Goal: Communication & Community: Answer question/provide support

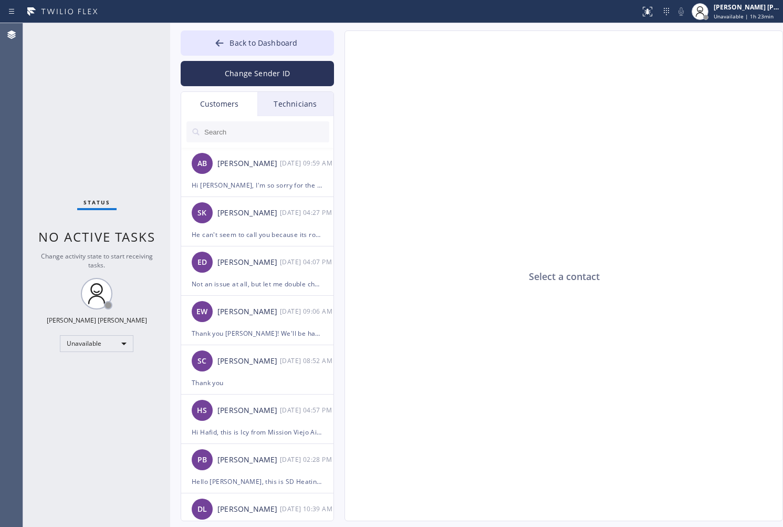
click at [291, 43] on span "Back to Dashboard" at bounding box center [263, 43] width 68 height 10
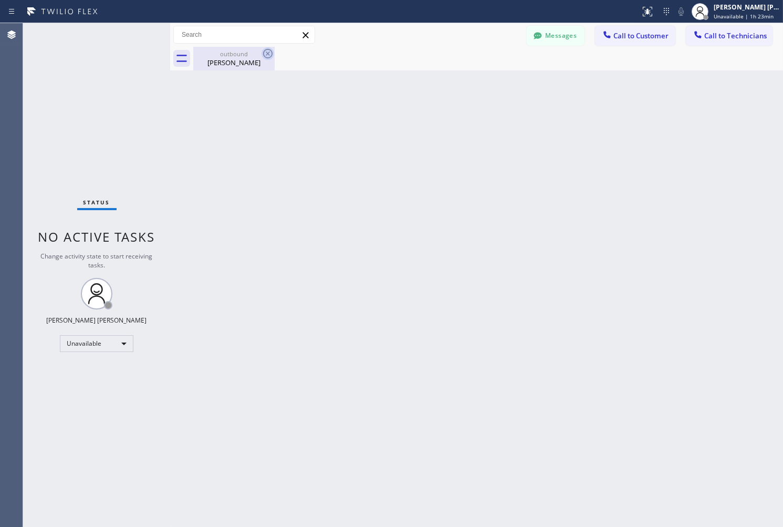
click at [265, 57] on icon at bounding box center [267, 53] width 9 height 9
click at [226, 63] on div "[PERSON_NAME]" at bounding box center [233, 62] width 79 height 9
click at [607, 42] on button "Call to Customer" at bounding box center [635, 36] width 80 height 20
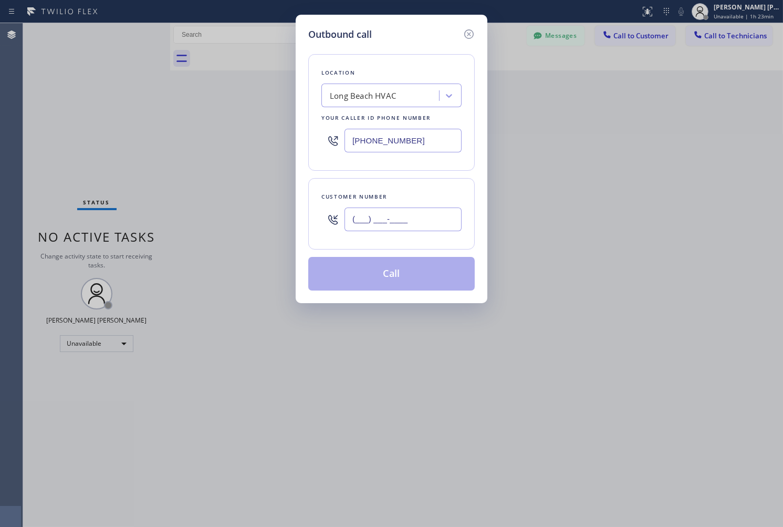
click at [436, 216] on input "(___) ___-____" at bounding box center [403, 219] width 117 height 24
paste input "626) 679-8672"
type input "[PHONE_NUMBER]"
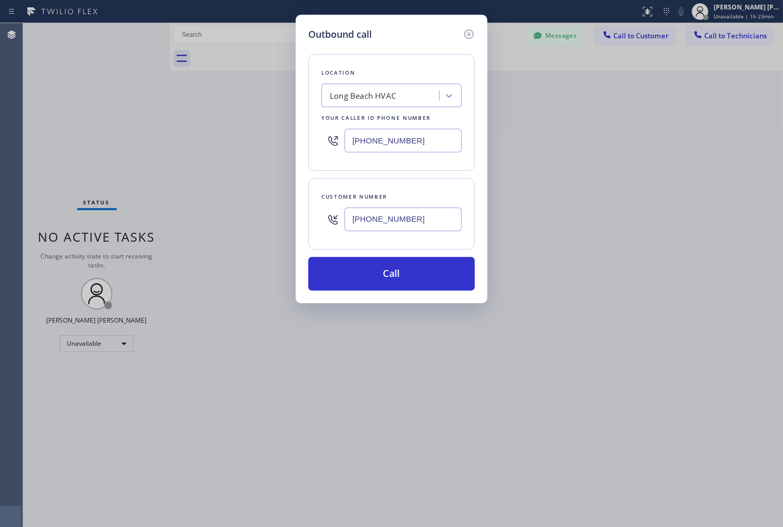
click at [400, 96] on div "Long Beach HVAC" at bounding box center [382, 96] width 114 height 18
paste input "HVAC Alliance Experts"
type input "HVAC Alliance Experts"
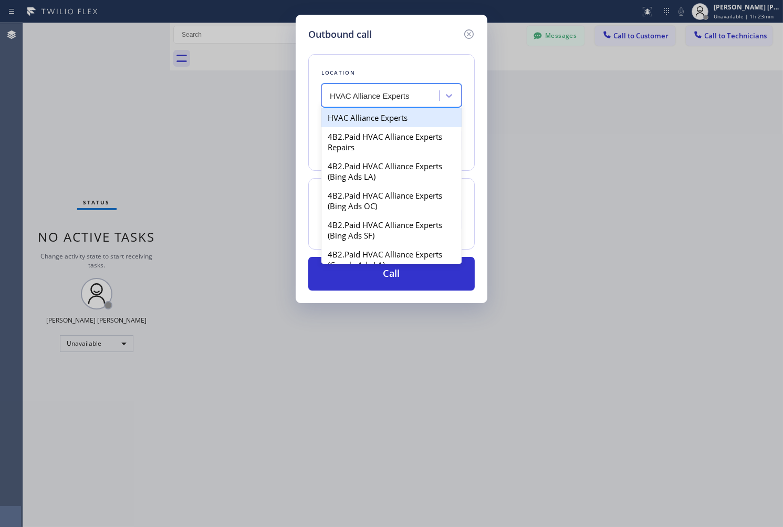
click at [411, 123] on div "HVAC Alliance Experts" at bounding box center [391, 117] width 140 height 19
type input "[PHONE_NUMBER]"
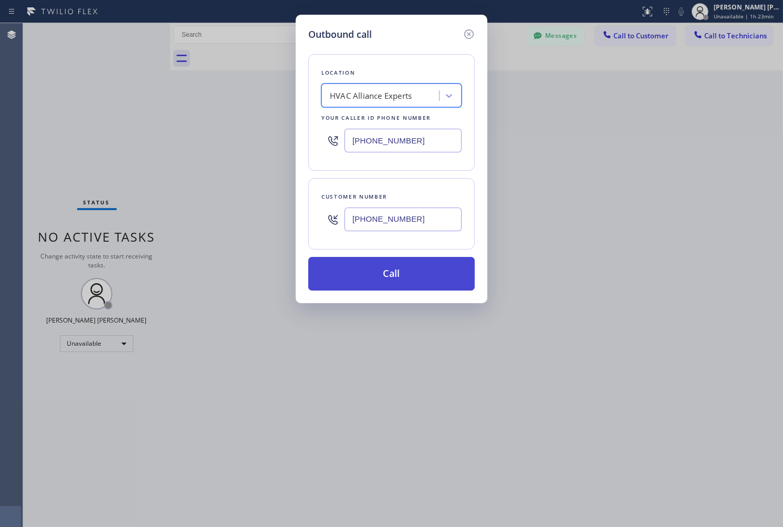
click at [416, 262] on button "Call" at bounding box center [391, 274] width 166 height 34
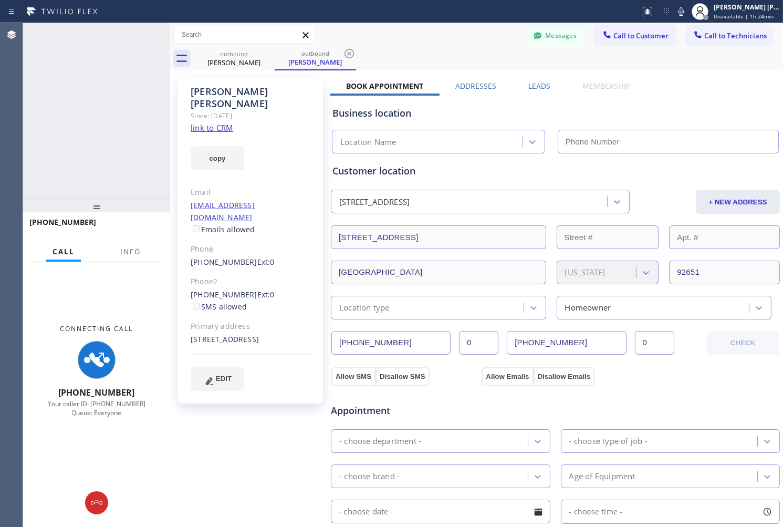
type input "[PHONE_NUMBER]"
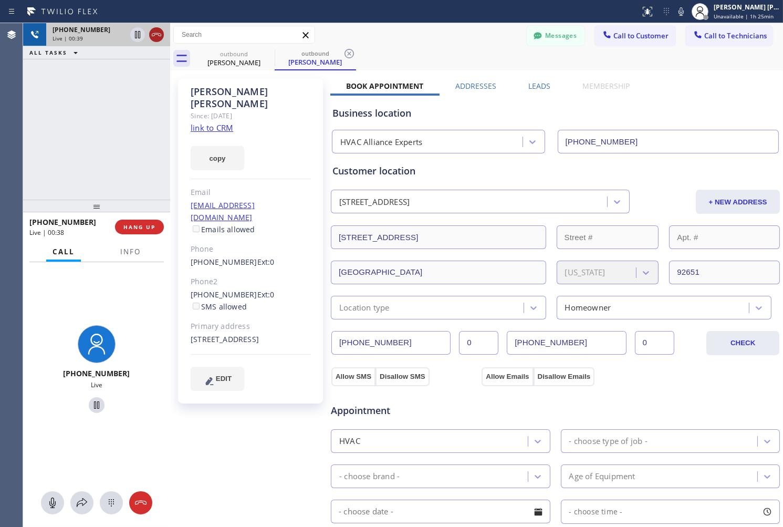
click at [155, 32] on icon at bounding box center [156, 34] width 13 height 13
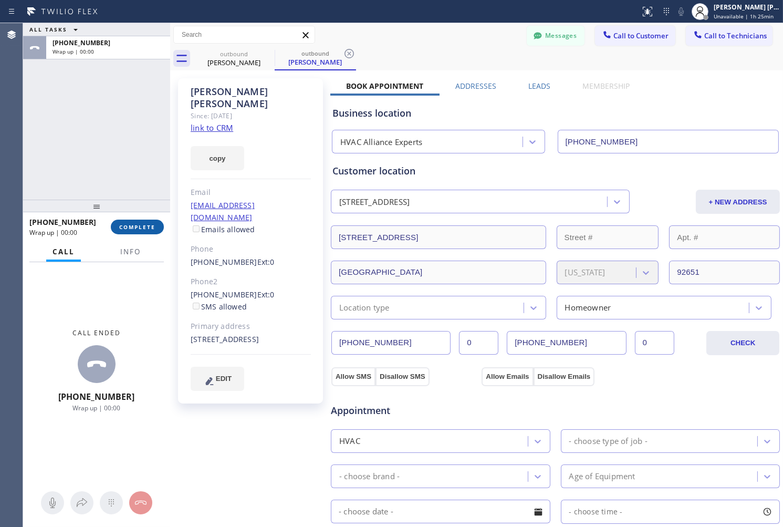
click at [137, 232] on button "COMPLETE" at bounding box center [137, 227] width 53 height 15
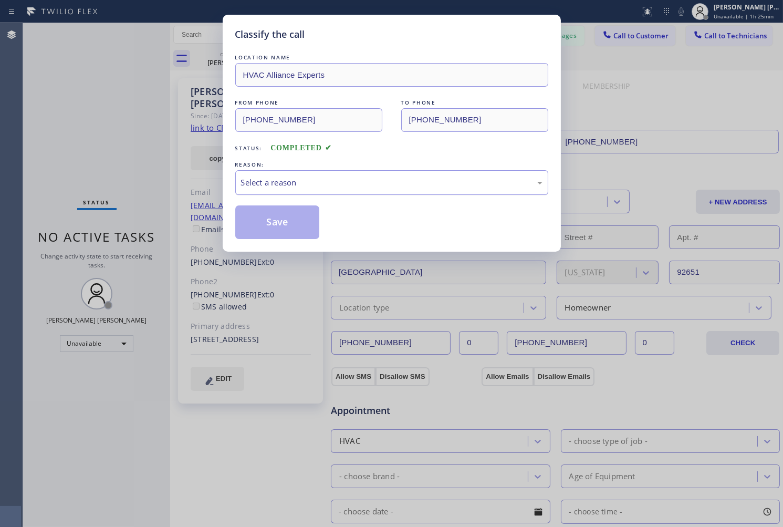
click at [347, 182] on div "Select a reason" at bounding box center [391, 182] width 301 height 12
click at [286, 220] on button "Save" at bounding box center [277, 222] width 85 height 34
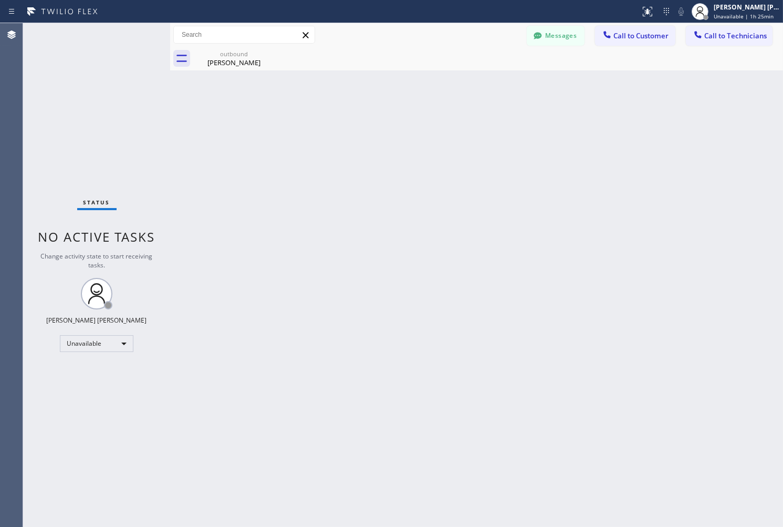
click at [622, 184] on div "Back to Dashboard Change Sender ID Customers Technicians AB [PERSON_NAME] [DATE…" at bounding box center [476, 275] width 613 height 504
click at [129, 123] on div "Status No active tasks Change activity state to start receiving tasks. [PERSON_…" at bounding box center [96, 275] width 147 height 504
click at [75, 108] on div "Status No active tasks Change activity state to start receiving tasks. [PERSON_…" at bounding box center [96, 275] width 147 height 504
click at [100, 128] on div "Status No active tasks Change activity state to start receiving tasks. [PERSON_…" at bounding box center [96, 275] width 147 height 504
click at [556, 42] on button "Messages" at bounding box center [556, 36] width 58 height 20
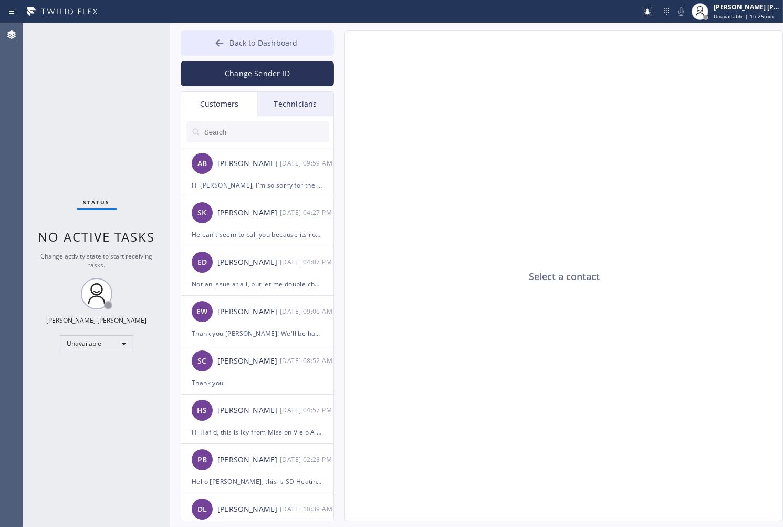
click at [307, 42] on button "Back to Dashboard" at bounding box center [257, 42] width 153 height 25
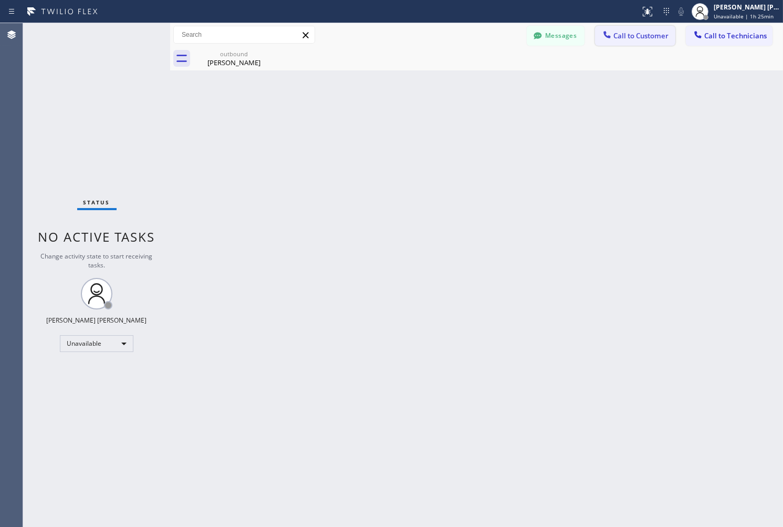
click at [648, 40] on span "Call to Customer" at bounding box center [640, 35] width 55 height 9
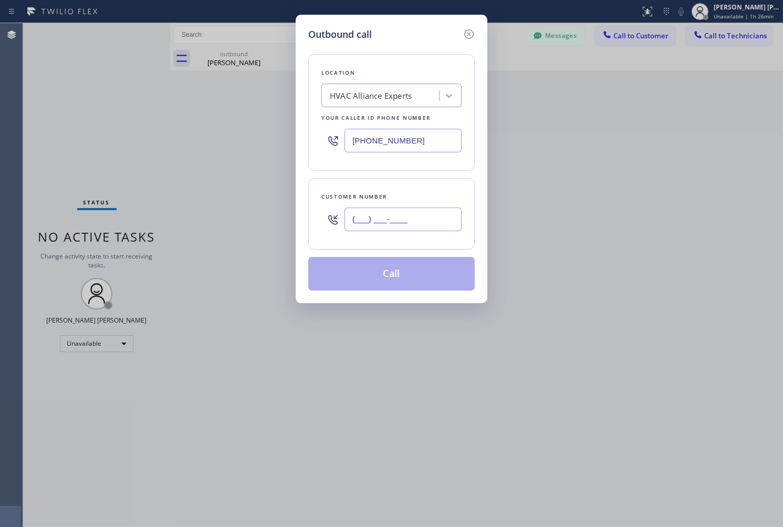
click at [447, 222] on input "(___) ___-____" at bounding box center [403, 219] width 117 height 24
paste input "626) 679-0490"
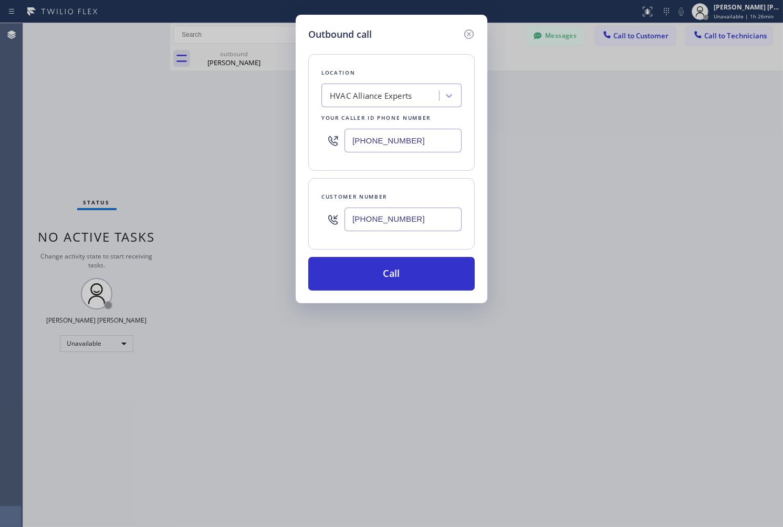
type input "[PHONE_NUMBER]"
click at [422, 265] on button "Call" at bounding box center [391, 274] width 166 height 34
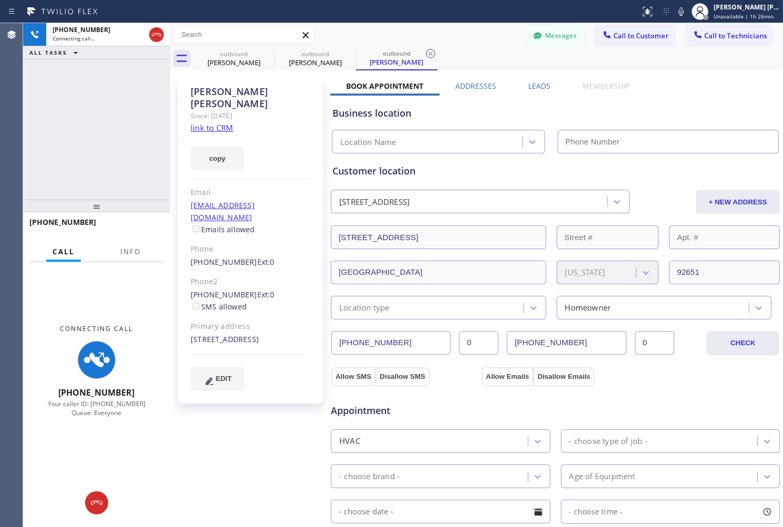
type input "[PHONE_NUMBER]"
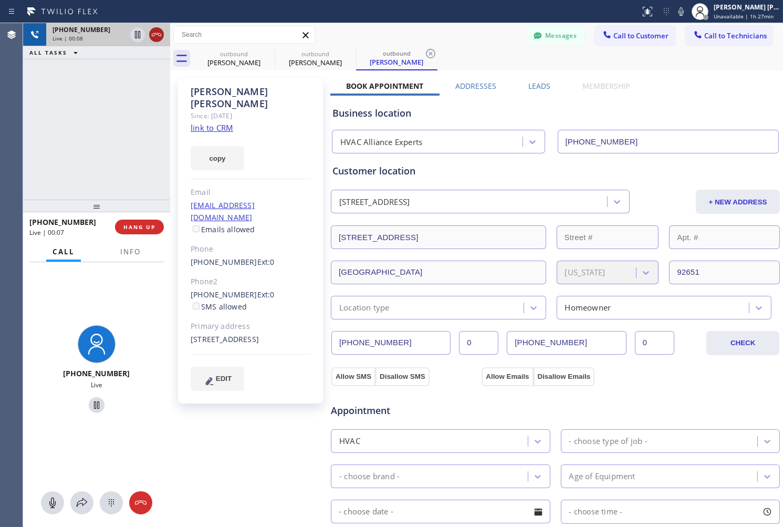
click at [153, 33] on icon at bounding box center [156, 34] width 9 height 3
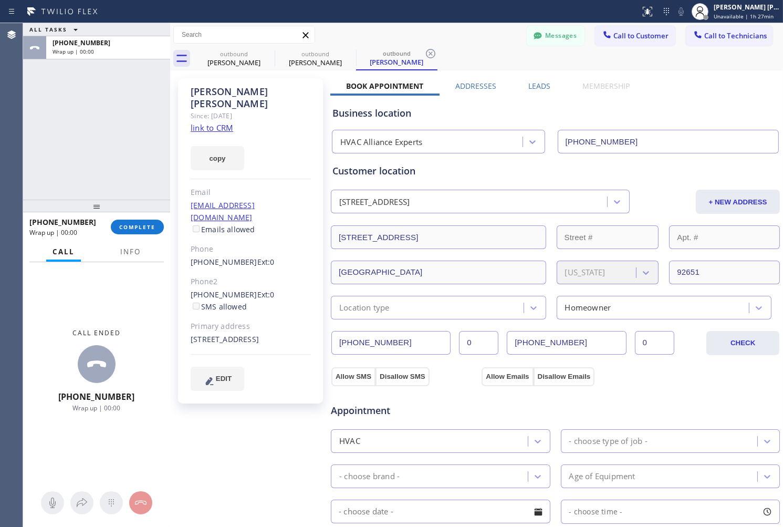
click at [155, 218] on div "[PHONE_NUMBER] Wrap up | 00:00 COMPLETE" at bounding box center [96, 226] width 134 height 27
click at [156, 225] on button "COMPLETE" at bounding box center [137, 227] width 53 height 15
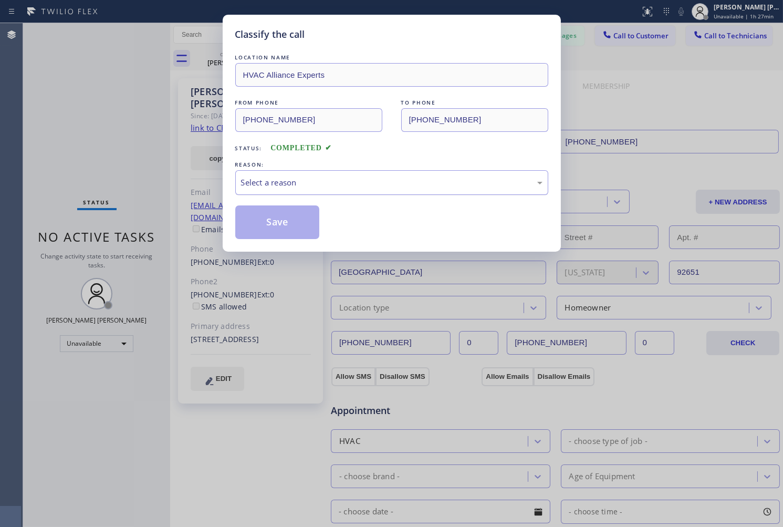
click at [329, 182] on div "Select a reason" at bounding box center [391, 182] width 301 height 12
click at [312, 229] on button "Save" at bounding box center [277, 222] width 85 height 34
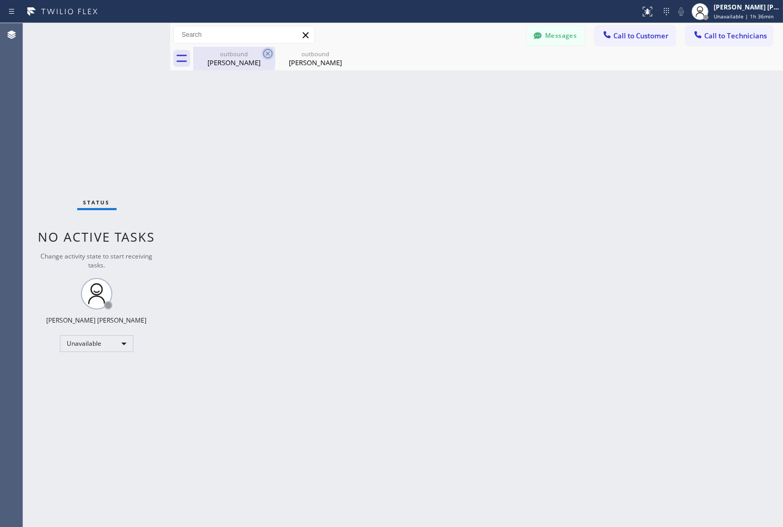
click at [264, 56] on icon at bounding box center [267, 53] width 9 height 9
click at [0, 0] on icon at bounding box center [0, 0] width 0 height 0
click at [264, 56] on div at bounding box center [488, 59] width 590 height 24
click at [608, 42] on button "Call to Customer" at bounding box center [635, 36] width 80 height 20
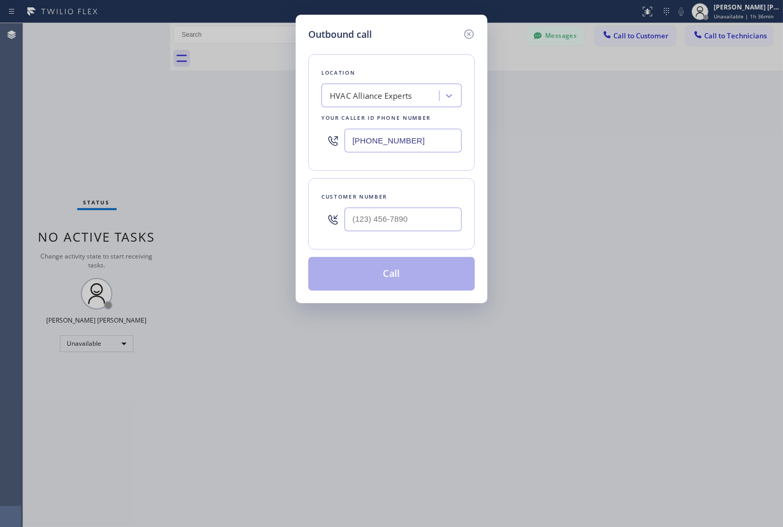
click at [387, 228] on input "text" at bounding box center [403, 219] width 117 height 24
paste input "310) 291-3493"
type input "[PHONE_NUMBER]"
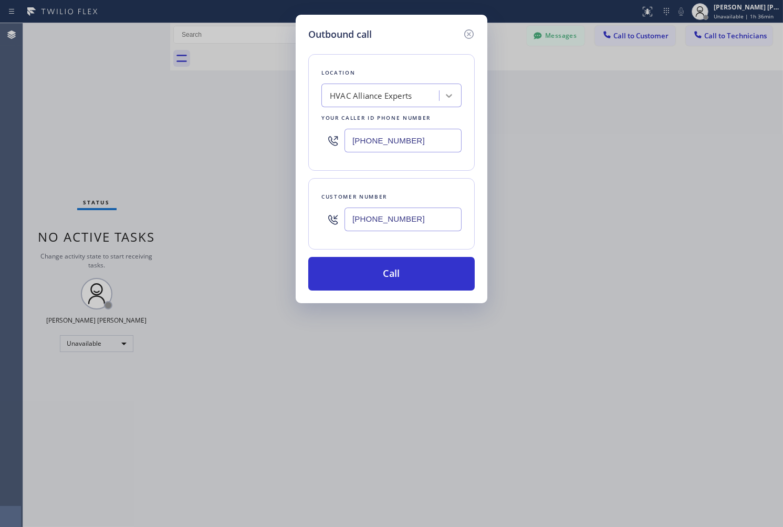
paste input "Viking Repair Service"
click at [440, 87] on div at bounding box center [449, 95] width 19 height 19
type input "Viking Repair Service"
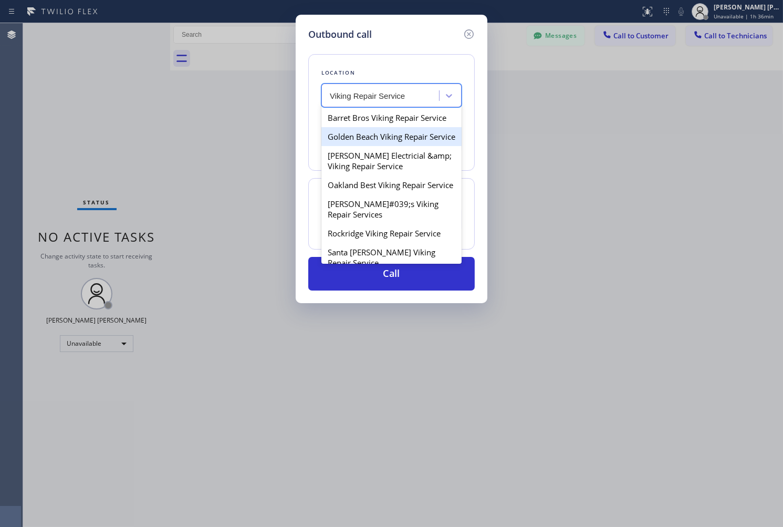
scroll to position [175, 0]
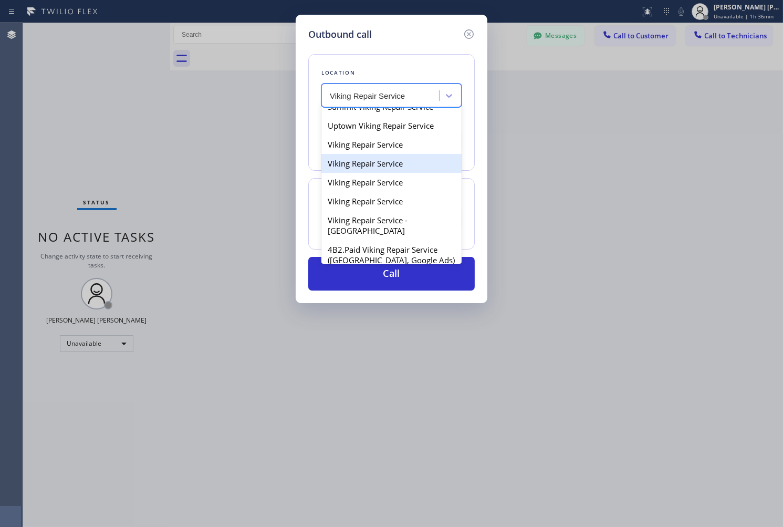
click at [422, 173] on div "Viking Repair Service" at bounding box center [391, 163] width 140 height 19
type input "[PHONE_NUMBER]"
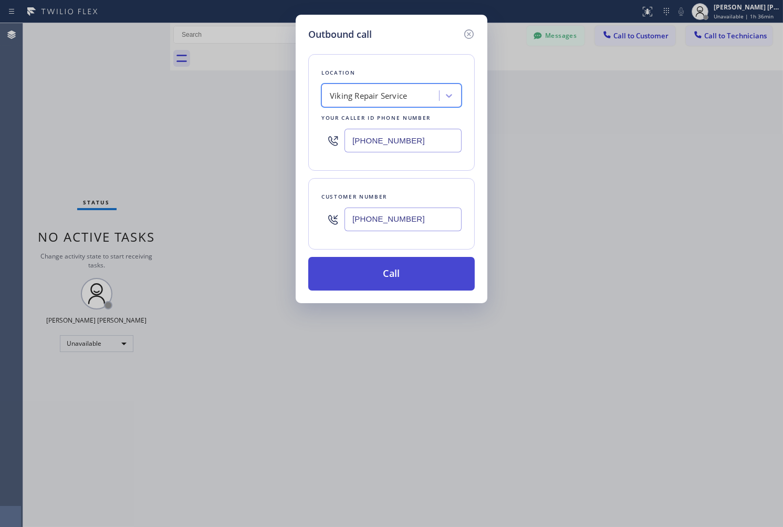
click at [423, 279] on button "Call" at bounding box center [391, 274] width 166 height 34
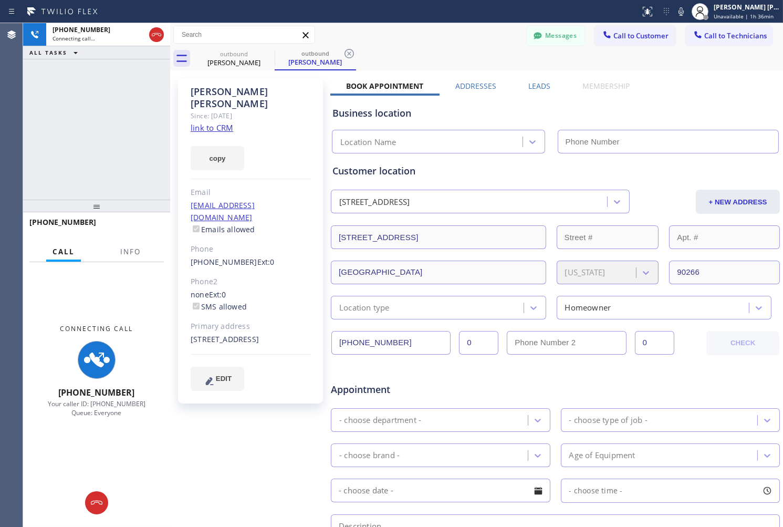
type input "[PHONE_NUMBER]"
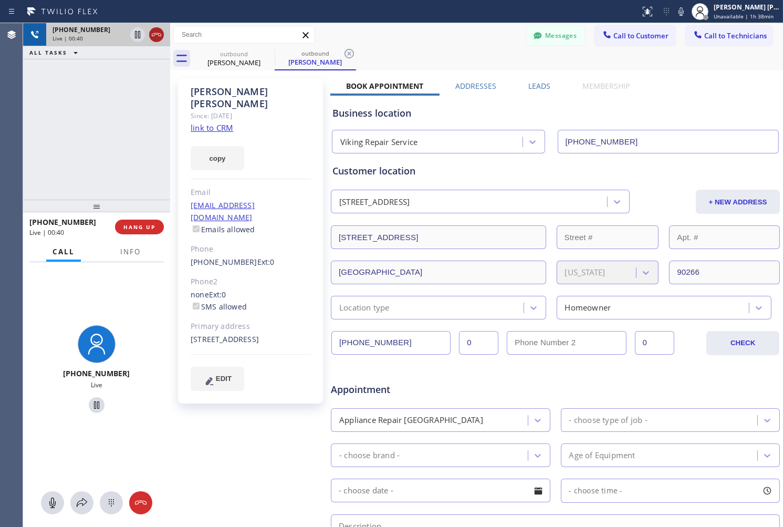
click at [155, 34] on icon at bounding box center [156, 34] width 13 height 13
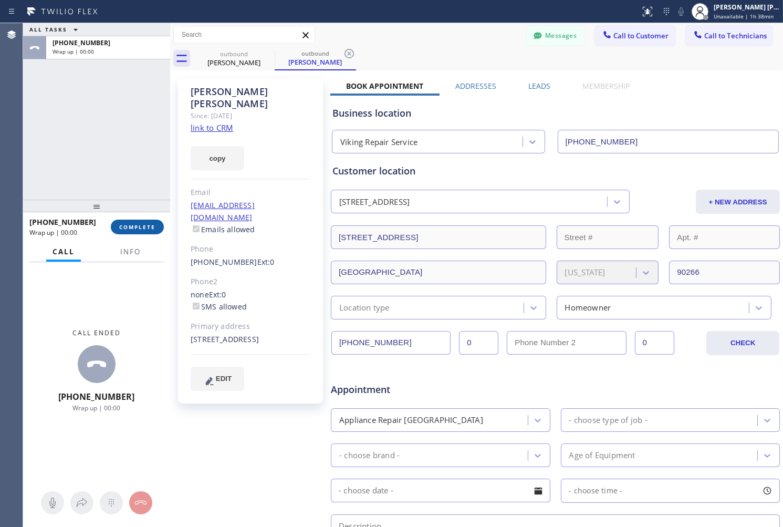
click at [154, 233] on button "COMPLETE" at bounding box center [137, 227] width 53 height 15
click at [323, 184] on div "[PERSON_NAME] Since: [DATE] link to CRM copy Email [EMAIL_ADDRESS][DOMAIN_NAME]…" at bounding box center [251, 240] width 147 height 325
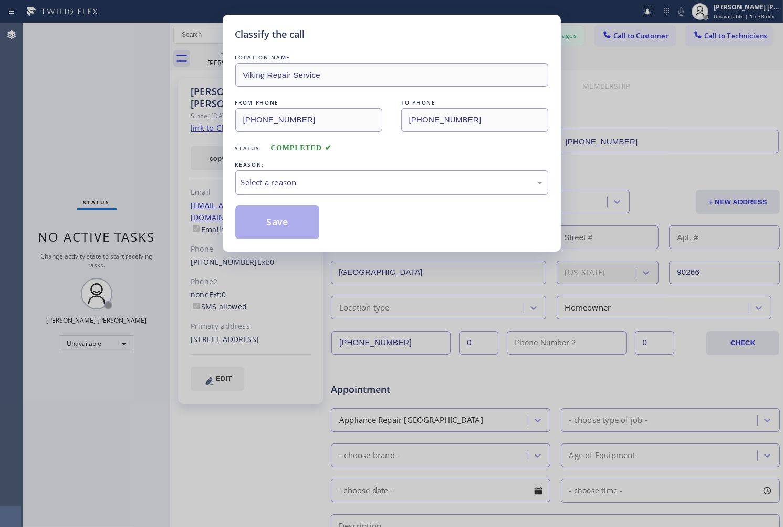
click at [323, 184] on div "Select a reason" at bounding box center [391, 182] width 301 height 12
click at [271, 221] on button "Save" at bounding box center [277, 222] width 85 height 34
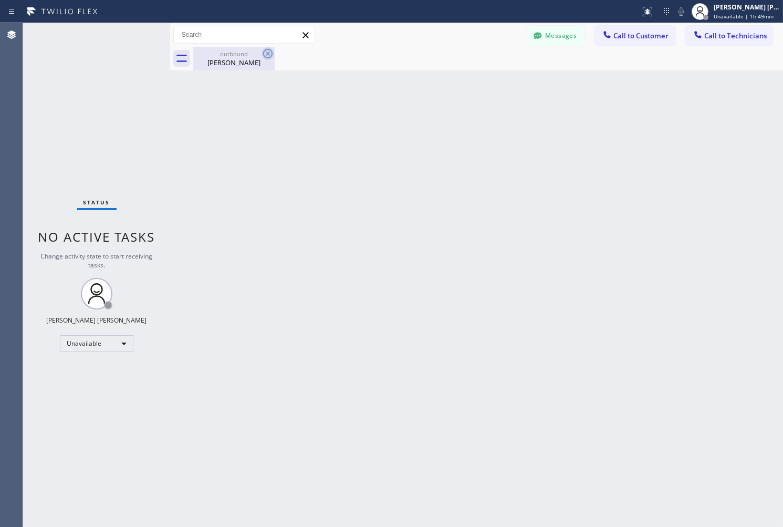
click at [267, 58] on icon at bounding box center [268, 53] width 13 height 13
click at [226, 65] on div "[PERSON_NAME]" at bounding box center [233, 62] width 79 height 9
click at [644, 290] on div "Back to Dashboard Change Sender ID Customers Technicians AB [PERSON_NAME] [DATE…" at bounding box center [476, 275] width 613 height 504
click at [691, 159] on div "Back to Dashboard Change Sender ID Customers Technicians AB [PERSON_NAME] [DATE…" at bounding box center [476, 275] width 613 height 504
click at [536, 32] on icon at bounding box center [538, 35] width 11 height 11
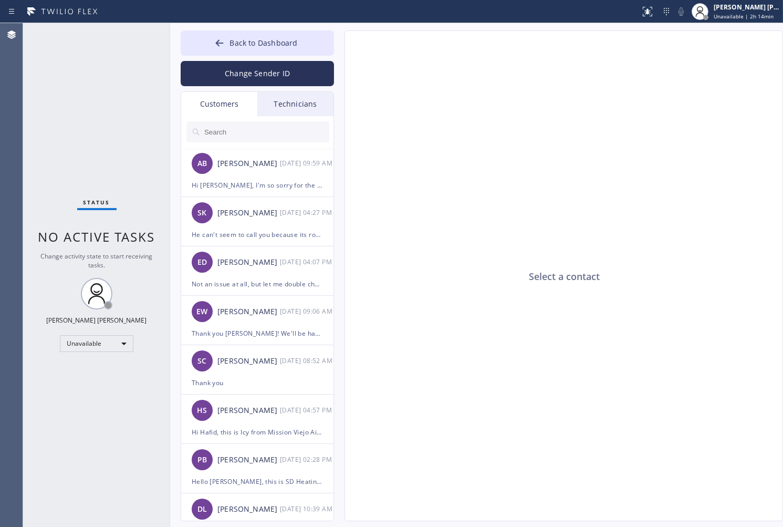
click at [280, 98] on div "Technicians" at bounding box center [295, 104] width 76 height 24
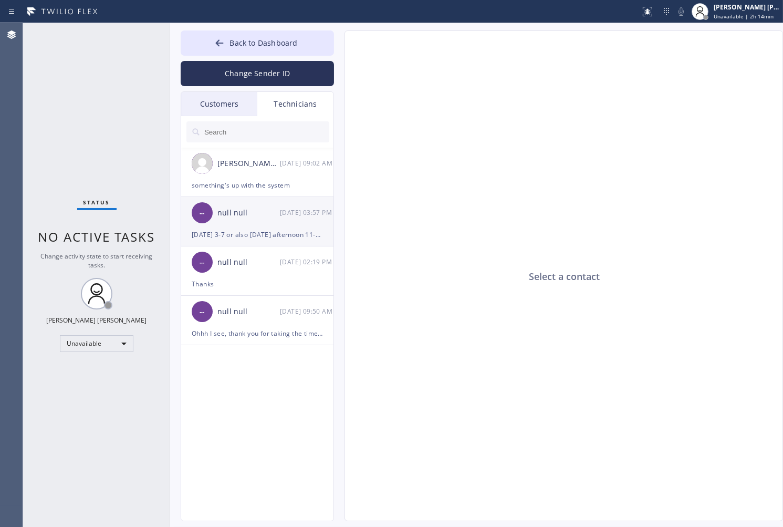
click at [266, 197] on div "-- null null [DATE] 03:57 PM" at bounding box center [257, 213] width 153 height 32
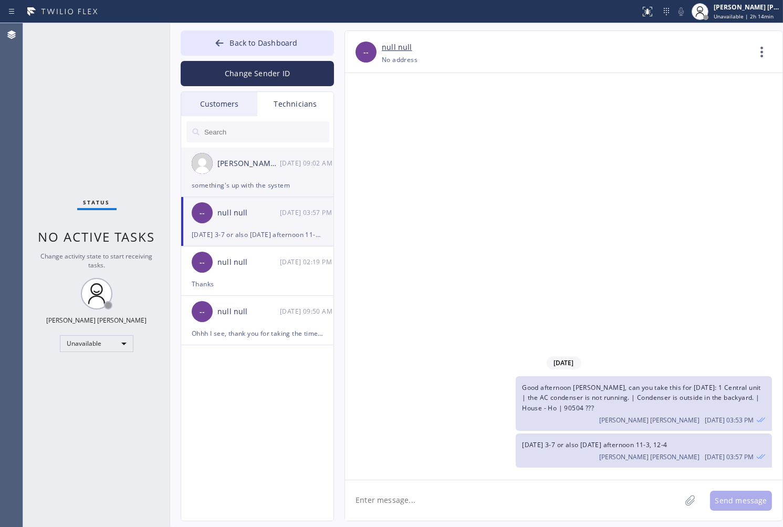
click at [255, 178] on div "[PERSON_NAME] Mihsael [PERSON_NAME] [DATE] 09:02 AM" at bounding box center [257, 164] width 153 height 32
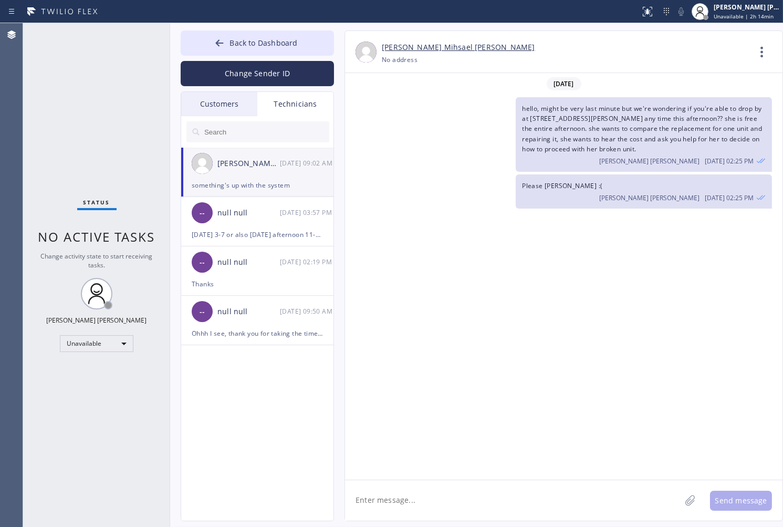
scroll to position [464, 0]
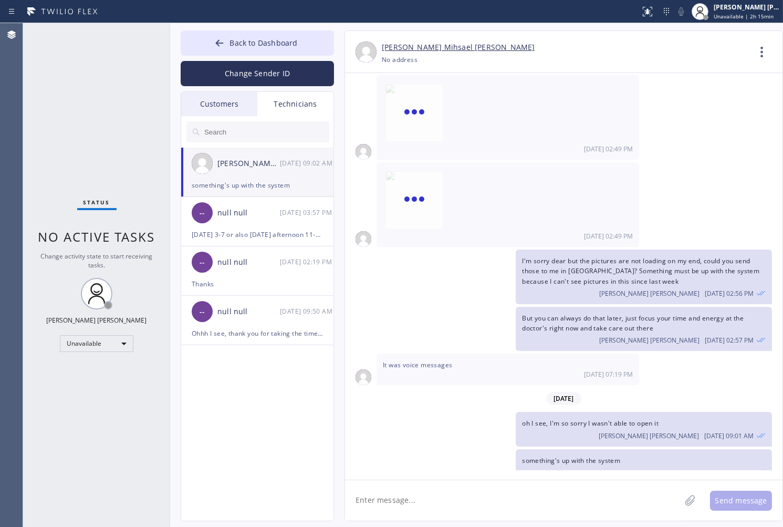
click at [413, 515] on textarea at bounding box center [513, 500] width 336 height 40
paste textarea "12-4 / $119 / Central cooling HP ([DEMOGRAPHIC_DATA] condo) – drain line clogge…"
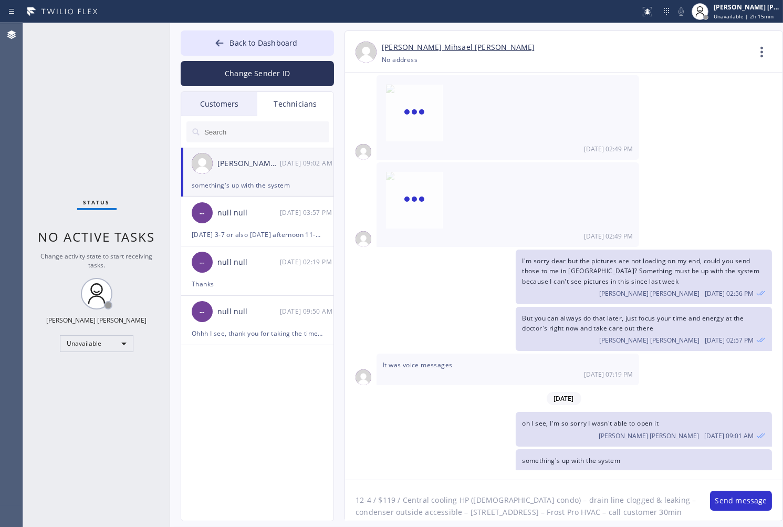
scroll to position [46, 0]
drag, startPoint x: 436, startPoint y: 514, endPoint x: 316, endPoint y: 512, distance: 120.3
click at [316, 512] on div "Back to Dashboard Change Sender ID Customers Technicians AB [PERSON_NAME] [DATE…" at bounding box center [476, 275] width 613 height 504
type textarea "12-4 / $119 / Central cooling HP ([DEMOGRAPHIC_DATA] condo) – drain line clogge…"
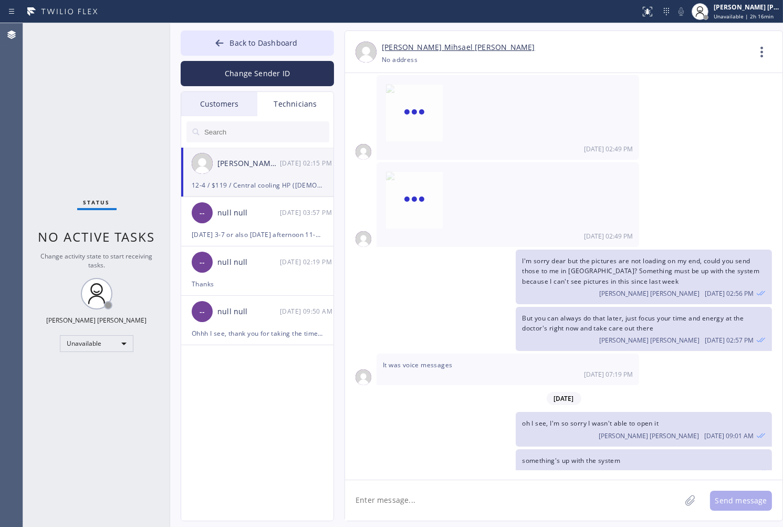
scroll to position [575, 0]
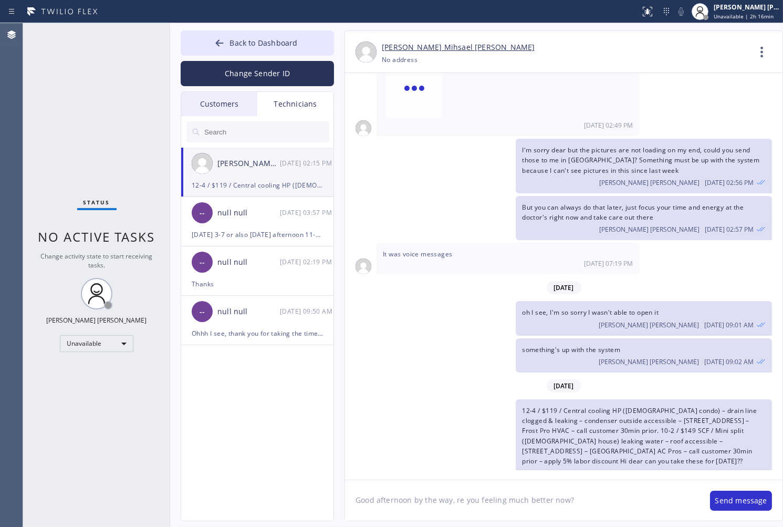
type textarea "Good afternoon by the way, are you feeling much better now?"
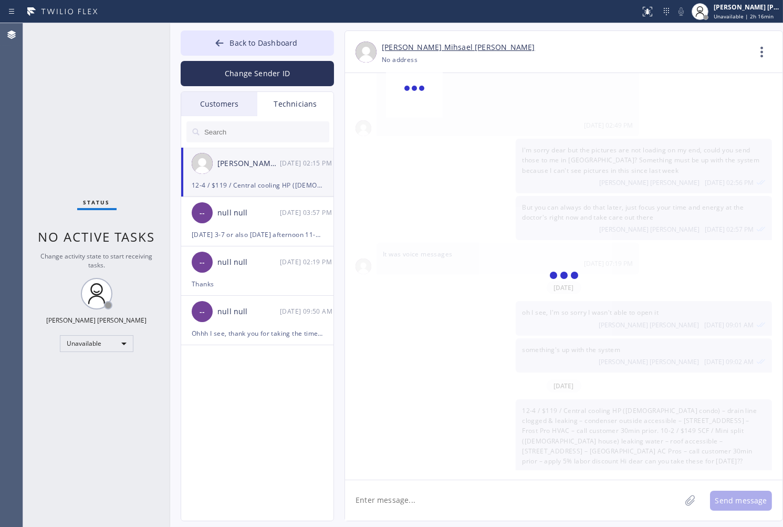
scroll to position [612, 0]
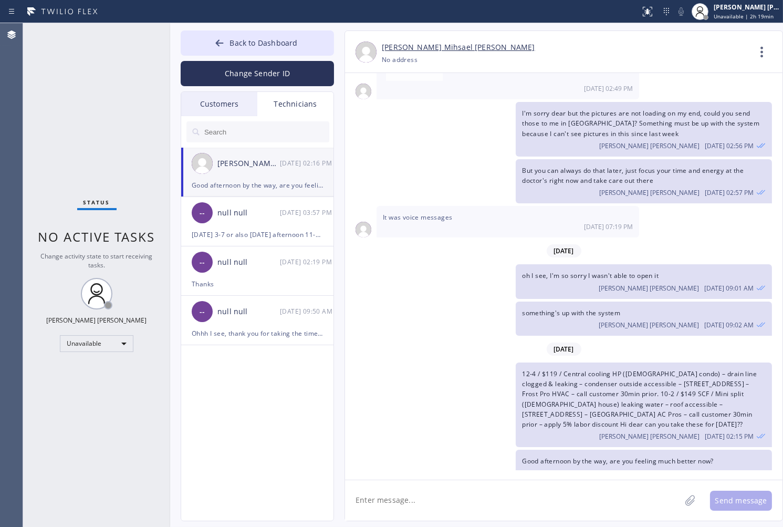
click at [549, 398] on span "12-4 / $119 / Central cooling HP ([DEMOGRAPHIC_DATA] condo) – drain line clogge…" at bounding box center [639, 398] width 235 height 59
click at [239, 103] on div "Customers" at bounding box center [219, 104] width 76 height 24
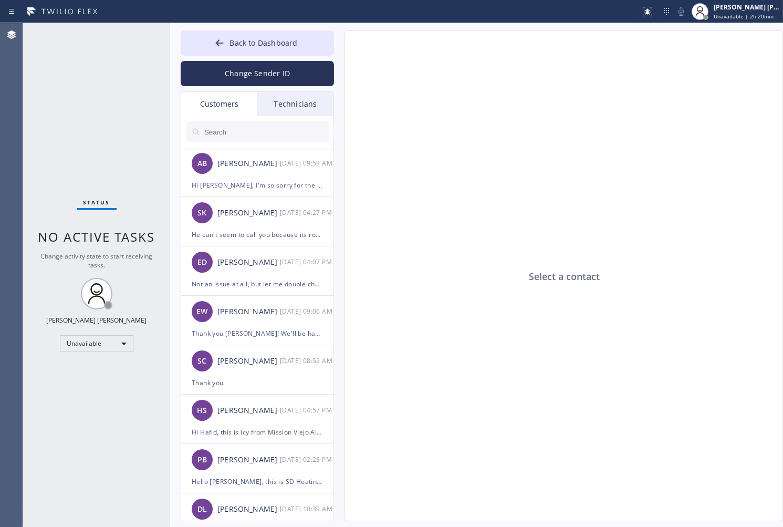
click at [618, 163] on div "Select a contact" at bounding box center [564, 276] width 439 height 490
click at [286, 111] on div "Technicians" at bounding box center [295, 104] width 76 height 24
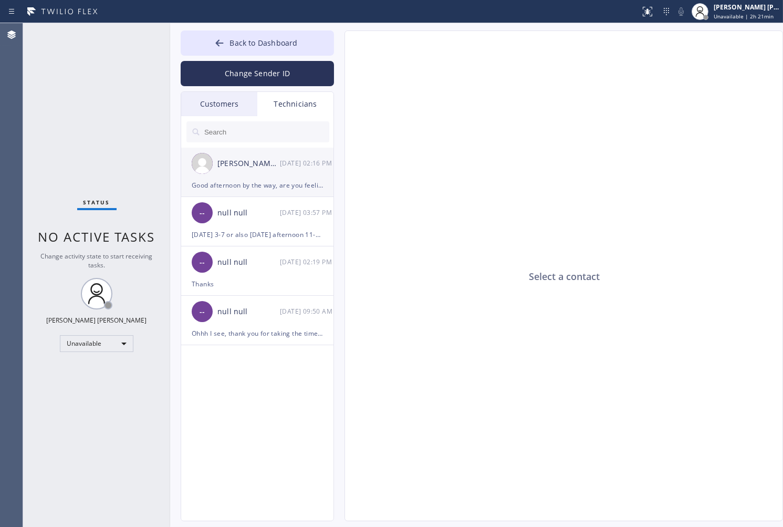
click at [278, 180] on div "Good afternoon by the way, are you feeling much better now?" at bounding box center [257, 185] width 131 height 12
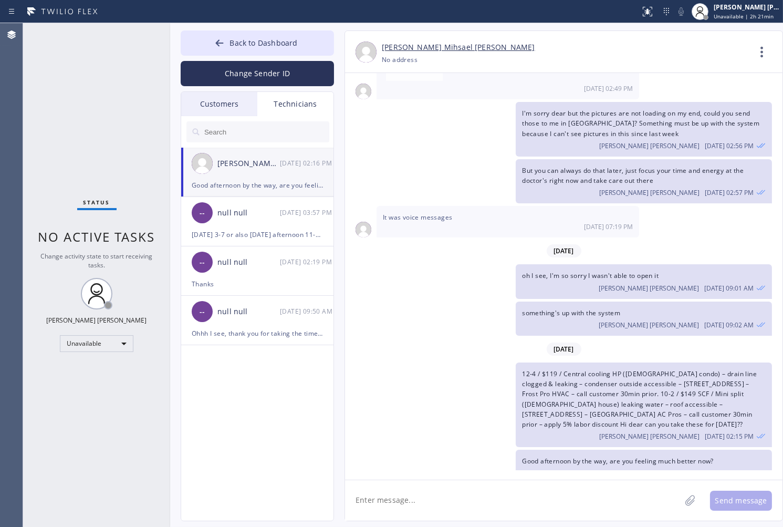
click at [328, 153] on div "Back to Dashboard Change Sender ID Customers Technicians AB [PERSON_NAME] [DATE…" at bounding box center [476, 275] width 613 height 504
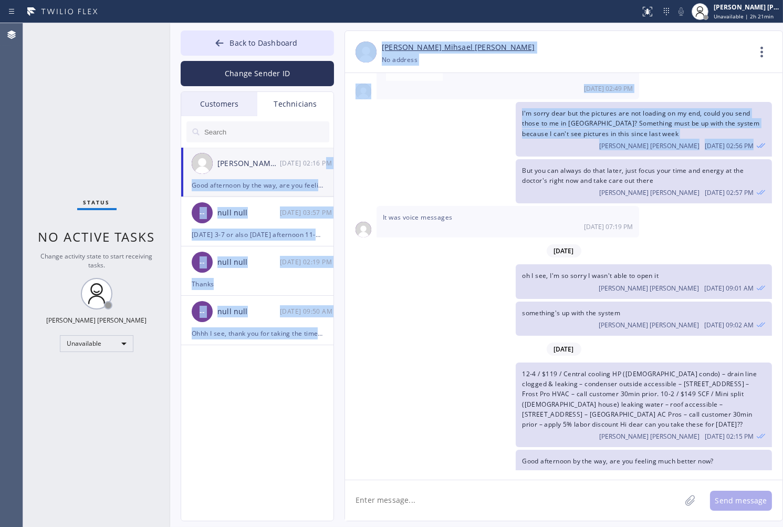
click at [319, 166] on div "[DATE] 02:16 PM" at bounding box center [307, 163] width 55 height 12
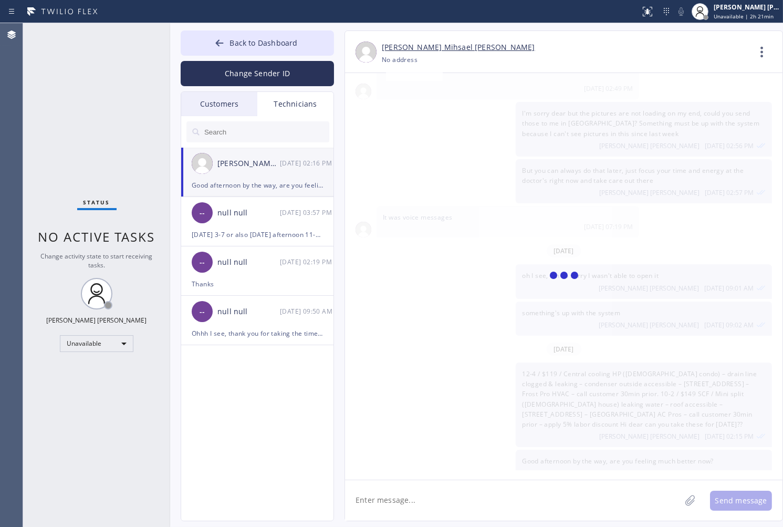
drag, startPoint x: 344, startPoint y: 212, endPoint x: 364, endPoint y: 262, distance: 53.4
click at [345, 217] on div "[PERSON_NAME] Mihsael [PERSON_NAME] [PHONE_NUMBER] Choose phone number [PHONE_N…" at bounding box center [553, 275] width 439 height 490
click at [413, 424] on div "12-4 / $119 / Central cooling HP ([DEMOGRAPHIC_DATA] condo) – drain line clogge…" at bounding box center [558, 404] width 427 height 85
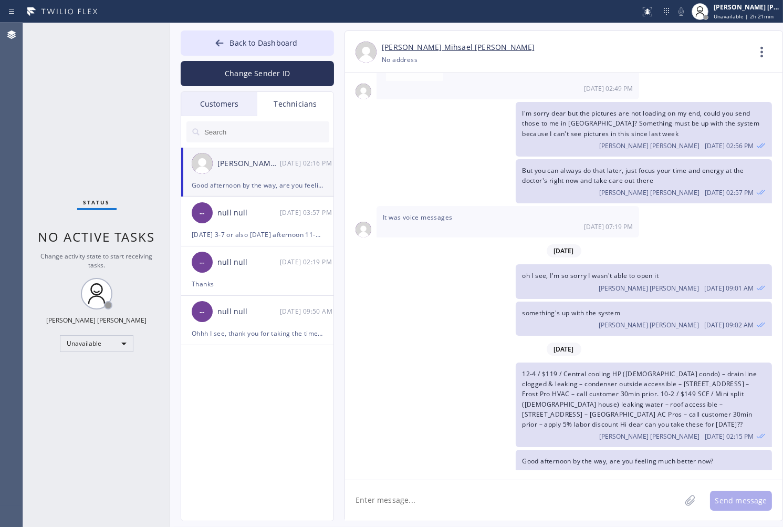
click at [413, 424] on div "12-4 / $119 / Central cooling HP ([DEMOGRAPHIC_DATA] condo) – drain line clogge…" at bounding box center [558, 404] width 427 height 85
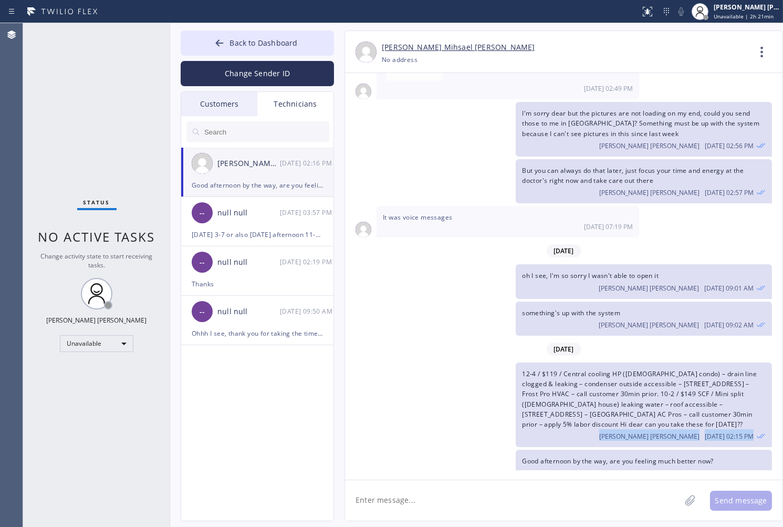
click at [413, 424] on div "12-4 / $119 / Central cooling HP ([DEMOGRAPHIC_DATA] condo) – drain line clogge…" at bounding box center [558, 404] width 427 height 85
click at [606, 376] on span "12-4 / $119 / Central cooling HP ([DEMOGRAPHIC_DATA] condo) – drain line clogge…" at bounding box center [639, 398] width 235 height 59
click at [607, 375] on span "12-4 / $119 / Central cooling HP ([DEMOGRAPHIC_DATA] condo) – drain line clogge…" at bounding box center [639, 398] width 235 height 59
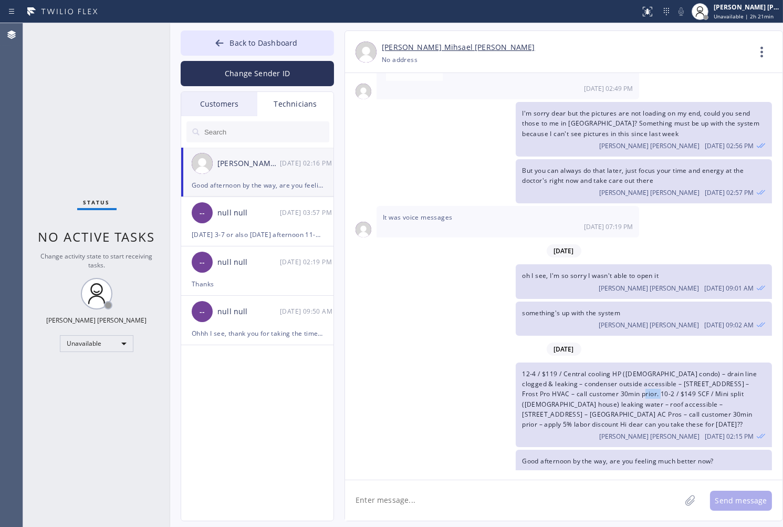
click at [607, 375] on span "12-4 / $119 / Central cooling HP ([DEMOGRAPHIC_DATA] condo) – drain line clogge…" at bounding box center [639, 398] width 235 height 59
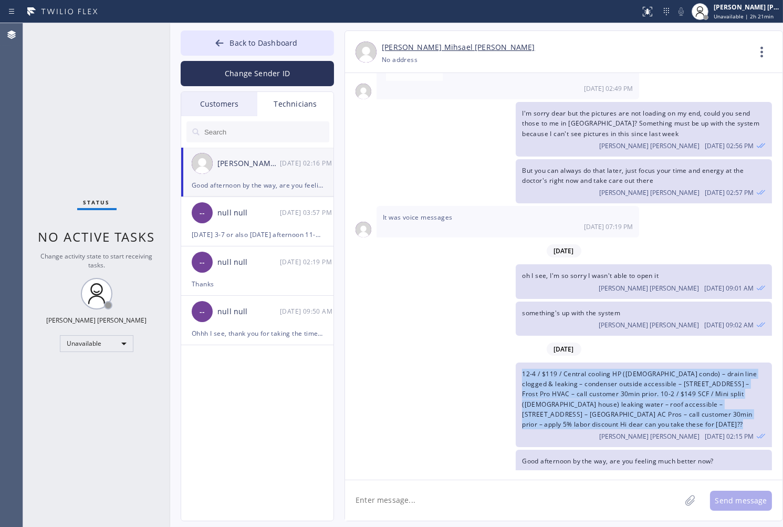
click at [607, 375] on span "12-4 / $119 / Central cooling HP ([DEMOGRAPHIC_DATA] condo) – drain line clogge…" at bounding box center [639, 398] width 235 height 59
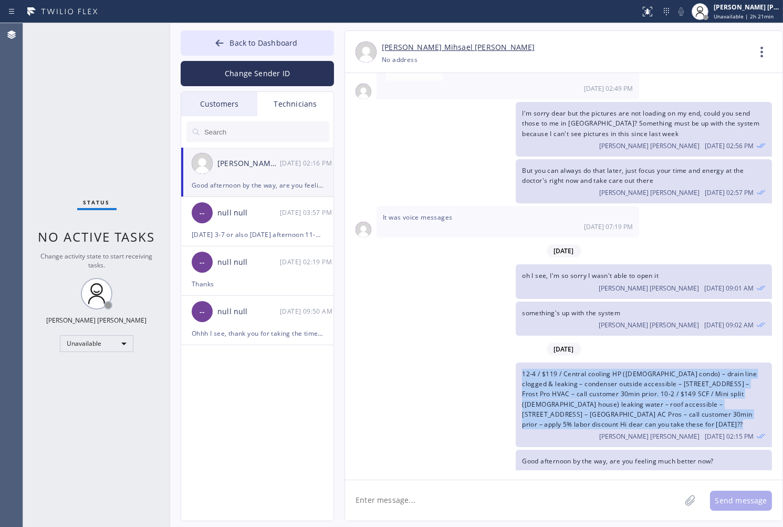
click at [607, 375] on span "12-4 / $119 / Central cooling HP ([DEMOGRAPHIC_DATA] condo) – drain line clogge…" at bounding box center [639, 398] width 235 height 59
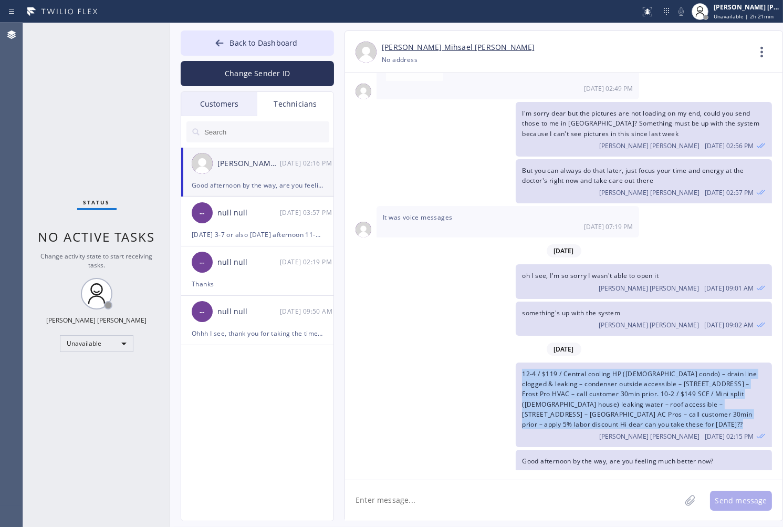
click at [607, 375] on span "12-4 / $119 / Central cooling HP ([DEMOGRAPHIC_DATA] condo) – drain line clogge…" at bounding box center [639, 398] width 235 height 59
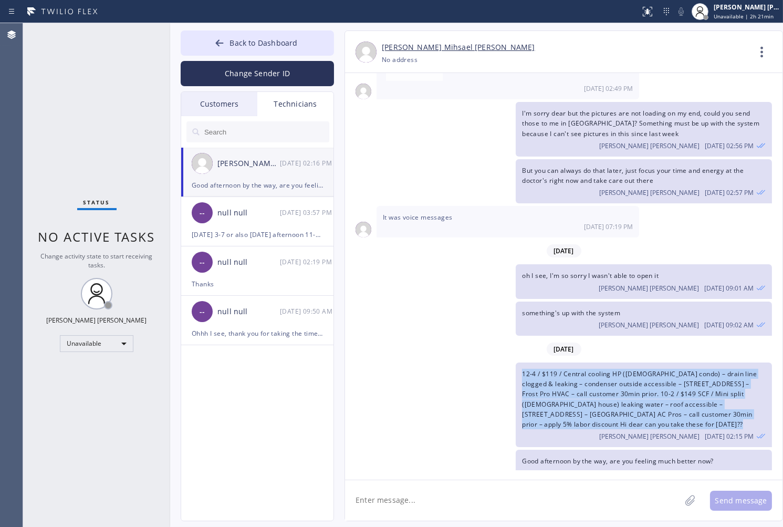
click at [607, 375] on span "12-4 / $119 / Central cooling HP ([DEMOGRAPHIC_DATA] condo) – drain line clogge…" at bounding box center [639, 398] width 235 height 59
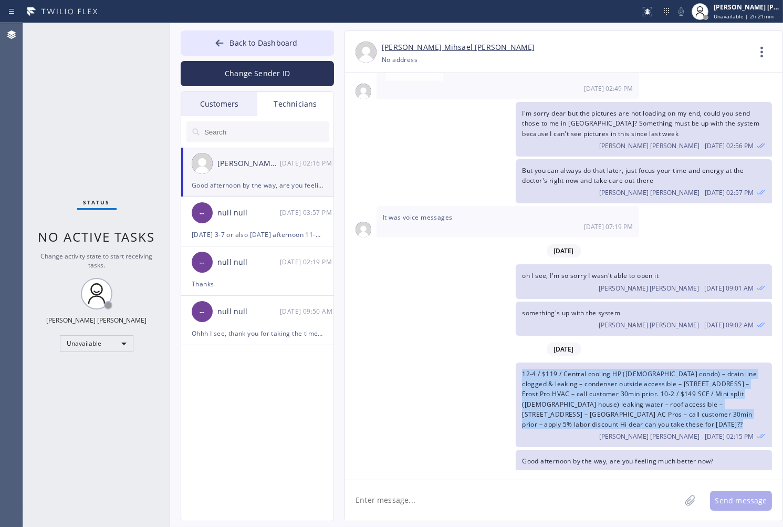
click at [607, 375] on span "12-4 / $119 / Central cooling HP ([DEMOGRAPHIC_DATA] condo) – drain line clogge…" at bounding box center [639, 398] width 235 height 59
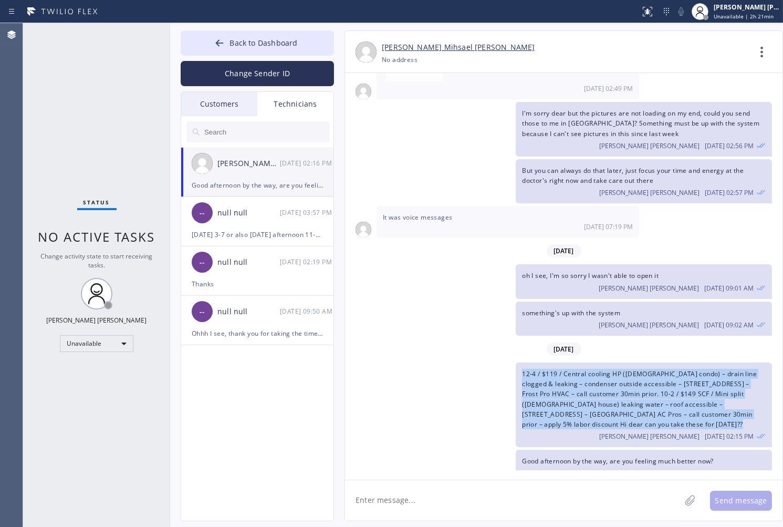
click at [607, 375] on span "12-4 / $119 / Central cooling HP ([DEMOGRAPHIC_DATA] condo) – drain line clogge…" at bounding box center [639, 398] width 235 height 59
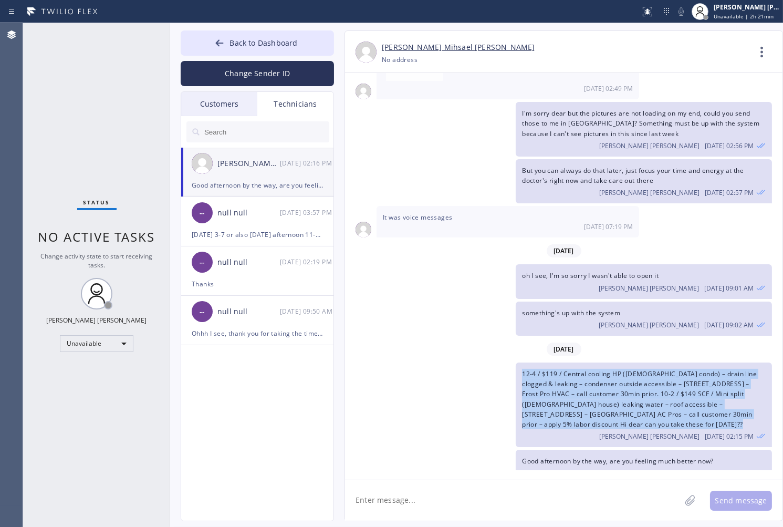
click at [607, 375] on span "12-4 / $119 / Central cooling HP ([DEMOGRAPHIC_DATA] condo) – drain line clogge…" at bounding box center [639, 398] width 235 height 59
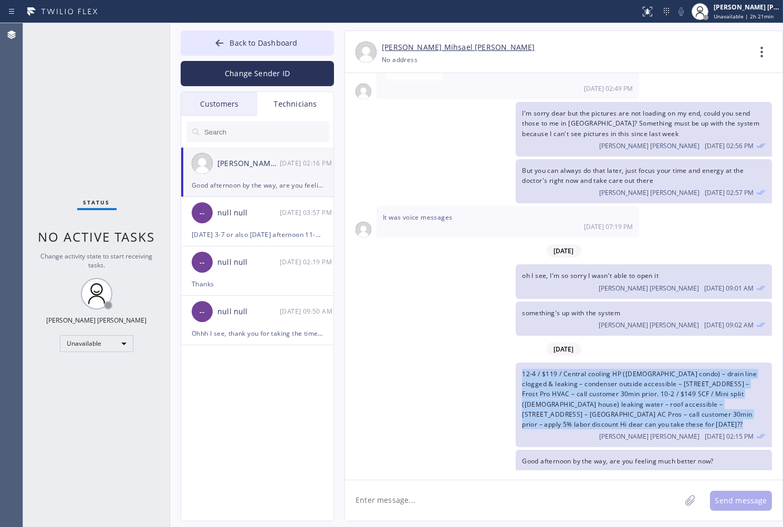
click at [607, 375] on span "12-4 / $119 / Central cooling HP ([DEMOGRAPHIC_DATA] condo) – drain line clogge…" at bounding box center [639, 398] width 235 height 59
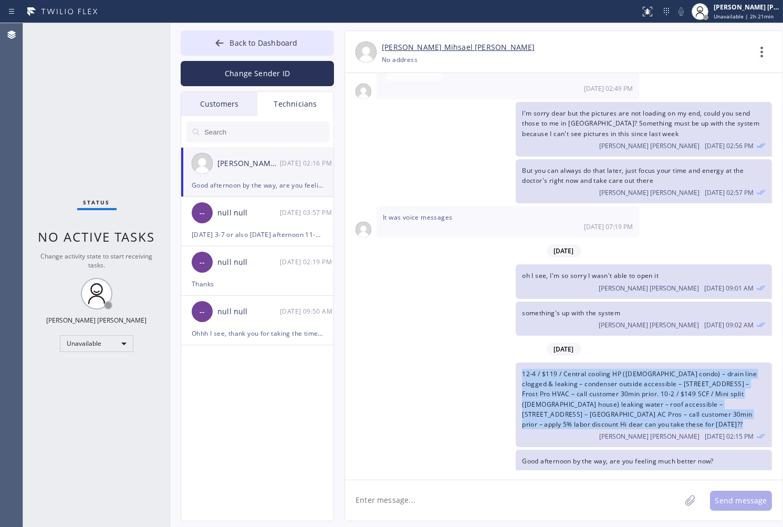
click at [607, 375] on span "12-4 / $119 / Central cooling HP ([DEMOGRAPHIC_DATA] condo) – drain line clogge…" at bounding box center [639, 398] width 235 height 59
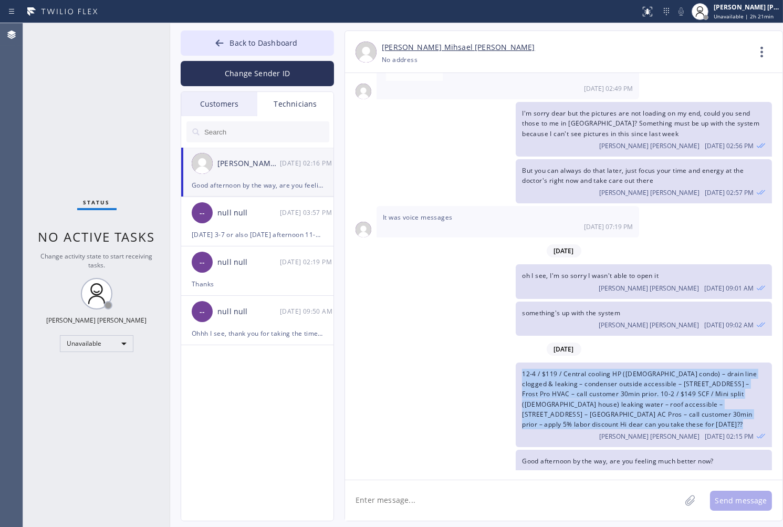
click at [607, 375] on span "12-4 / $119 / Central cooling HP ([DEMOGRAPHIC_DATA] condo) – drain line clogge…" at bounding box center [639, 398] width 235 height 59
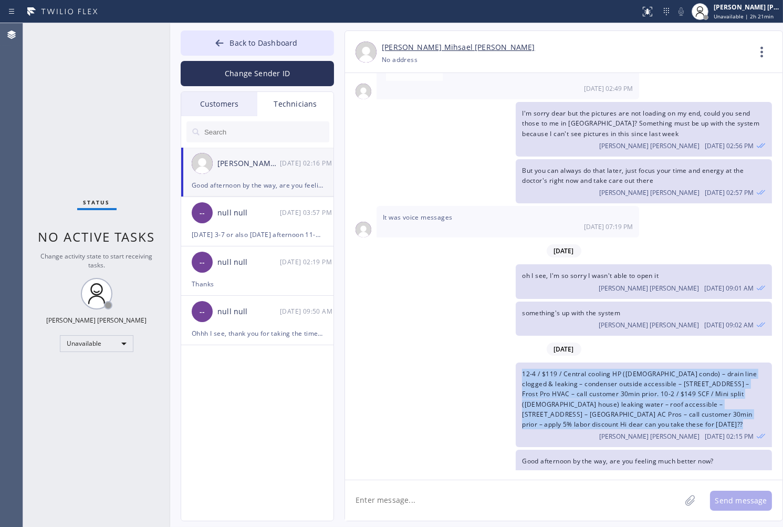
click at [607, 375] on span "12-4 / $119 / Central cooling HP ([DEMOGRAPHIC_DATA] condo) – drain line clogge…" at bounding box center [639, 398] width 235 height 59
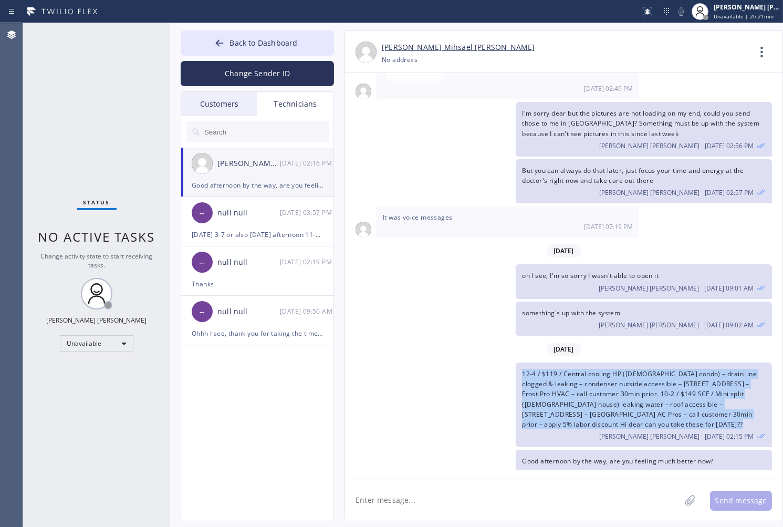
click at [607, 375] on span "12-4 / $119 / Central cooling HP ([DEMOGRAPHIC_DATA] condo) – drain line clogge…" at bounding box center [639, 398] width 235 height 59
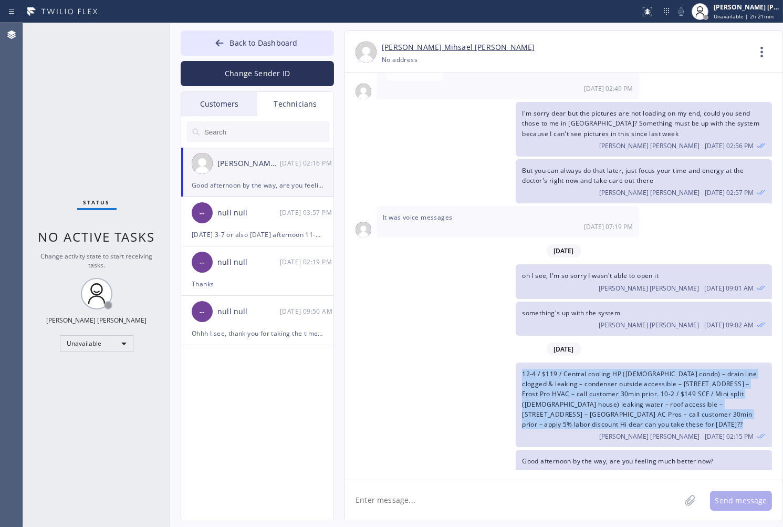
click at [607, 375] on span "12-4 / $119 / Central cooling HP ([DEMOGRAPHIC_DATA] condo) – drain line clogge…" at bounding box center [639, 398] width 235 height 59
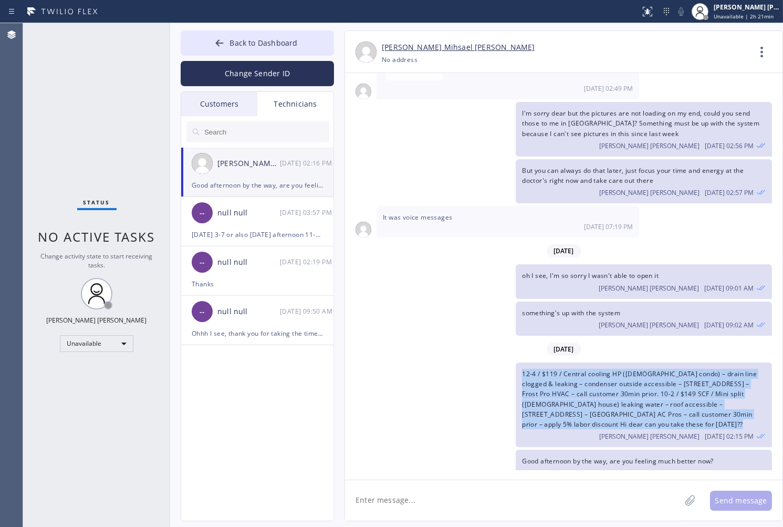
click at [607, 375] on span "12-4 / $119 / Central cooling HP ([DEMOGRAPHIC_DATA] condo) – drain line clogge…" at bounding box center [639, 398] width 235 height 59
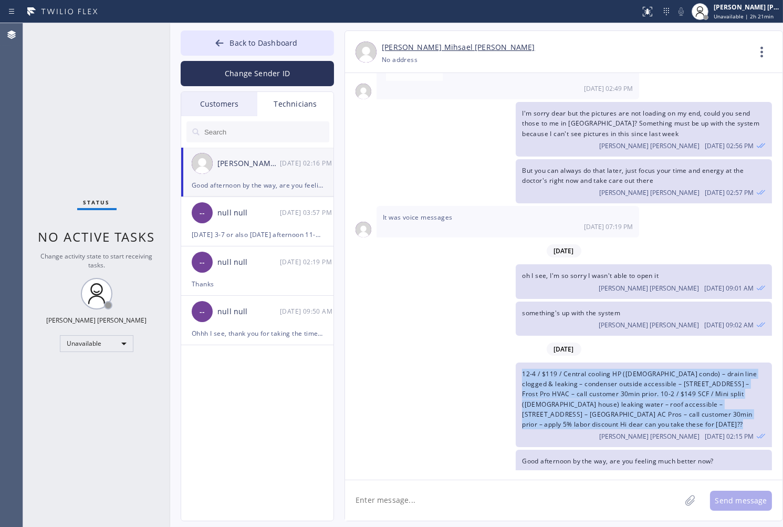
click at [607, 375] on span "12-4 / $119 / Central cooling HP ([DEMOGRAPHIC_DATA] condo) – drain line clogge…" at bounding box center [639, 398] width 235 height 59
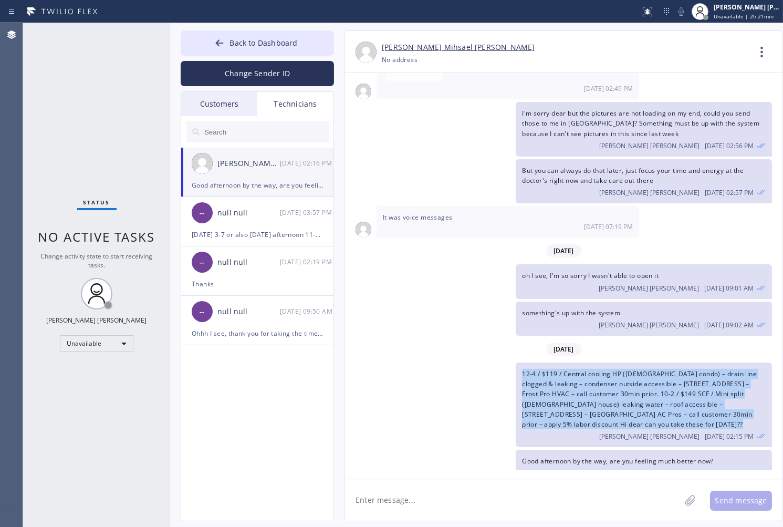
click at [607, 375] on span "12-4 / $119 / Central cooling HP ([DEMOGRAPHIC_DATA] condo) – drain line clogge…" at bounding box center [639, 398] width 235 height 59
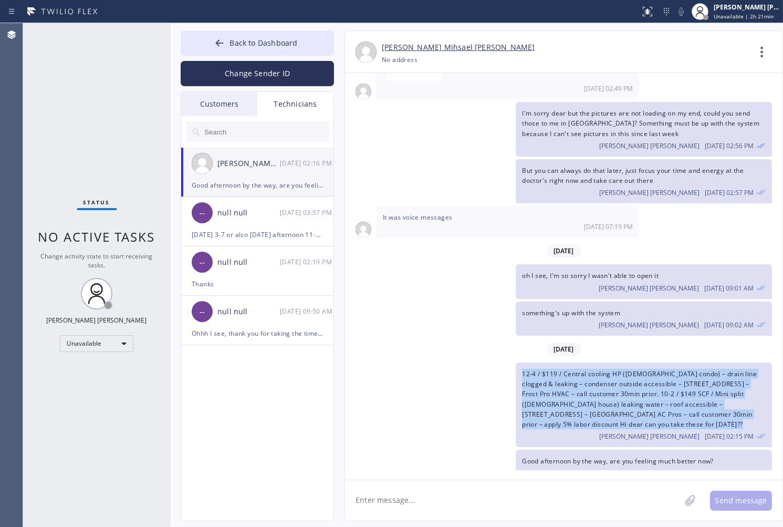
click at [607, 375] on span "12-4 / $119 / Central cooling HP ([DEMOGRAPHIC_DATA] condo) – drain line clogge…" at bounding box center [639, 398] width 235 height 59
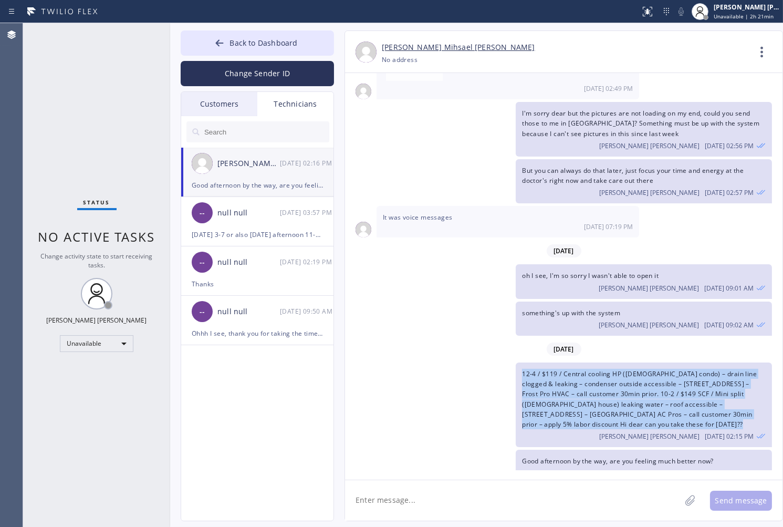
click at [607, 375] on span "12-4 / $119 / Central cooling HP ([DEMOGRAPHIC_DATA] condo) – drain line clogge…" at bounding box center [639, 398] width 235 height 59
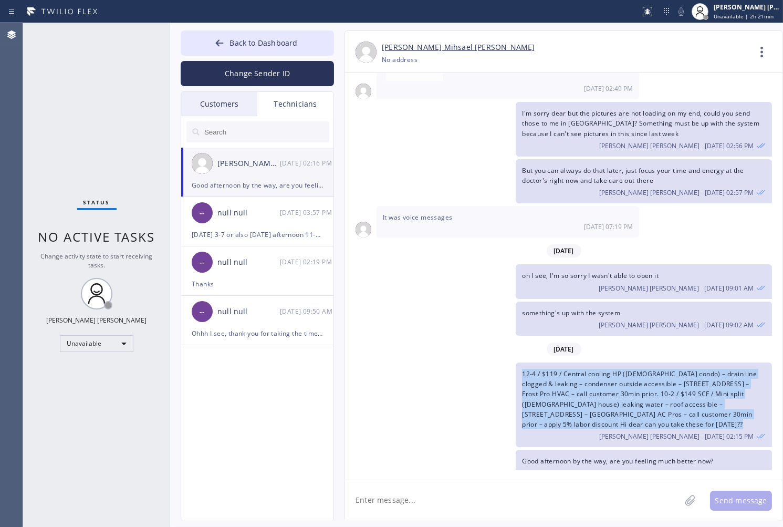
click at [607, 375] on span "12-4 / $119 / Central cooling HP ([DEMOGRAPHIC_DATA] condo) – drain line clogge…" at bounding box center [639, 398] width 235 height 59
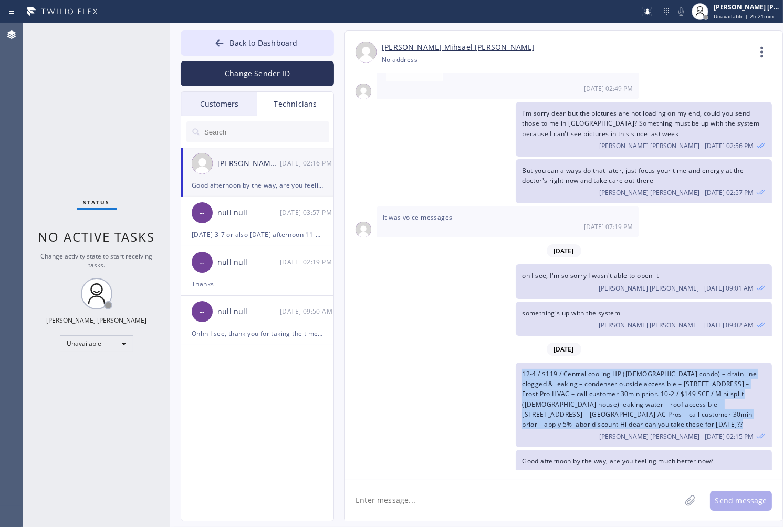
click at [607, 375] on span "12-4 / $119 / Central cooling HP ([DEMOGRAPHIC_DATA] condo) – drain line clogge…" at bounding box center [639, 398] width 235 height 59
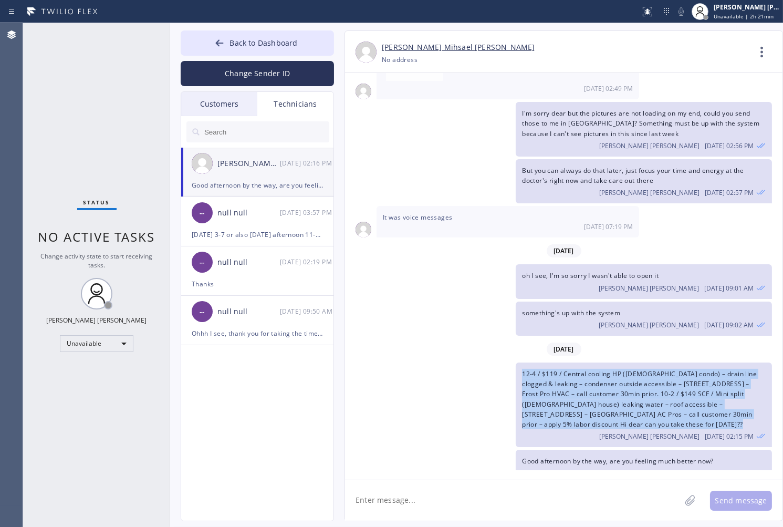
click at [607, 375] on span "12-4 / $119 / Central cooling HP ([DEMOGRAPHIC_DATA] condo) – drain line clogge…" at bounding box center [639, 398] width 235 height 59
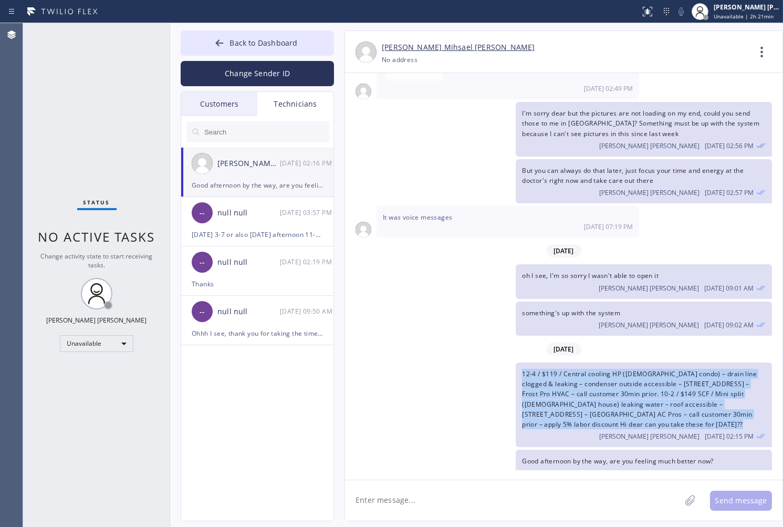
click at [607, 375] on span "12-4 / $119 / Central cooling HP ([DEMOGRAPHIC_DATA] condo) – drain line clogge…" at bounding box center [639, 398] width 235 height 59
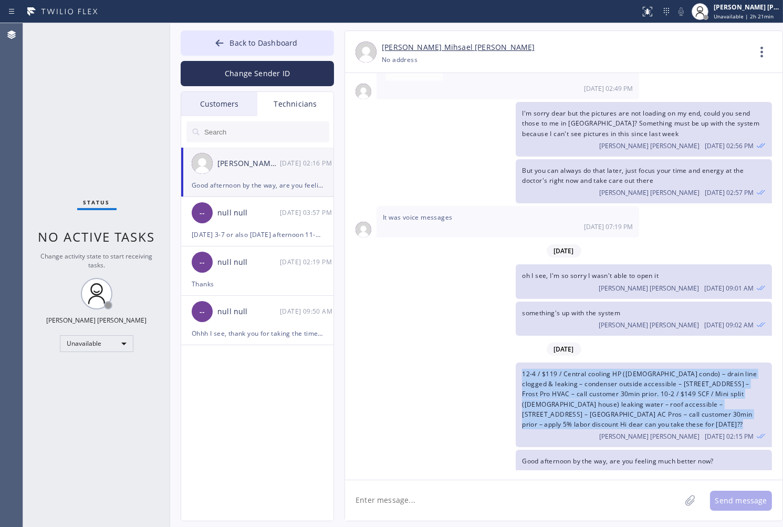
click at [607, 375] on span "12-4 / $119 / Central cooling HP ([DEMOGRAPHIC_DATA] condo) – drain line clogge…" at bounding box center [639, 398] width 235 height 59
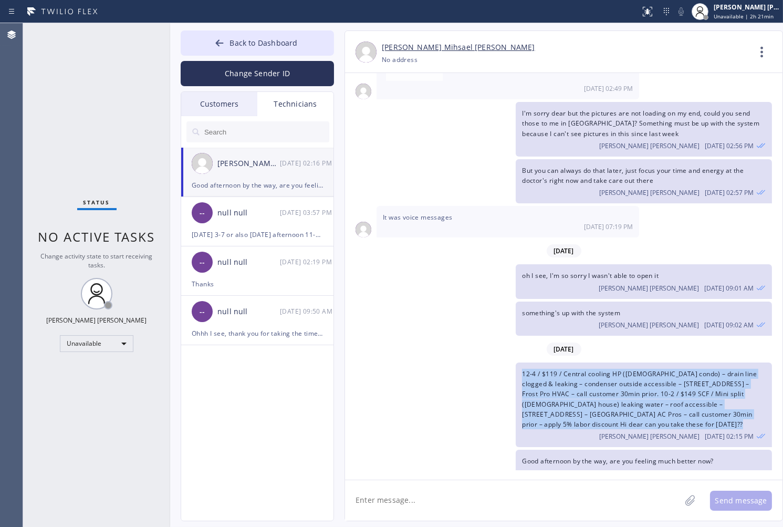
click at [607, 375] on span "12-4 / $119 / Central cooling HP ([DEMOGRAPHIC_DATA] condo) – drain line clogge…" at bounding box center [639, 398] width 235 height 59
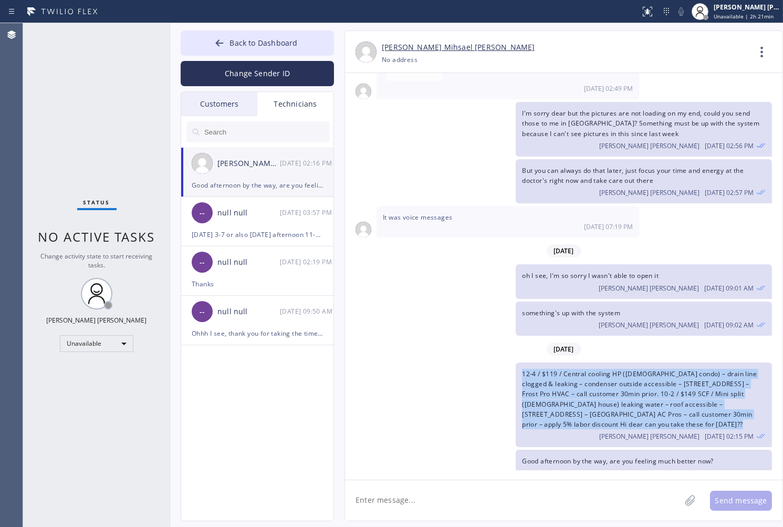
click at [607, 375] on span "12-4 / $119 / Central cooling HP ([DEMOGRAPHIC_DATA] condo) – drain line clogge…" at bounding box center [639, 398] width 235 height 59
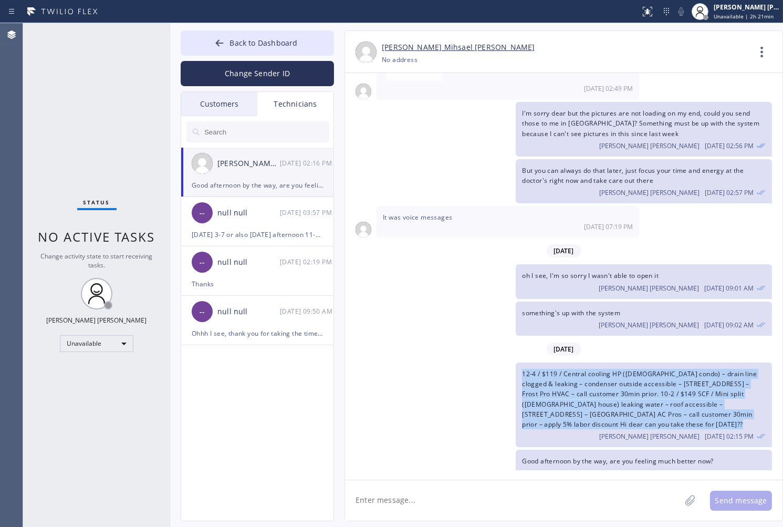
click at [607, 375] on span "12-4 / $119 / Central cooling HP ([DEMOGRAPHIC_DATA] condo) – drain line clogge…" at bounding box center [639, 398] width 235 height 59
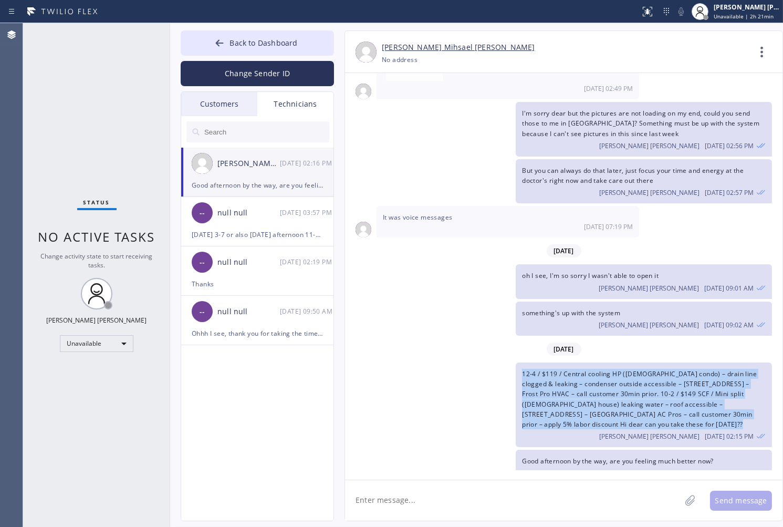
click at [607, 375] on span "12-4 / $119 / Central cooling HP ([DEMOGRAPHIC_DATA] condo) – drain line clogge…" at bounding box center [639, 398] width 235 height 59
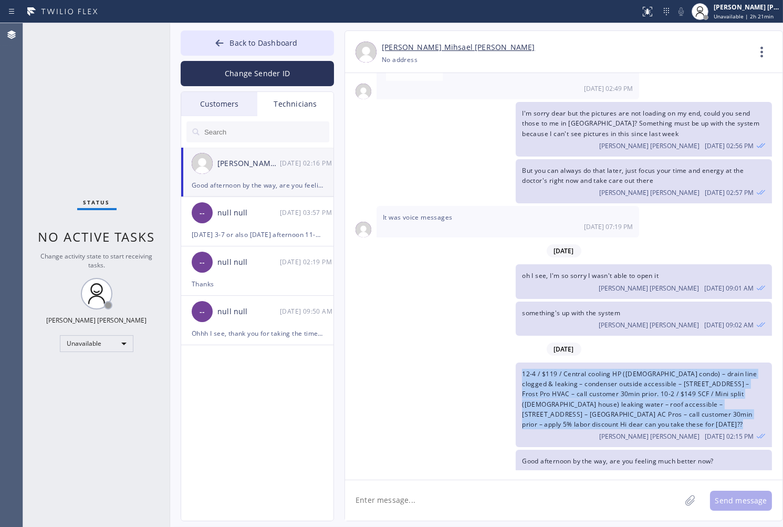
click at [607, 375] on span "12-4 / $119 / Central cooling HP ([DEMOGRAPHIC_DATA] condo) – drain line clogge…" at bounding box center [639, 398] width 235 height 59
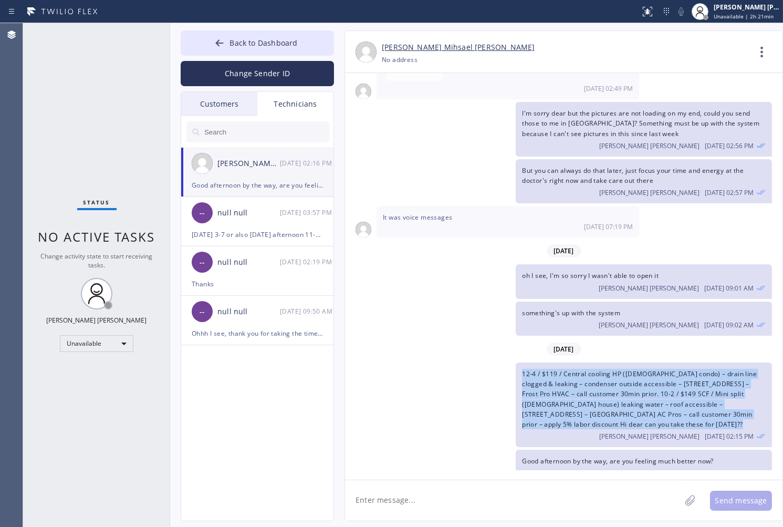
click at [607, 375] on span "12-4 / $119 / Central cooling HP ([DEMOGRAPHIC_DATA] condo) – drain line clogge…" at bounding box center [639, 398] width 235 height 59
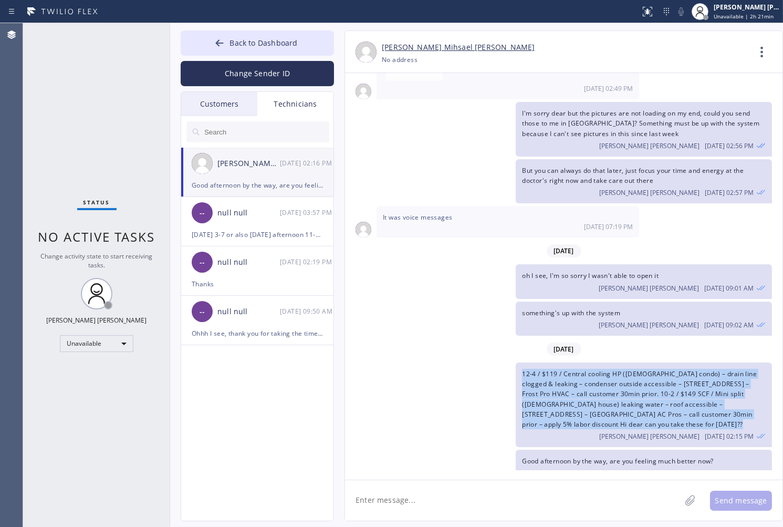
click at [607, 375] on span "12-4 / $119 / Central cooling HP ([DEMOGRAPHIC_DATA] condo) – drain line clogge…" at bounding box center [639, 398] width 235 height 59
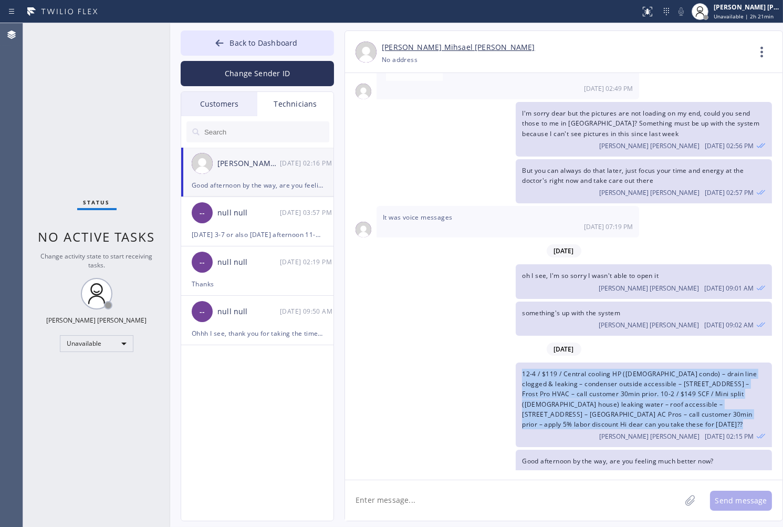
click at [607, 375] on span "12-4 / $119 / Central cooling HP ([DEMOGRAPHIC_DATA] condo) – drain line clogge…" at bounding box center [639, 398] width 235 height 59
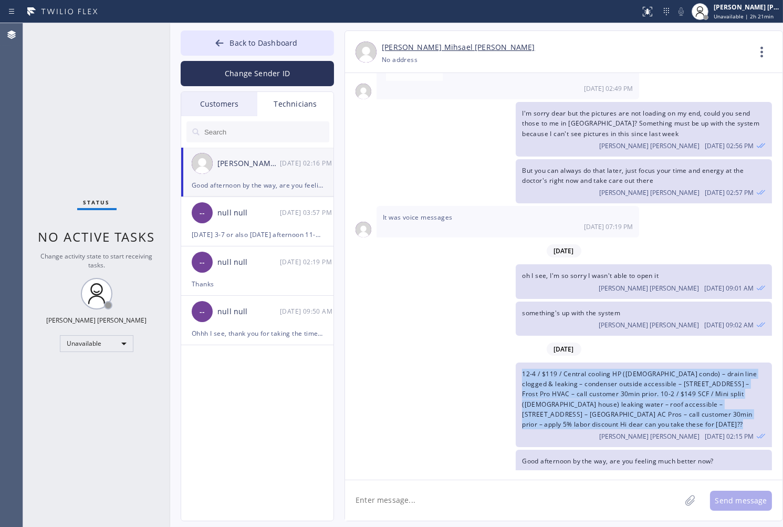
click at [607, 375] on span "12-4 / $119 / Central cooling HP ([DEMOGRAPHIC_DATA] condo) – drain line clogge…" at bounding box center [639, 398] width 235 height 59
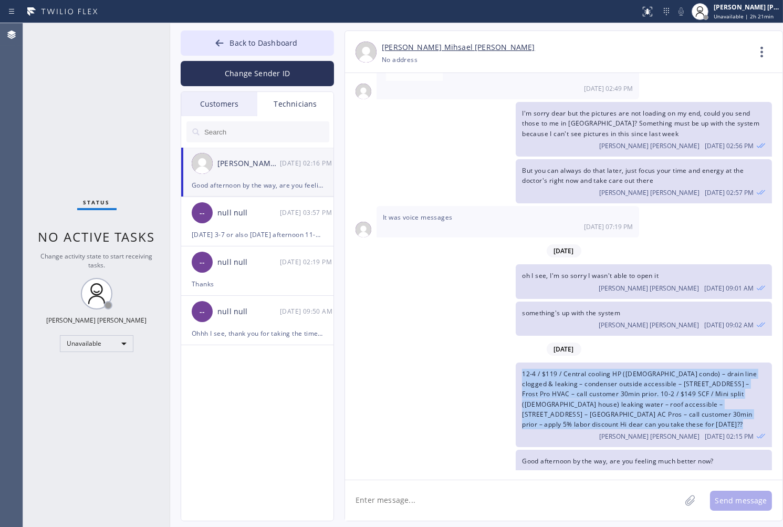
click at [607, 375] on span "12-4 / $119 / Central cooling HP ([DEMOGRAPHIC_DATA] condo) – drain line clogge…" at bounding box center [639, 398] width 235 height 59
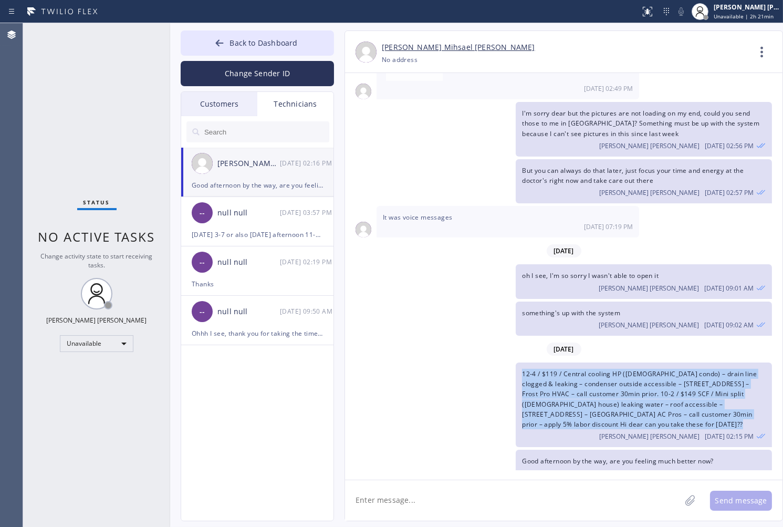
click at [607, 375] on span "12-4 / $119 / Central cooling HP ([DEMOGRAPHIC_DATA] condo) – drain line clogge…" at bounding box center [639, 398] width 235 height 59
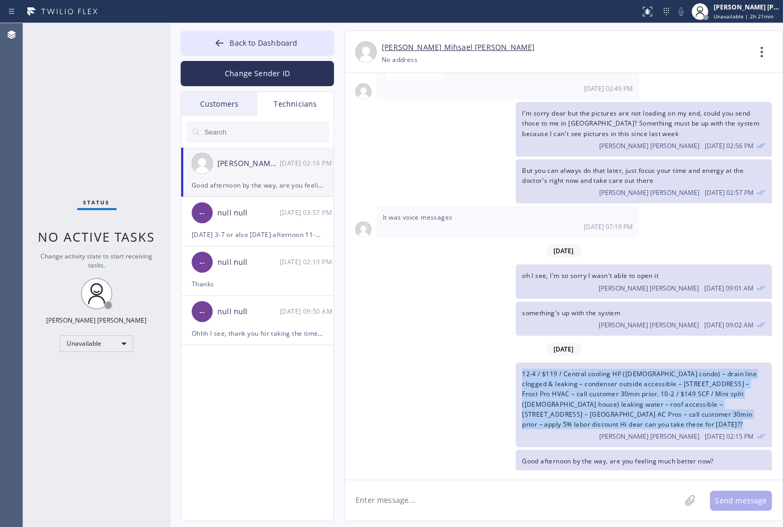
click at [607, 375] on span "12-4 / $119 / Central cooling HP ([DEMOGRAPHIC_DATA] condo) – drain line clogge…" at bounding box center [639, 398] width 235 height 59
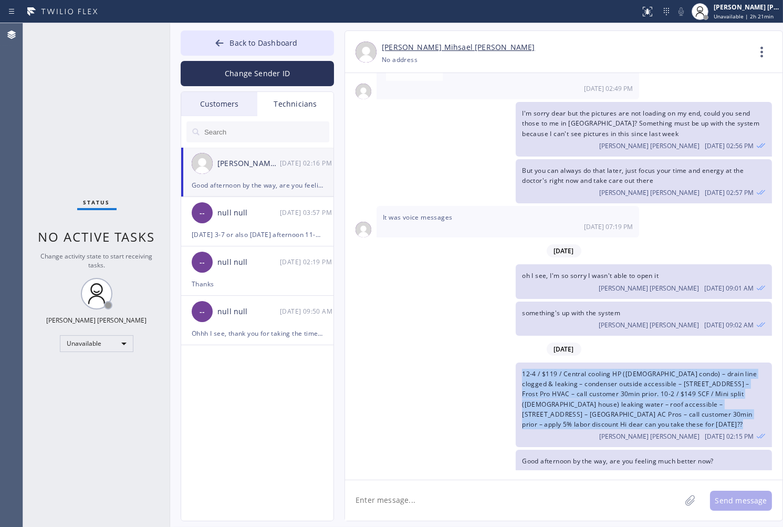
click at [607, 375] on span "12-4 / $119 / Central cooling HP ([DEMOGRAPHIC_DATA] condo) – drain line clogge…" at bounding box center [639, 398] width 235 height 59
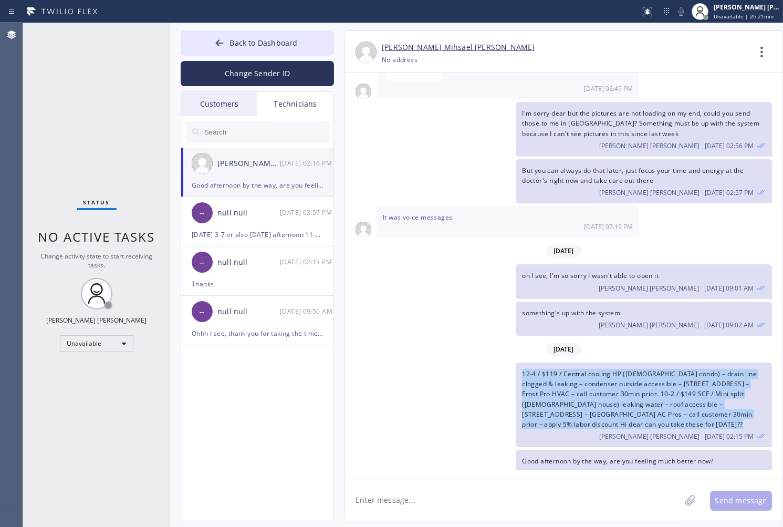
click at [607, 375] on span "12-4 / $119 / Central cooling HP ([DEMOGRAPHIC_DATA] condo) – drain line clogge…" at bounding box center [639, 398] width 235 height 59
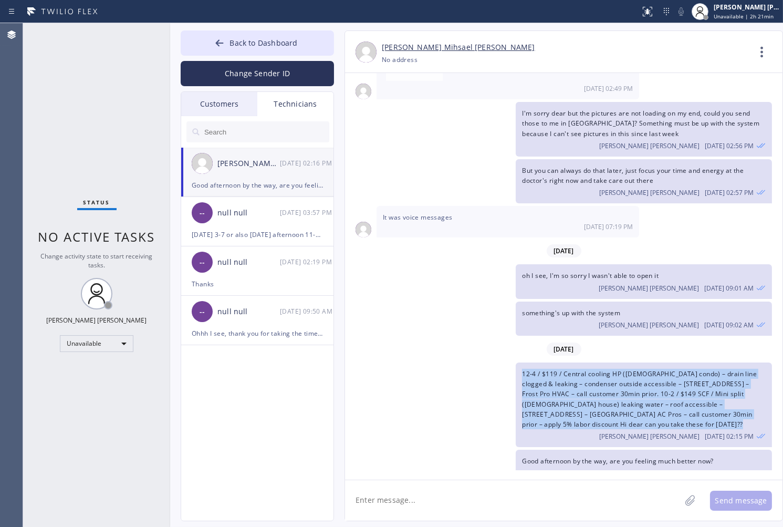
click at [607, 375] on span "12-4 / $119 / Central cooling HP ([DEMOGRAPHIC_DATA] condo) – drain line clogge…" at bounding box center [639, 398] width 235 height 59
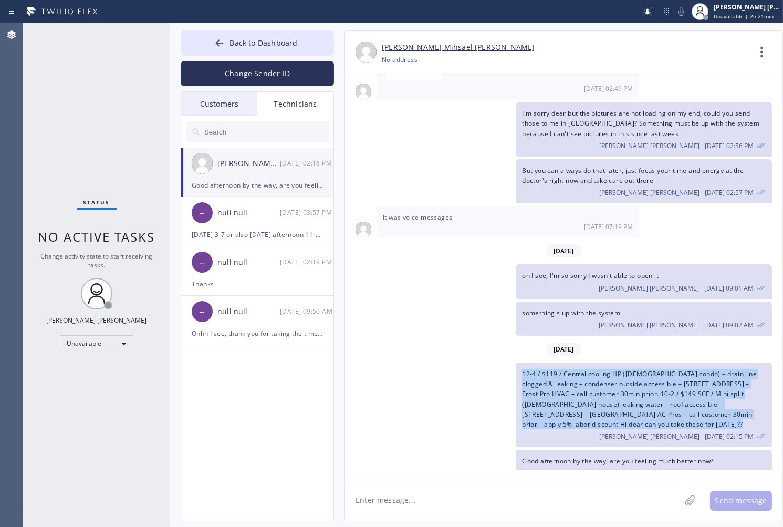
click at [607, 375] on span "12-4 / $119 / Central cooling HP ([DEMOGRAPHIC_DATA] condo) – drain line clogge…" at bounding box center [639, 398] width 235 height 59
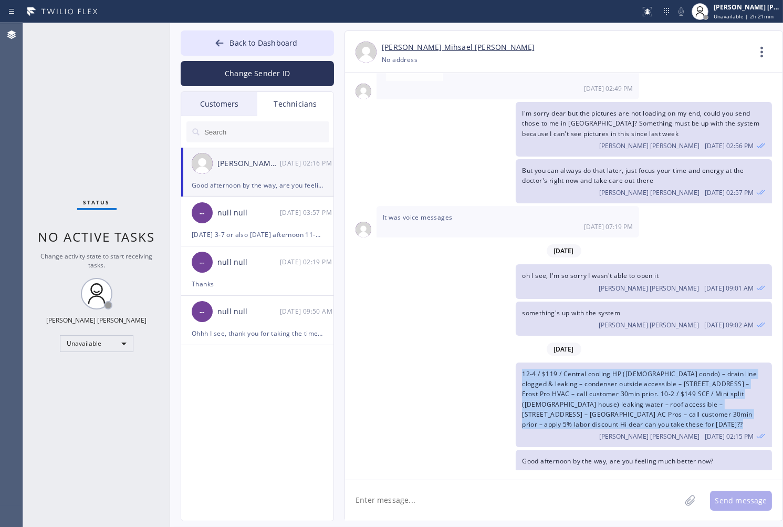
click at [607, 375] on span "12-4 / $119 / Central cooling HP ([DEMOGRAPHIC_DATA] condo) – drain line clogge…" at bounding box center [639, 398] width 235 height 59
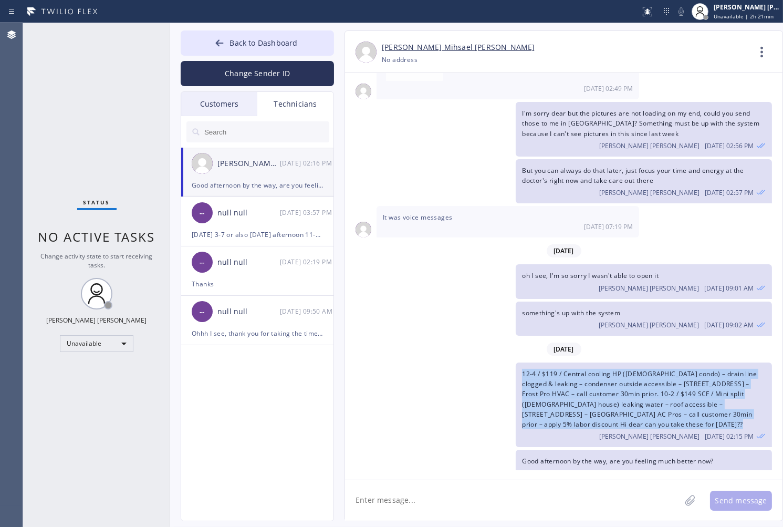
click at [607, 375] on span "12-4 / $119 / Central cooling HP ([DEMOGRAPHIC_DATA] condo) – drain line clogge…" at bounding box center [639, 398] width 235 height 59
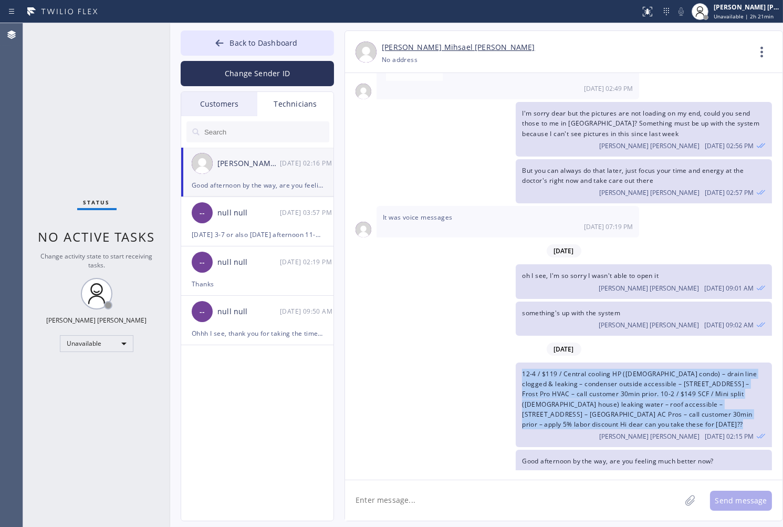
click at [607, 375] on span "12-4 / $119 / Central cooling HP ([DEMOGRAPHIC_DATA] condo) – drain line clogge…" at bounding box center [639, 398] width 235 height 59
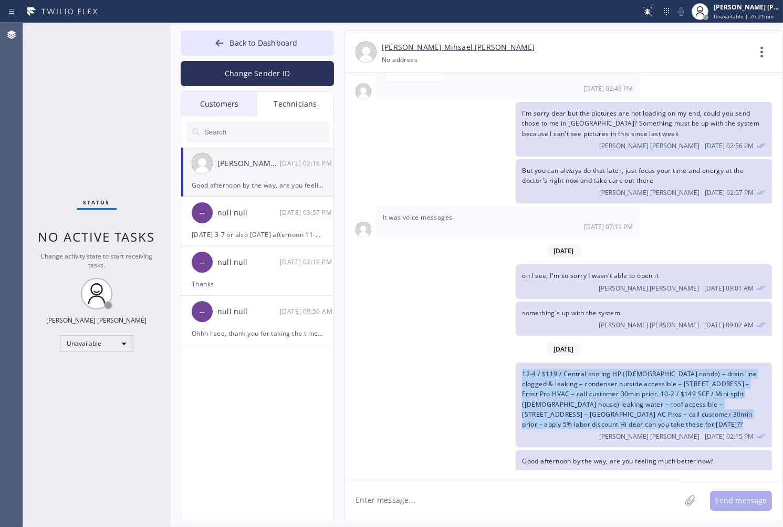
click at [607, 375] on span "12-4 / $119 / Central cooling HP ([DEMOGRAPHIC_DATA] condo) – drain line clogge…" at bounding box center [639, 398] width 235 height 59
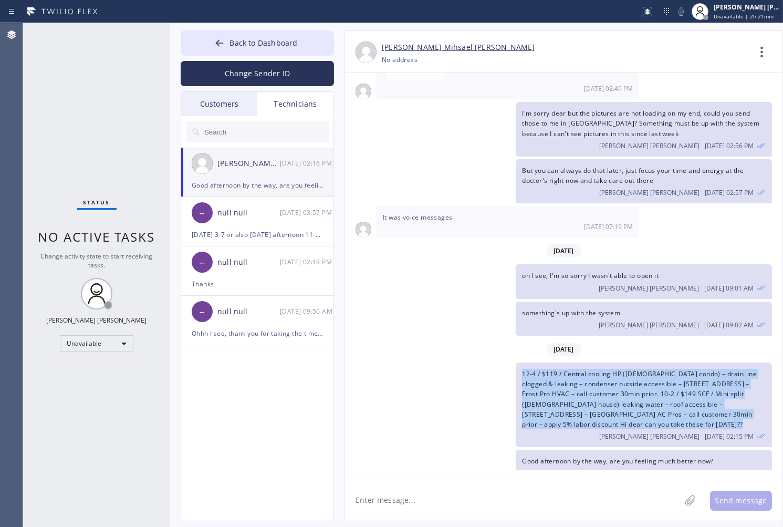
click at [607, 375] on span "12-4 / $119 / Central cooling HP ([DEMOGRAPHIC_DATA] condo) – drain line clogge…" at bounding box center [639, 398] width 235 height 59
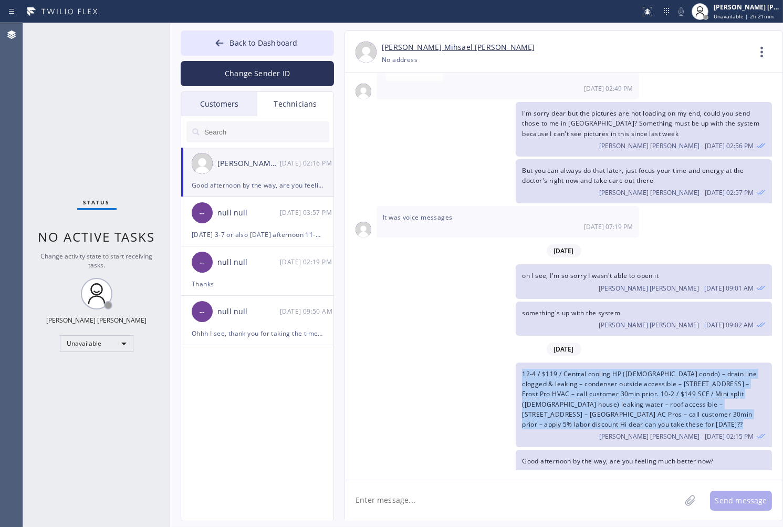
click at [607, 375] on span "12-4 / $119 / Central cooling HP ([DEMOGRAPHIC_DATA] condo) – drain line clogge…" at bounding box center [639, 398] width 235 height 59
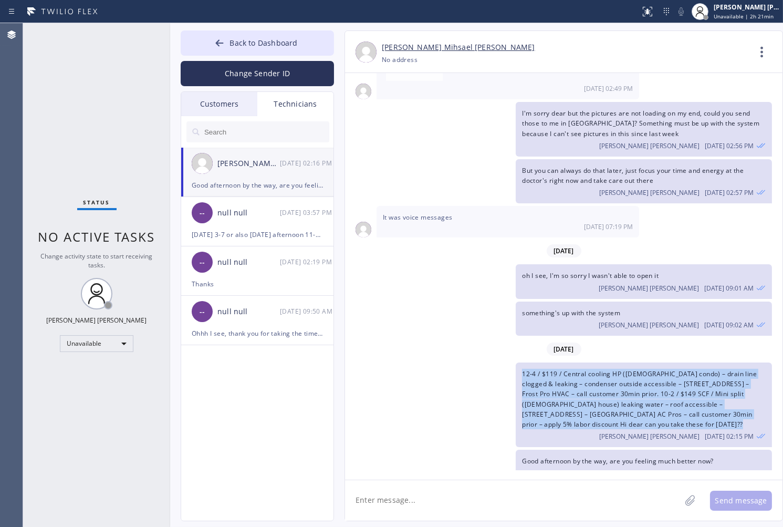
click at [607, 375] on span "12-4 / $119 / Central cooling HP ([DEMOGRAPHIC_DATA] condo) – drain line clogge…" at bounding box center [639, 398] width 235 height 59
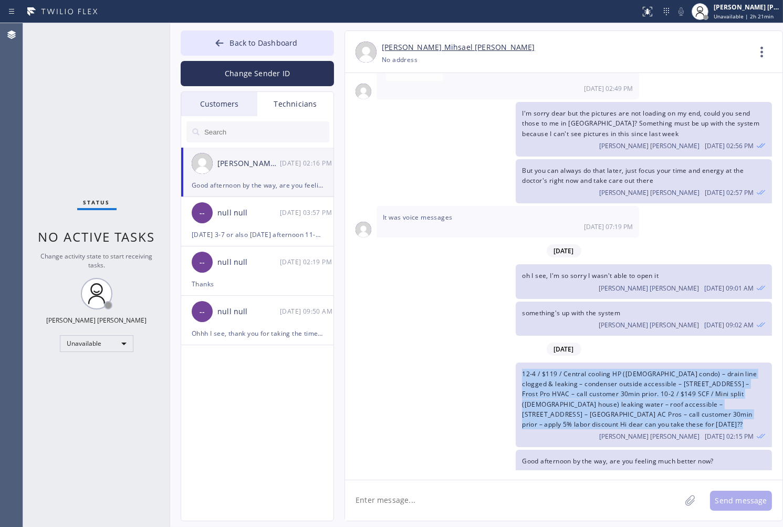
click at [607, 375] on span "12-4 / $119 / Central cooling HP ([DEMOGRAPHIC_DATA] condo) – drain line clogge…" at bounding box center [639, 398] width 235 height 59
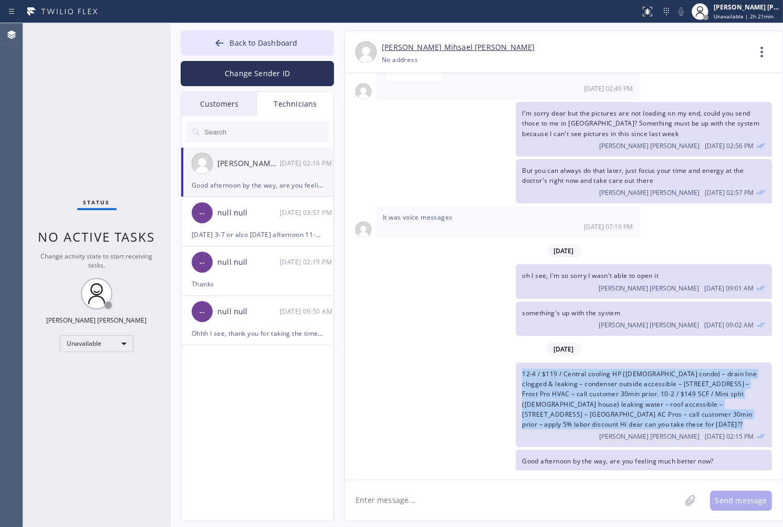
click at [607, 375] on span "12-4 / $119 / Central cooling HP ([DEMOGRAPHIC_DATA] condo) – drain line clogge…" at bounding box center [639, 398] width 235 height 59
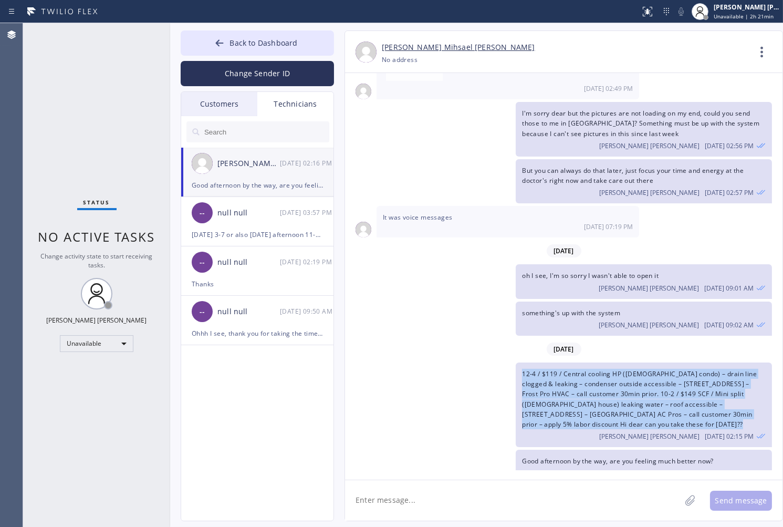
click at [607, 375] on span "12-4 / $119 / Central cooling HP ([DEMOGRAPHIC_DATA] condo) – drain line clogge…" at bounding box center [639, 398] width 235 height 59
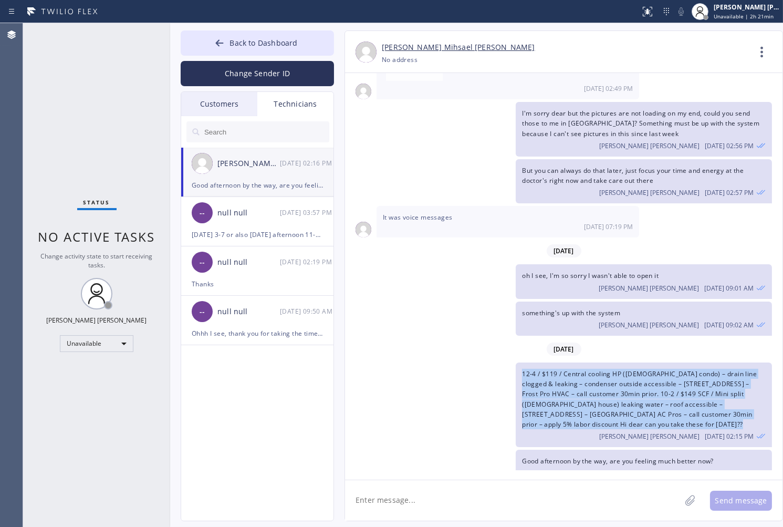
click at [607, 375] on span "12-4 / $119 / Central cooling HP ([DEMOGRAPHIC_DATA] condo) – drain line clogge…" at bounding box center [639, 398] width 235 height 59
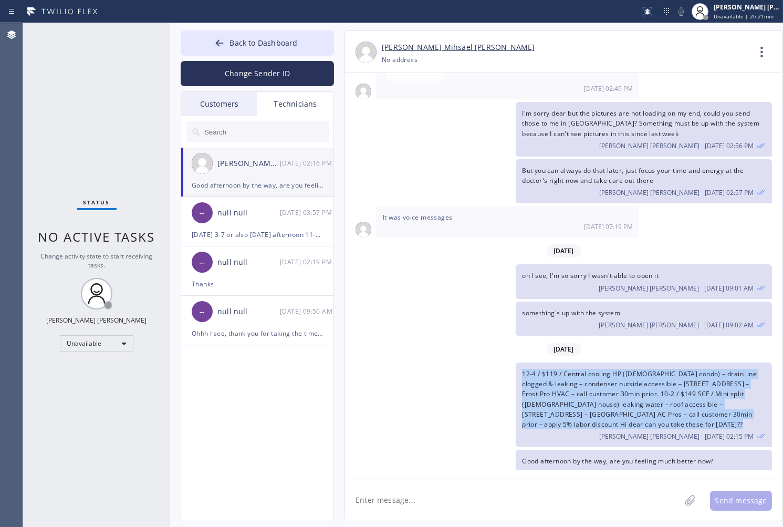
click at [607, 375] on span "12-4 / $119 / Central cooling HP ([DEMOGRAPHIC_DATA] condo) – drain line clogge…" at bounding box center [639, 398] width 235 height 59
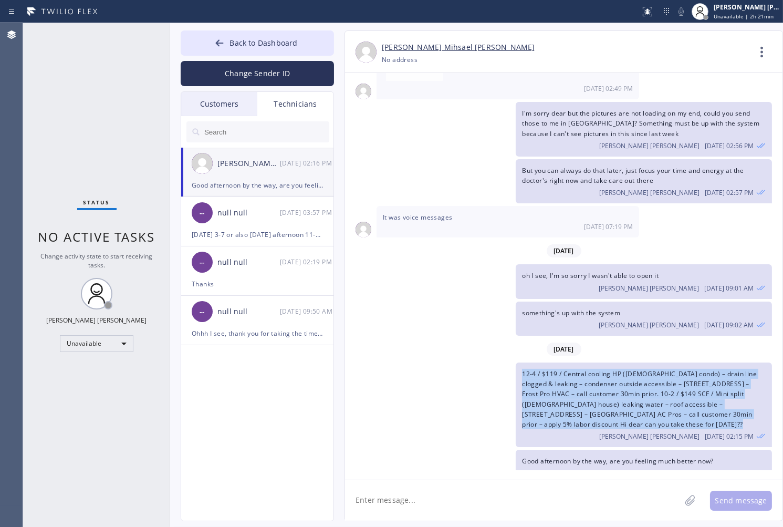
click at [607, 375] on span "12-4 / $119 / Central cooling HP ([DEMOGRAPHIC_DATA] condo) – drain line clogge…" at bounding box center [639, 398] width 235 height 59
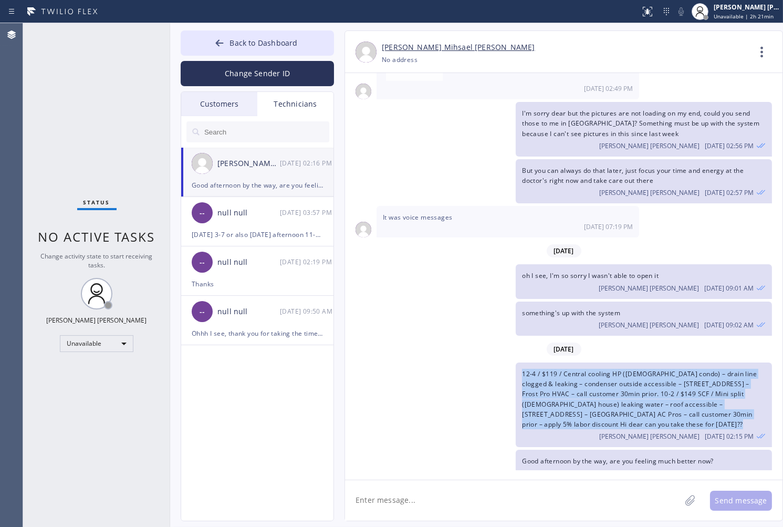
click at [607, 375] on span "12-4 / $119 / Central cooling HP ([DEMOGRAPHIC_DATA] condo) – drain line clogge…" at bounding box center [639, 398] width 235 height 59
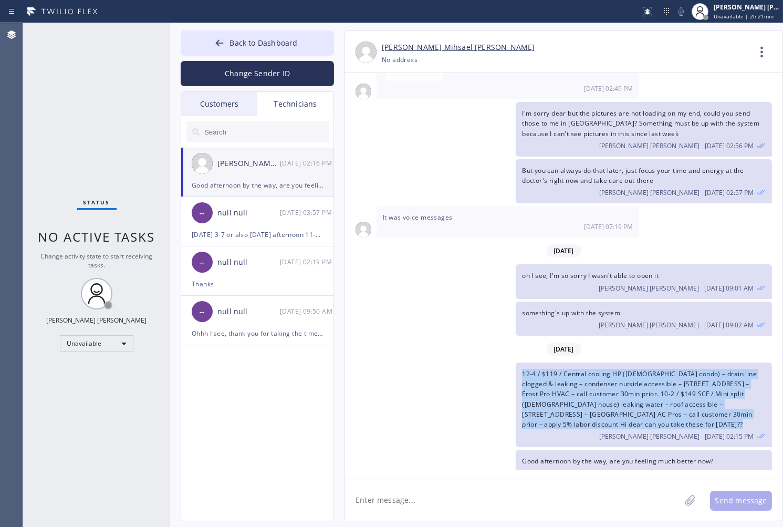
click at [607, 375] on span "12-4 / $119 / Central cooling HP ([DEMOGRAPHIC_DATA] condo) – drain line clogge…" at bounding box center [639, 398] width 235 height 59
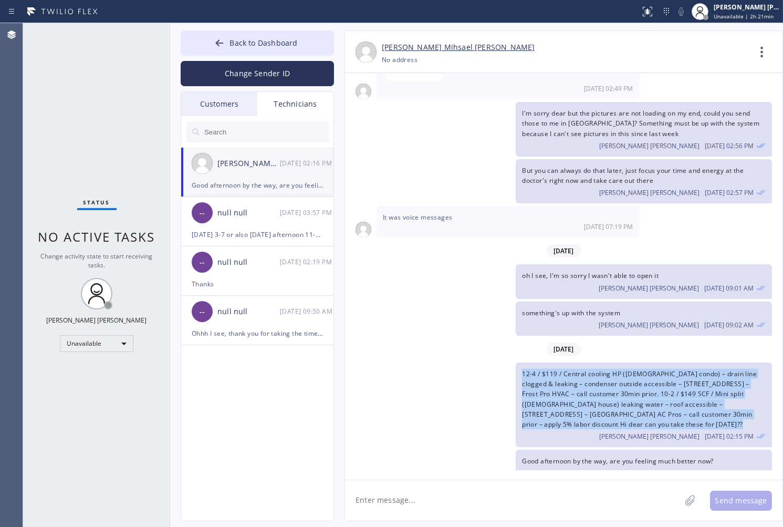
click at [607, 375] on span "12-4 / $119 / Central cooling HP ([DEMOGRAPHIC_DATA] condo) – drain line clogge…" at bounding box center [639, 398] width 235 height 59
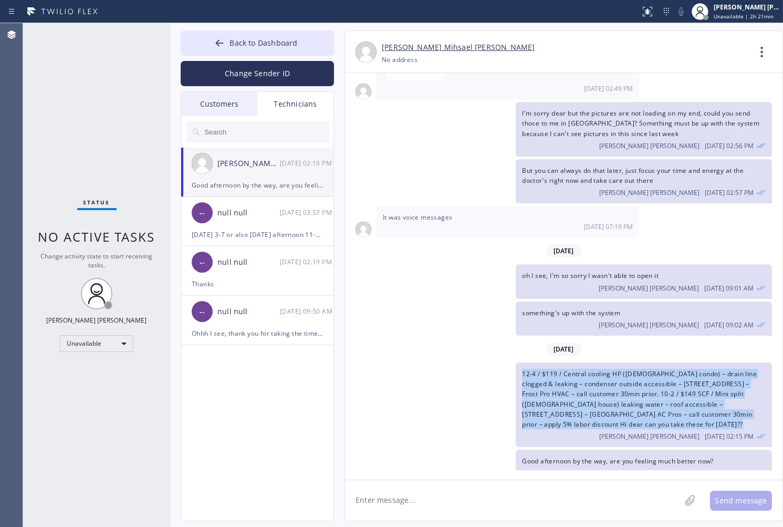
click at [607, 375] on span "12-4 / $119 / Central cooling HP ([DEMOGRAPHIC_DATA] condo) – drain line clogge…" at bounding box center [639, 398] width 235 height 59
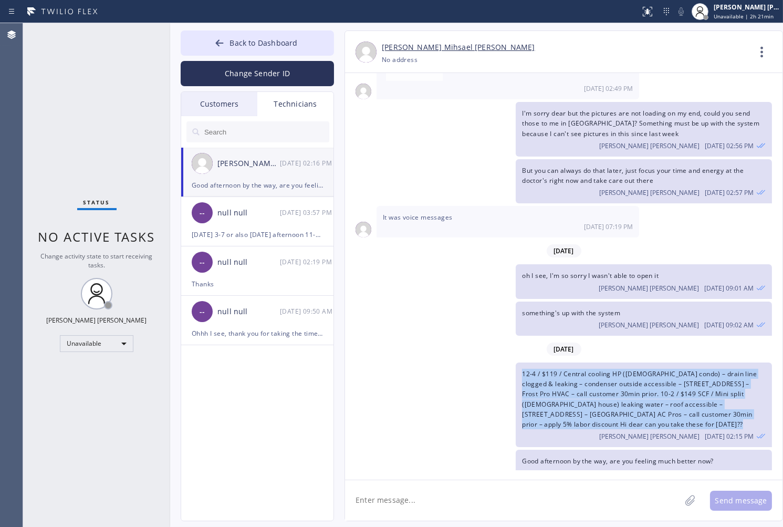
click at [607, 375] on span "12-4 / $119 / Central cooling HP ([DEMOGRAPHIC_DATA] condo) – drain line clogge…" at bounding box center [639, 398] width 235 height 59
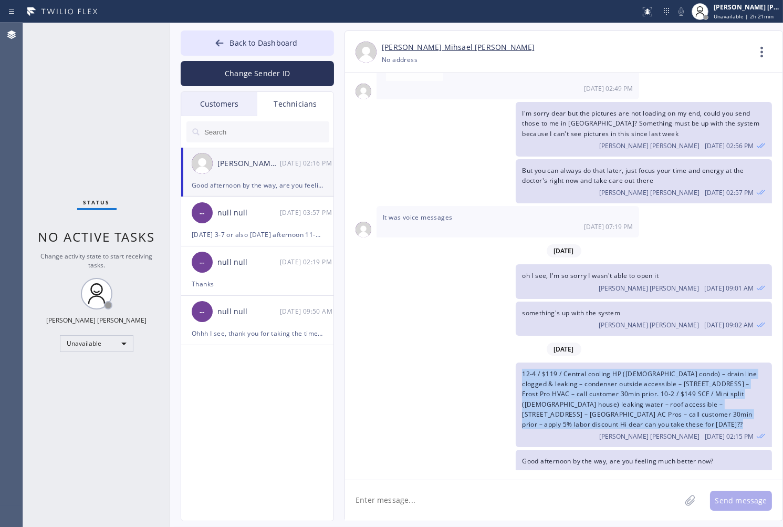
click at [607, 375] on span "12-4 / $119 / Central cooling HP ([DEMOGRAPHIC_DATA] condo) – drain line clogge…" at bounding box center [639, 398] width 235 height 59
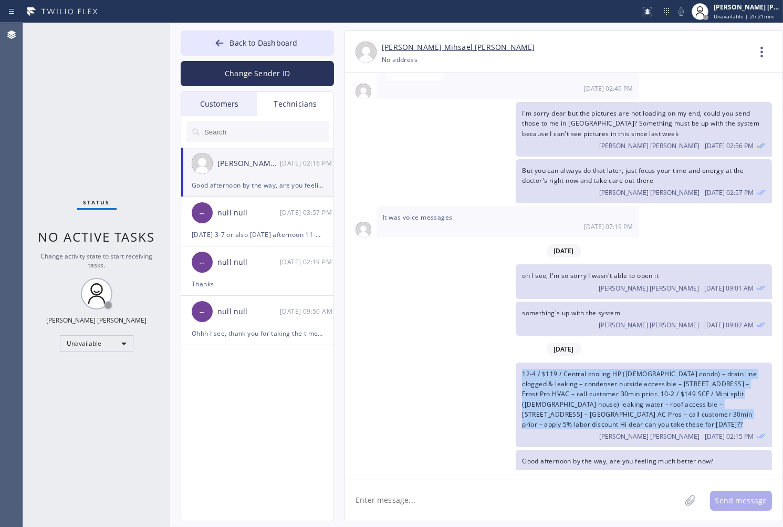
click at [607, 375] on span "12-4 / $119 / Central cooling HP ([DEMOGRAPHIC_DATA] condo) – drain line clogge…" at bounding box center [639, 398] width 235 height 59
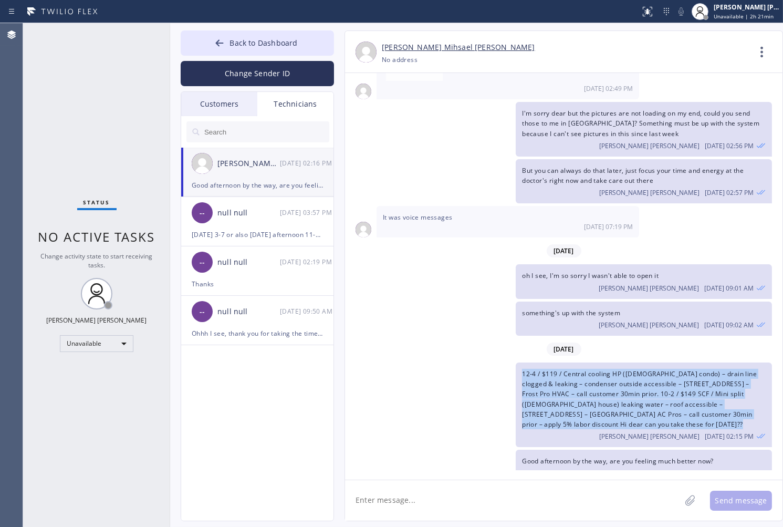
click at [607, 375] on span "12-4 / $119 / Central cooling HP ([DEMOGRAPHIC_DATA] condo) – drain line clogge…" at bounding box center [639, 398] width 235 height 59
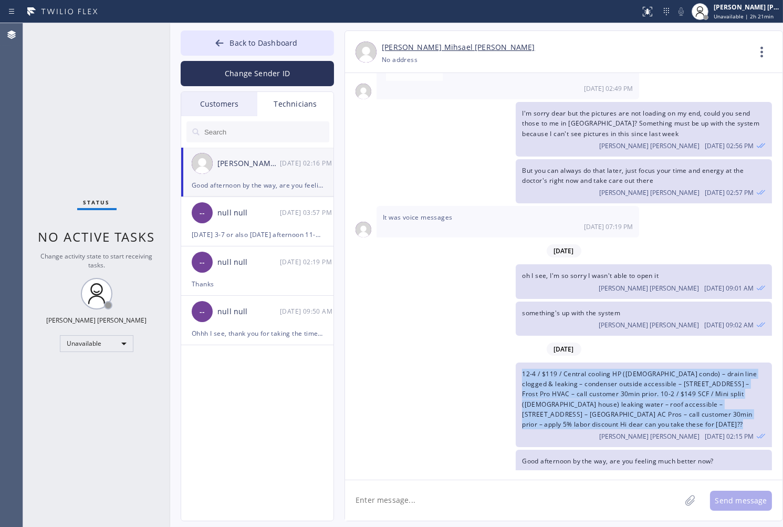
click at [607, 375] on span "12-4 / $119 / Central cooling HP ([DEMOGRAPHIC_DATA] condo) – drain line clogge…" at bounding box center [639, 398] width 235 height 59
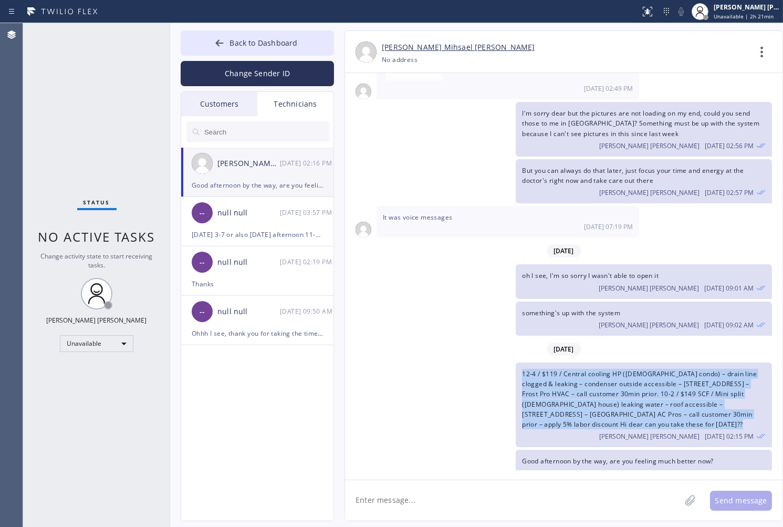
click at [607, 375] on span "12-4 / $119 / Central cooling HP ([DEMOGRAPHIC_DATA] condo) – drain line clogge…" at bounding box center [639, 398] width 235 height 59
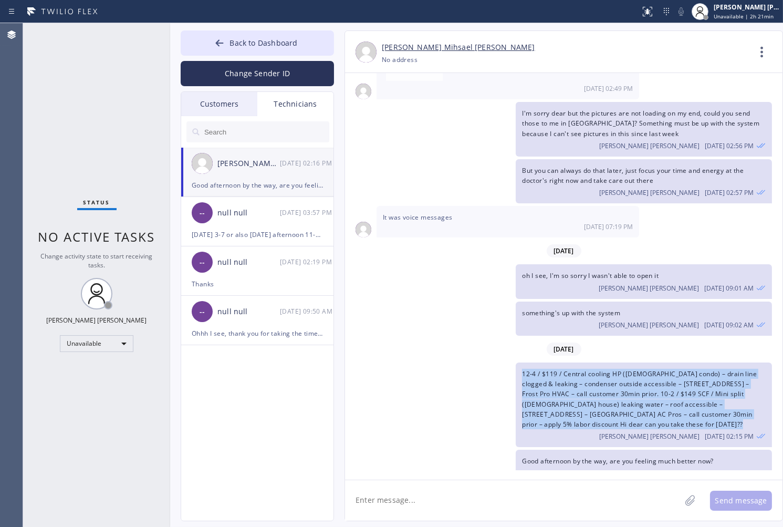
click at [607, 375] on span "12-4 / $119 / Central cooling HP ([DEMOGRAPHIC_DATA] condo) – drain line clogge…" at bounding box center [639, 398] width 235 height 59
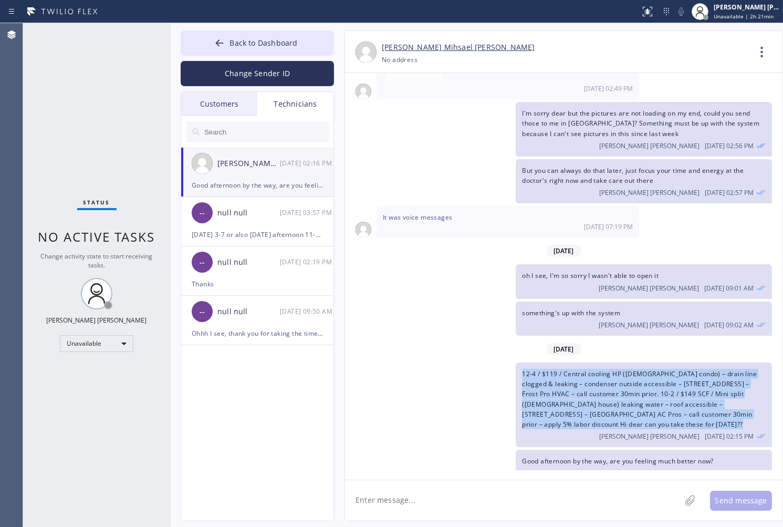
click at [607, 375] on span "12-4 / $119 / Central cooling HP ([DEMOGRAPHIC_DATA] condo) – drain line clogge…" at bounding box center [639, 398] width 235 height 59
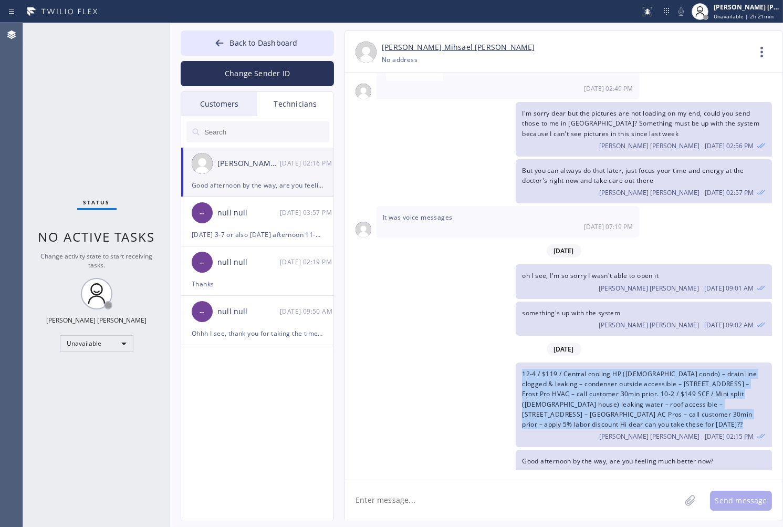
click at [607, 375] on span "12-4 / $119 / Central cooling HP ([DEMOGRAPHIC_DATA] condo) – drain line clogge…" at bounding box center [639, 398] width 235 height 59
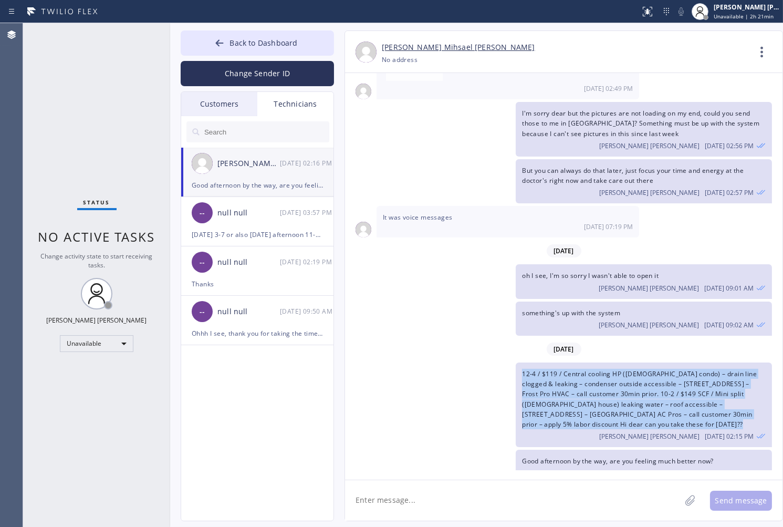
click at [607, 375] on span "12-4 / $119 / Central cooling HP ([DEMOGRAPHIC_DATA] condo) – drain line clogge…" at bounding box center [639, 398] width 235 height 59
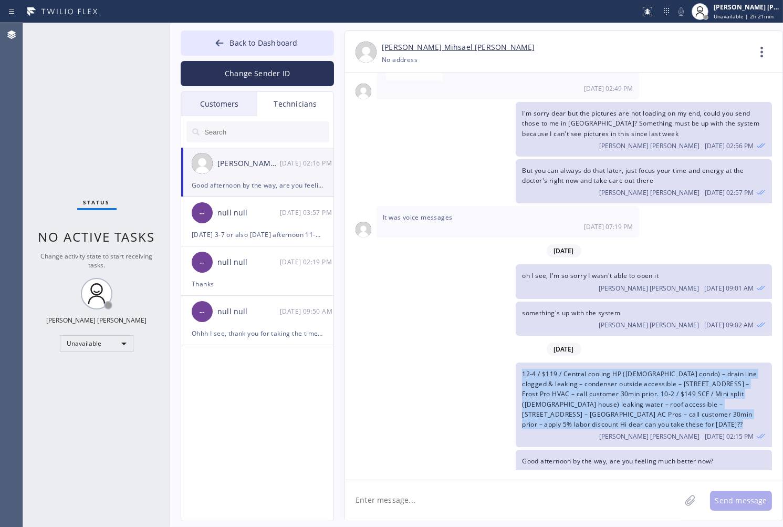
click at [607, 375] on span "12-4 / $119 / Central cooling HP ([DEMOGRAPHIC_DATA] condo) – drain line clogge…" at bounding box center [639, 398] width 235 height 59
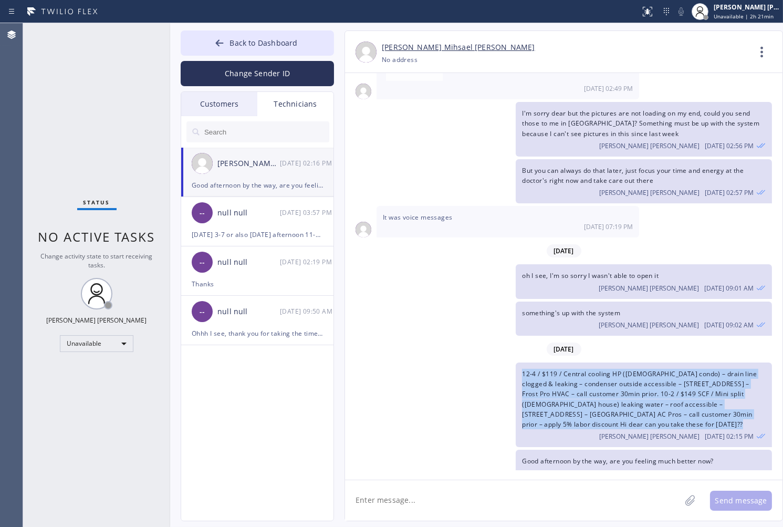
click at [607, 375] on span "12-4 / $119 / Central cooling HP ([DEMOGRAPHIC_DATA] condo) – drain line clogge…" at bounding box center [639, 398] width 235 height 59
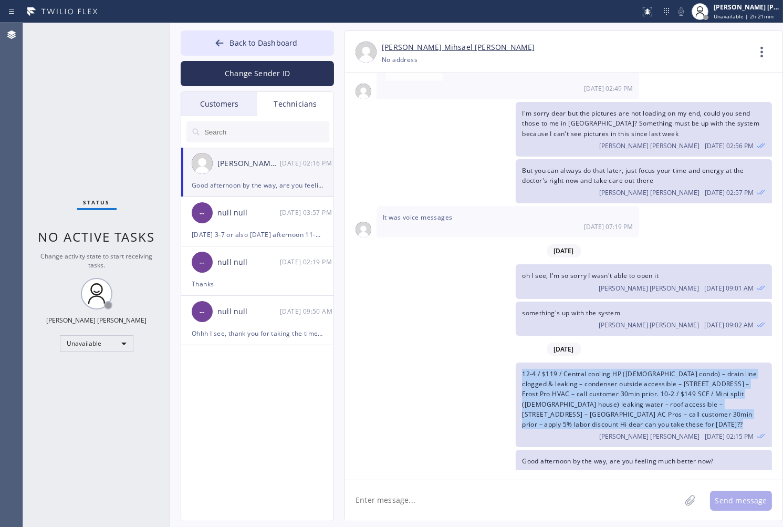
click at [607, 375] on span "12-4 / $119 / Central cooling HP ([DEMOGRAPHIC_DATA] condo) – drain line clogge…" at bounding box center [639, 398] width 235 height 59
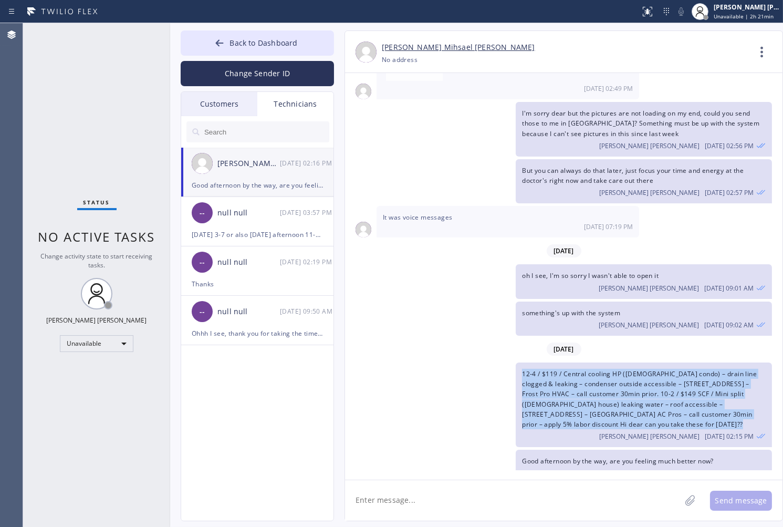
click at [607, 375] on span "12-4 / $119 / Central cooling HP ([DEMOGRAPHIC_DATA] condo) – drain line clogge…" at bounding box center [639, 398] width 235 height 59
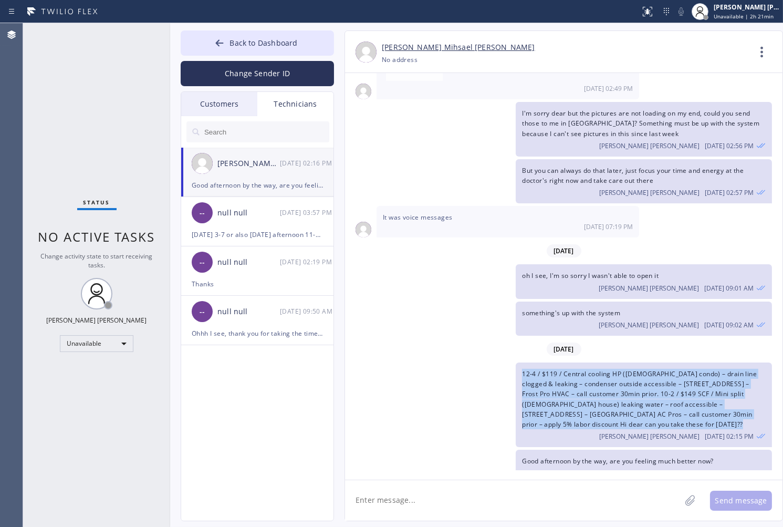
click at [607, 375] on span "12-4 / $119 / Central cooling HP ([DEMOGRAPHIC_DATA] condo) – drain line clogge…" at bounding box center [639, 398] width 235 height 59
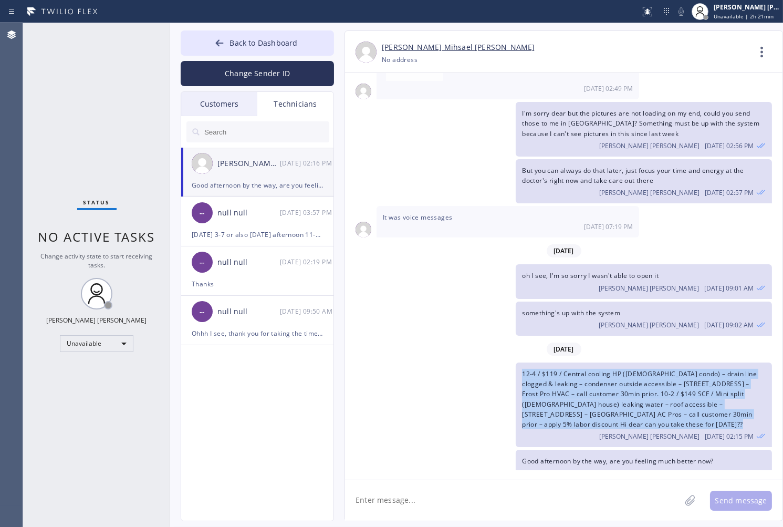
click at [607, 375] on span "12-4 / $119 / Central cooling HP ([DEMOGRAPHIC_DATA] condo) – drain line clogge…" at bounding box center [639, 398] width 235 height 59
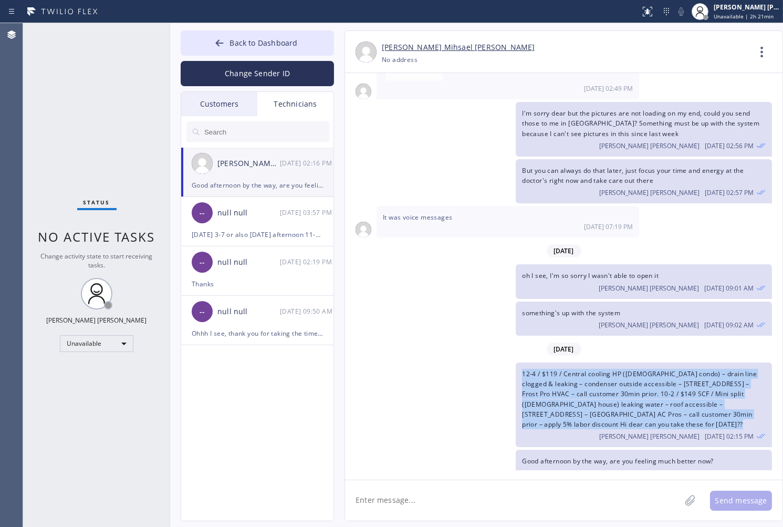
click at [607, 375] on span "12-4 / $119 / Central cooling HP ([DEMOGRAPHIC_DATA] condo) – drain line clogge…" at bounding box center [639, 398] width 235 height 59
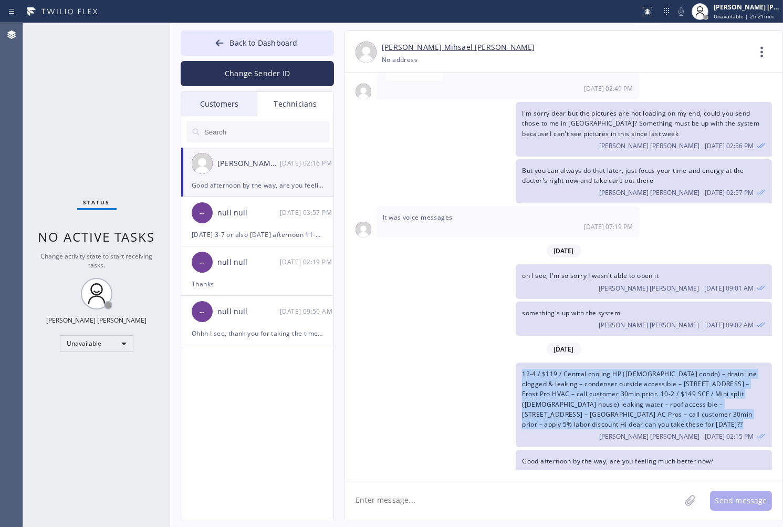
click at [607, 375] on span "12-4 / $119 / Central cooling HP ([DEMOGRAPHIC_DATA] condo) – drain line clogge…" at bounding box center [639, 398] width 235 height 59
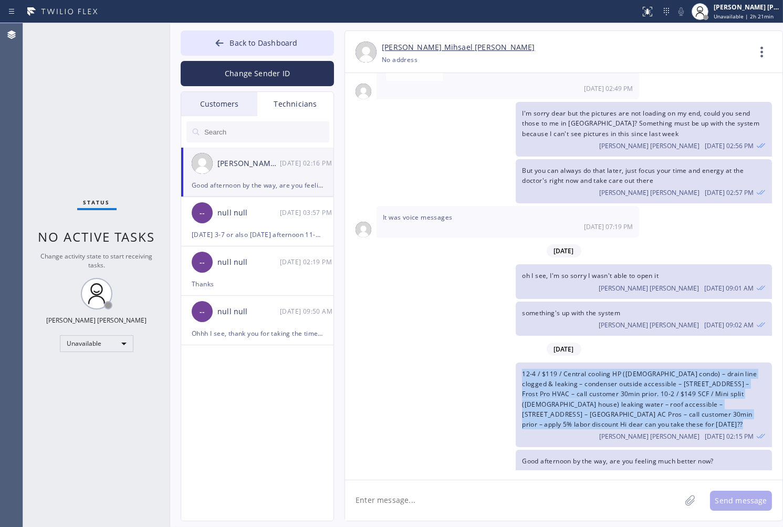
click at [607, 375] on span "12-4 / $119 / Central cooling HP ([DEMOGRAPHIC_DATA] condo) – drain line clogge…" at bounding box center [639, 398] width 235 height 59
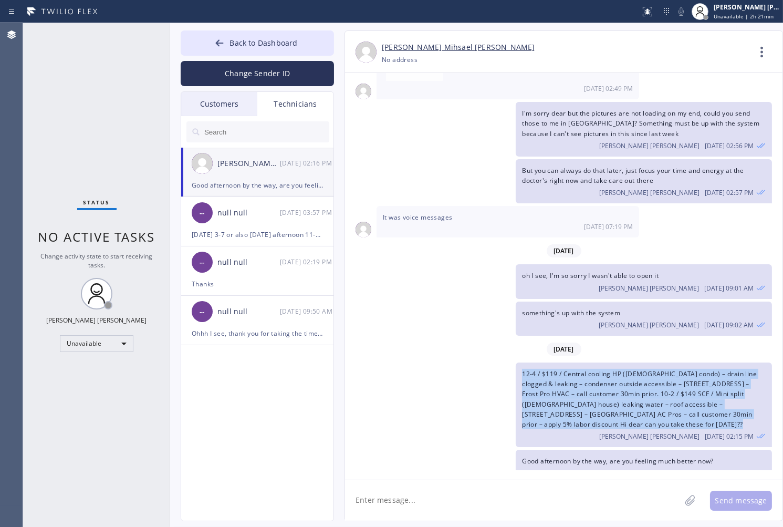
click at [607, 375] on span "12-4 / $119 / Central cooling HP ([DEMOGRAPHIC_DATA] condo) – drain line clogge…" at bounding box center [639, 398] width 235 height 59
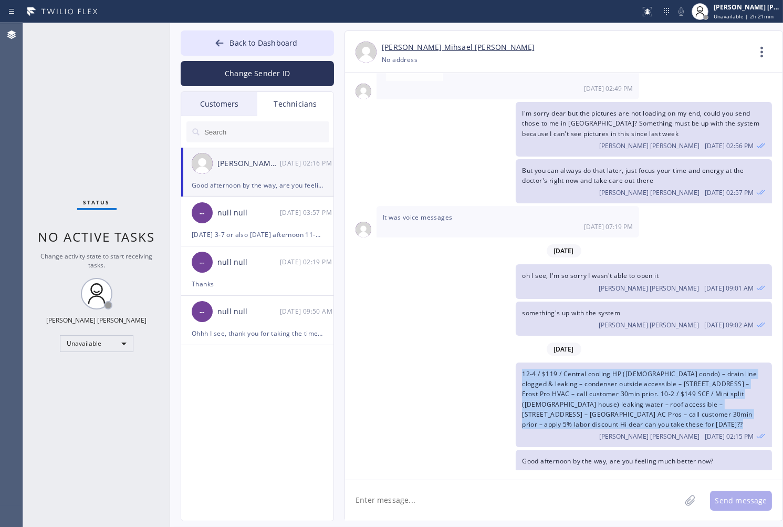
click at [607, 375] on span "12-4 / $119 / Central cooling HP ([DEMOGRAPHIC_DATA] condo) – drain line clogge…" at bounding box center [639, 398] width 235 height 59
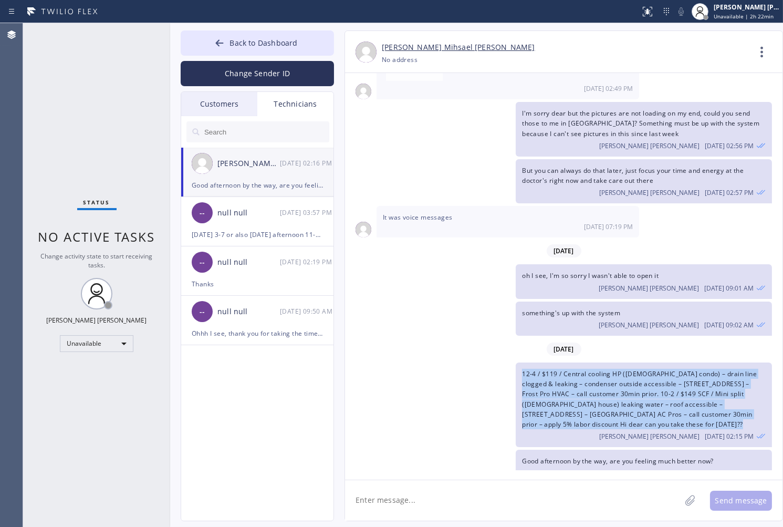
click at [607, 375] on span "12-4 / $119 / Central cooling HP ([DEMOGRAPHIC_DATA] condo) – drain line clogge…" at bounding box center [639, 398] width 235 height 59
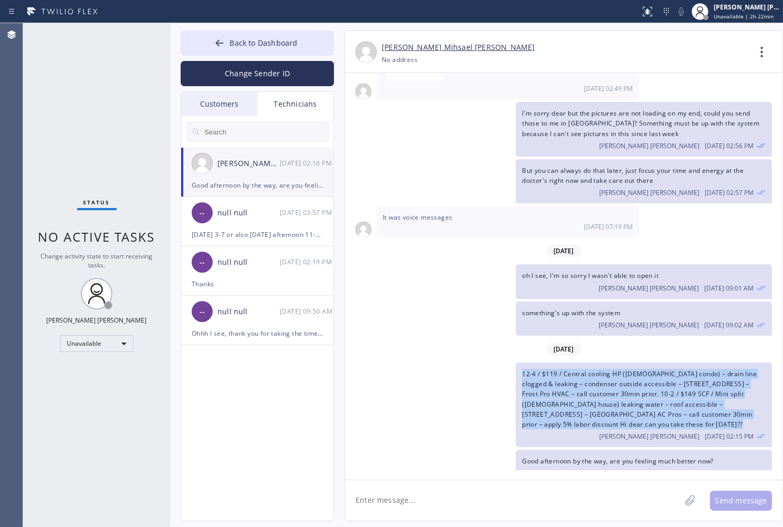
click at [607, 375] on span "12-4 / $119 / Central cooling HP ([DEMOGRAPHIC_DATA] condo) – drain line clogge…" at bounding box center [639, 398] width 235 height 59
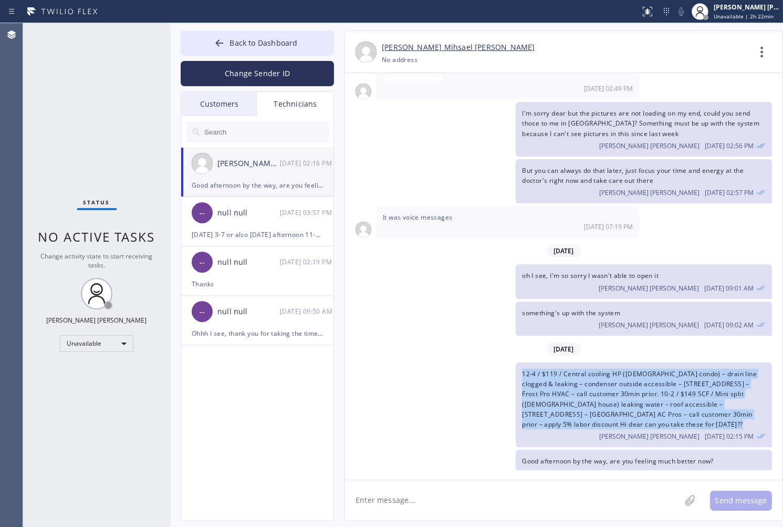
click at [607, 375] on span "12-4 / $119 / Central cooling HP ([DEMOGRAPHIC_DATA] condo) – drain line clogge…" at bounding box center [639, 398] width 235 height 59
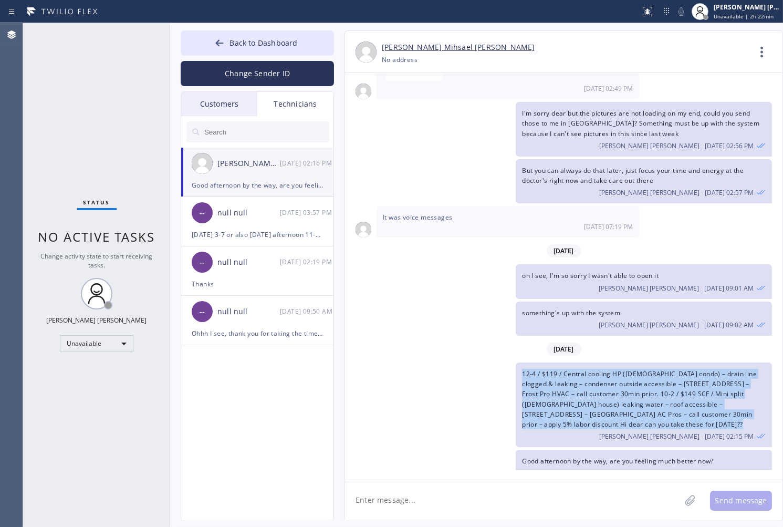
click at [607, 375] on span "12-4 / $119 / Central cooling HP ([DEMOGRAPHIC_DATA] condo) – drain line clogge…" at bounding box center [639, 398] width 235 height 59
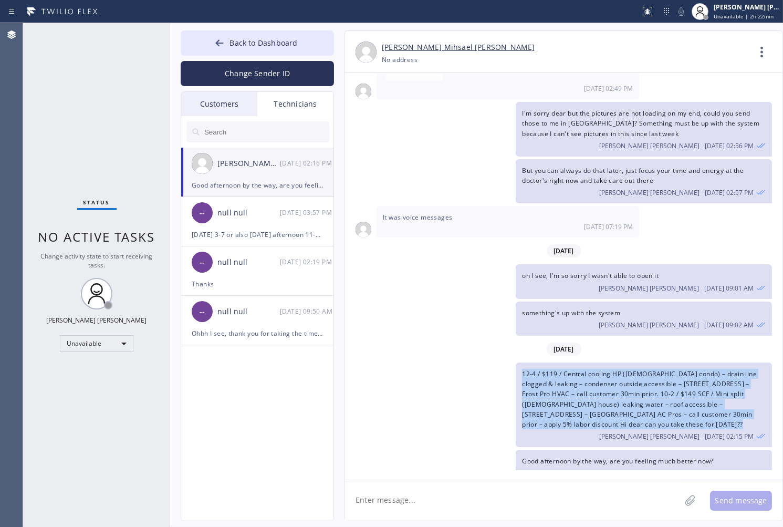
click at [607, 375] on span "12-4 / $119 / Central cooling HP ([DEMOGRAPHIC_DATA] condo) – drain line clogge…" at bounding box center [639, 398] width 235 height 59
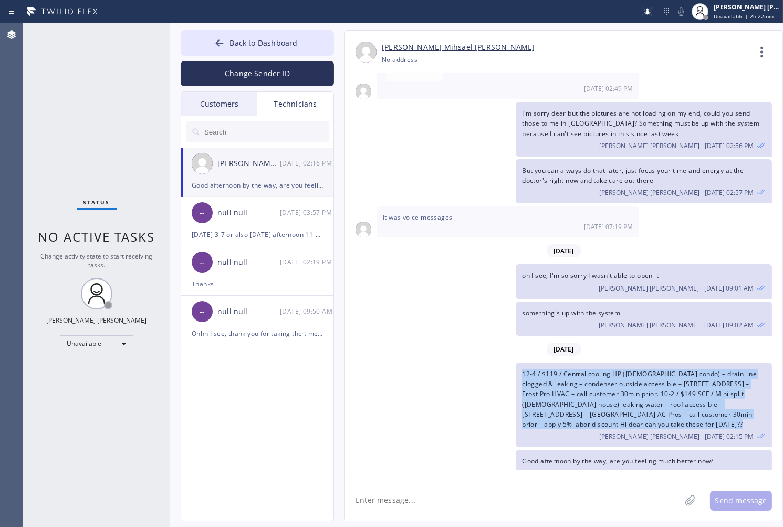
click at [607, 375] on span "12-4 / $119 / Central cooling HP ([DEMOGRAPHIC_DATA] condo) – drain line clogge…" at bounding box center [639, 398] width 235 height 59
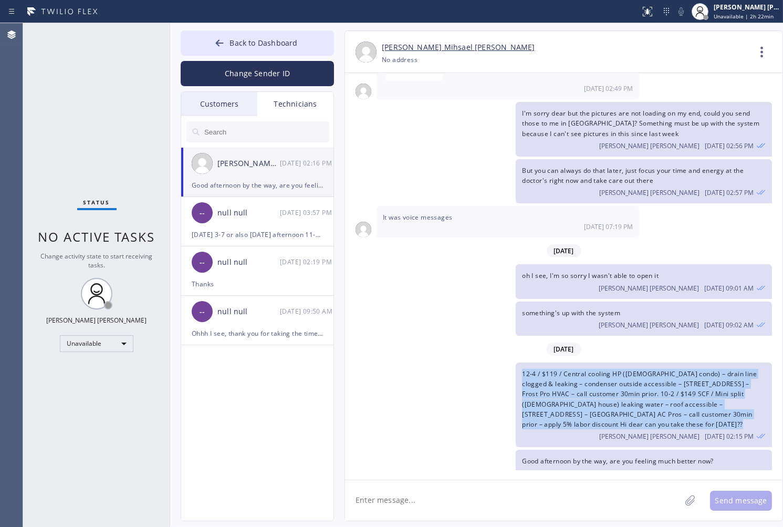
click at [607, 375] on span "12-4 / $119 / Central cooling HP ([DEMOGRAPHIC_DATA] condo) – drain line clogge…" at bounding box center [639, 398] width 235 height 59
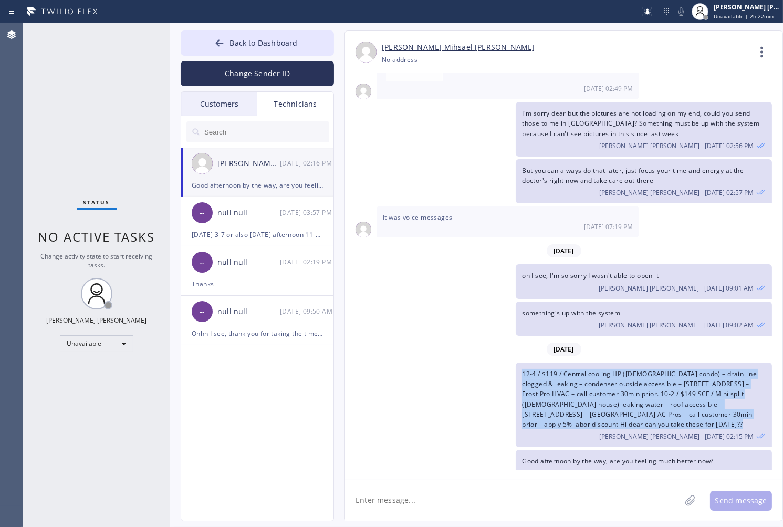
click at [607, 375] on span "12-4 / $119 / Central cooling HP ([DEMOGRAPHIC_DATA] condo) – drain line clogge…" at bounding box center [639, 398] width 235 height 59
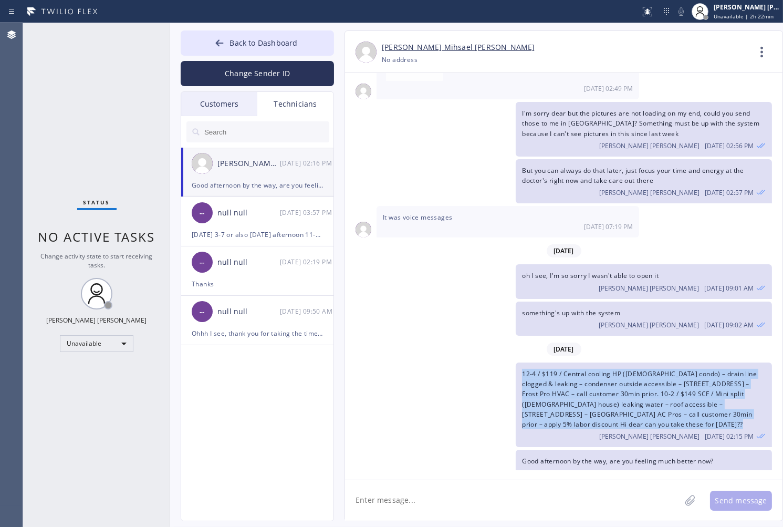
click at [607, 375] on span "12-4 / $119 / Central cooling HP ([DEMOGRAPHIC_DATA] condo) – drain line clogge…" at bounding box center [639, 398] width 235 height 59
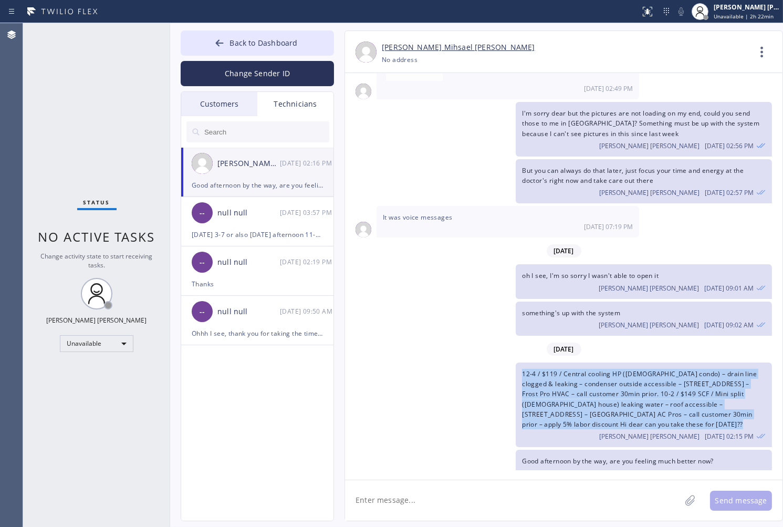
click at [607, 375] on span "12-4 / $119 / Central cooling HP ([DEMOGRAPHIC_DATA] condo) – drain line clogge…" at bounding box center [639, 398] width 235 height 59
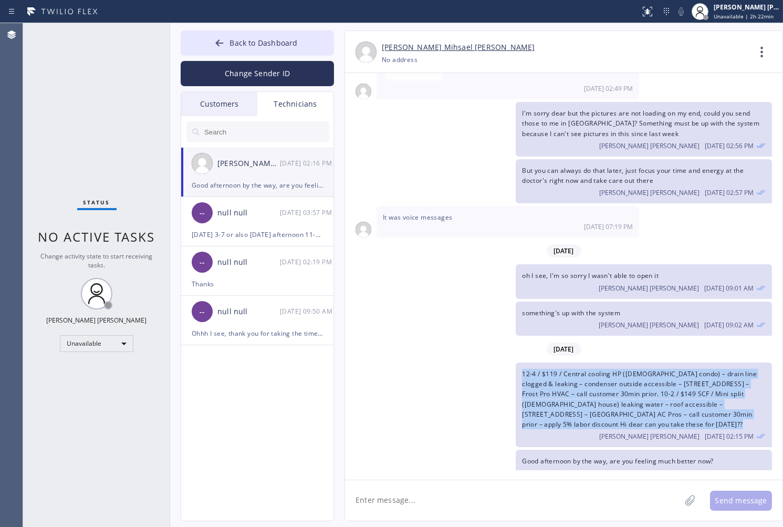
click at [607, 375] on span "12-4 / $119 / Central cooling HP ([DEMOGRAPHIC_DATA] condo) – drain line clogge…" at bounding box center [639, 398] width 235 height 59
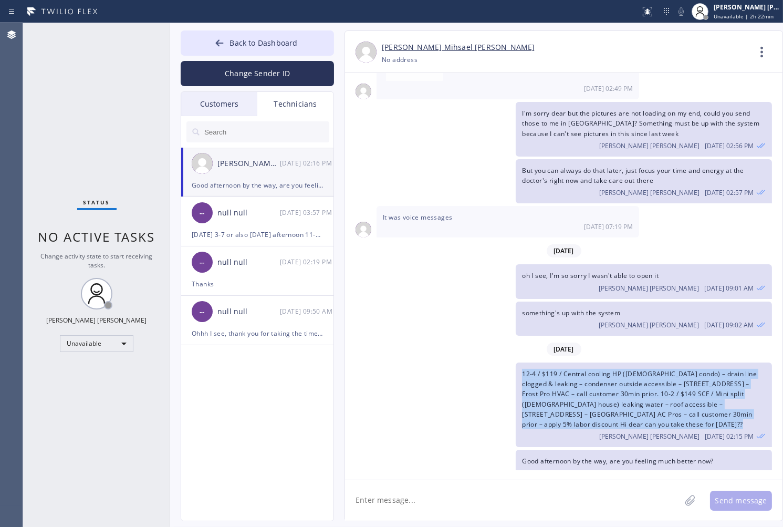
click at [607, 375] on span "12-4 / $119 / Central cooling HP ([DEMOGRAPHIC_DATA] condo) – drain line clogge…" at bounding box center [639, 398] width 235 height 59
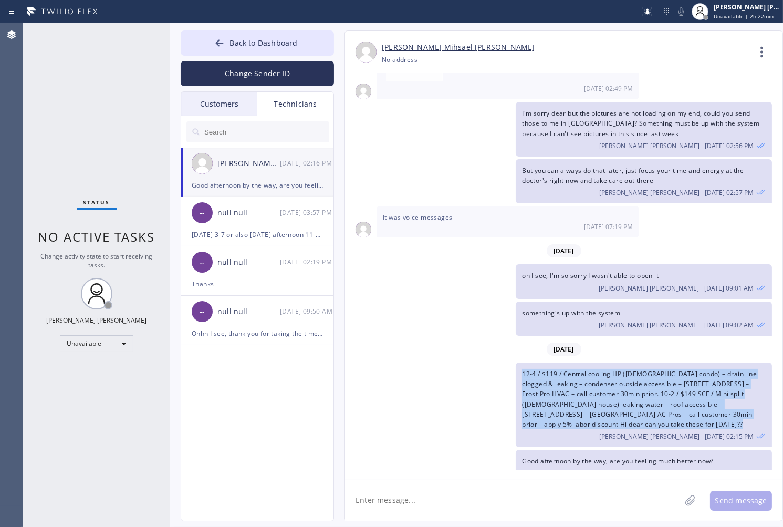
click at [607, 375] on span "12-4 / $119 / Central cooling HP ([DEMOGRAPHIC_DATA] condo) – drain line clogge…" at bounding box center [639, 398] width 235 height 59
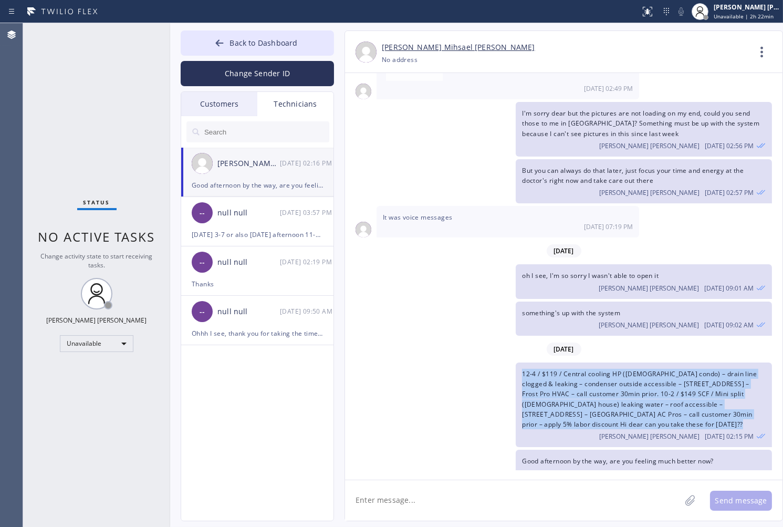
click at [607, 375] on span "12-4 / $119 / Central cooling HP ([DEMOGRAPHIC_DATA] condo) – drain line clogge…" at bounding box center [639, 398] width 235 height 59
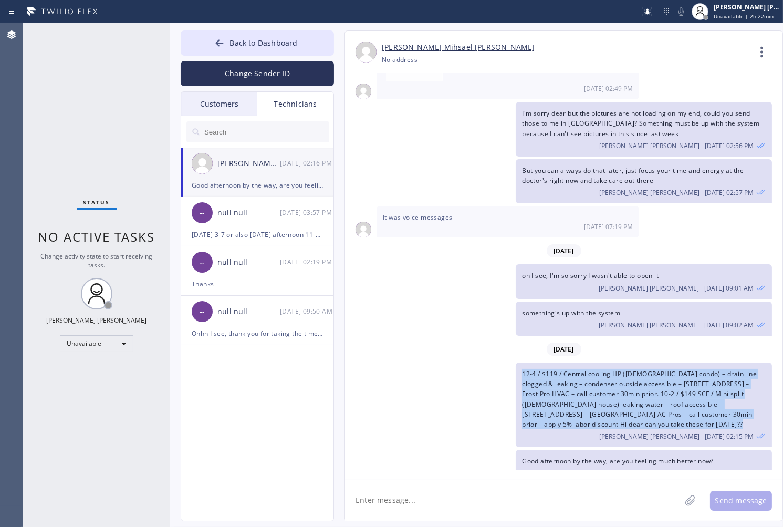
click at [607, 375] on span "12-4 / $119 / Central cooling HP ([DEMOGRAPHIC_DATA] condo) – drain line clogge…" at bounding box center [639, 398] width 235 height 59
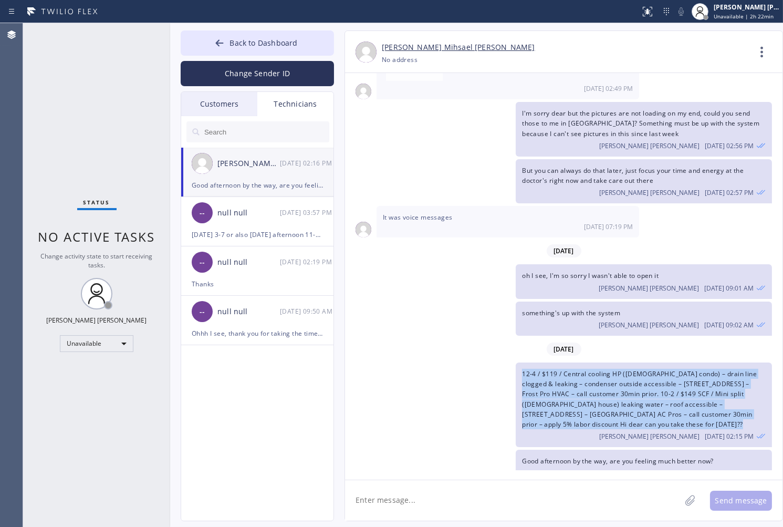
click at [607, 375] on span "12-4 / $119 / Central cooling HP ([DEMOGRAPHIC_DATA] condo) – drain line clogge…" at bounding box center [639, 398] width 235 height 59
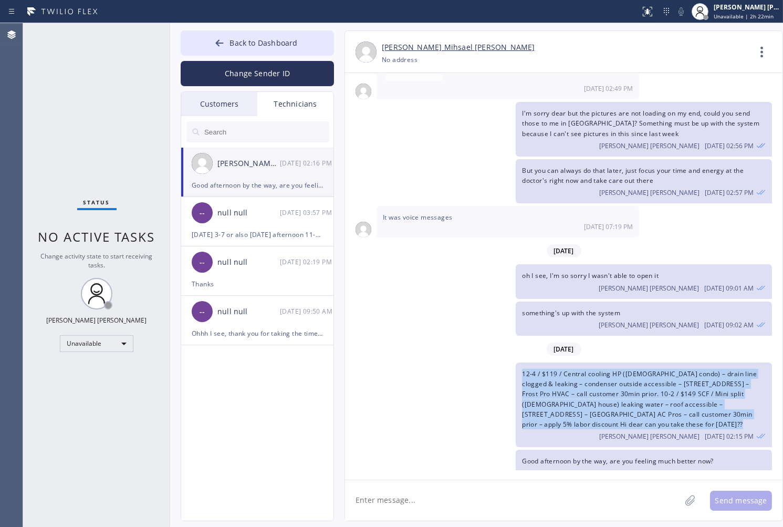
click at [607, 375] on span "12-4 / $119 / Central cooling HP ([DEMOGRAPHIC_DATA] condo) – drain line clogge…" at bounding box center [639, 398] width 235 height 59
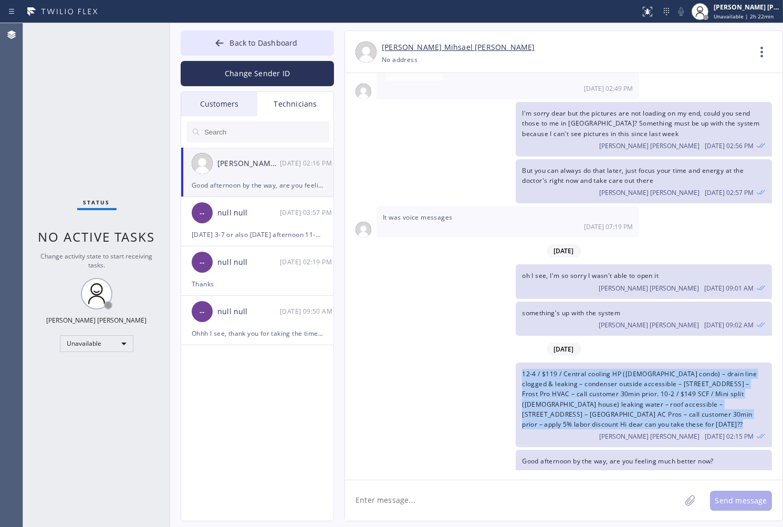
click at [607, 375] on span "12-4 / $119 / Central cooling HP ([DEMOGRAPHIC_DATA] condo) – drain line clogge…" at bounding box center [639, 398] width 235 height 59
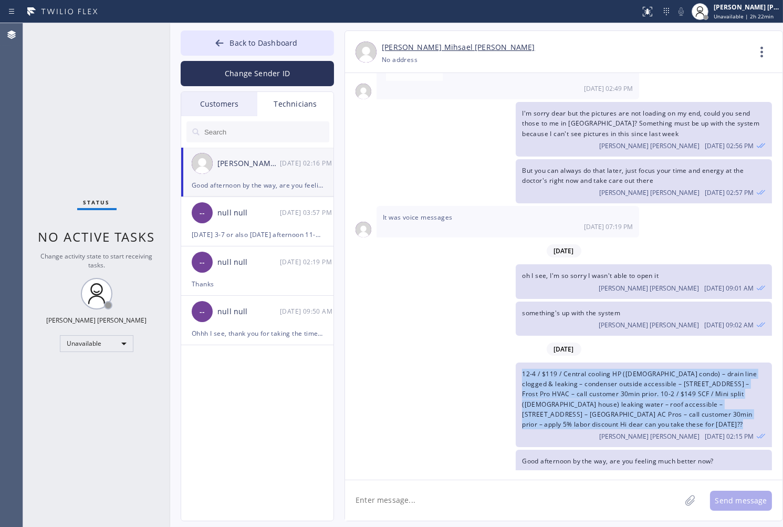
click at [607, 375] on span "12-4 / $119 / Central cooling HP ([DEMOGRAPHIC_DATA] condo) – drain line clogge…" at bounding box center [639, 398] width 235 height 59
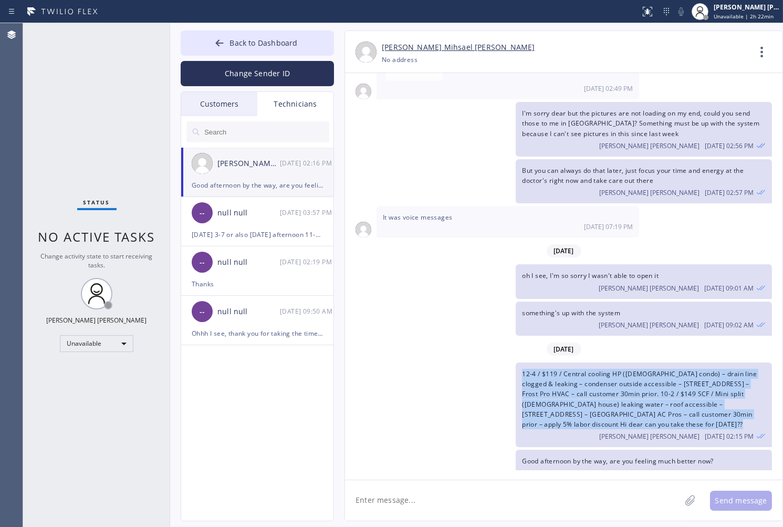
click at [607, 375] on span "12-4 / $119 / Central cooling HP ([DEMOGRAPHIC_DATA] condo) – drain line clogge…" at bounding box center [639, 398] width 235 height 59
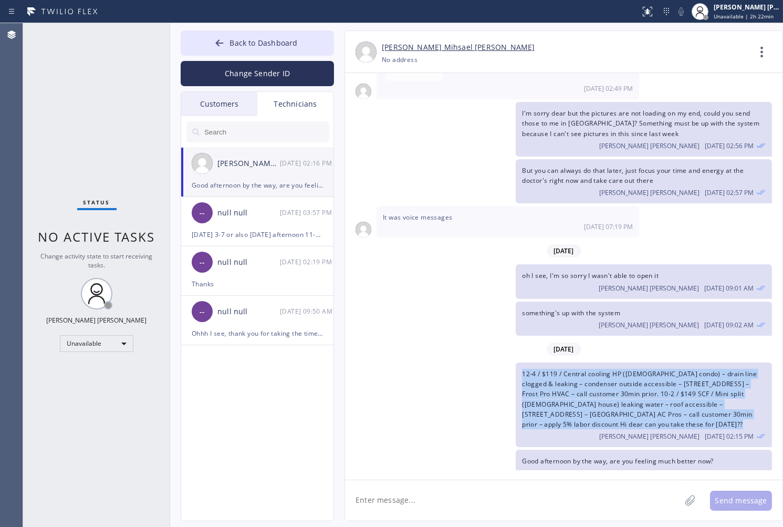
click at [607, 375] on span "12-4 / $119 / Central cooling HP ([DEMOGRAPHIC_DATA] condo) – drain line clogge…" at bounding box center [639, 398] width 235 height 59
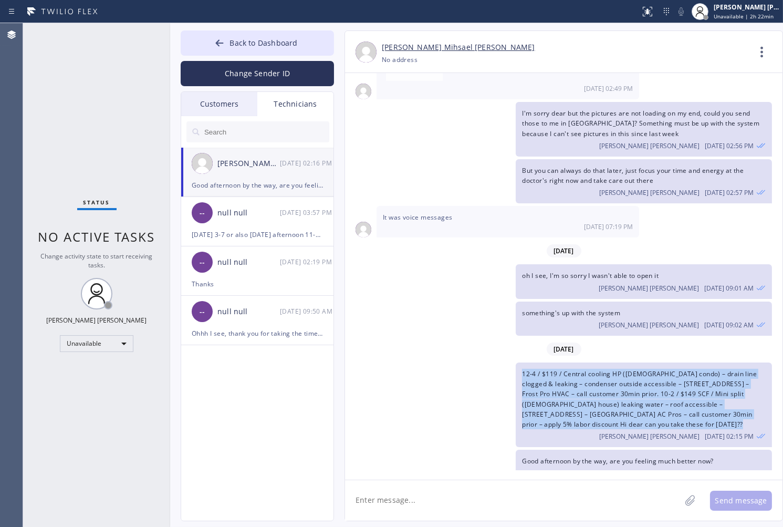
click at [607, 375] on span "12-4 / $119 / Central cooling HP ([DEMOGRAPHIC_DATA] condo) – drain line clogge…" at bounding box center [639, 398] width 235 height 59
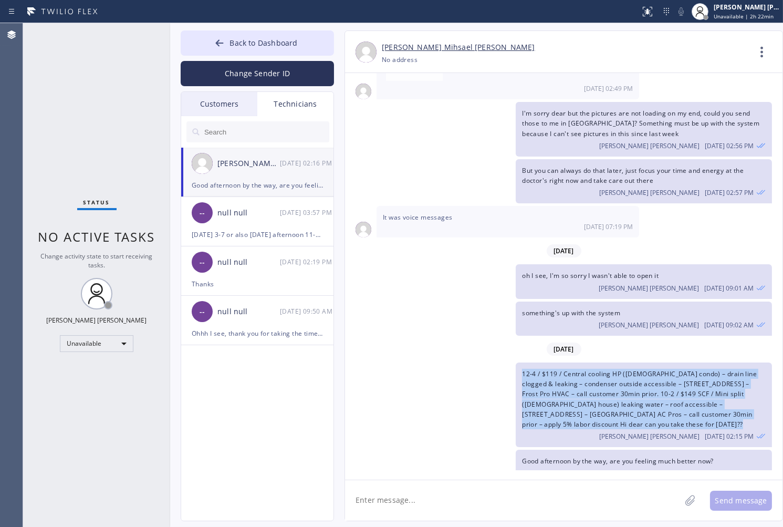
click at [607, 375] on span "12-4 / $119 / Central cooling HP ([DEMOGRAPHIC_DATA] condo) – drain line clogge…" at bounding box center [639, 398] width 235 height 59
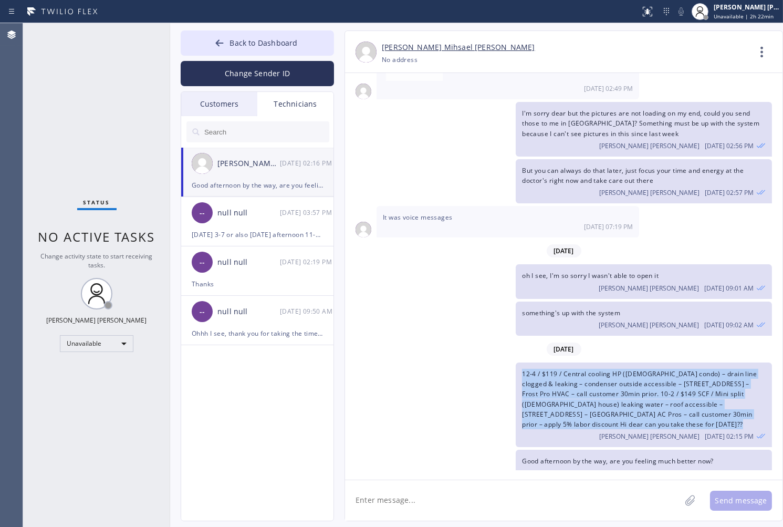
click at [607, 375] on span "12-4 / $119 / Central cooling HP ([DEMOGRAPHIC_DATA] condo) – drain line clogge…" at bounding box center [639, 398] width 235 height 59
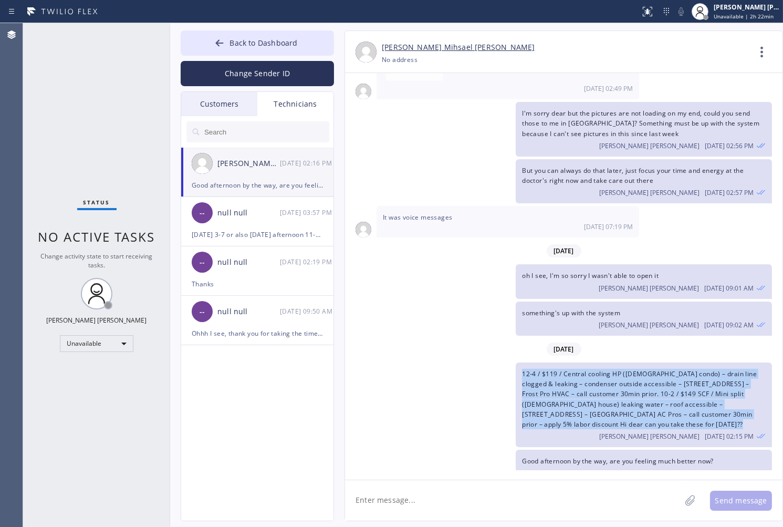
click at [607, 375] on span "12-4 / $119 / Central cooling HP ([DEMOGRAPHIC_DATA] condo) – drain line clogge…" at bounding box center [639, 398] width 235 height 59
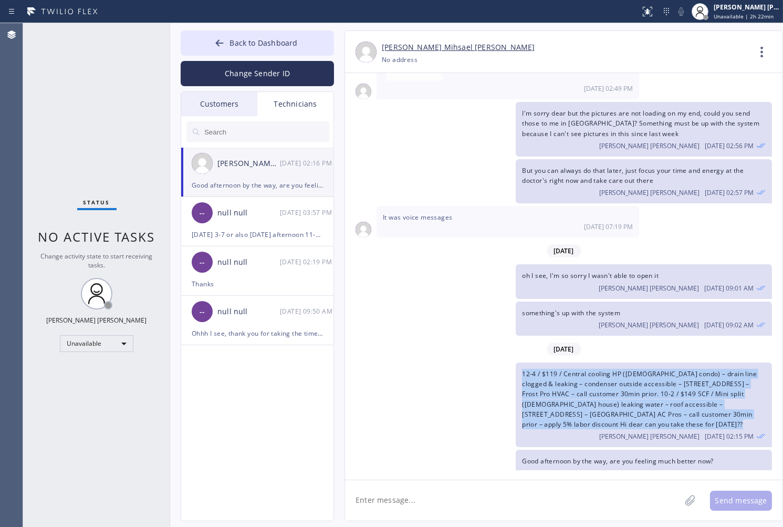
click at [607, 375] on span "12-4 / $119 / Central cooling HP ([DEMOGRAPHIC_DATA] condo) – drain line clogge…" at bounding box center [639, 398] width 235 height 59
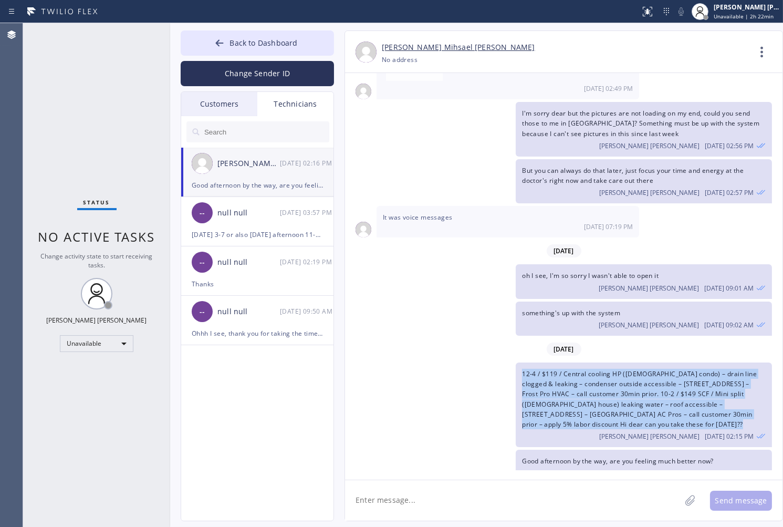
click at [607, 375] on span "12-4 / $119 / Central cooling HP ([DEMOGRAPHIC_DATA] condo) – drain line clogge…" at bounding box center [639, 398] width 235 height 59
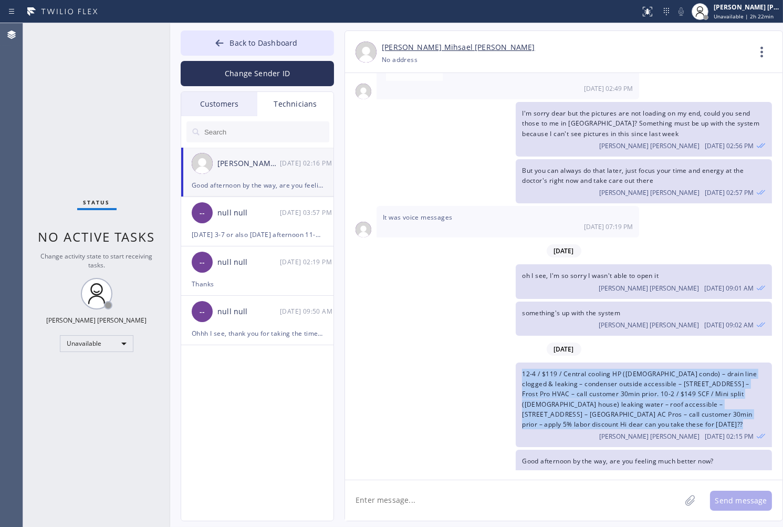
click at [607, 375] on span "12-4 / $119 / Central cooling HP ([DEMOGRAPHIC_DATA] condo) – drain line clogge…" at bounding box center [639, 398] width 235 height 59
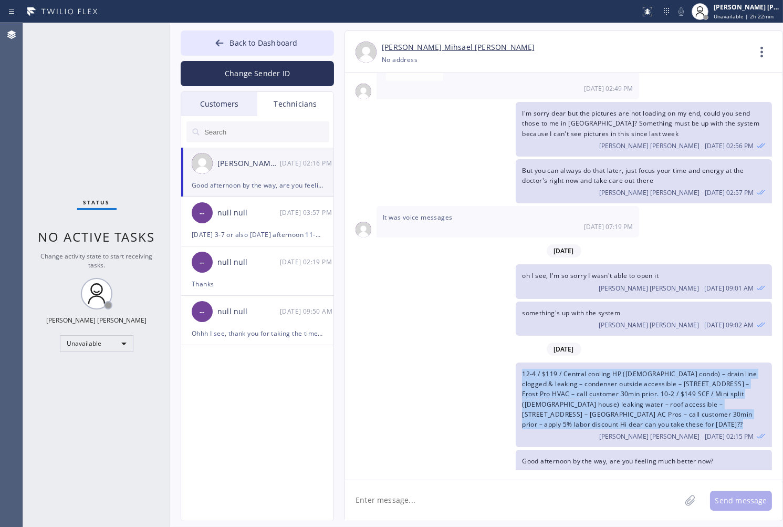
click at [607, 375] on span "12-4 / $119 / Central cooling HP ([DEMOGRAPHIC_DATA] condo) – drain line clogge…" at bounding box center [639, 398] width 235 height 59
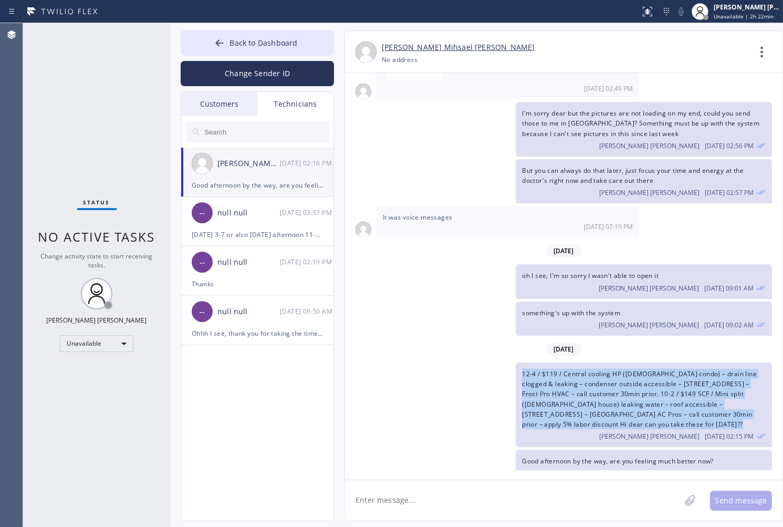
click at [607, 375] on span "12-4 / $119 / Central cooling HP ([DEMOGRAPHIC_DATA] condo) – drain line clogge…" at bounding box center [639, 398] width 235 height 59
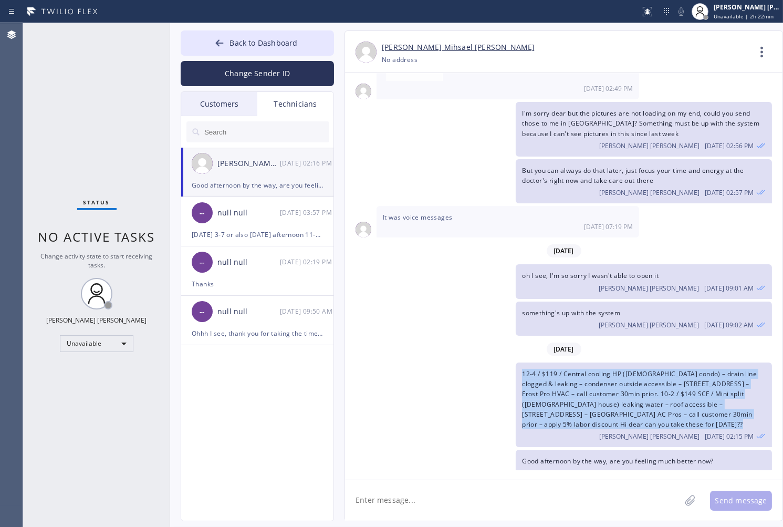
click at [607, 375] on span "12-4 / $119 / Central cooling HP ([DEMOGRAPHIC_DATA] condo) – drain line clogge…" at bounding box center [639, 398] width 235 height 59
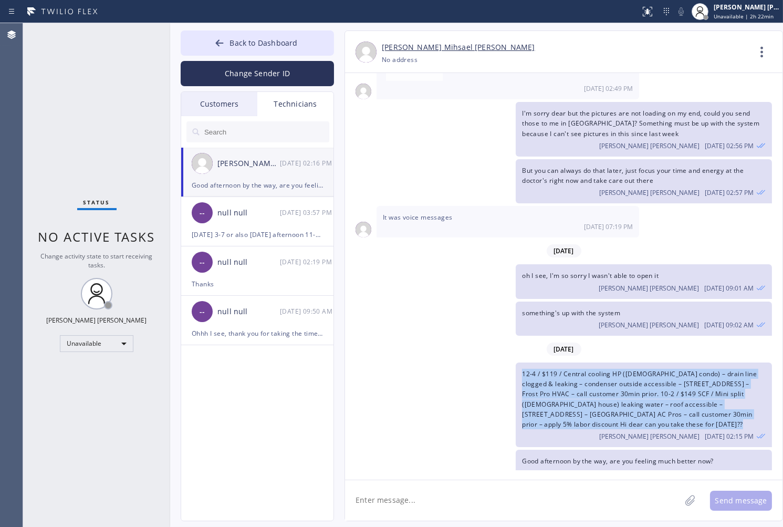
click at [607, 375] on span "12-4 / $119 / Central cooling HP ([DEMOGRAPHIC_DATA] condo) – drain line clogge…" at bounding box center [639, 398] width 235 height 59
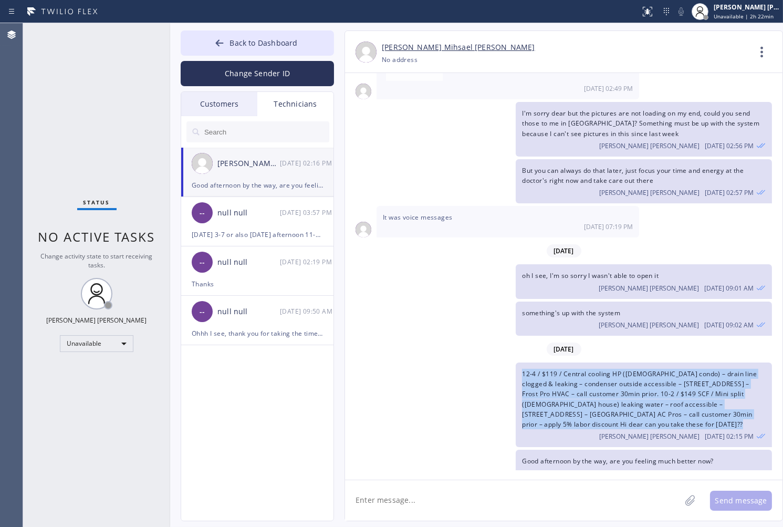
click at [607, 375] on span "12-4 / $119 / Central cooling HP ([DEMOGRAPHIC_DATA] condo) – drain line clogge…" at bounding box center [639, 398] width 235 height 59
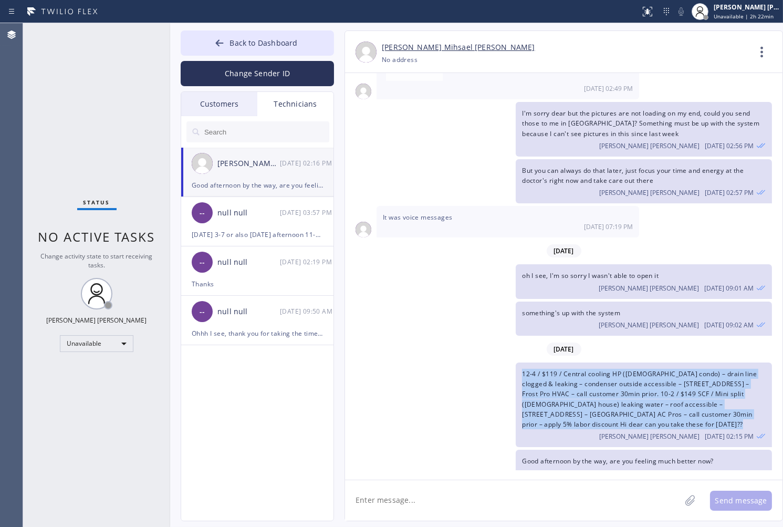
click at [607, 375] on span "12-4 / $119 / Central cooling HP ([DEMOGRAPHIC_DATA] condo) – drain line clogge…" at bounding box center [639, 398] width 235 height 59
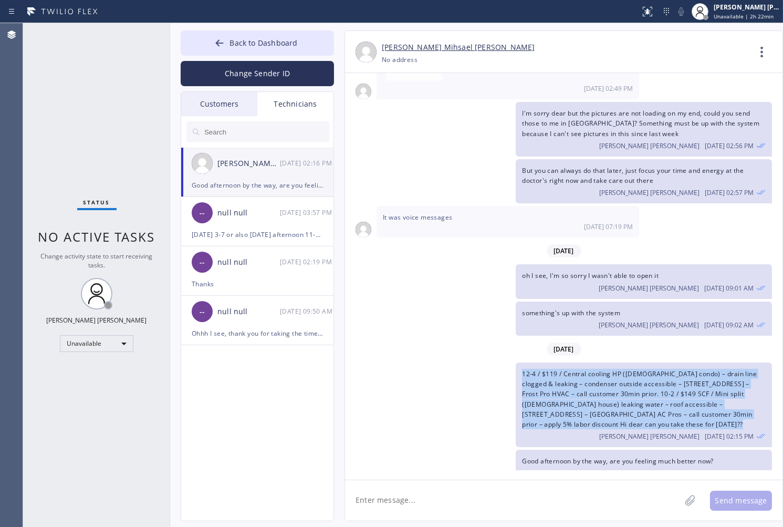
click at [607, 375] on span "12-4 / $119 / Central cooling HP ([DEMOGRAPHIC_DATA] condo) – drain line clogge…" at bounding box center [639, 398] width 235 height 59
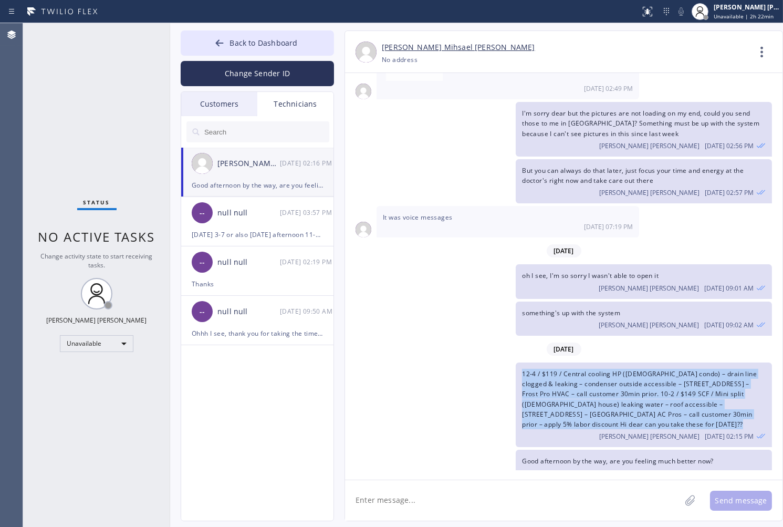
click at [607, 375] on span "12-4 / $119 / Central cooling HP ([DEMOGRAPHIC_DATA] condo) – drain line clogge…" at bounding box center [639, 398] width 235 height 59
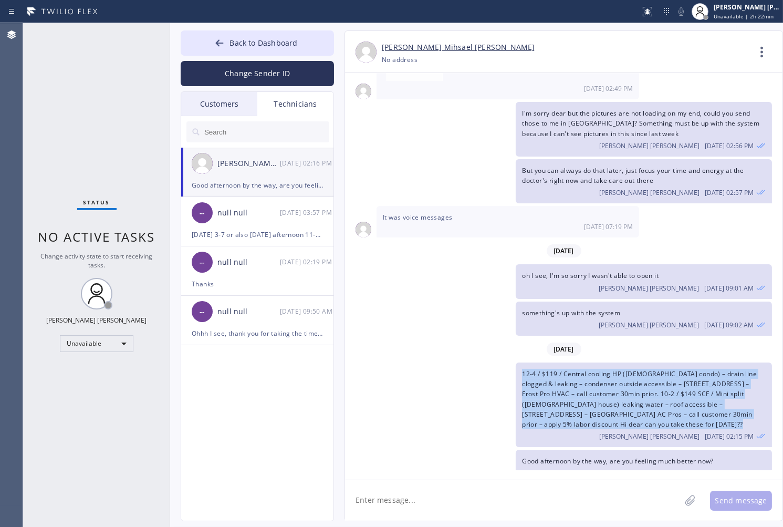
click at [607, 375] on span "12-4 / $119 / Central cooling HP ([DEMOGRAPHIC_DATA] condo) – drain line clogge…" at bounding box center [639, 398] width 235 height 59
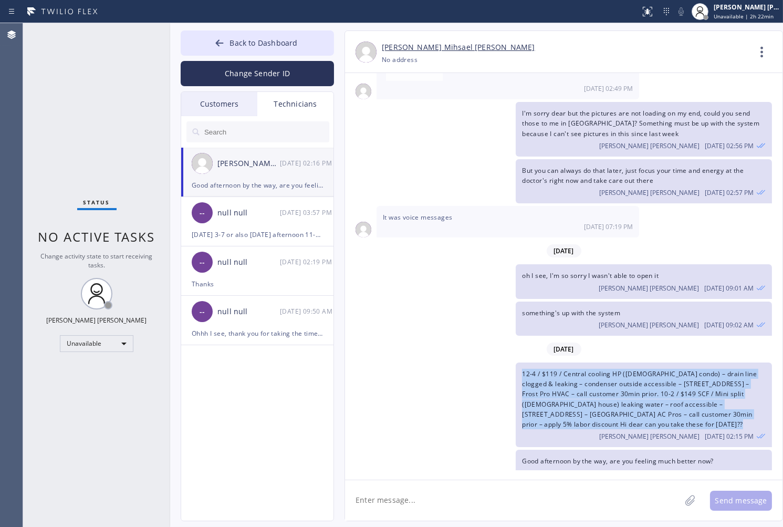
click at [607, 375] on span "12-4 / $119 / Central cooling HP ([DEMOGRAPHIC_DATA] condo) – drain line clogge…" at bounding box center [639, 398] width 235 height 59
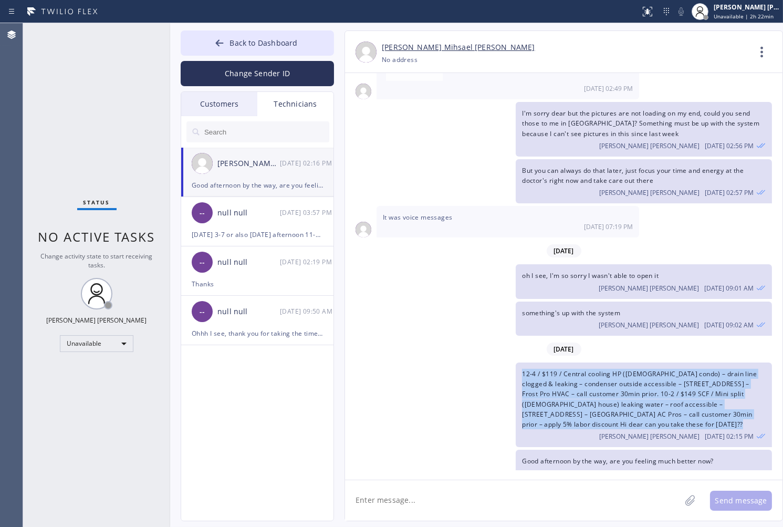
click at [607, 375] on span "12-4 / $119 / Central cooling HP ([DEMOGRAPHIC_DATA] condo) – drain line clogge…" at bounding box center [639, 398] width 235 height 59
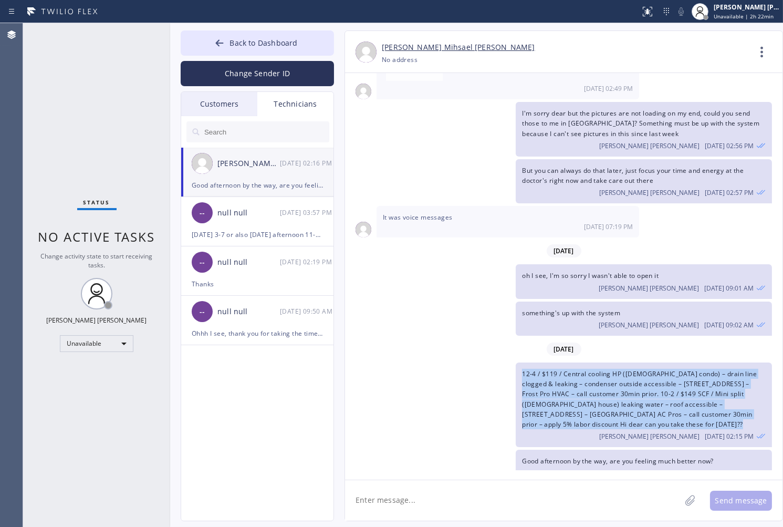
click at [607, 375] on span "12-4 / $119 / Central cooling HP ([DEMOGRAPHIC_DATA] condo) – drain line clogge…" at bounding box center [639, 398] width 235 height 59
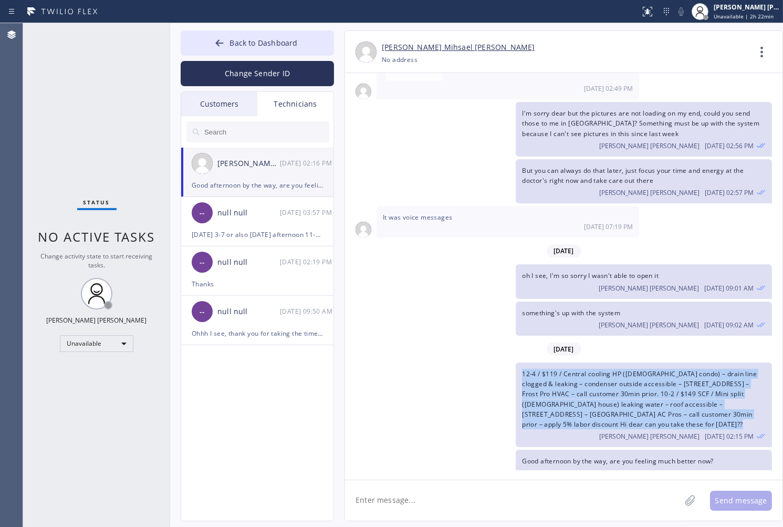
click at [607, 375] on span "12-4 / $119 / Central cooling HP ([DEMOGRAPHIC_DATA] condo) – drain line clogge…" at bounding box center [639, 398] width 235 height 59
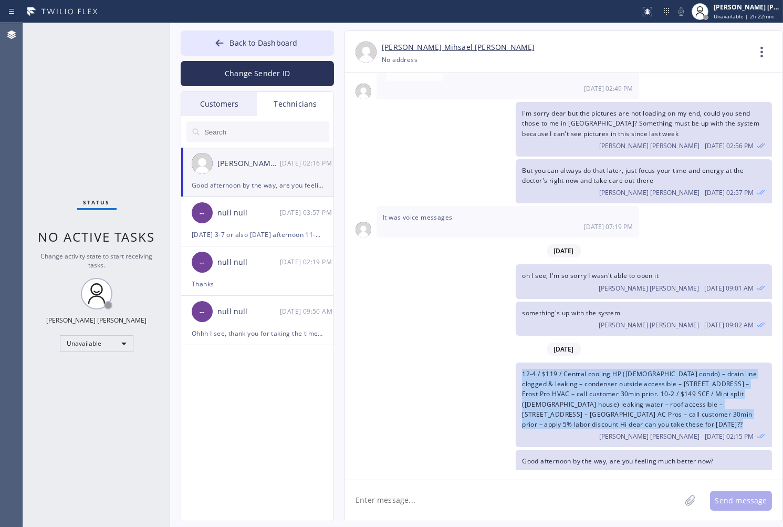
click at [607, 375] on span "12-4 / $119 / Central cooling HP ([DEMOGRAPHIC_DATA] condo) – drain line clogge…" at bounding box center [639, 398] width 235 height 59
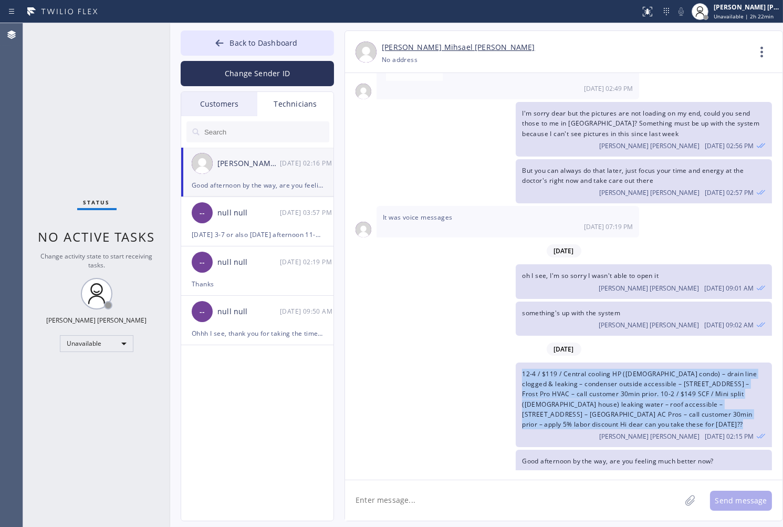
click at [607, 375] on span "12-4 / $119 / Central cooling HP ([DEMOGRAPHIC_DATA] condo) – drain line clogge…" at bounding box center [639, 398] width 235 height 59
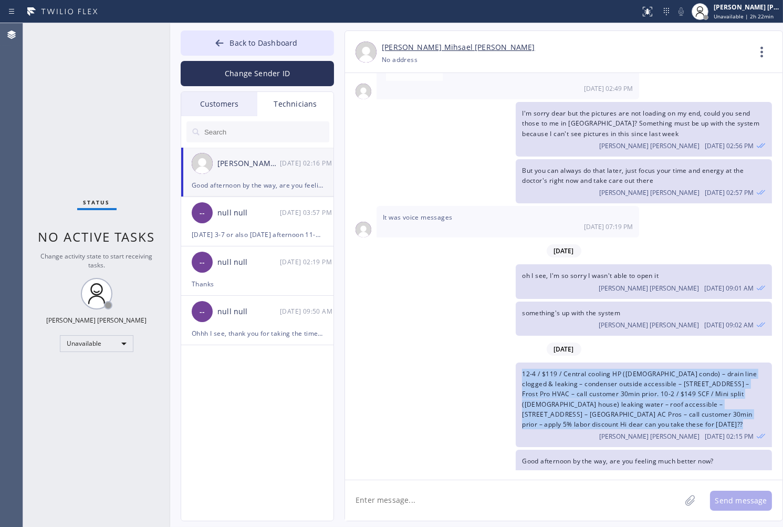
click at [607, 375] on span "12-4 / $119 / Central cooling HP ([DEMOGRAPHIC_DATA] condo) – drain line clogge…" at bounding box center [639, 398] width 235 height 59
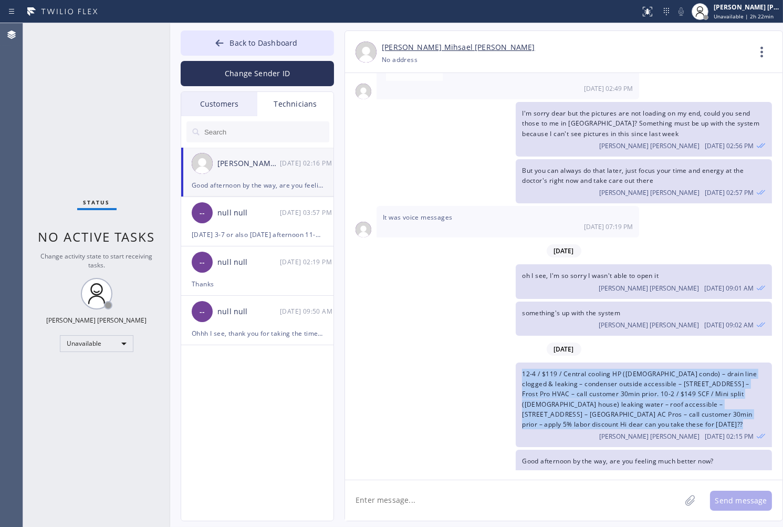
click at [607, 375] on span "12-4 / $119 / Central cooling HP ([DEMOGRAPHIC_DATA] condo) – drain line clogge…" at bounding box center [639, 398] width 235 height 59
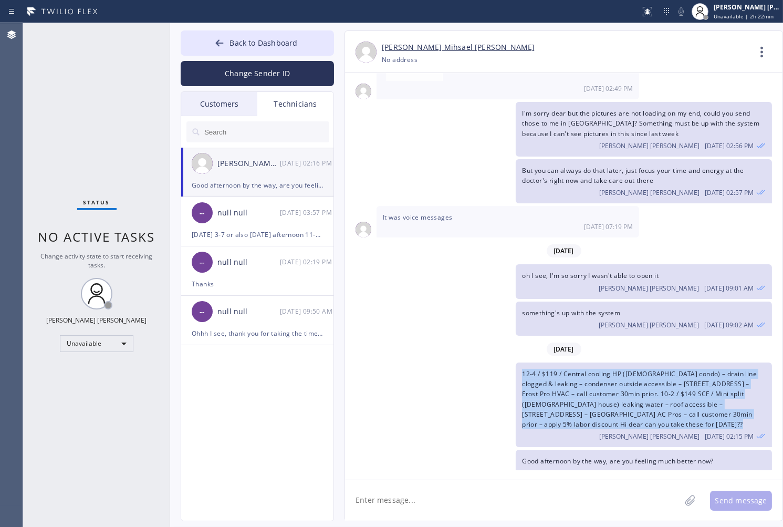
click at [607, 375] on span "12-4 / $119 / Central cooling HP ([DEMOGRAPHIC_DATA] condo) – drain line clogge…" at bounding box center [639, 398] width 235 height 59
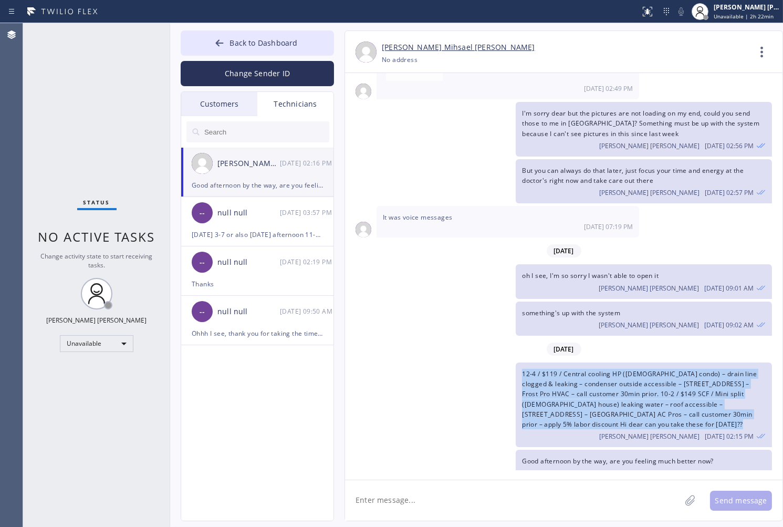
click at [607, 375] on span "12-4 / $119 / Central cooling HP ([DEMOGRAPHIC_DATA] condo) – drain line clogge…" at bounding box center [639, 398] width 235 height 59
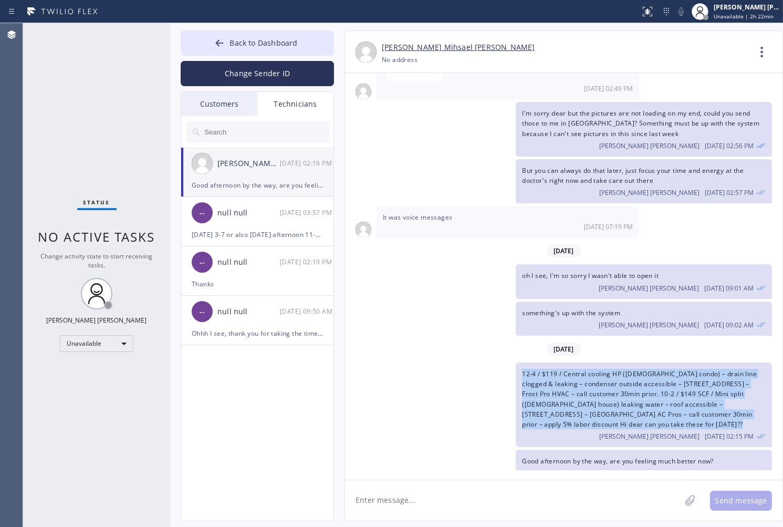
click at [607, 375] on span "12-4 / $119 / Central cooling HP ([DEMOGRAPHIC_DATA] condo) – drain line clogge…" at bounding box center [639, 398] width 235 height 59
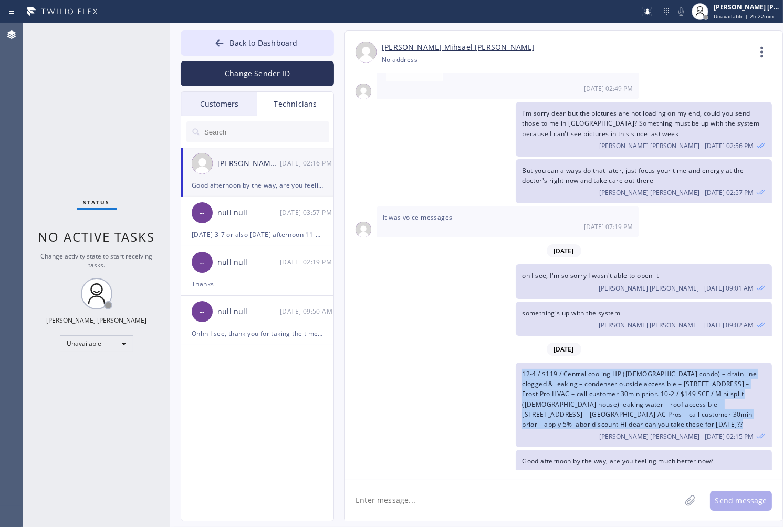
click at [607, 375] on span "12-4 / $119 / Central cooling HP ([DEMOGRAPHIC_DATA] condo) – drain line clogge…" at bounding box center [639, 398] width 235 height 59
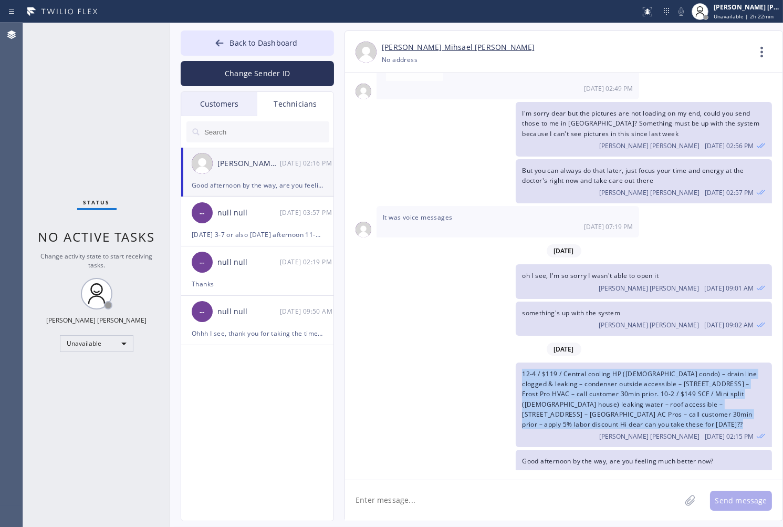
click at [607, 375] on span "12-4 / $119 / Central cooling HP ([DEMOGRAPHIC_DATA] condo) – drain line clogge…" at bounding box center [639, 398] width 235 height 59
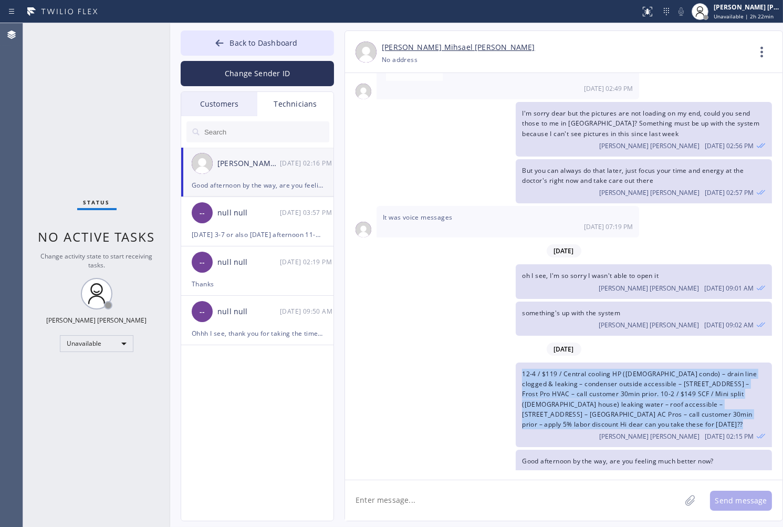
click at [607, 375] on span "12-4 / $119 / Central cooling HP ([DEMOGRAPHIC_DATA] condo) – drain line clogge…" at bounding box center [639, 398] width 235 height 59
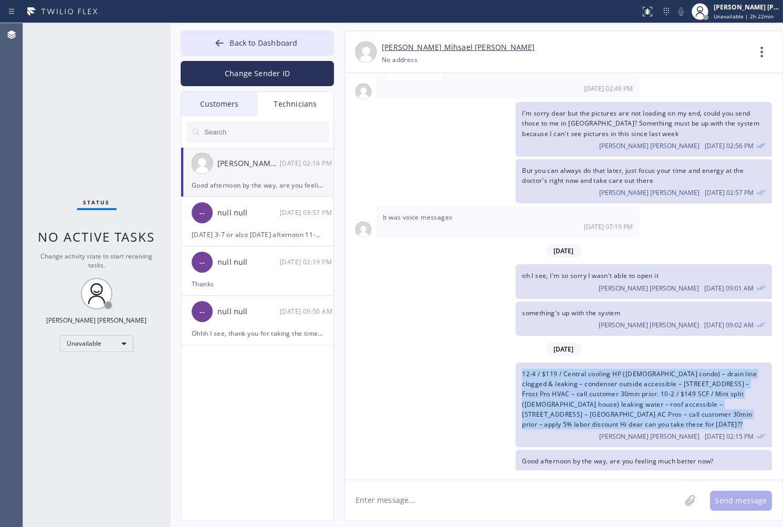
click at [607, 375] on span "12-4 / $119 / Central cooling HP ([DEMOGRAPHIC_DATA] condo) – drain line clogge…" at bounding box center [639, 398] width 235 height 59
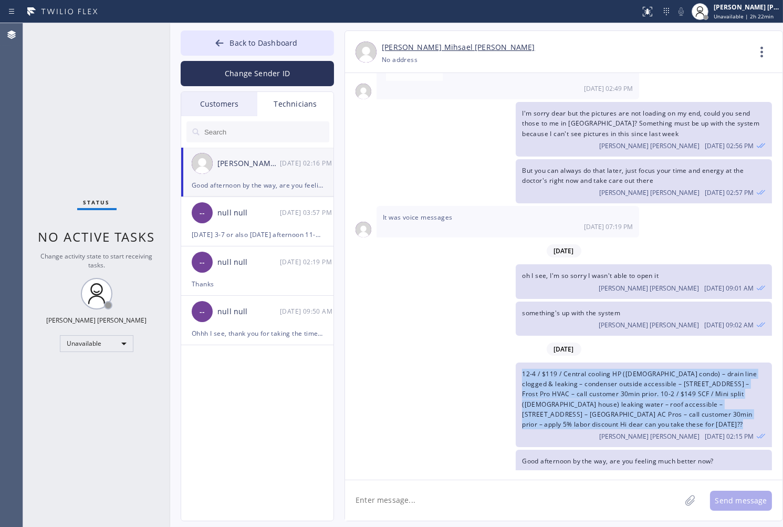
click at [607, 375] on span "12-4 / $119 / Central cooling HP ([DEMOGRAPHIC_DATA] condo) – drain line clogge…" at bounding box center [639, 398] width 235 height 59
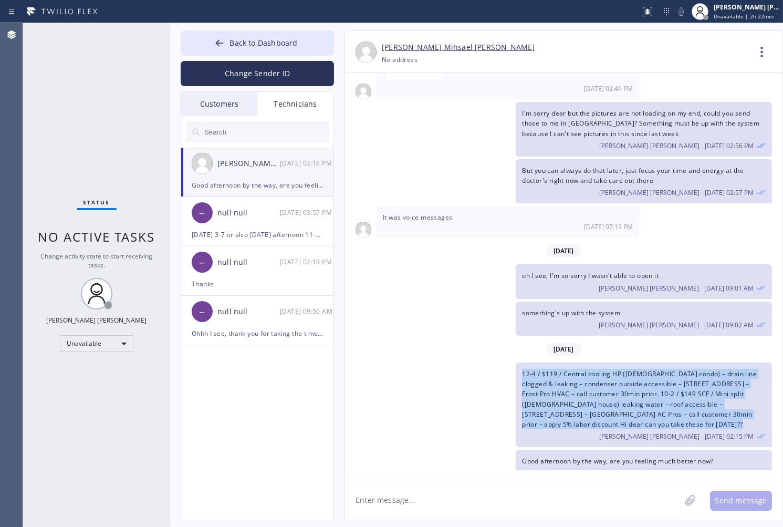
click at [607, 375] on span "12-4 / $119 / Central cooling HP ([DEMOGRAPHIC_DATA] condo) – drain line clogge…" at bounding box center [639, 398] width 235 height 59
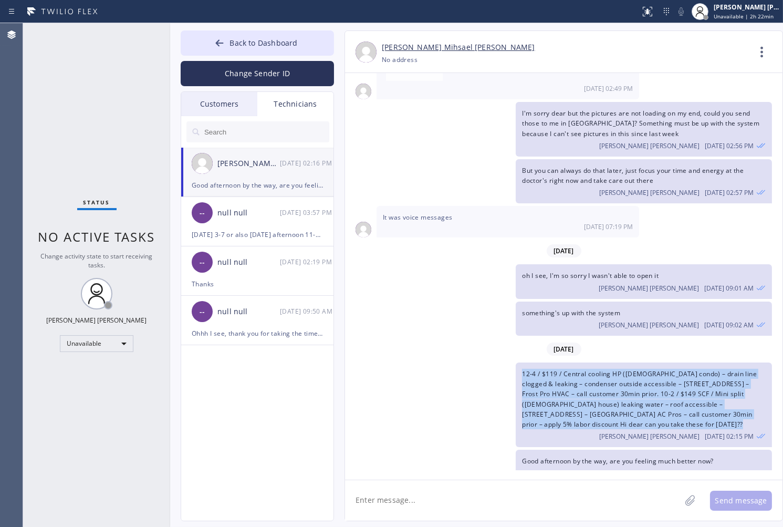
click at [607, 375] on span "12-4 / $119 / Central cooling HP ([DEMOGRAPHIC_DATA] condo) – drain line clogge…" at bounding box center [639, 398] width 235 height 59
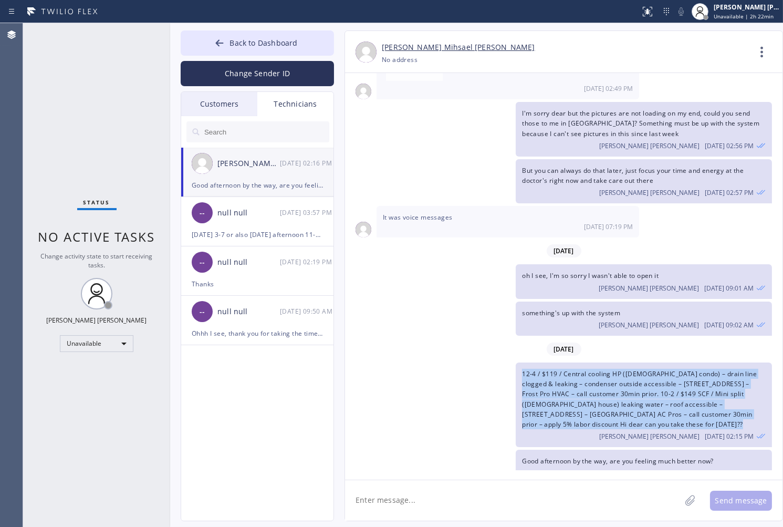
click at [607, 375] on span "12-4 / $119 / Central cooling HP ([DEMOGRAPHIC_DATA] condo) – drain line clogge…" at bounding box center [639, 398] width 235 height 59
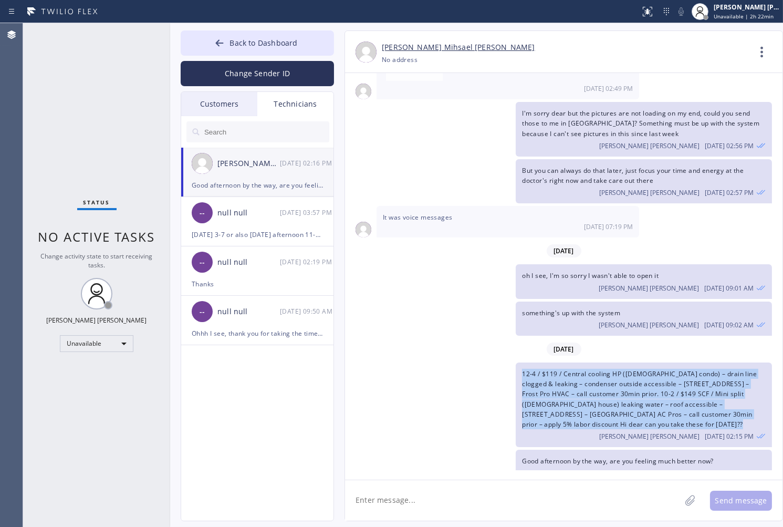
click at [607, 375] on span "12-4 / $119 / Central cooling HP ([DEMOGRAPHIC_DATA] condo) – drain line clogge…" at bounding box center [639, 398] width 235 height 59
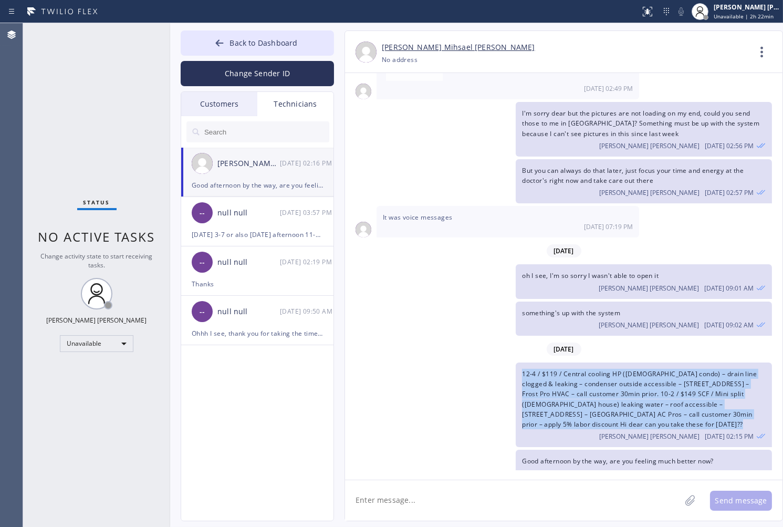
click at [607, 375] on span "12-4 / $119 / Central cooling HP ([DEMOGRAPHIC_DATA] condo) – drain line clogge…" at bounding box center [639, 398] width 235 height 59
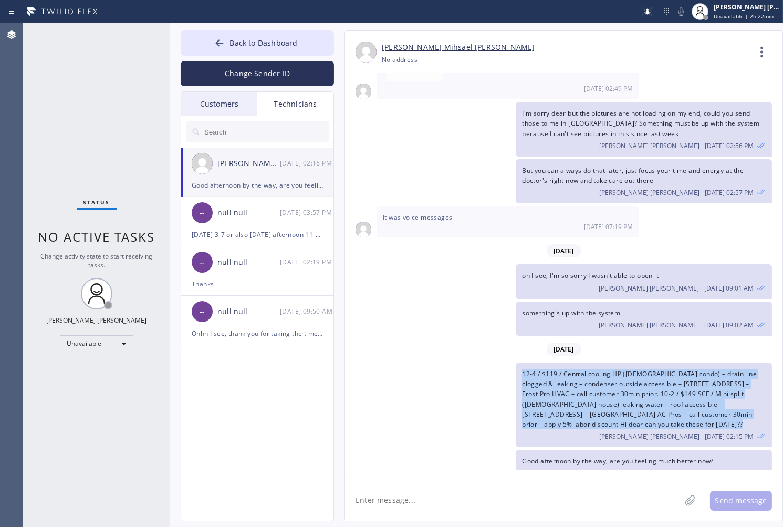
click at [607, 375] on span "12-4 / $119 / Central cooling HP ([DEMOGRAPHIC_DATA] condo) – drain line clogge…" at bounding box center [639, 398] width 235 height 59
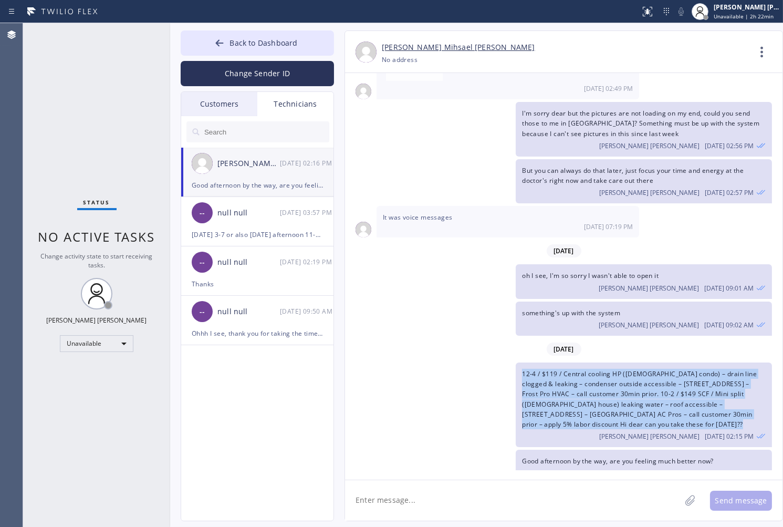
click at [607, 375] on span "12-4 / $119 / Central cooling HP ([DEMOGRAPHIC_DATA] condo) – drain line clogge…" at bounding box center [639, 398] width 235 height 59
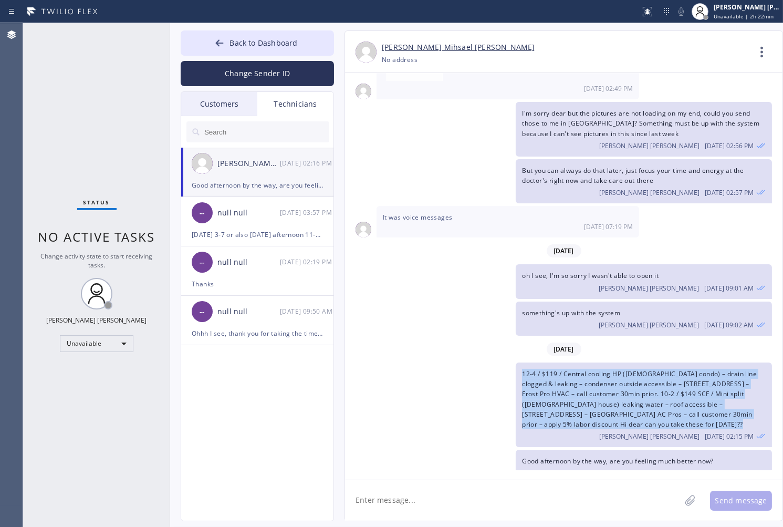
click at [607, 375] on span "12-4 / $119 / Central cooling HP ([DEMOGRAPHIC_DATA] condo) – drain line clogge…" at bounding box center [639, 398] width 235 height 59
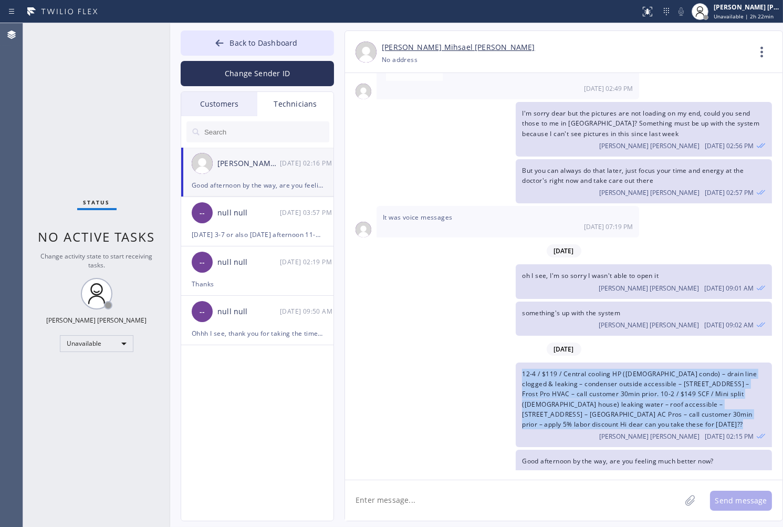
click at [607, 375] on span "12-4 / $119 / Central cooling HP ([DEMOGRAPHIC_DATA] condo) – drain line clogge…" at bounding box center [639, 398] width 235 height 59
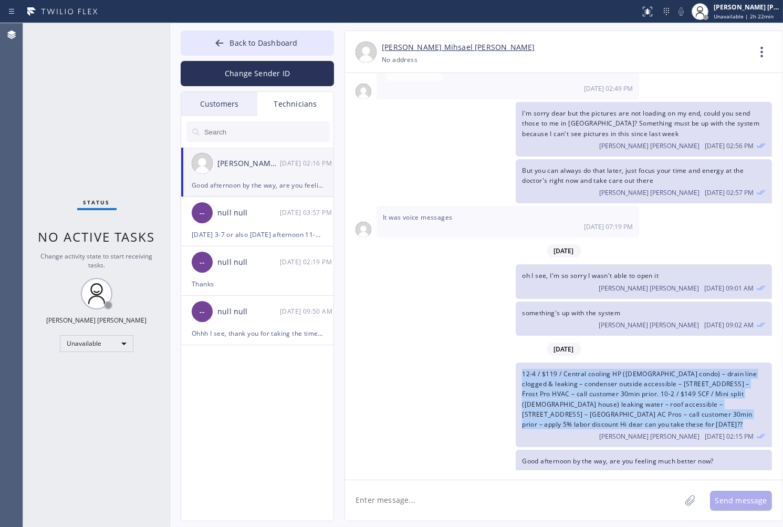
click at [607, 375] on span "12-4 / $119 / Central cooling HP ([DEMOGRAPHIC_DATA] condo) – drain line clogge…" at bounding box center [639, 398] width 235 height 59
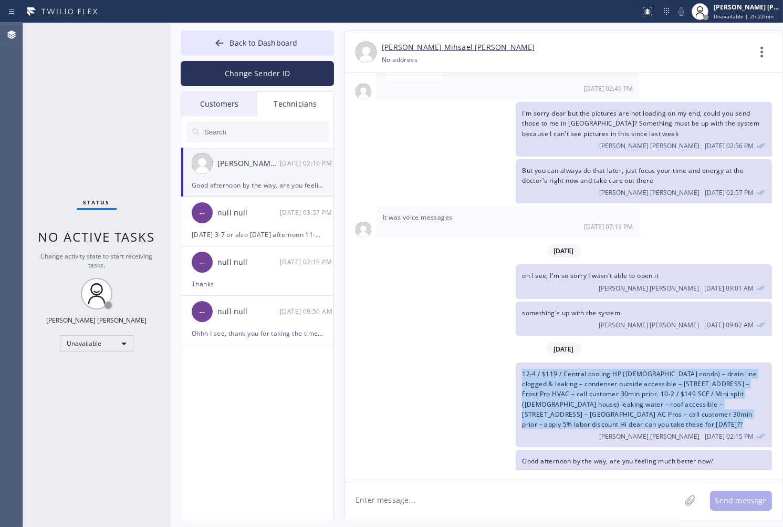
click at [607, 375] on span "12-4 / $119 / Central cooling HP ([DEMOGRAPHIC_DATA] condo) – drain line clogge…" at bounding box center [639, 398] width 235 height 59
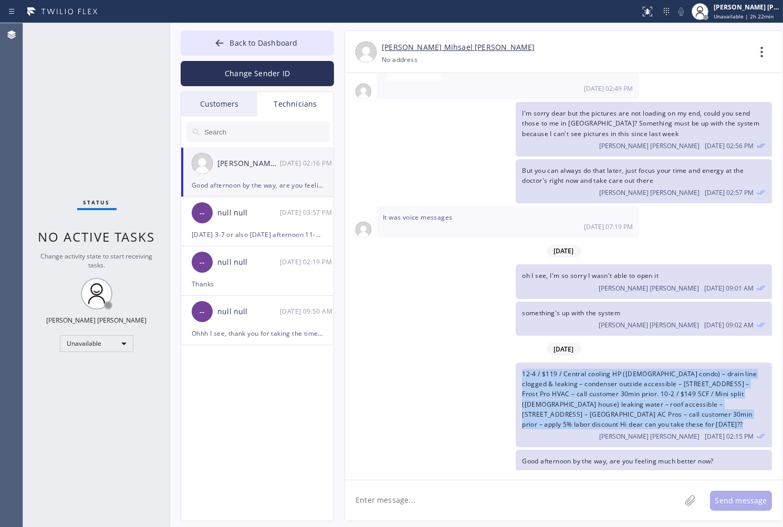
click at [607, 375] on span "12-4 / $119 / Central cooling HP ([DEMOGRAPHIC_DATA] condo) – drain line clogge…" at bounding box center [639, 398] width 235 height 59
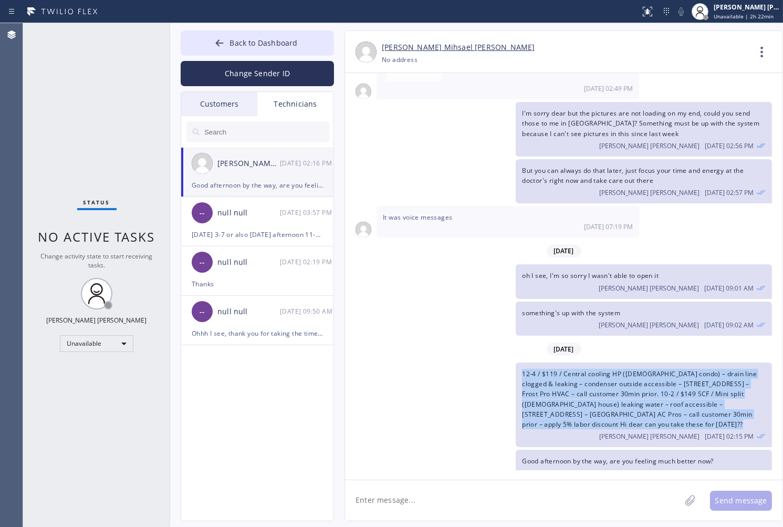
click at [607, 375] on span "12-4 / $119 / Central cooling HP ([DEMOGRAPHIC_DATA] condo) – drain line clogge…" at bounding box center [639, 398] width 235 height 59
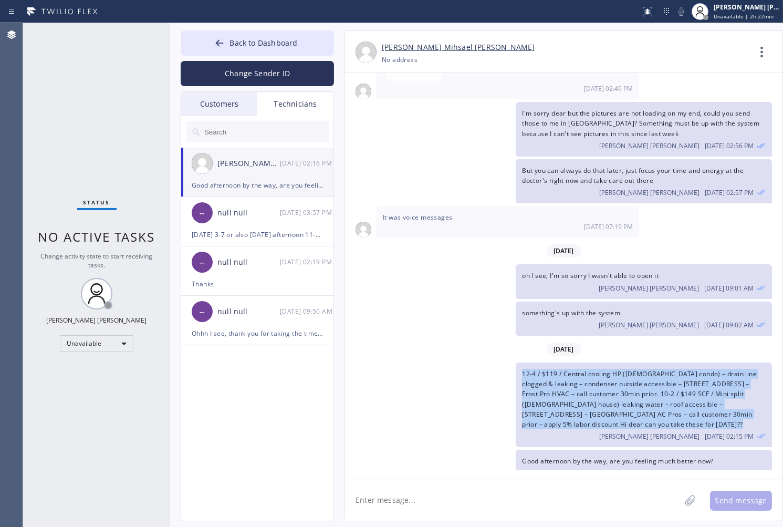
click at [607, 375] on span "12-4 / $119 / Central cooling HP ([DEMOGRAPHIC_DATA] condo) – drain line clogge…" at bounding box center [639, 398] width 235 height 59
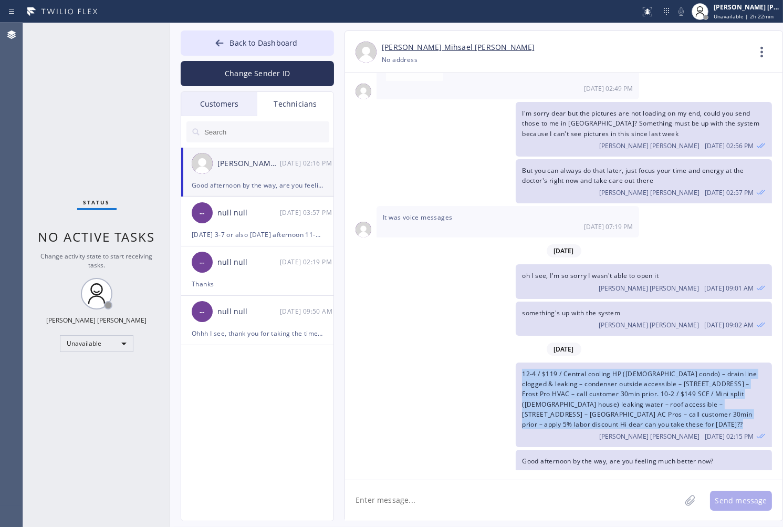
click at [607, 375] on span "12-4 / $119 / Central cooling HP ([DEMOGRAPHIC_DATA] condo) – drain line clogge…" at bounding box center [639, 398] width 235 height 59
click
copy span "12-4 / $119 / Central cooling HP ([DEMOGRAPHIC_DATA] condo) – drain line clogge…"
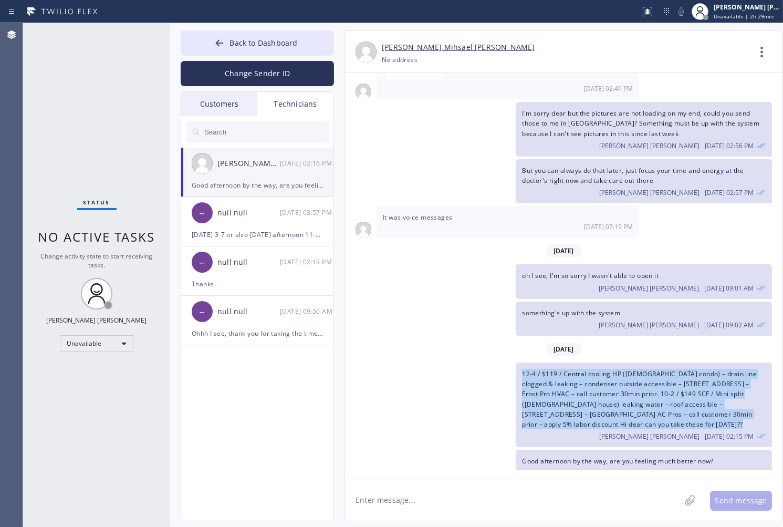
drag, startPoint x: 521, startPoint y: 352, endPoint x: 710, endPoint y: 411, distance: 197.8
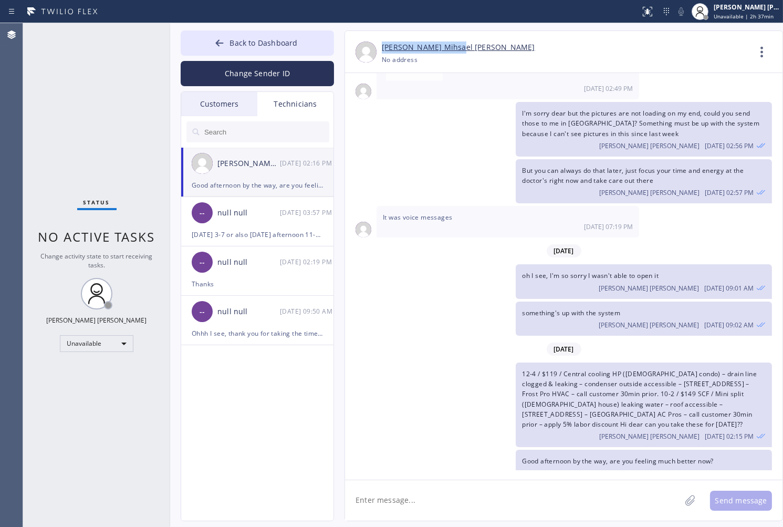
copy link "[PERSON_NAME] Mihsael [PERSON_NAME]"
drag, startPoint x: 475, startPoint y: 44, endPoint x: 381, endPoint y: 45, distance: 94.0
drag, startPoint x: 570, startPoint y: 60, endPoint x: 559, endPoint y: 40, distance: 22.1
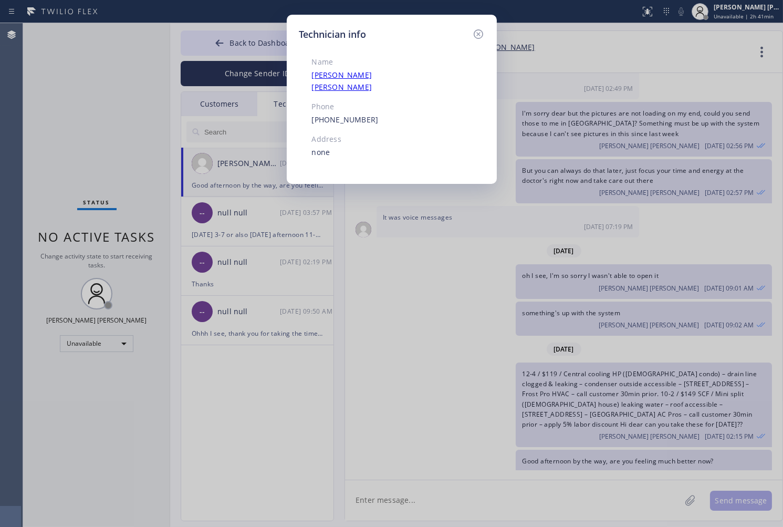
drag, startPoint x: 329, startPoint y: 100, endPoint x: 303, endPoint y: 102, distance: 25.9
copy link "[PHONE_NUMBER]"
drag, startPoint x: 409, startPoint y: 108, endPoint x: 311, endPoint y: 108, distance: 97.7
click at [479, 30] on icon at bounding box center [478, 34] width 13 height 13
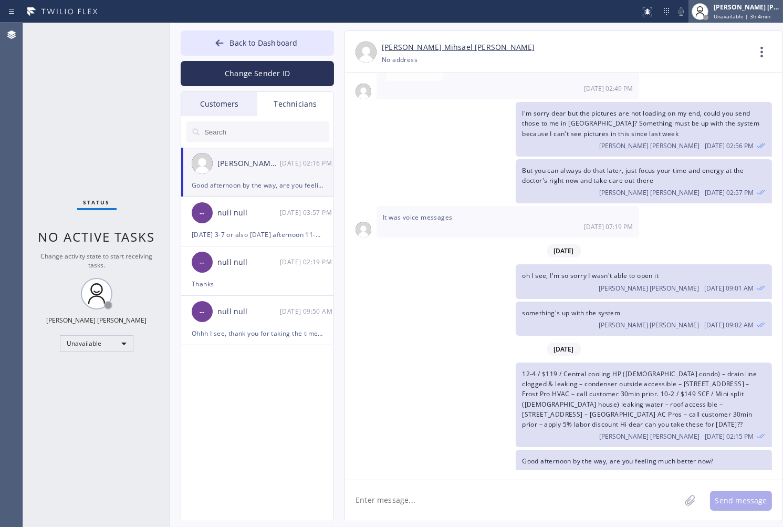
click at [743, 16] on span "Unavailable | 3h 4min" at bounding box center [742, 16] width 57 height 7
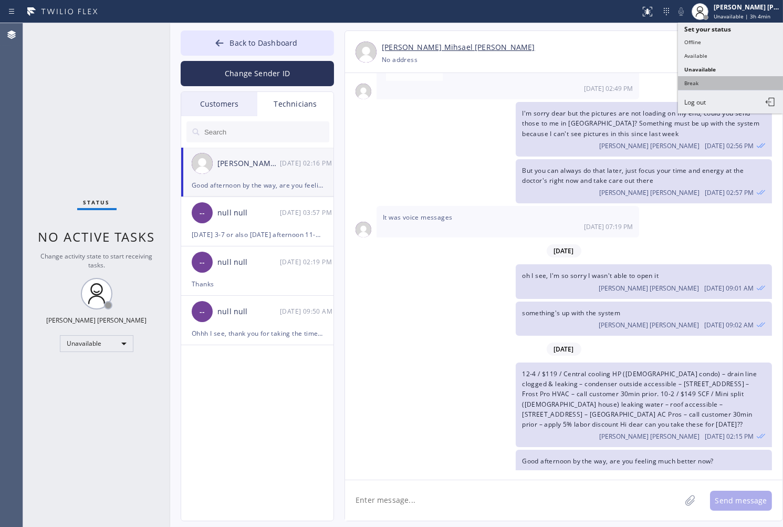
click at [723, 84] on button "Break" at bounding box center [730, 83] width 105 height 14
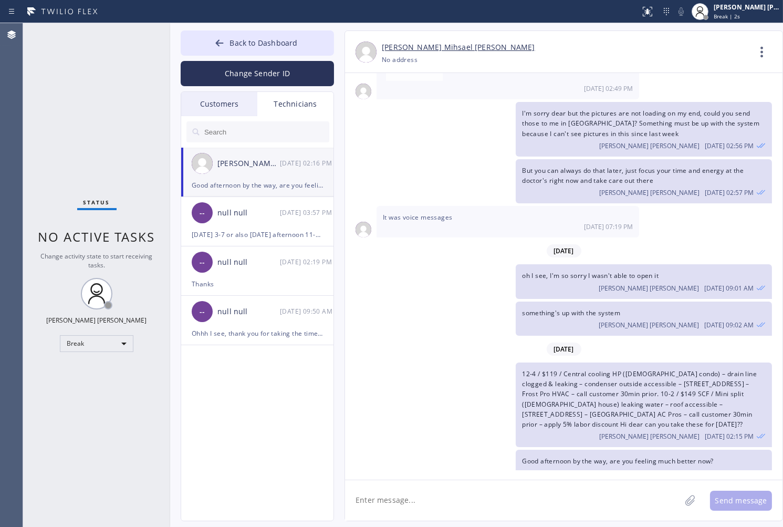
click at [378, 123] on div "I'm sorry dear but the pictures are not loading on my end, could you send those…" at bounding box center [558, 129] width 427 height 55
click at [378, 122] on div "I'm sorry dear but the pictures are not loading on my end, could you send those…" at bounding box center [558, 129] width 427 height 55
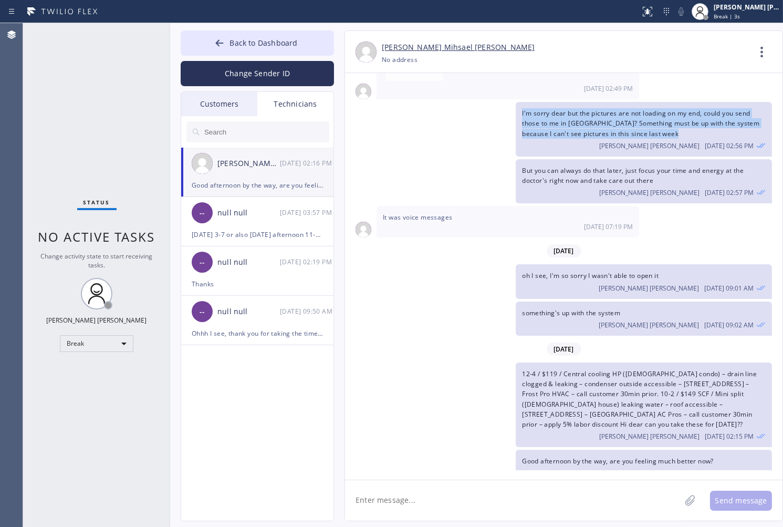
click at [378, 122] on div "I'm sorry dear but the pictures are not loading on my end, could you send those…" at bounding box center [558, 129] width 427 height 55
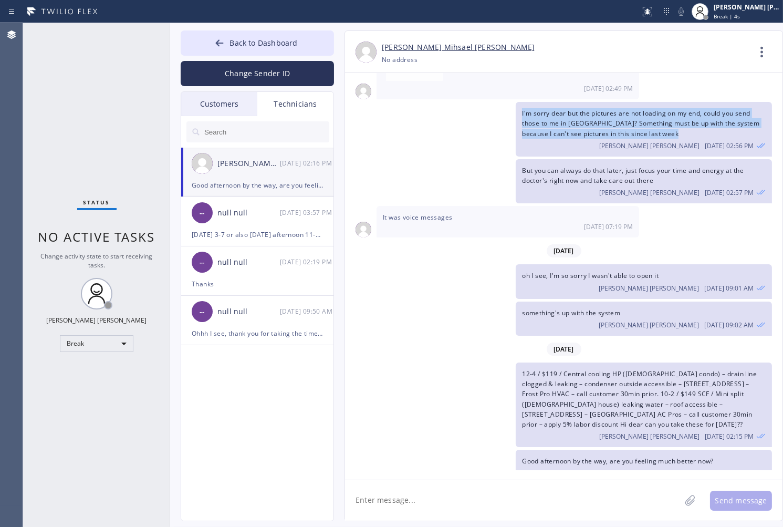
click at [378, 122] on div "I'm sorry dear but the pictures are not loading on my end, could you send those…" at bounding box center [558, 129] width 427 height 55
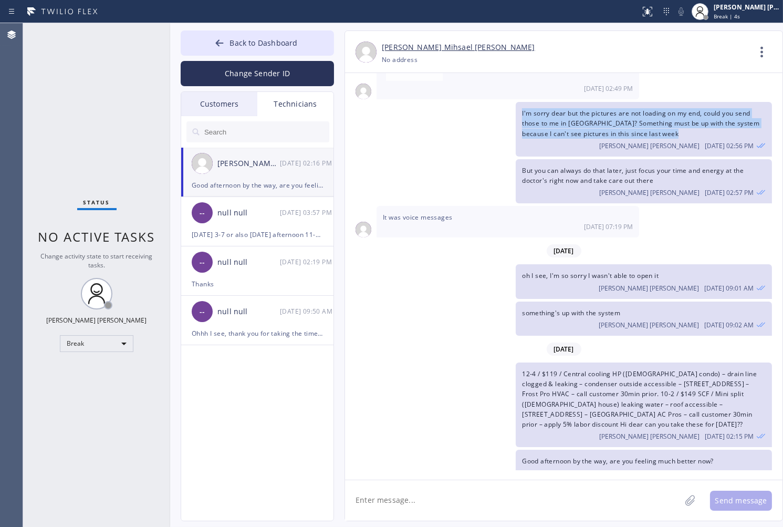
click at [378, 122] on div "I'm sorry dear but the pictures are not loading on my end, could you send those…" at bounding box center [558, 129] width 427 height 55
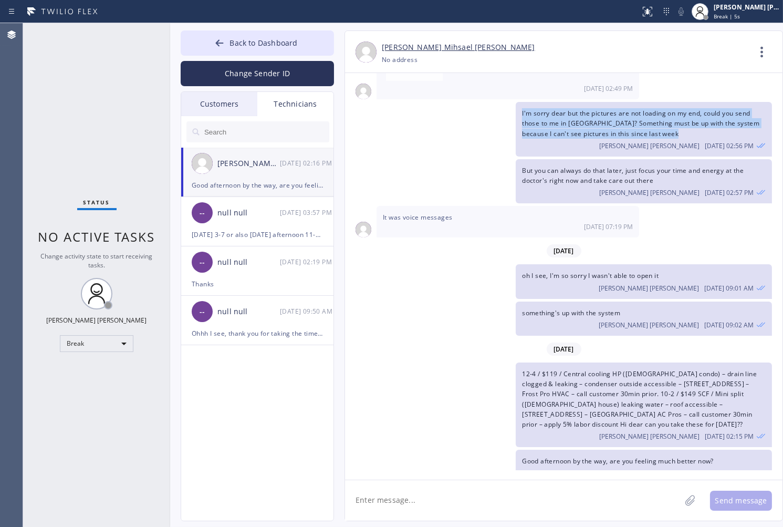
click at [378, 122] on div "I'm sorry dear but the pictures are not loading on my end, could you send those…" at bounding box center [558, 129] width 427 height 55
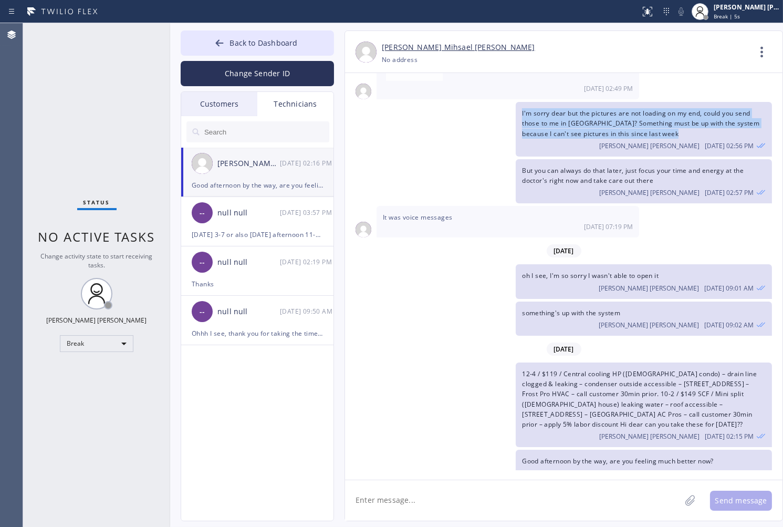
click at [378, 122] on div "I'm sorry dear but the pictures are not loading on my end, could you send those…" at bounding box center [558, 129] width 427 height 55
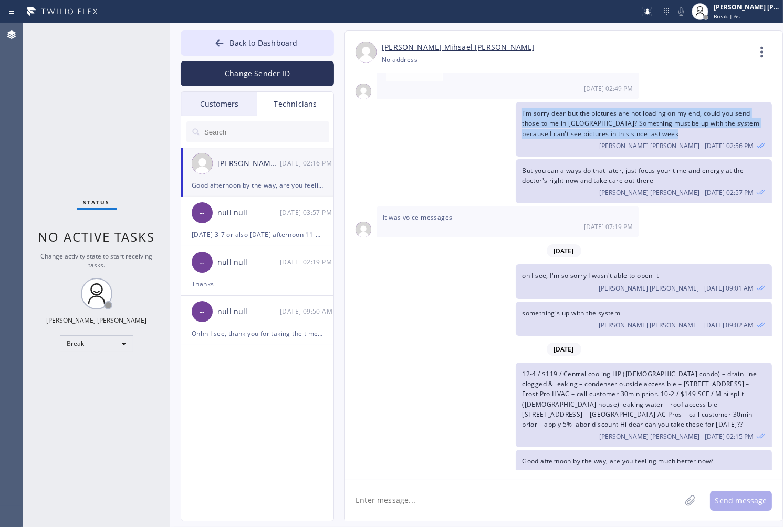
click at [378, 122] on div "I'm sorry dear but the pictures are not loading on my end, could you send those…" at bounding box center [558, 129] width 427 height 55
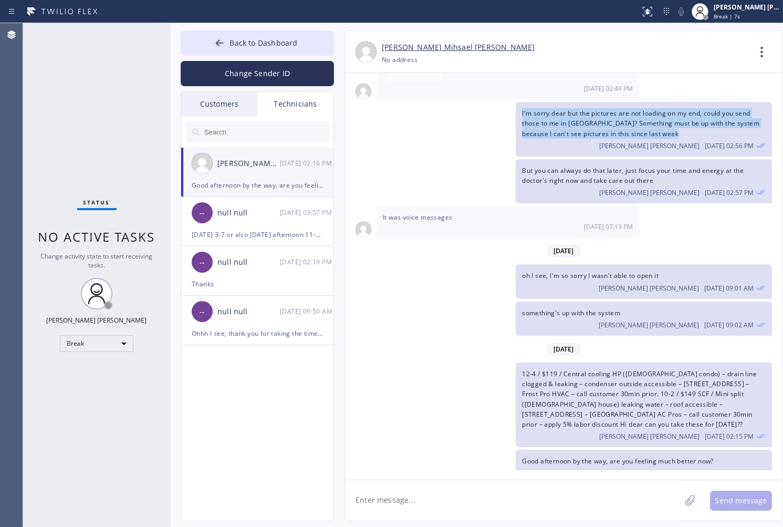
click at [378, 122] on div "I'm sorry dear but the pictures are not loading on my end, could you send those…" at bounding box center [558, 129] width 427 height 55
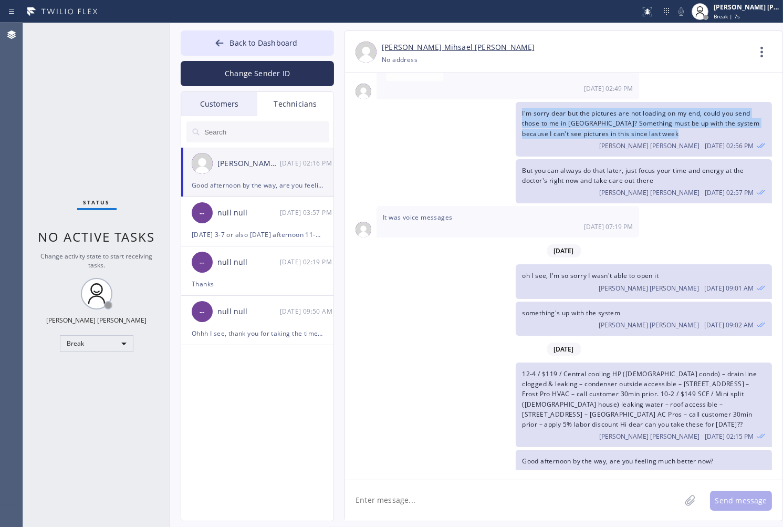
click at [378, 122] on div "I'm sorry dear but the pictures are not loading on my end, could you send those…" at bounding box center [558, 129] width 427 height 55
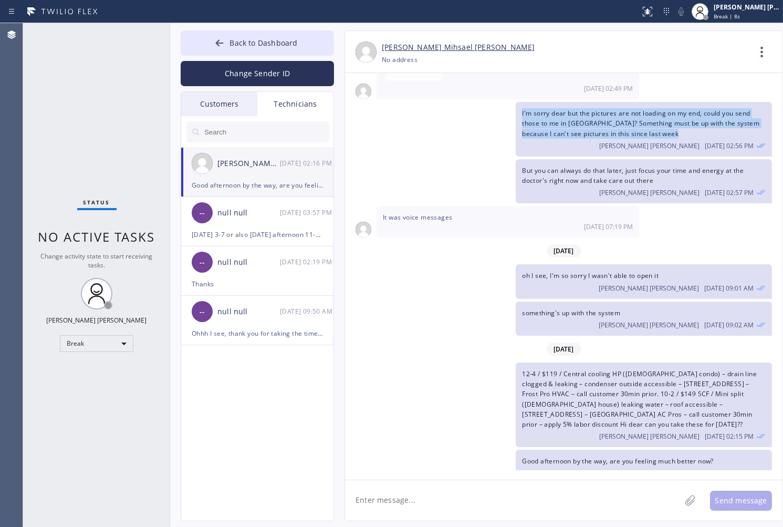
click at [378, 122] on div "I'm sorry dear but the pictures are not loading on my end, could you send those…" at bounding box center [558, 129] width 427 height 55
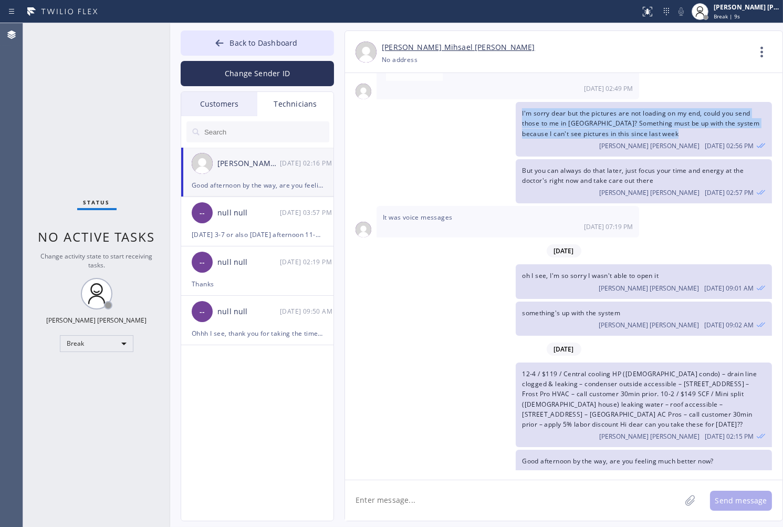
click at [378, 122] on div "I'm sorry dear but the pictures are not loading on my end, could you send those…" at bounding box center [558, 129] width 427 height 55
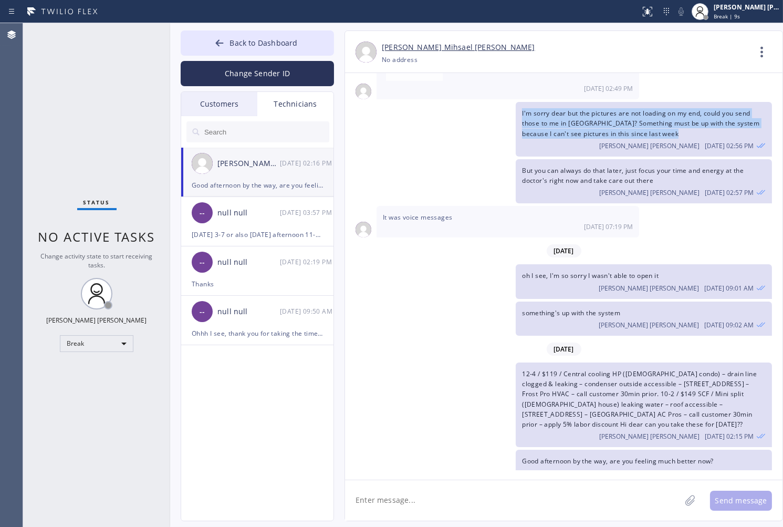
click at [378, 122] on div "I'm sorry dear but the pictures are not loading on my end, could you send those…" at bounding box center [558, 129] width 427 height 55
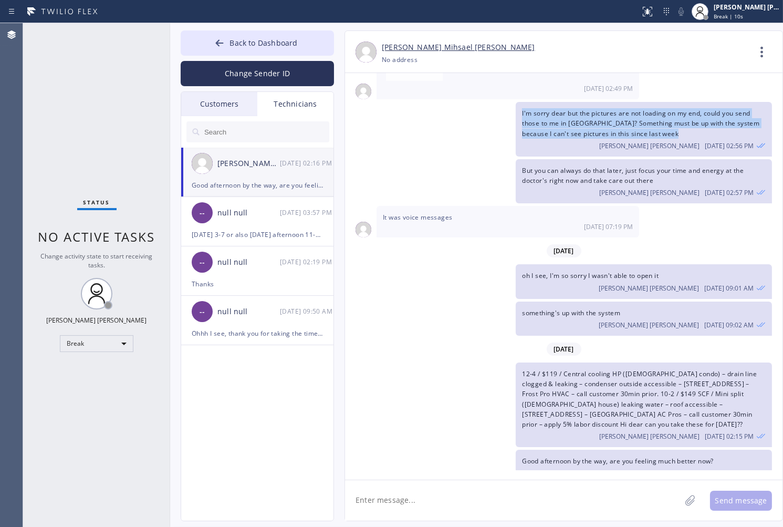
click at [378, 122] on div "I'm sorry dear but the pictures are not loading on my end, could you send those…" at bounding box center [558, 129] width 427 height 55
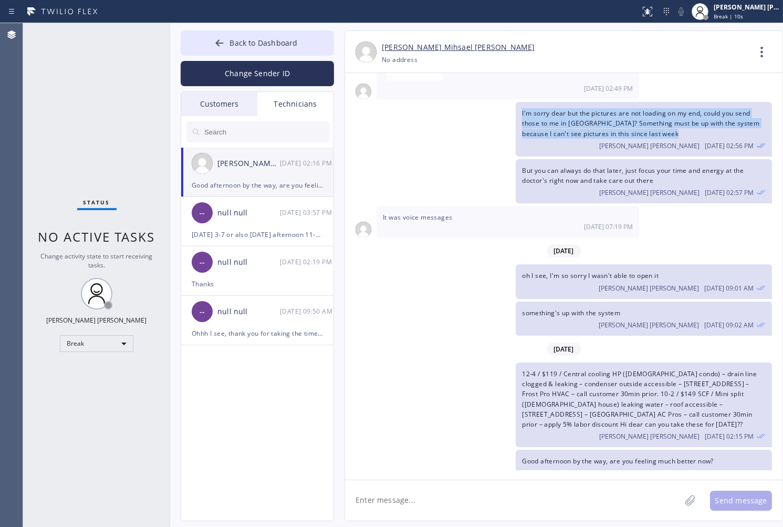
click at [378, 122] on div "I'm sorry dear but the pictures are not loading on my end, could you send those…" at bounding box center [558, 129] width 427 height 55
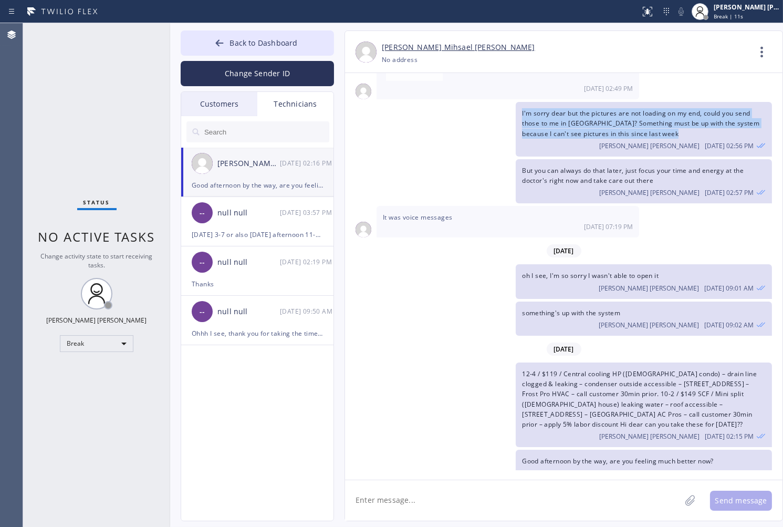
click at [378, 122] on div "I'm sorry dear but the pictures are not loading on my end, could you send those…" at bounding box center [558, 129] width 427 height 55
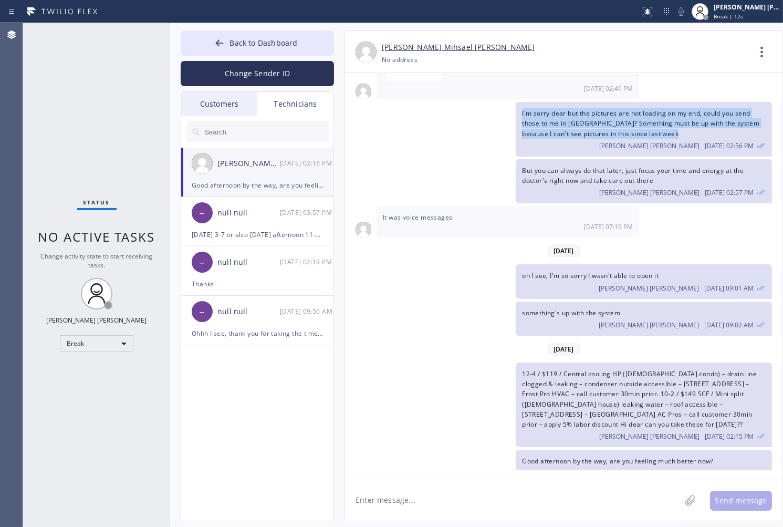
click at [378, 122] on div "I'm sorry dear but the pictures are not loading on my end, could you send those…" at bounding box center [558, 129] width 427 height 55
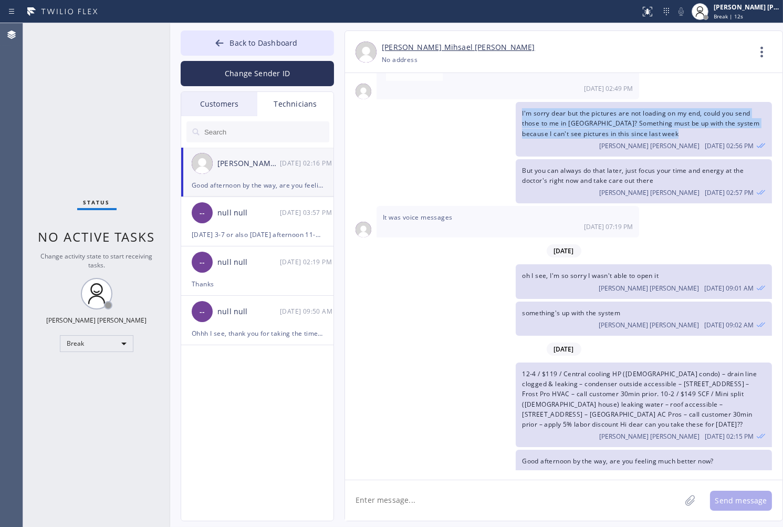
click at [378, 122] on div "I'm sorry dear but the pictures are not loading on my end, could you send those…" at bounding box center [558, 129] width 427 height 55
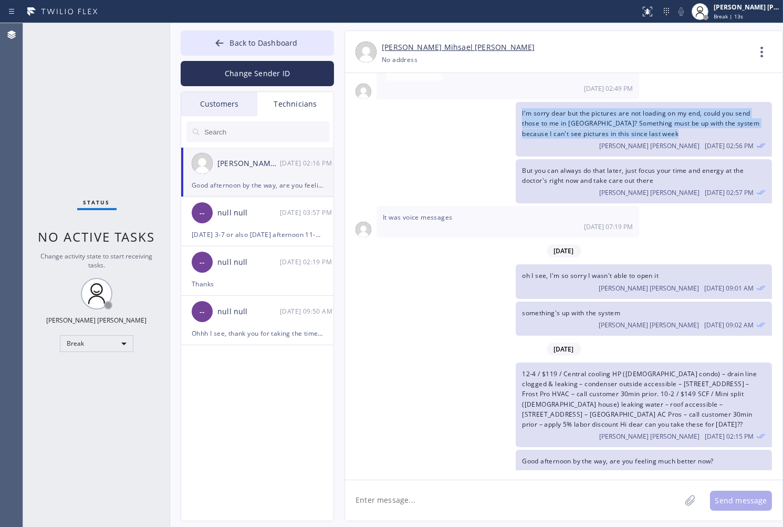
click at [378, 122] on div "I'm sorry dear but the pictures are not loading on my end, could you send those…" at bounding box center [558, 129] width 427 height 55
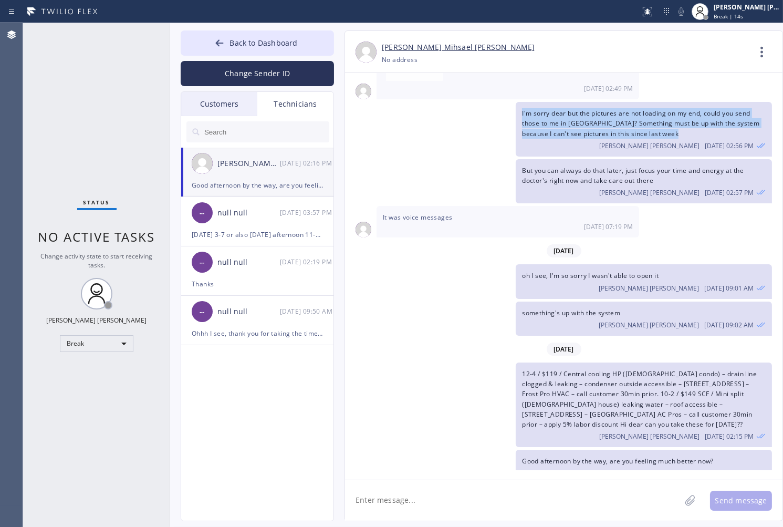
click at [378, 122] on div "I'm sorry dear but the pictures are not loading on my end, could you send those…" at bounding box center [558, 129] width 427 height 55
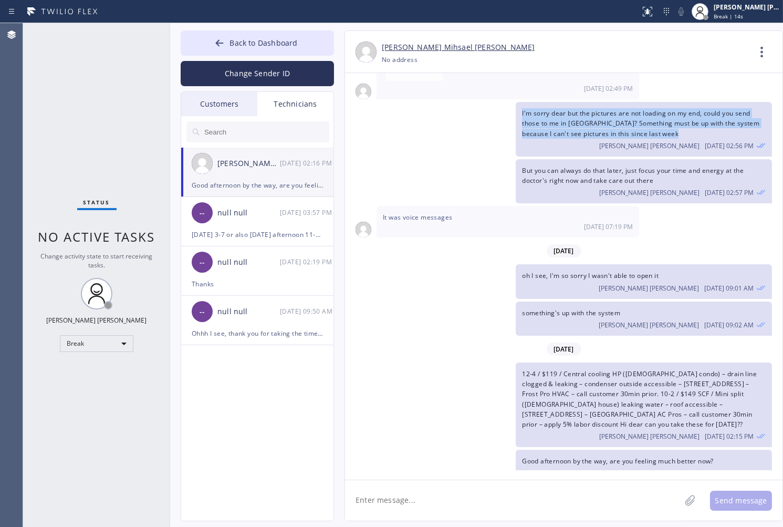
click at [378, 122] on div "I'm sorry dear but the pictures are not loading on my end, could you send those…" at bounding box center [558, 129] width 427 height 55
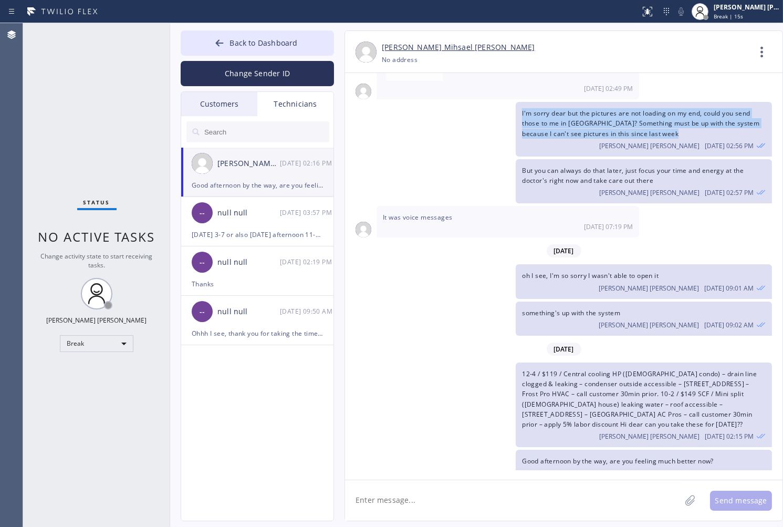
click at [378, 122] on div "I'm sorry dear but the pictures are not loading on my end, could you send those…" at bounding box center [558, 129] width 427 height 55
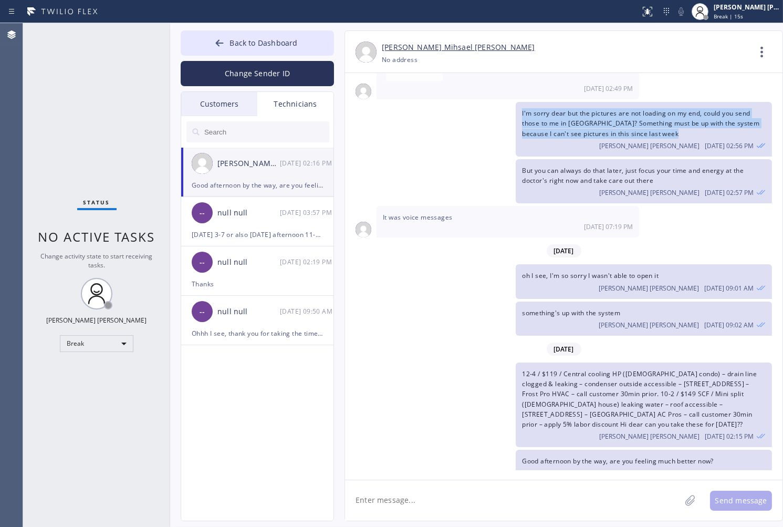
click at [378, 122] on div "I'm sorry dear but the pictures are not loading on my end, could you send those…" at bounding box center [558, 129] width 427 height 55
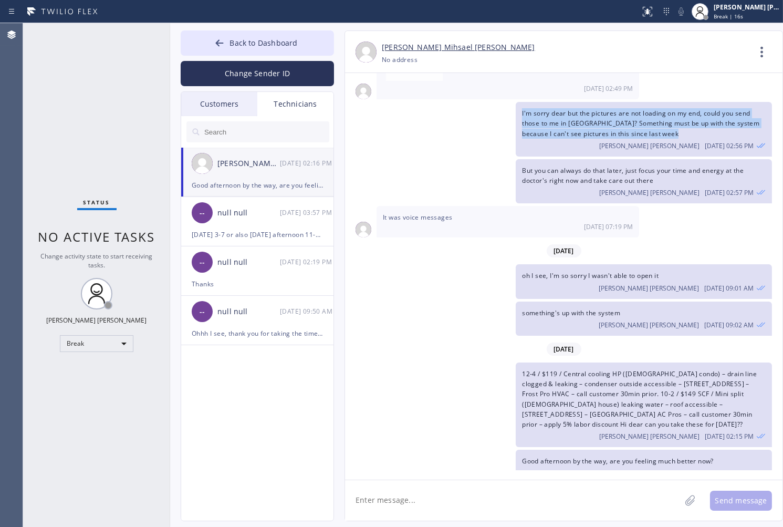
click at [378, 122] on div "I'm sorry dear but the pictures are not loading on my end, could you send those…" at bounding box center [558, 129] width 427 height 55
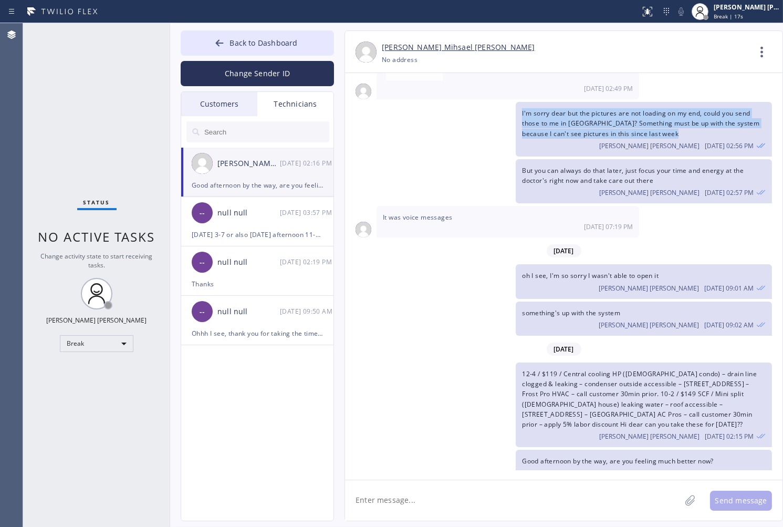
click at [378, 122] on div "I'm sorry dear but the pictures are not loading on my end, could you send those…" at bounding box center [558, 129] width 427 height 55
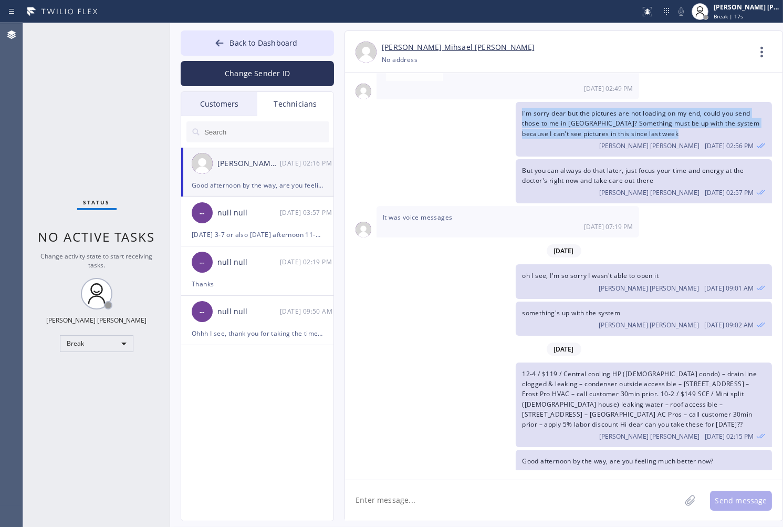
click at [378, 122] on div "I'm sorry dear but the pictures are not loading on my end, could you send those…" at bounding box center [558, 129] width 427 height 55
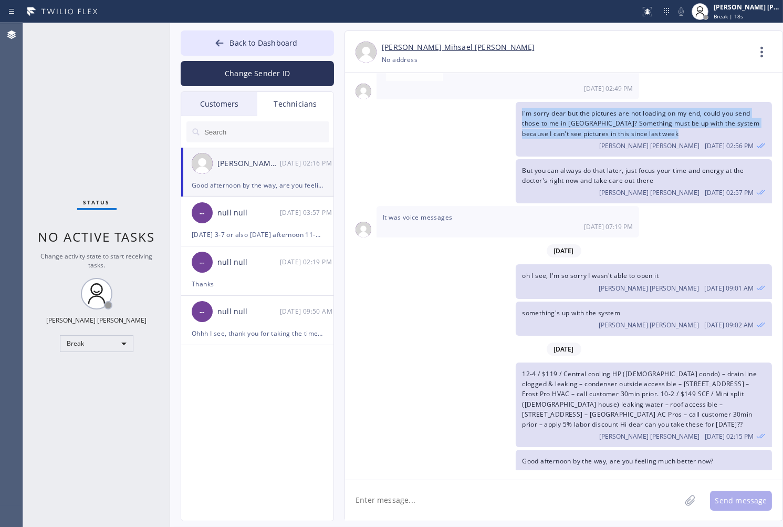
click at [378, 122] on div "I'm sorry dear but the pictures are not loading on my end, could you send those…" at bounding box center [558, 129] width 427 height 55
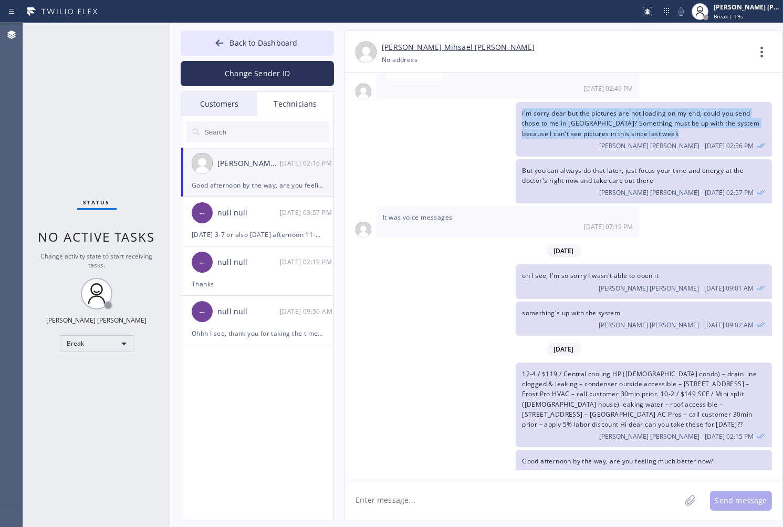
click at [378, 122] on div "I'm sorry dear but the pictures are not loading on my end, could you send those…" at bounding box center [558, 129] width 427 height 55
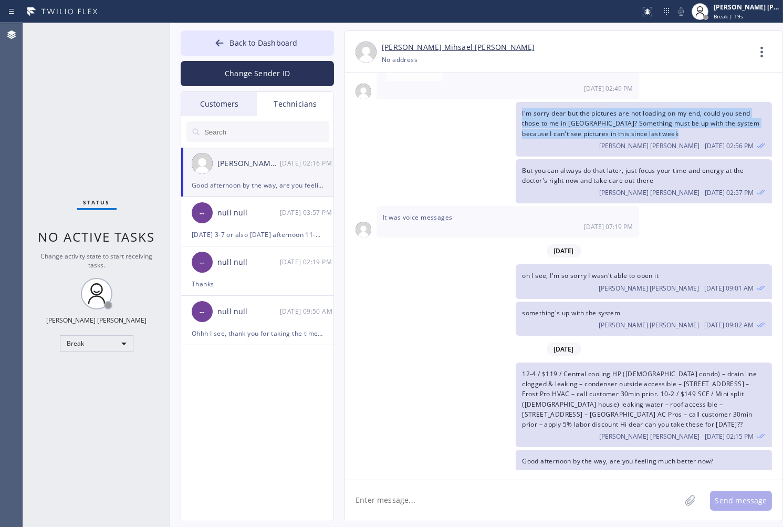
click at [378, 122] on div "I'm sorry dear but the pictures are not loading on my end, could you send those…" at bounding box center [558, 129] width 427 height 55
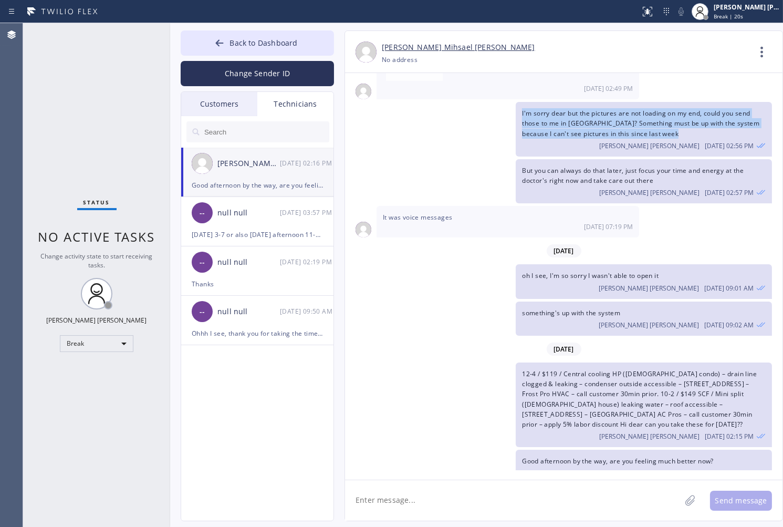
click at [378, 122] on div "I'm sorry dear but the pictures are not loading on my end, could you send those…" at bounding box center [558, 129] width 427 height 55
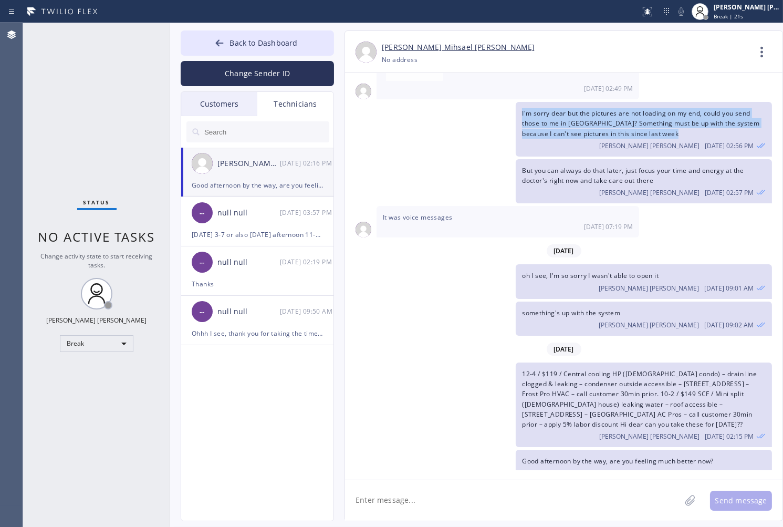
click at [378, 122] on div "I'm sorry dear but the pictures are not loading on my end, could you send those…" at bounding box center [558, 129] width 427 height 55
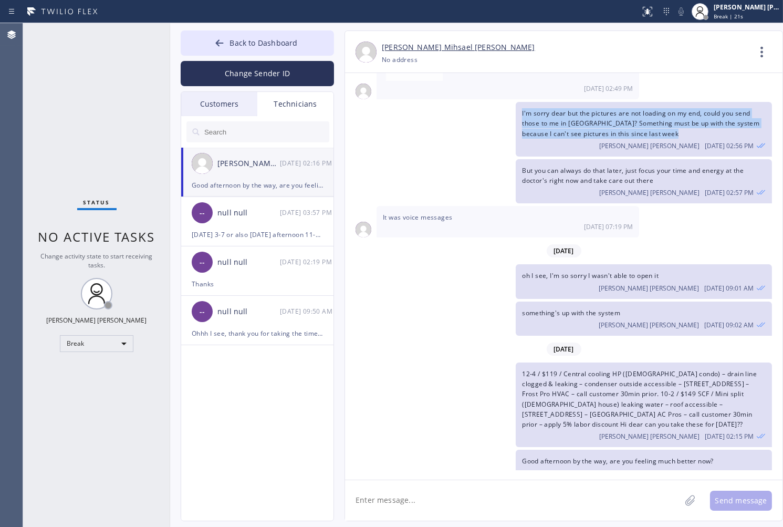
click at [378, 122] on div "I'm sorry dear but the pictures are not loading on my end, could you send those…" at bounding box center [558, 129] width 427 height 55
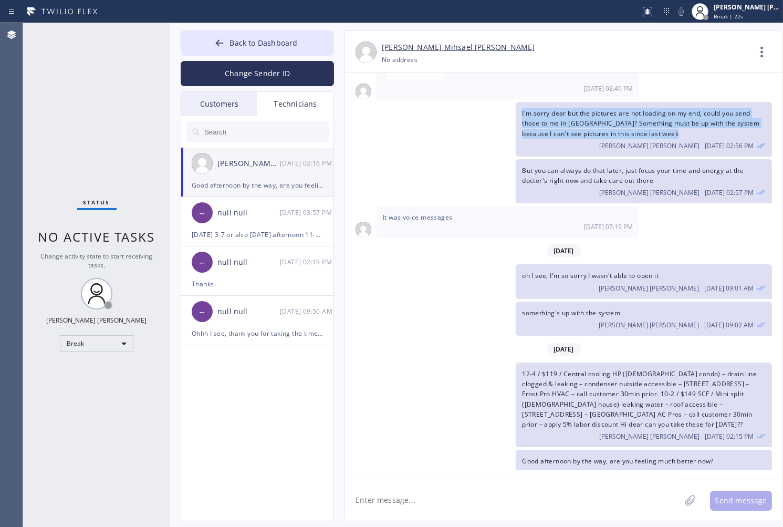
click at [378, 122] on div "I'm sorry dear but the pictures are not loading on my end, could you send those…" at bounding box center [558, 129] width 427 height 55
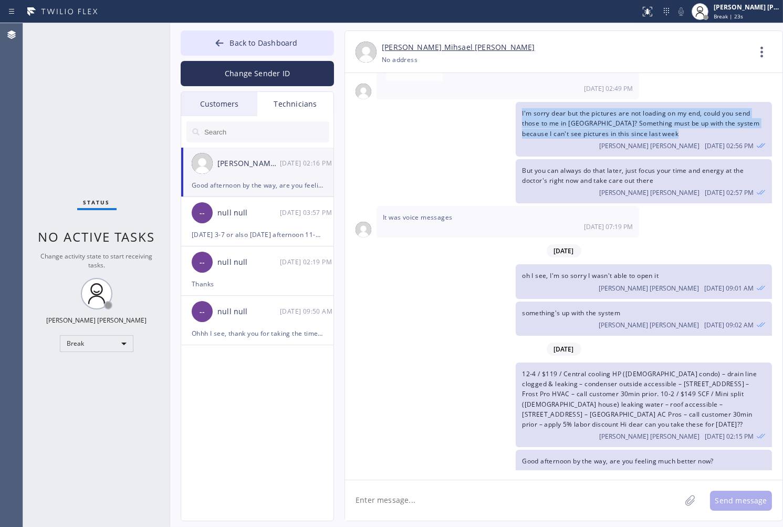
click at [378, 122] on div "I'm sorry dear but the pictures are not loading on my end, could you send those…" at bounding box center [558, 129] width 427 height 55
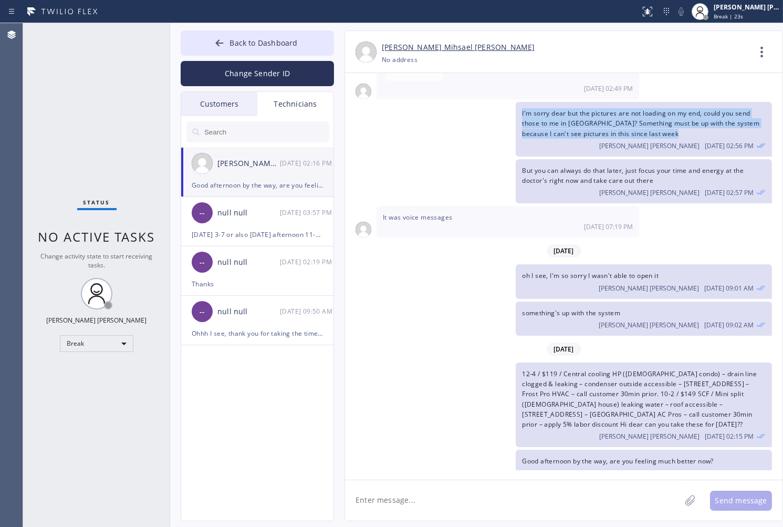
click at [378, 122] on div "I'm sorry dear but the pictures are not loading on my end, could you send those…" at bounding box center [558, 129] width 427 height 55
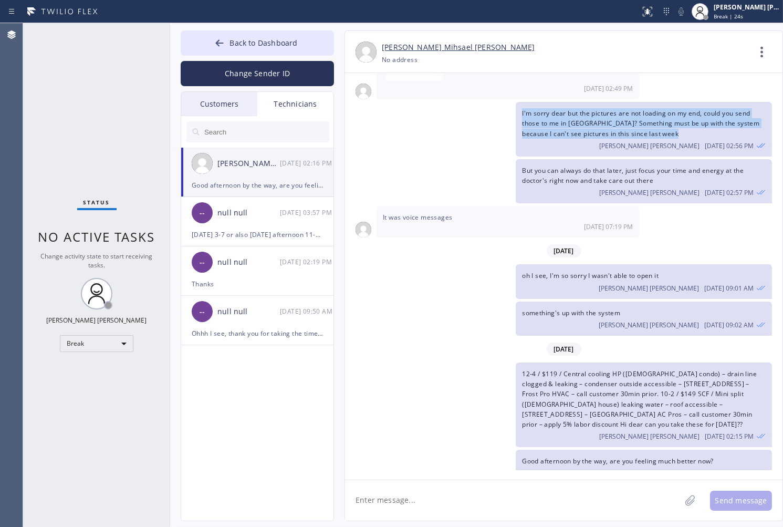
click at [378, 122] on div "I'm sorry dear but the pictures are not loading on my end, could you send those…" at bounding box center [558, 129] width 427 height 55
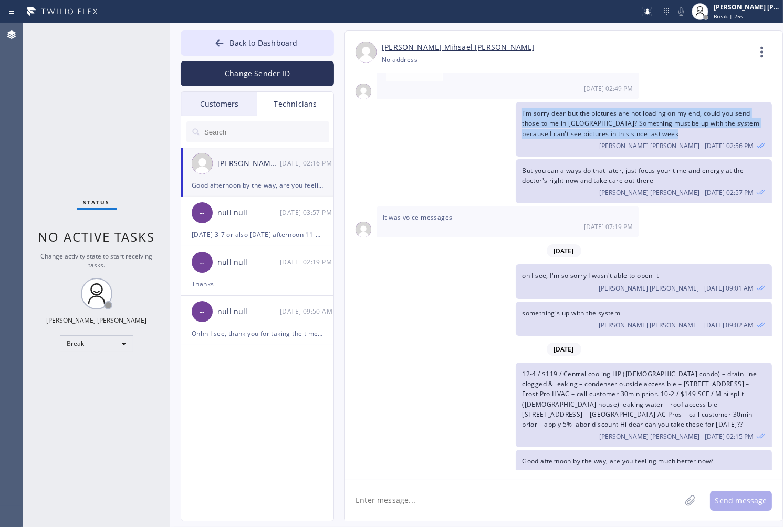
click at [378, 122] on div "I'm sorry dear but the pictures are not loading on my end, could you send those…" at bounding box center [558, 129] width 427 height 55
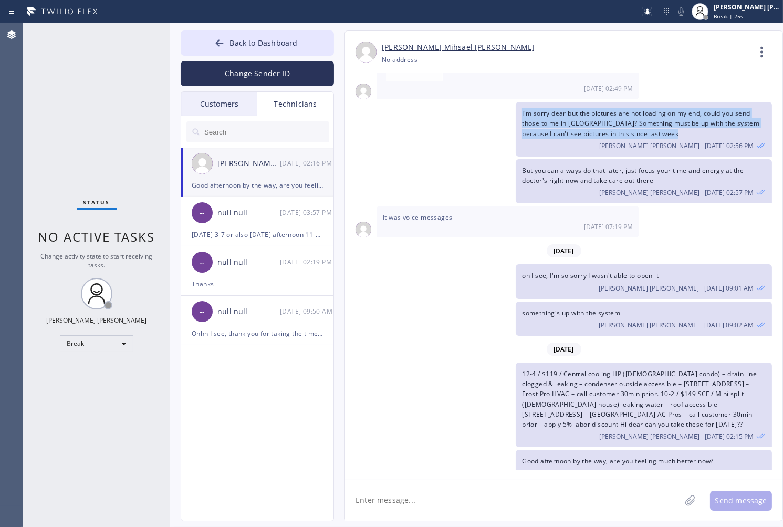
click at [378, 122] on div "I'm sorry dear but the pictures are not loading on my end, could you send those…" at bounding box center [558, 129] width 427 height 55
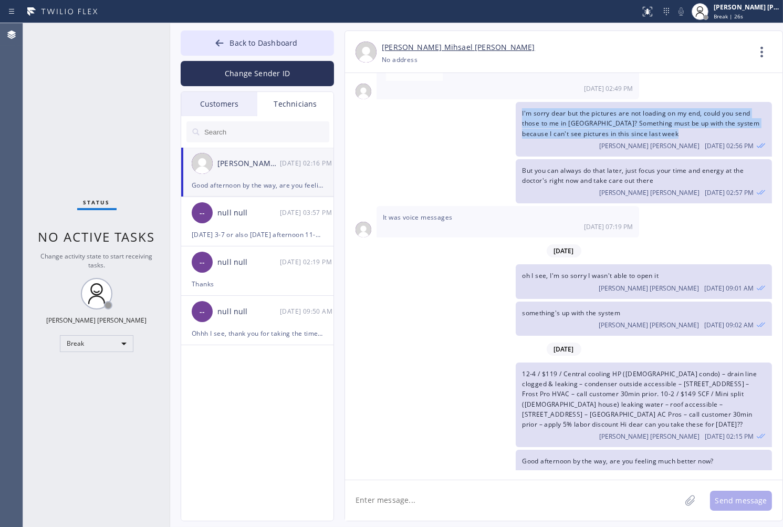
click at [378, 122] on div "I'm sorry dear but the pictures are not loading on my end, could you send those…" at bounding box center [558, 129] width 427 height 55
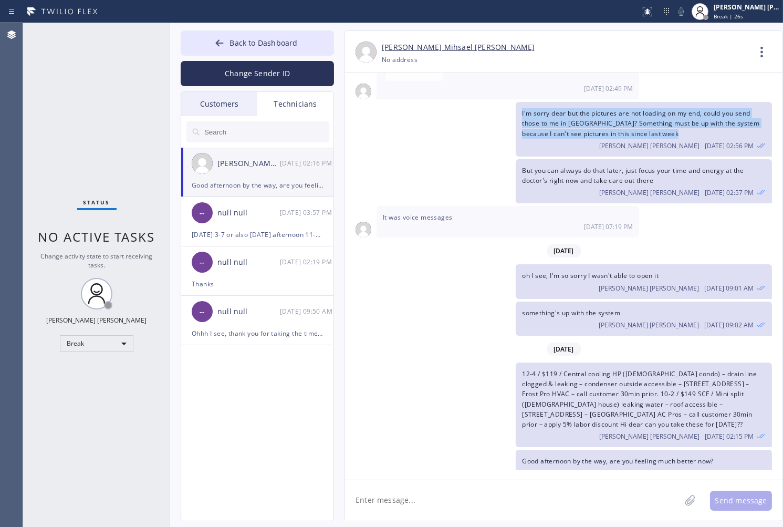
click at [378, 122] on div "I'm sorry dear but the pictures are not loading on my end, could you send those…" at bounding box center [558, 129] width 427 height 55
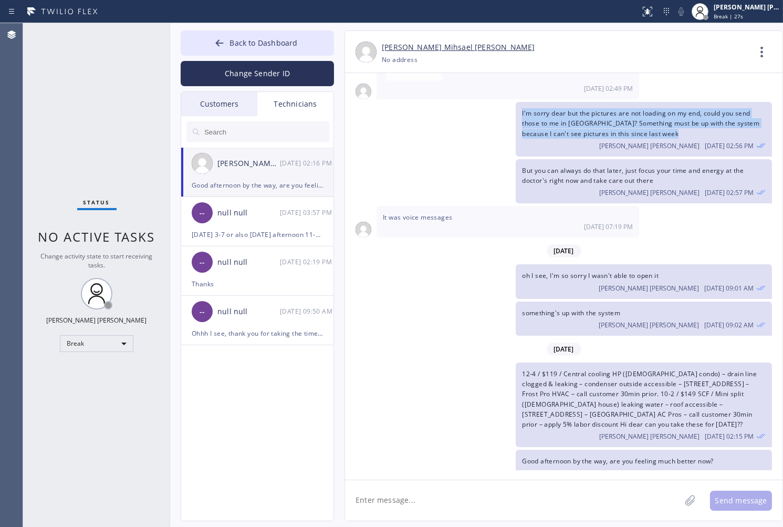
click at [378, 122] on div "I'm sorry dear but the pictures are not loading on my end, could you send those…" at bounding box center [558, 129] width 427 height 55
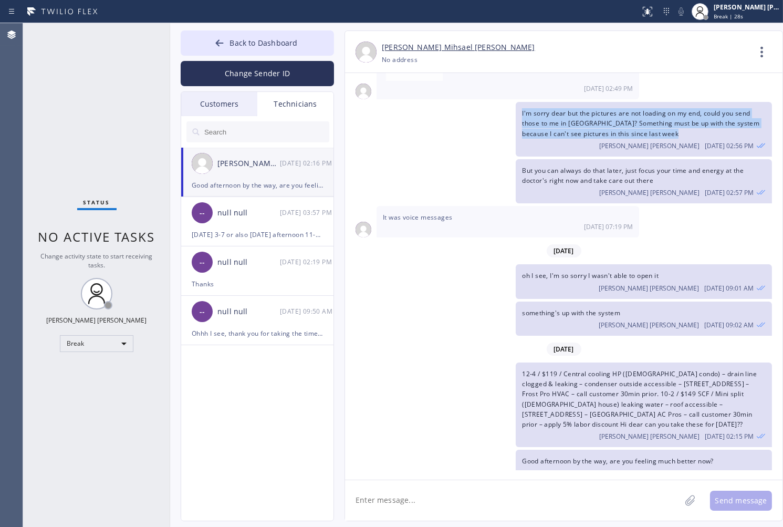
click at [378, 122] on div "I'm sorry dear but the pictures are not loading on my end, could you send those…" at bounding box center [558, 129] width 427 height 55
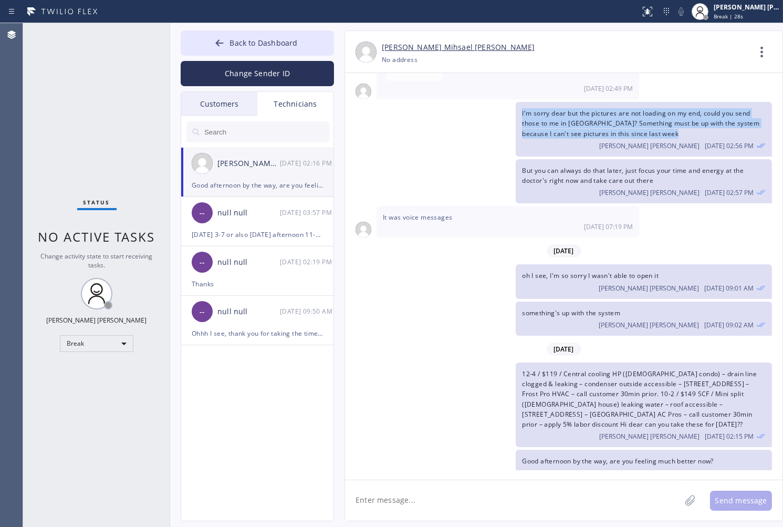
click at [378, 122] on div "I'm sorry dear but the pictures are not loading on my end, could you send those…" at bounding box center [558, 129] width 427 height 55
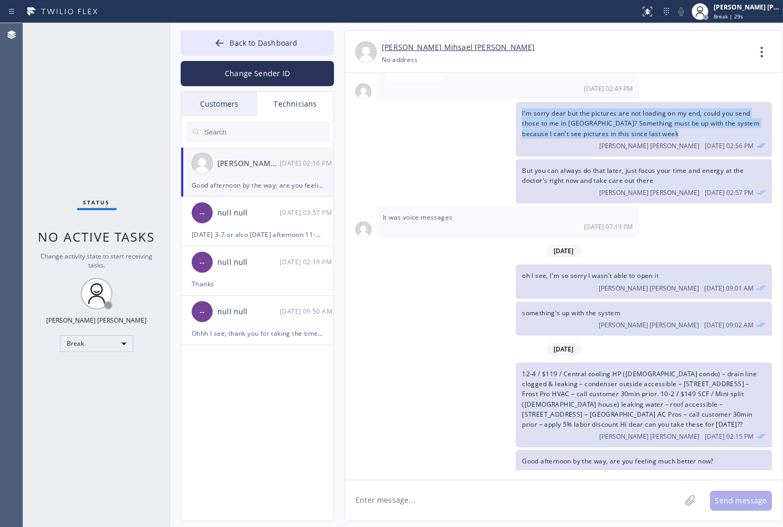
click at [378, 122] on div "I'm sorry dear but the pictures are not loading on my end, could you send those…" at bounding box center [558, 129] width 427 height 55
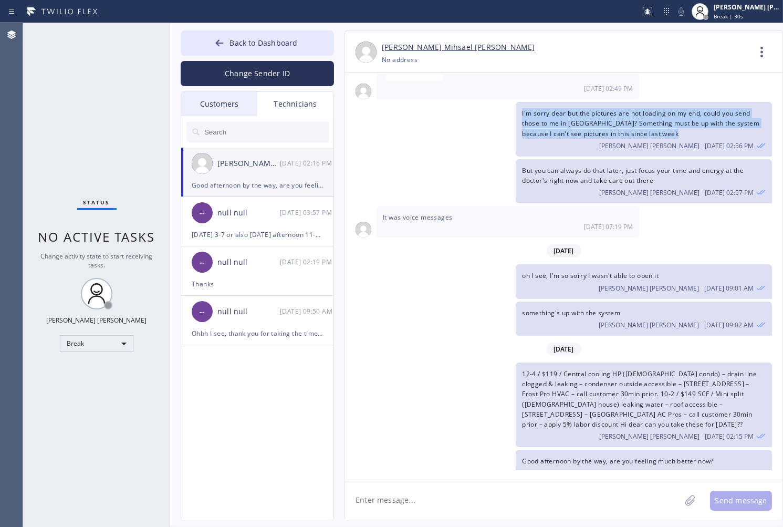
click at [378, 122] on div "I'm sorry dear but the pictures are not loading on my end, could you send those…" at bounding box center [558, 129] width 427 height 55
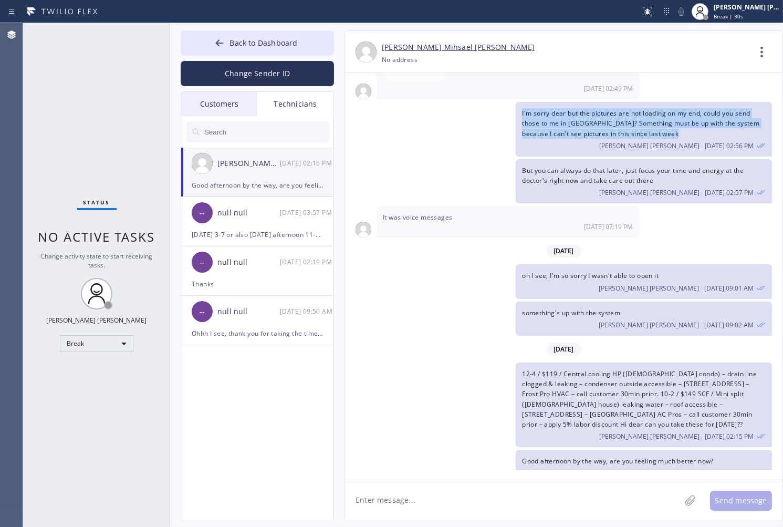
click at [378, 122] on div "I'm sorry dear but the pictures are not loading on my end, could you send those…" at bounding box center [558, 129] width 427 height 55
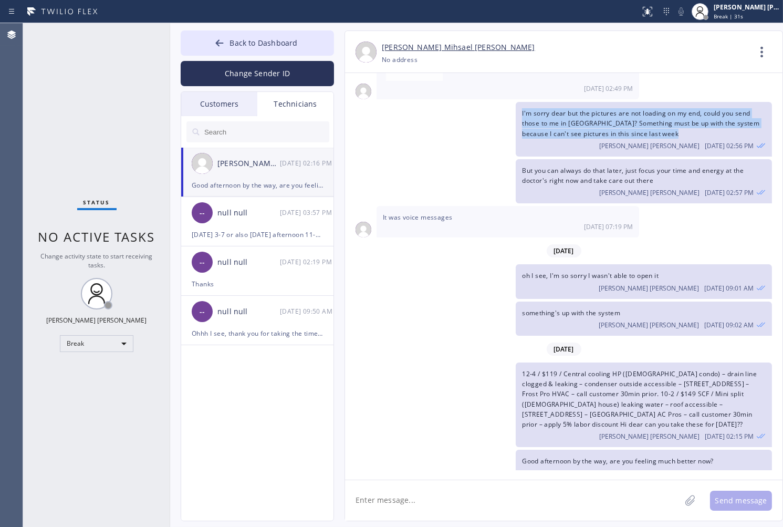
click at [378, 122] on div "I'm sorry dear but the pictures are not loading on my end, could you send those…" at bounding box center [558, 129] width 427 height 55
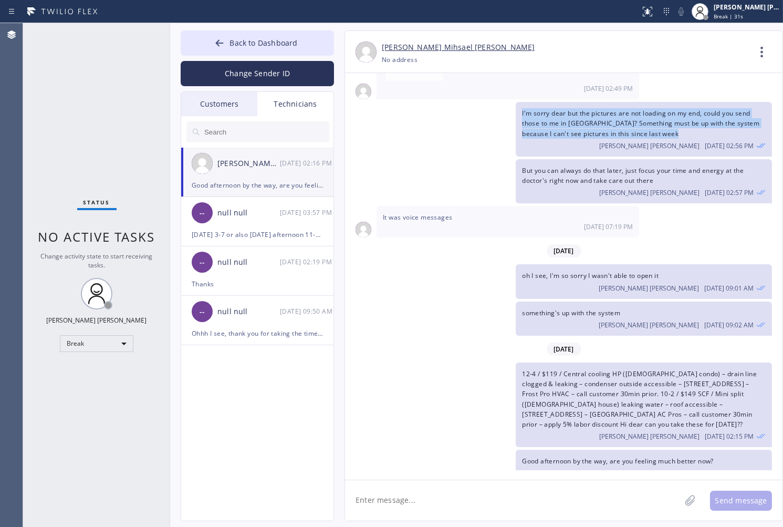
click at [378, 122] on div "I'm sorry dear but the pictures are not loading on my end, could you send those…" at bounding box center [558, 129] width 427 height 55
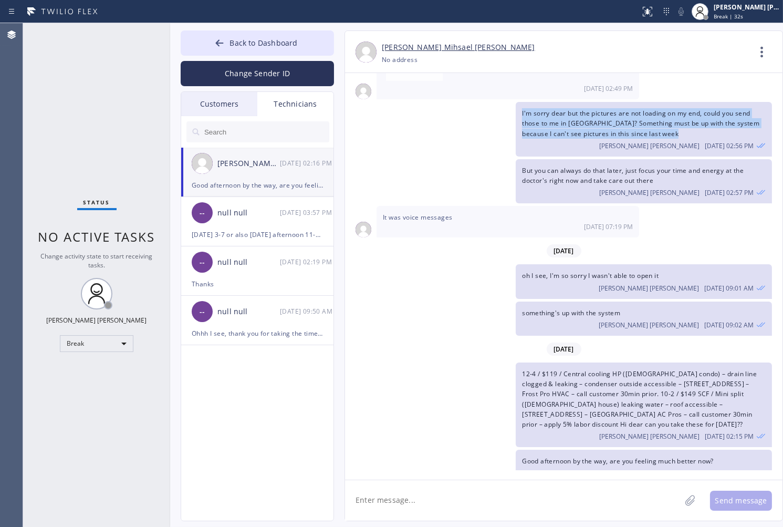
click at [378, 122] on div "I'm sorry dear but the pictures are not loading on my end, could you send those…" at bounding box center [558, 129] width 427 height 55
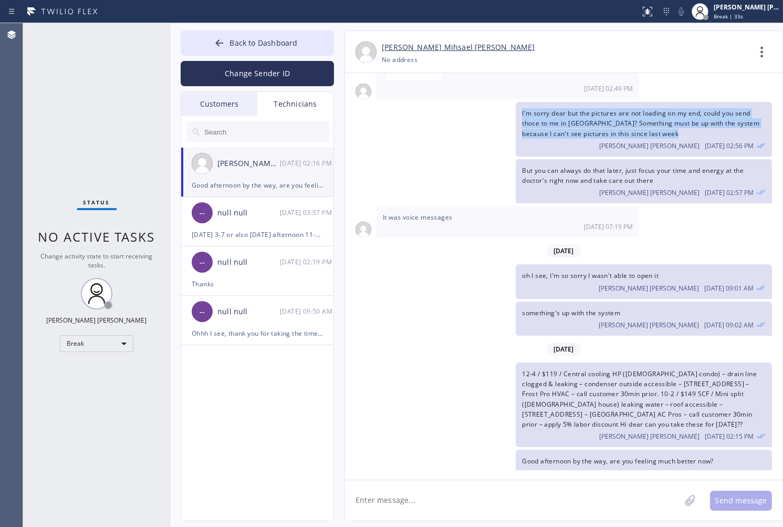
click at [378, 122] on div "I'm sorry dear but the pictures are not loading on my end, could you send those…" at bounding box center [558, 129] width 427 height 55
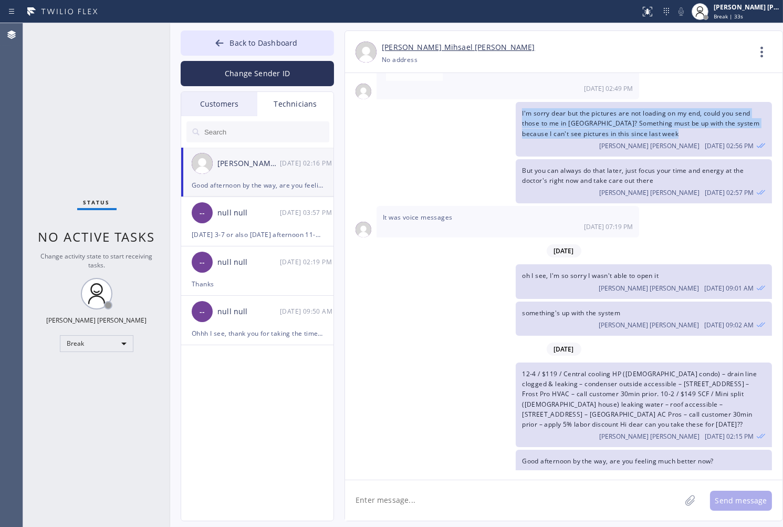
click at [378, 122] on div "I'm sorry dear but the pictures are not loading on my end, could you send those…" at bounding box center [558, 129] width 427 height 55
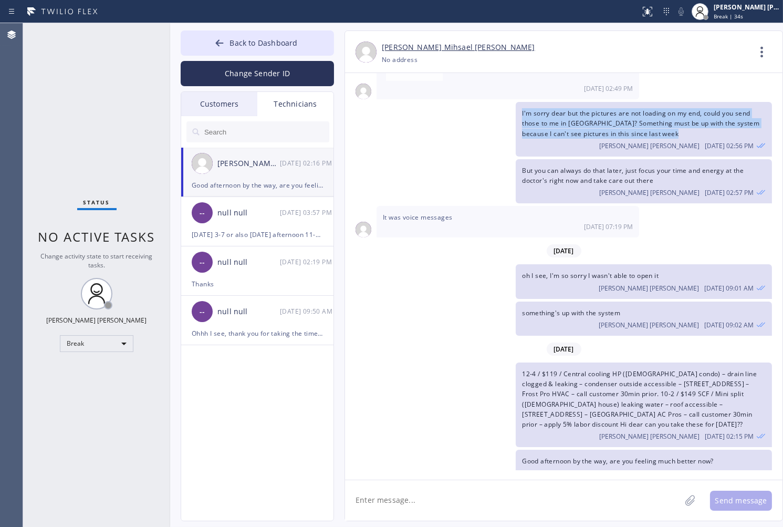
click at [378, 122] on div "I'm sorry dear but the pictures are not loading on my end, could you send those…" at bounding box center [558, 129] width 427 height 55
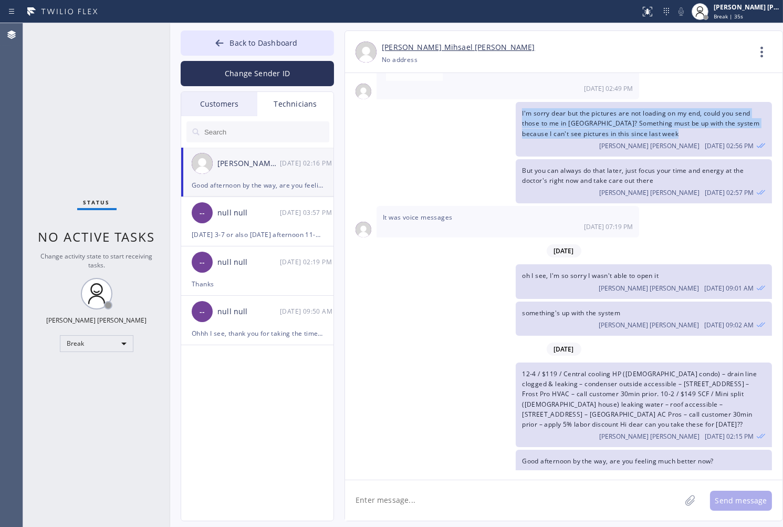
click at [378, 122] on div "I'm sorry dear but the pictures are not loading on my end, could you send those…" at bounding box center [558, 129] width 427 height 55
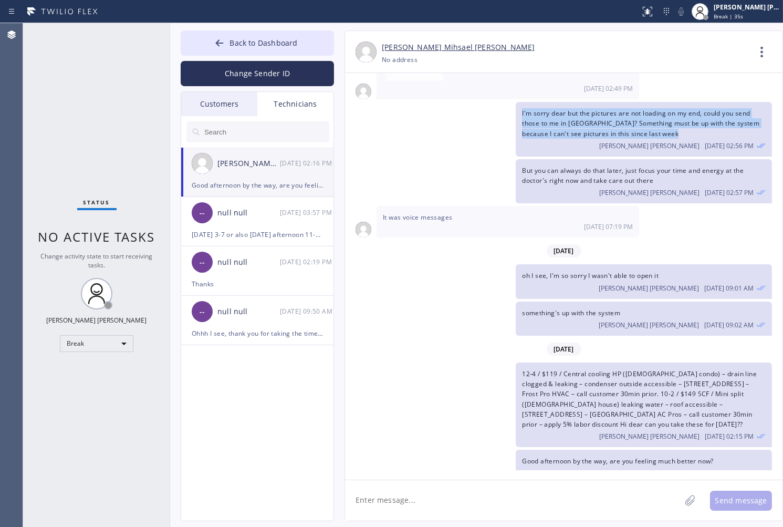
click at [378, 122] on div "I'm sorry dear but the pictures are not loading on my end, could you send those…" at bounding box center [558, 129] width 427 height 55
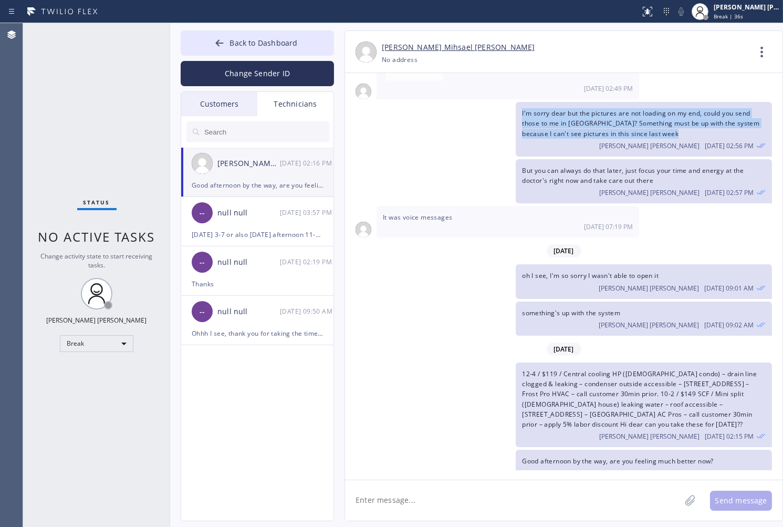
click at [378, 122] on div "I'm sorry dear but the pictures are not loading on my end, could you send those…" at bounding box center [558, 129] width 427 height 55
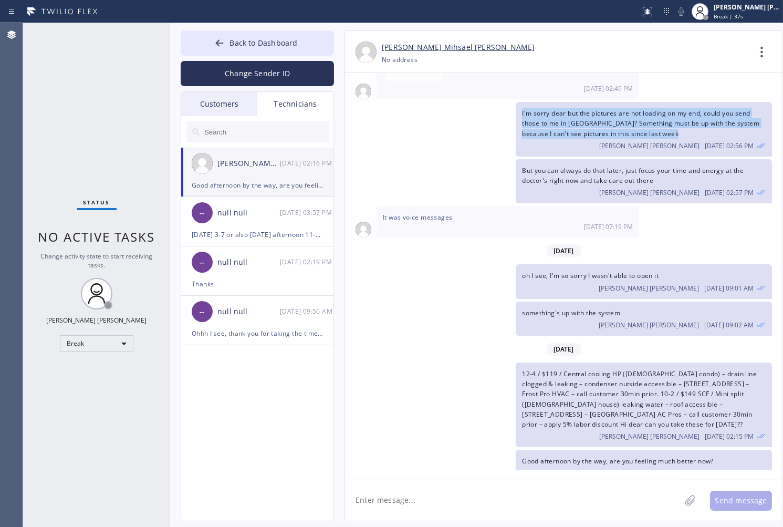
click at [378, 122] on div "I'm sorry dear but the pictures are not loading on my end, could you send those…" at bounding box center [558, 129] width 427 height 55
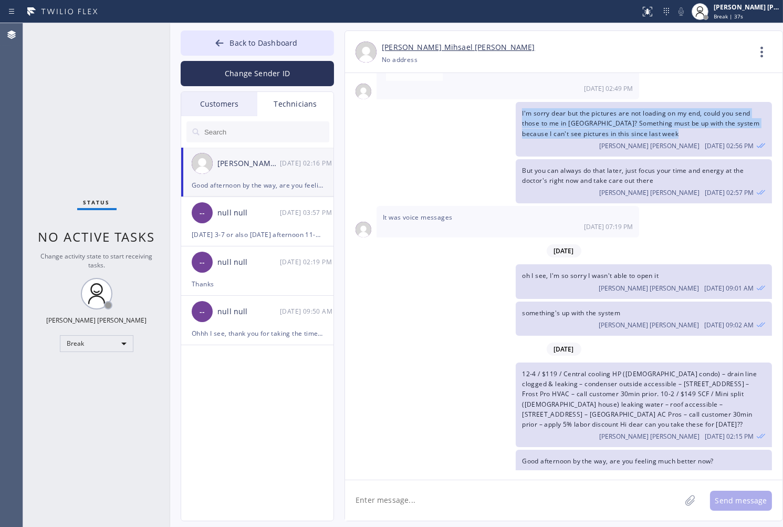
click at [378, 122] on div "I'm sorry dear but the pictures are not loading on my end, could you send those…" at bounding box center [558, 129] width 427 height 55
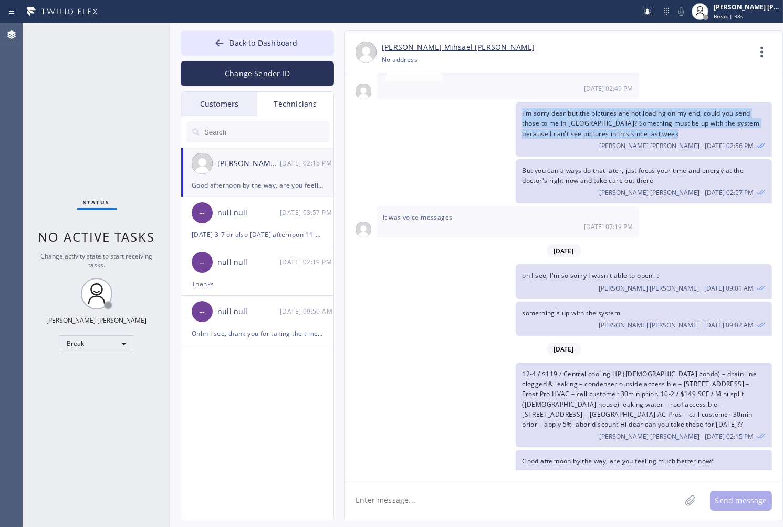
click at [378, 122] on div "I'm sorry dear but the pictures are not loading on my end, could you send those…" at bounding box center [558, 129] width 427 height 55
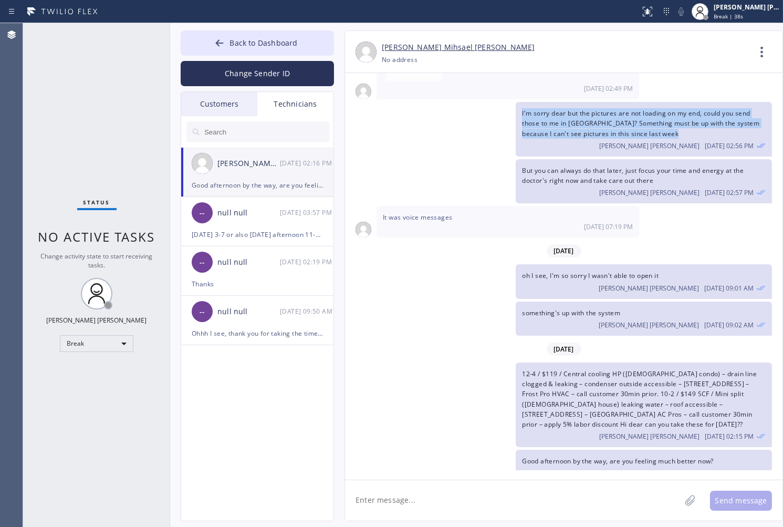
click at [378, 122] on div "I'm sorry dear but the pictures are not loading on my end, could you send those…" at bounding box center [558, 129] width 427 height 55
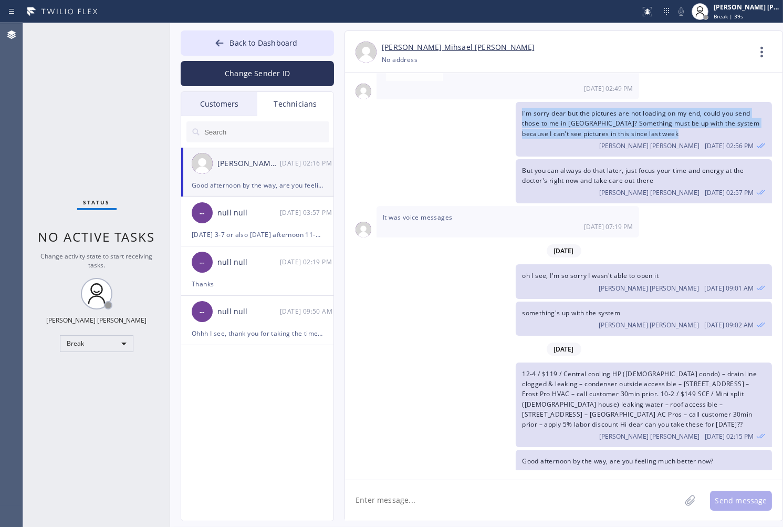
click at [378, 122] on div "I'm sorry dear but the pictures are not loading on my end, could you send those…" at bounding box center [558, 129] width 427 height 55
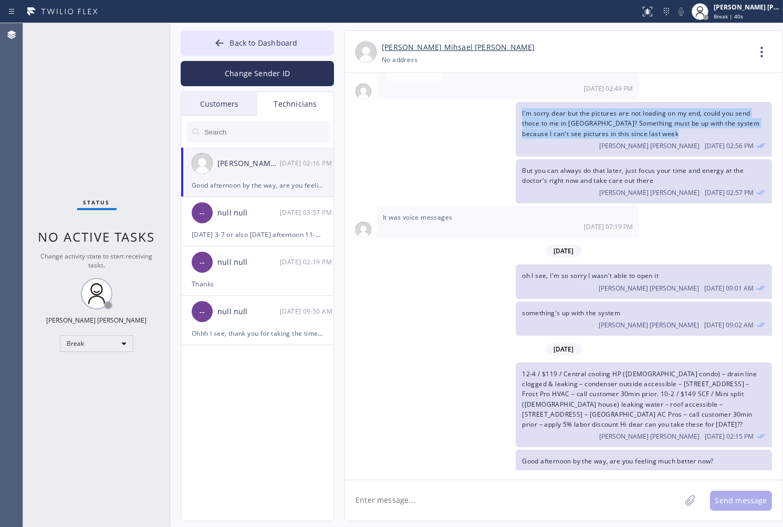
click at [378, 122] on div "I'm sorry dear but the pictures are not loading on my end, could you send those…" at bounding box center [558, 129] width 427 height 55
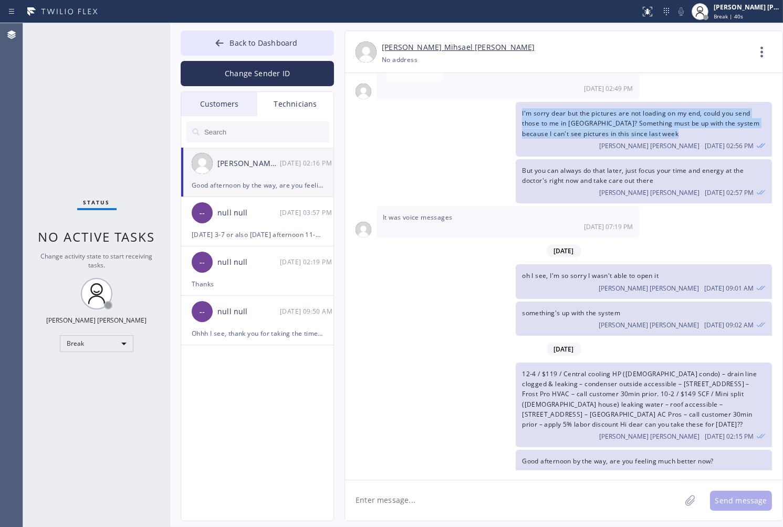
click at [378, 122] on div "I'm sorry dear but the pictures are not loading on my end, could you send those…" at bounding box center [558, 129] width 427 height 55
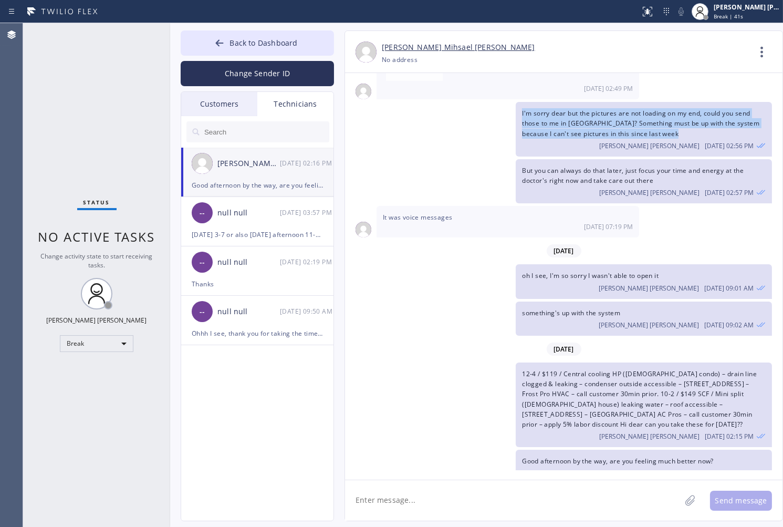
click at [378, 122] on div "I'm sorry dear but the pictures are not loading on my end, could you send those…" at bounding box center [558, 129] width 427 height 55
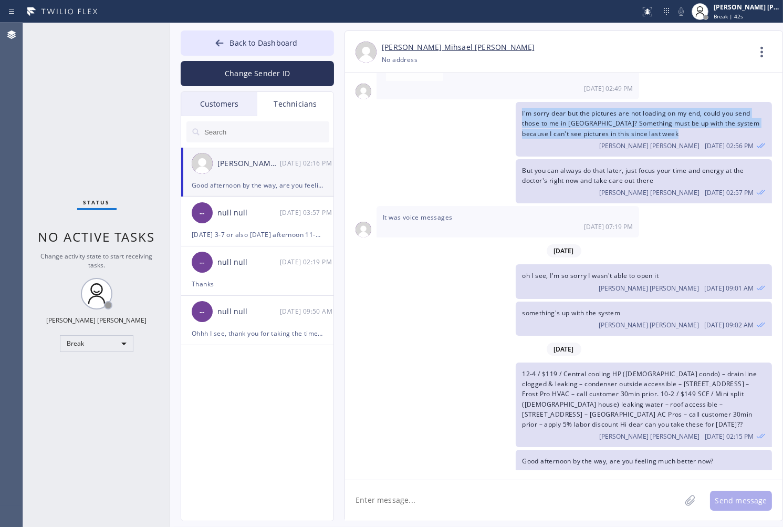
click at [378, 122] on div "I'm sorry dear but the pictures are not loading on my end, could you send those…" at bounding box center [558, 129] width 427 height 55
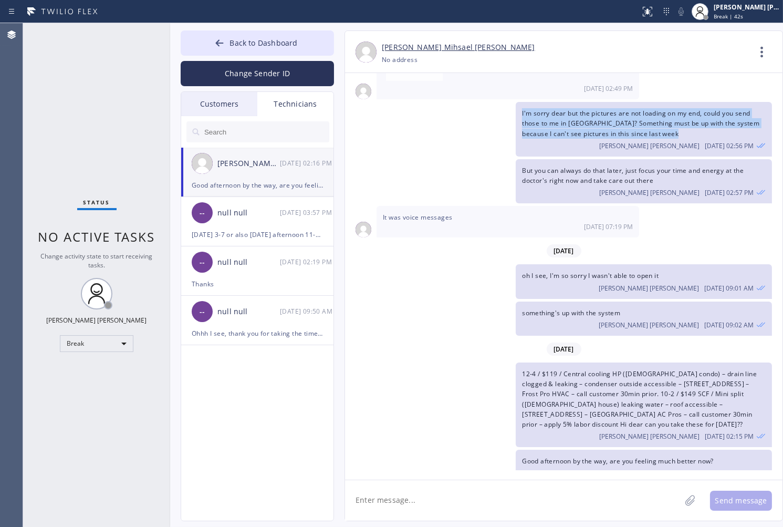
click at [378, 122] on div "I'm sorry dear but the pictures are not loading on my end, could you send those…" at bounding box center [558, 129] width 427 height 55
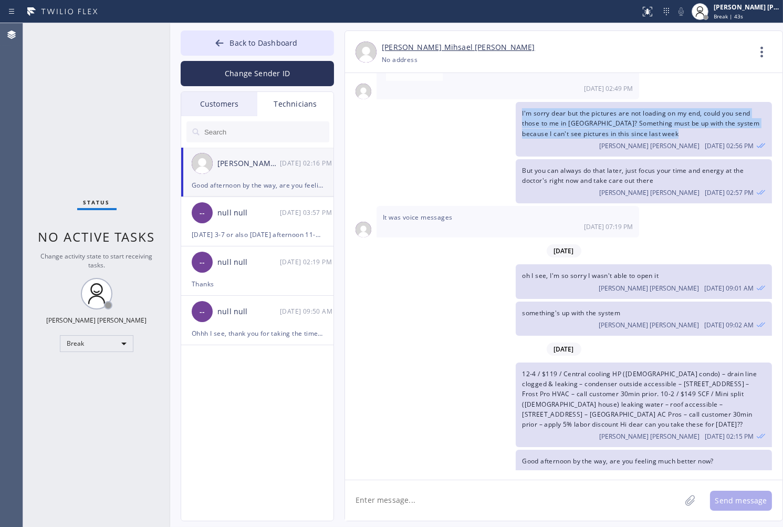
click at [378, 122] on div "I'm sorry dear but the pictures are not loading on my end, could you send those…" at bounding box center [558, 129] width 427 height 55
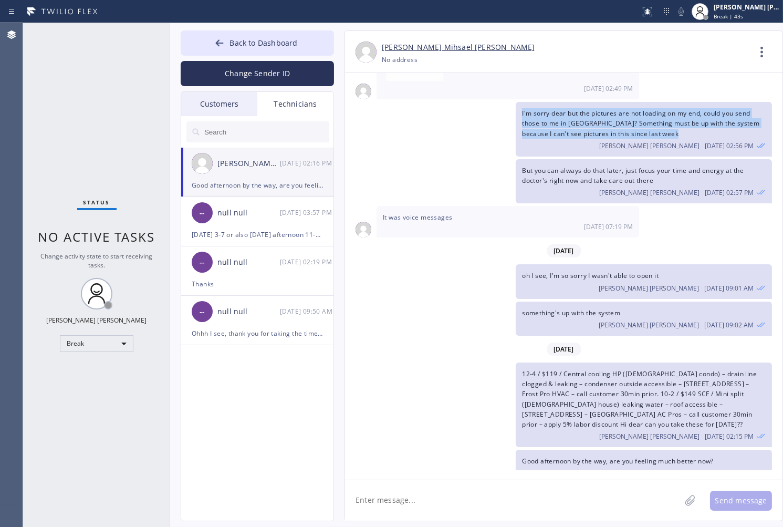
click at [378, 122] on div "I'm sorry dear but the pictures are not loading on my end, could you send those…" at bounding box center [558, 129] width 427 height 55
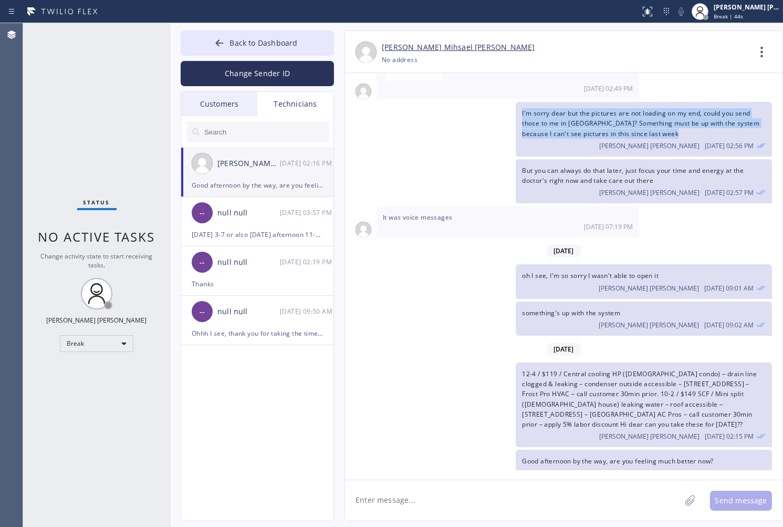
click at [378, 122] on div "I'm sorry dear but the pictures are not loading on my end, could you send those…" at bounding box center [558, 129] width 427 height 55
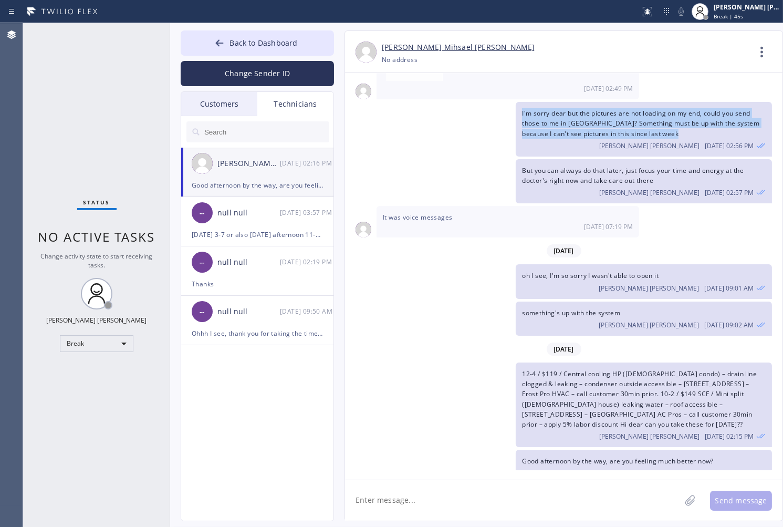
click at [378, 122] on div "I'm sorry dear but the pictures are not loading on my end, could you send those…" at bounding box center [558, 129] width 427 height 55
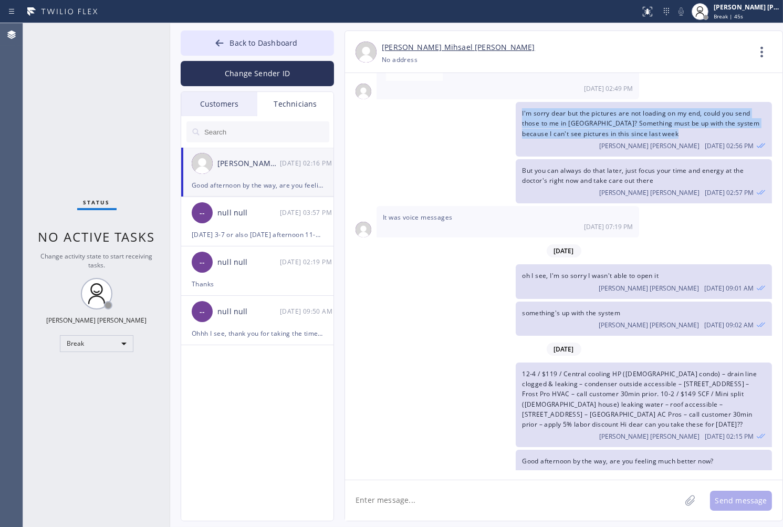
click at [378, 122] on div "I'm sorry dear but the pictures are not loading on my end, could you send those…" at bounding box center [558, 129] width 427 height 55
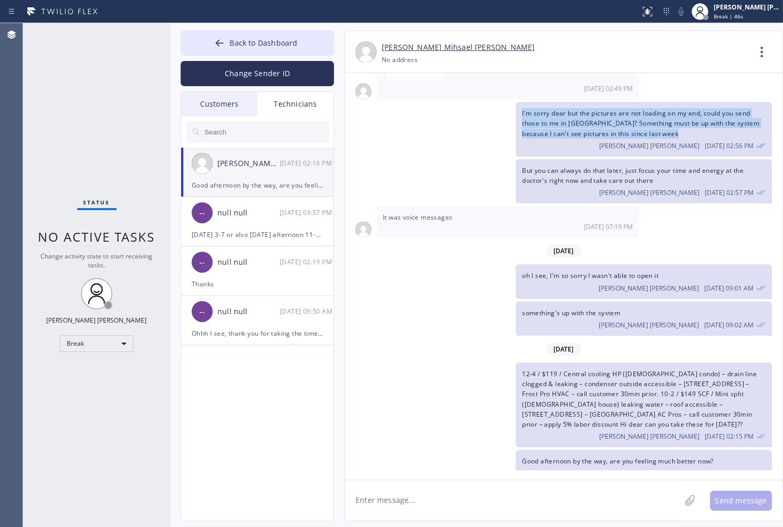
click at [378, 122] on div "I'm sorry dear but the pictures are not loading on my end, could you send those…" at bounding box center [558, 129] width 427 height 55
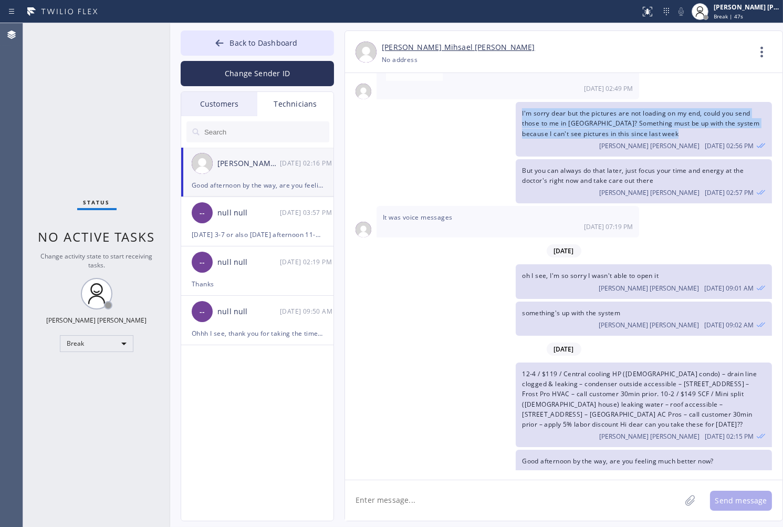
click at [378, 122] on div "I'm sorry dear but the pictures are not loading on my end, could you send those…" at bounding box center [558, 129] width 427 height 55
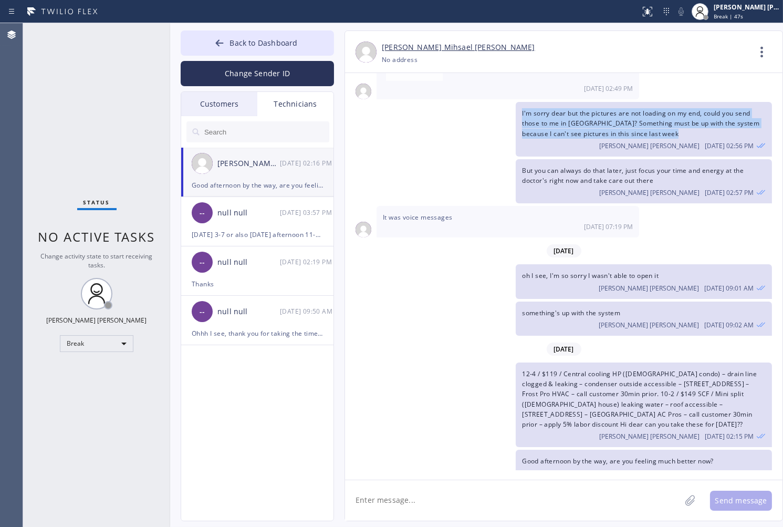
click at [378, 122] on div "I'm sorry dear but the pictures are not loading on my end, could you send those…" at bounding box center [558, 129] width 427 height 55
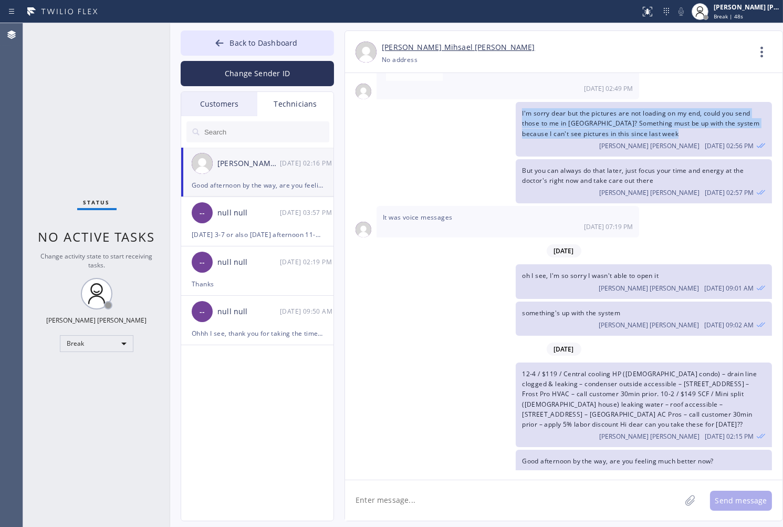
click at [378, 122] on div "I'm sorry dear but the pictures are not loading on my end, could you send those…" at bounding box center [558, 129] width 427 height 55
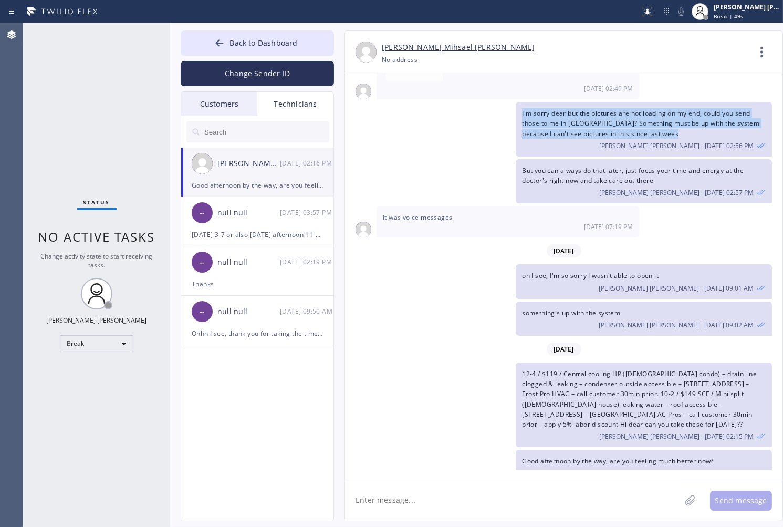
click at [378, 122] on div "I'm sorry dear but the pictures are not loading on my end, could you send those…" at bounding box center [558, 129] width 427 height 55
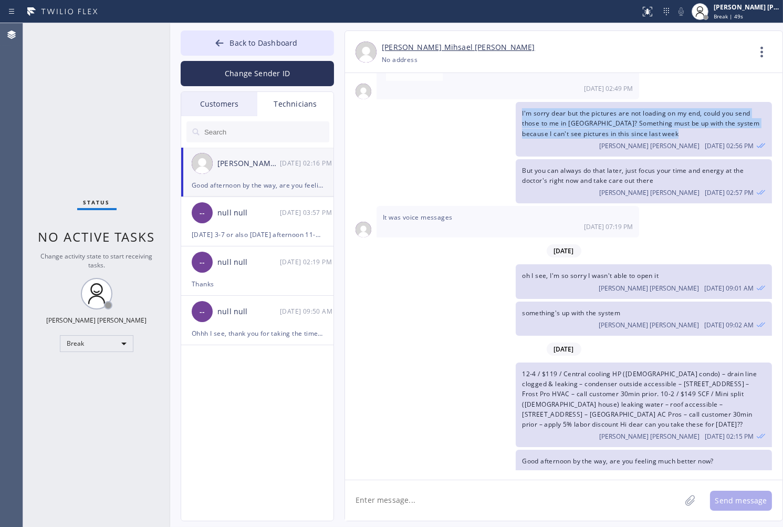
click at [378, 122] on div "I'm sorry dear but the pictures are not loading on my end, could you send those…" at bounding box center [558, 129] width 427 height 55
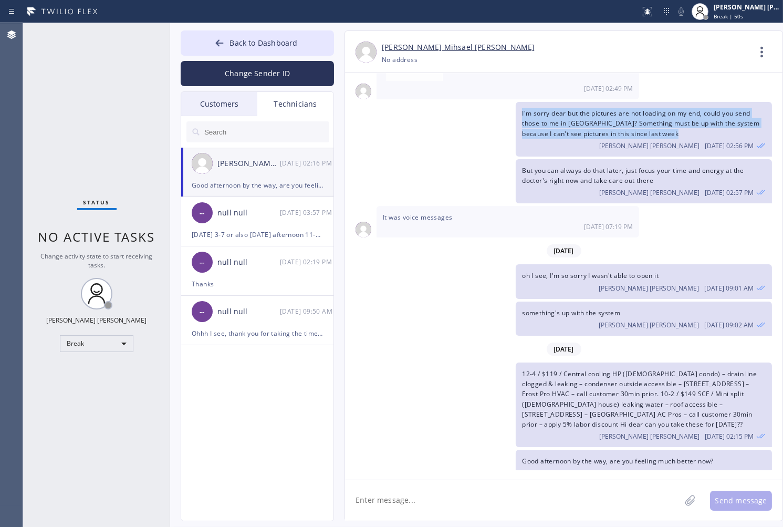
click at [378, 122] on div "I'm sorry dear but the pictures are not loading on my end, could you send those…" at bounding box center [558, 129] width 427 height 55
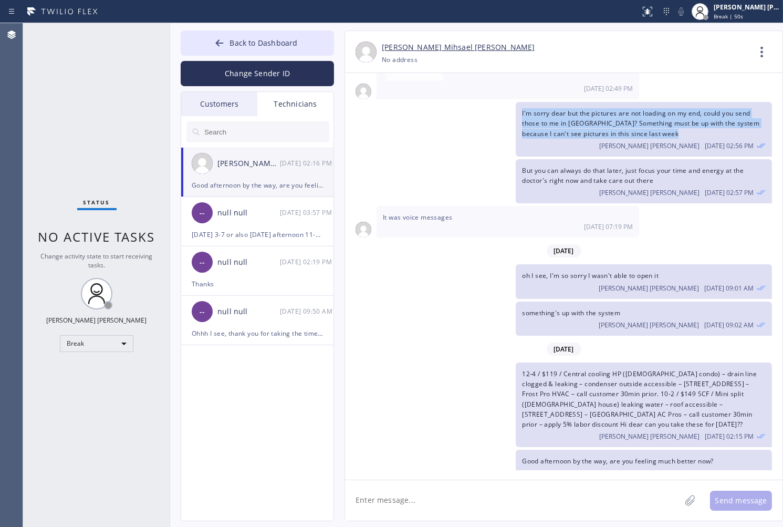
click at [378, 122] on div "I'm sorry dear but the pictures are not loading on my end, could you send those…" at bounding box center [558, 129] width 427 height 55
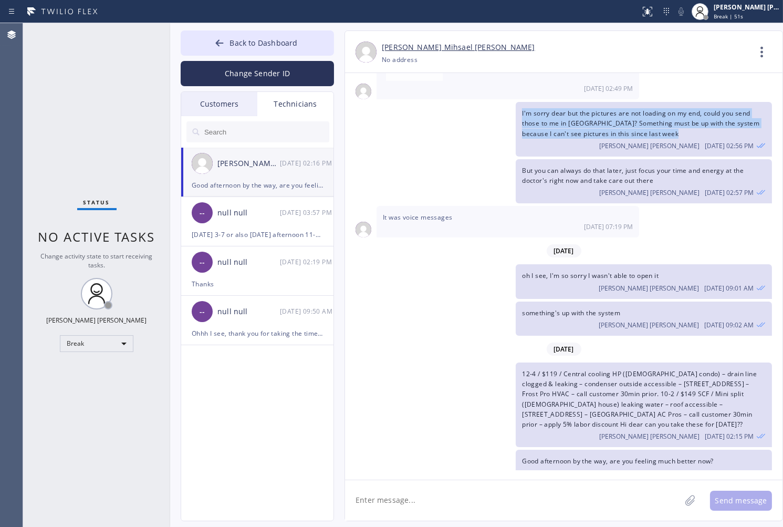
click at [378, 122] on div "I'm sorry dear but the pictures are not loading on my end, could you send those…" at bounding box center [558, 129] width 427 height 55
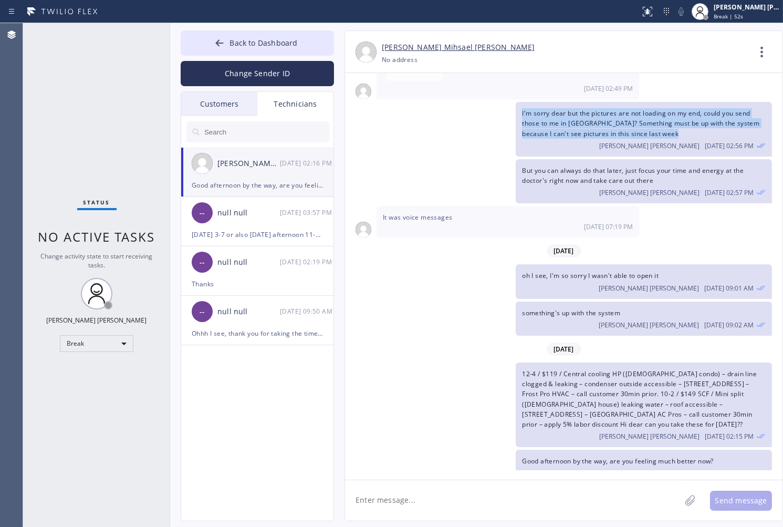
click at [378, 122] on div "I'm sorry dear but the pictures are not loading on my end, could you send those…" at bounding box center [558, 129] width 427 height 55
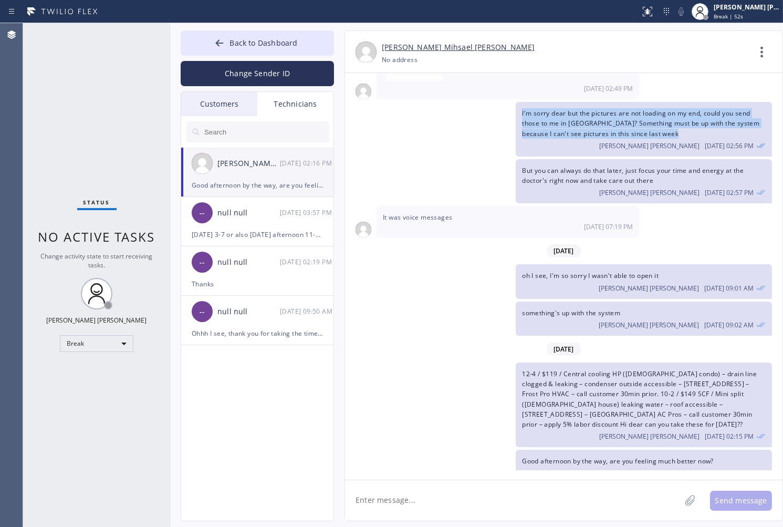
click at [378, 122] on div "I'm sorry dear but the pictures are not loading on my end, could you send those…" at bounding box center [558, 129] width 427 height 55
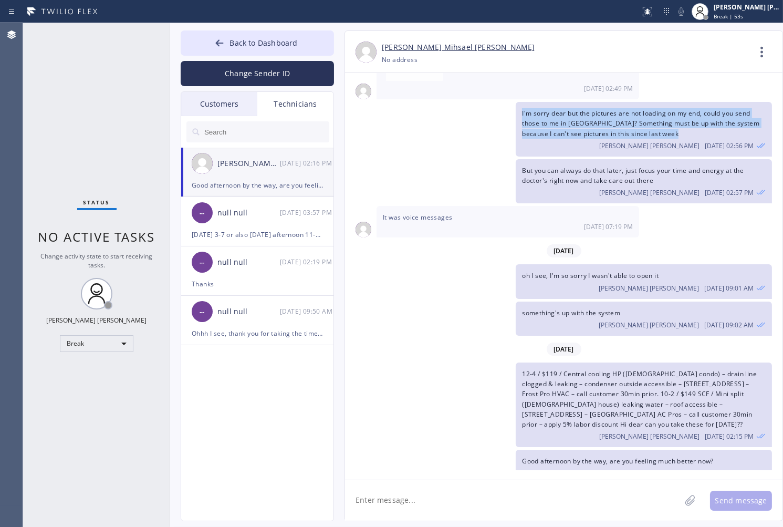
click at [378, 122] on div "I'm sorry dear but the pictures are not loading on my end, could you send those…" at bounding box center [558, 129] width 427 height 55
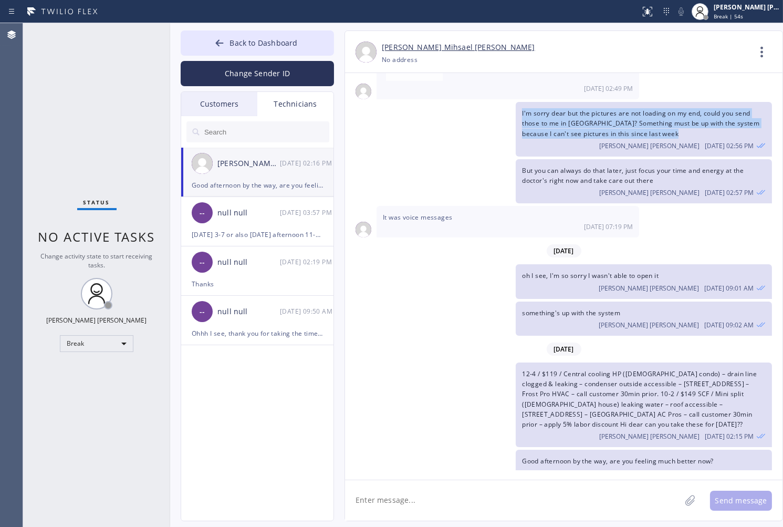
click at [378, 122] on div "I'm sorry dear but the pictures are not loading on my end, could you send those…" at bounding box center [558, 129] width 427 height 55
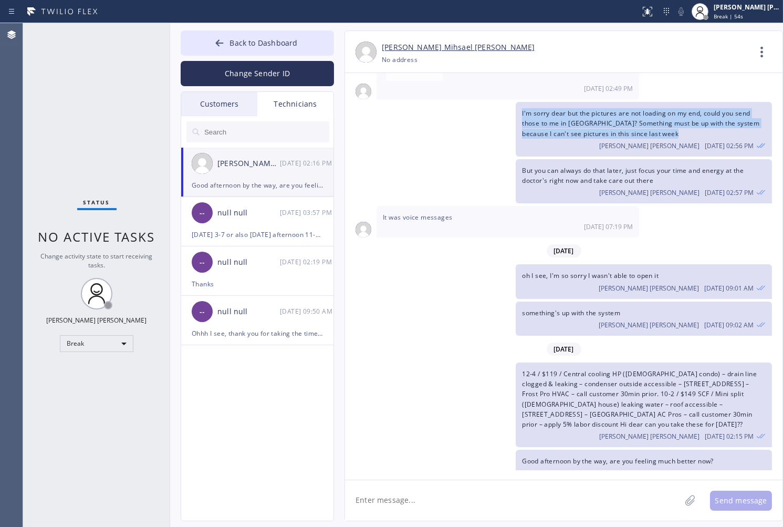
click at [378, 122] on div "I'm sorry dear but the pictures are not loading on my end, could you send those…" at bounding box center [558, 129] width 427 height 55
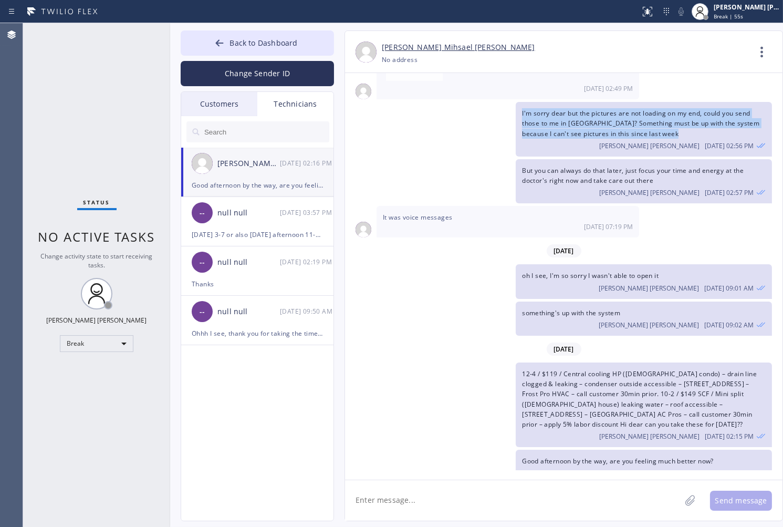
click at [378, 122] on div "I'm sorry dear but the pictures are not loading on my end, could you send those…" at bounding box center [558, 129] width 427 height 55
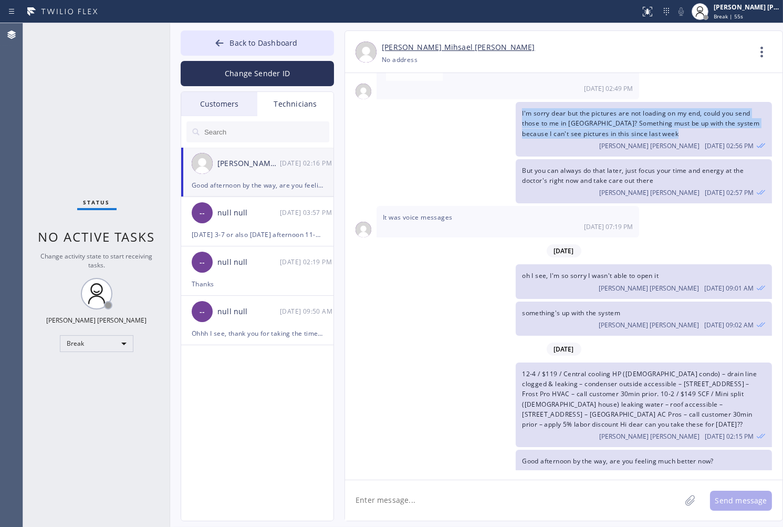
click at [378, 122] on div "I'm sorry dear but the pictures are not loading on my end, could you send those…" at bounding box center [558, 129] width 427 height 55
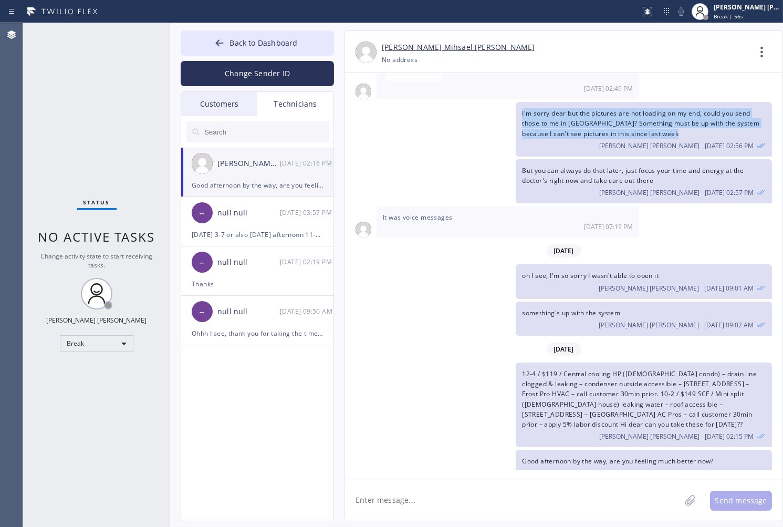
click at [378, 122] on div "I'm sorry dear but the pictures are not loading on my end, could you send those…" at bounding box center [558, 129] width 427 height 55
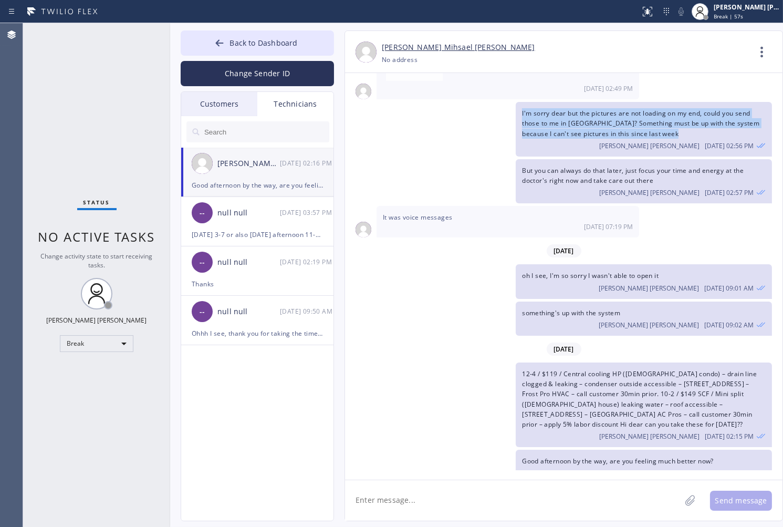
click at [378, 122] on div "I'm sorry dear but the pictures are not loading on my end, could you send those…" at bounding box center [558, 129] width 427 height 55
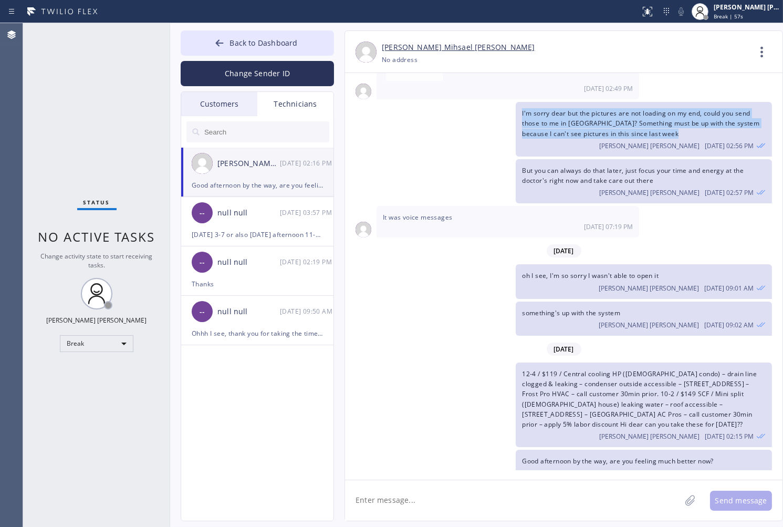
click at [378, 122] on div "I'm sorry dear but the pictures are not loading on my end, could you send those…" at bounding box center [558, 129] width 427 height 55
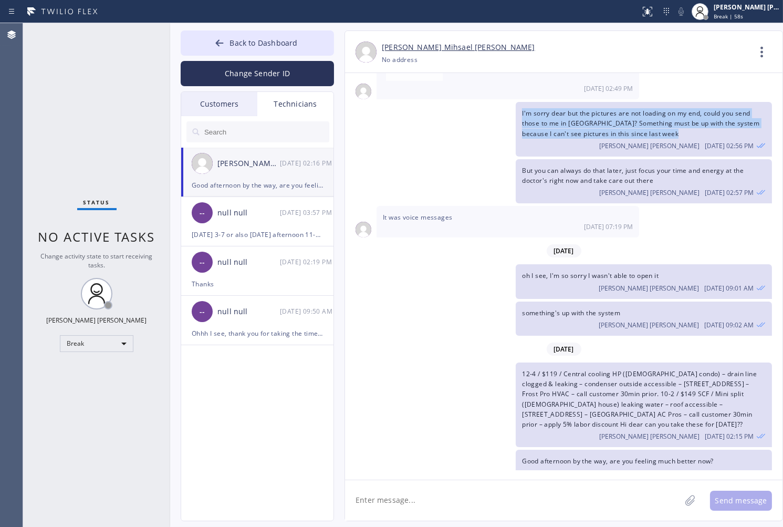
click at [378, 122] on div "I'm sorry dear but the pictures are not loading on my end, could you send those…" at bounding box center [558, 129] width 427 height 55
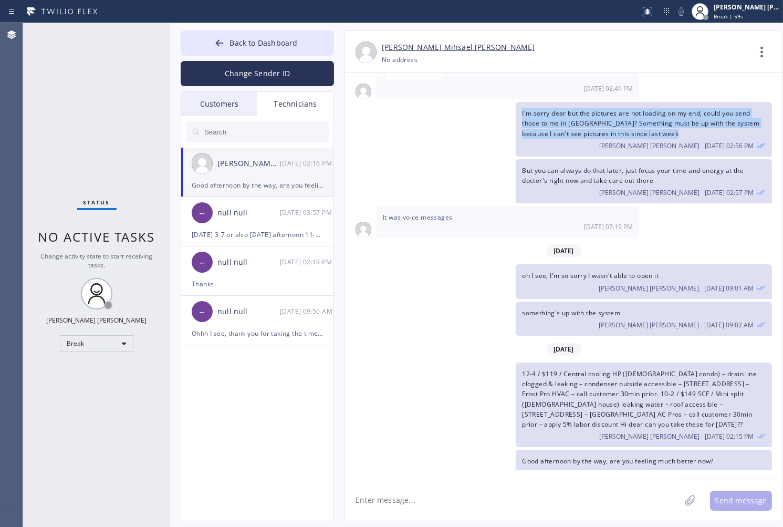
click at [378, 122] on div "I'm sorry dear but the pictures are not loading on my end, could you send those…" at bounding box center [558, 129] width 427 height 55
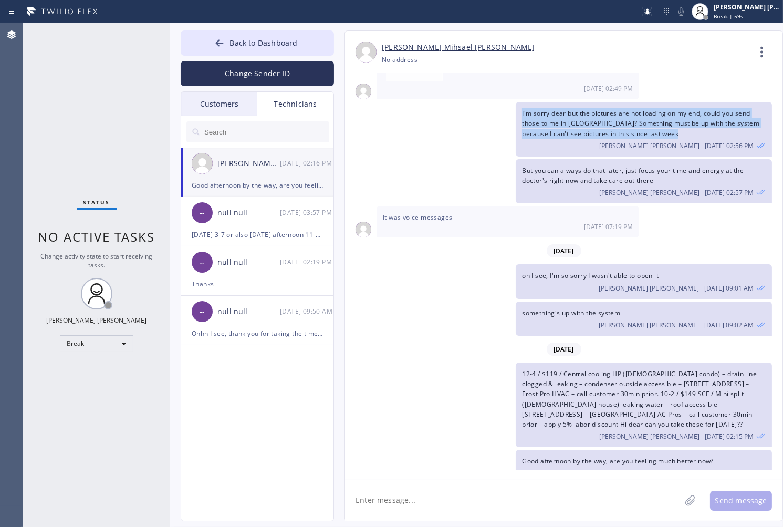
click at [378, 122] on div "I'm sorry dear but the pictures are not loading on my end, could you send those…" at bounding box center [558, 129] width 427 height 55
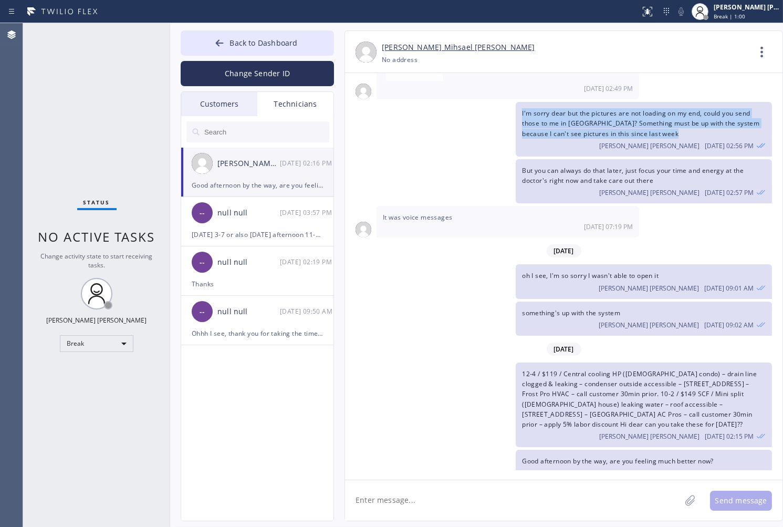
click at [378, 122] on div "I'm sorry dear but the pictures are not loading on my end, could you send those…" at bounding box center [558, 129] width 427 height 55
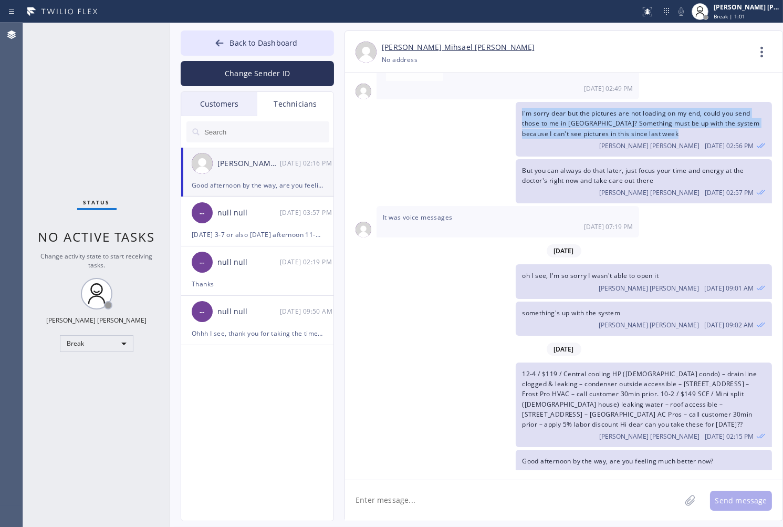
click at [378, 122] on div "I'm sorry dear but the pictures are not loading on my end, could you send those…" at bounding box center [558, 129] width 427 height 55
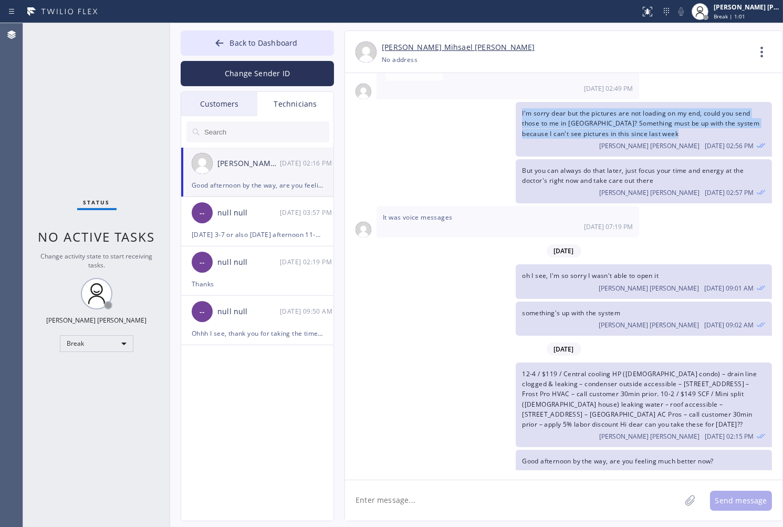
click at [378, 122] on div "I'm sorry dear but the pictures are not loading on my end, could you send those…" at bounding box center [558, 129] width 427 height 55
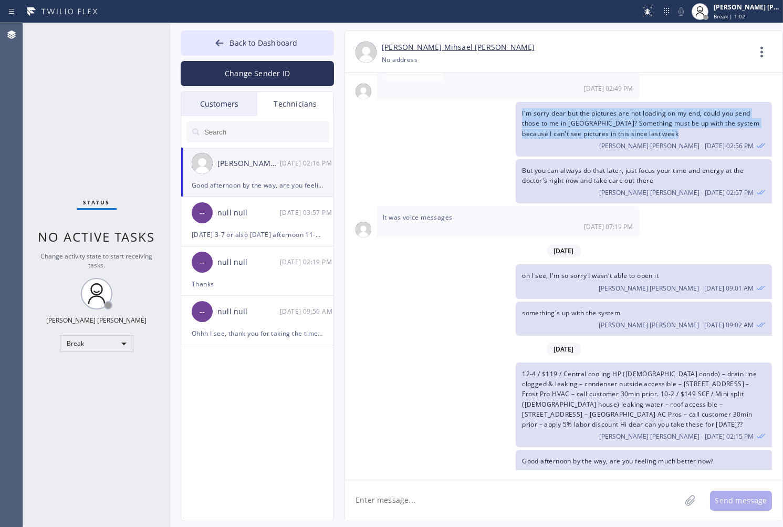
click at [378, 122] on div "I'm sorry dear but the pictures are not loading on my end, could you send those…" at bounding box center [558, 129] width 427 height 55
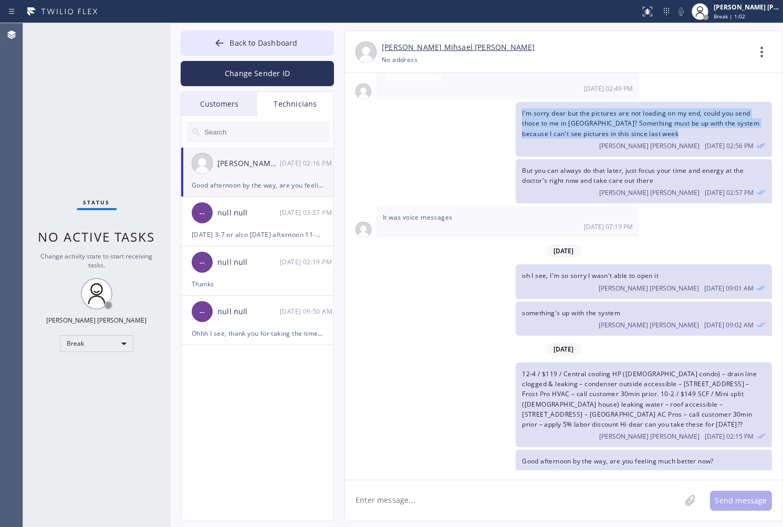
click at [378, 122] on div "I'm sorry dear but the pictures are not loading on my end, could you send those…" at bounding box center [558, 129] width 427 height 55
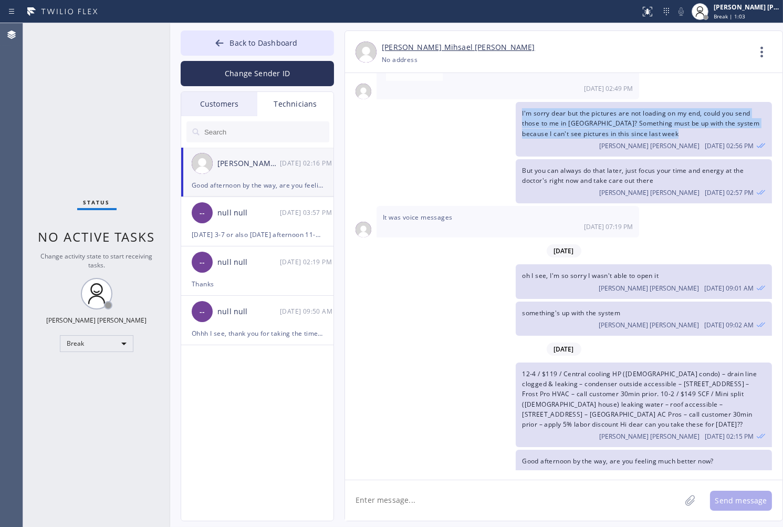
click at [378, 122] on div "I'm sorry dear but the pictures are not loading on my end, could you send those…" at bounding box center [558, 129] width 427 height 55
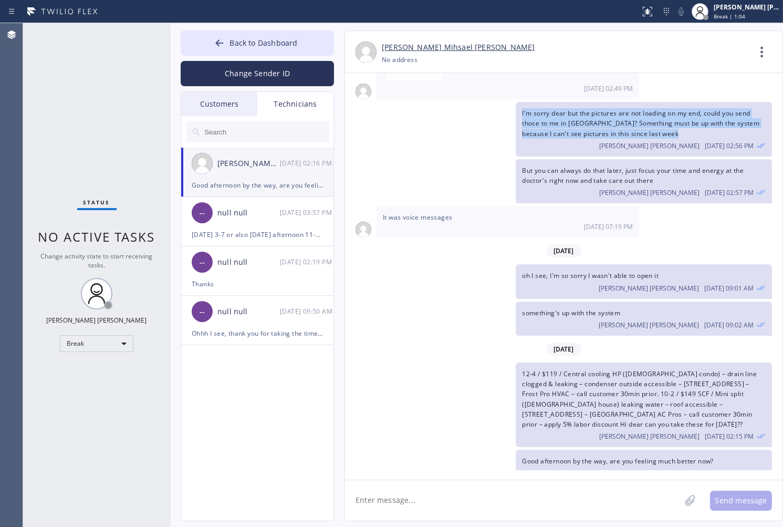
click at [378, 122] on div "I'm sorry dear but the pictures are not loading on my end, could you send those…" at bounding box center [558, 129] width 427 height 55
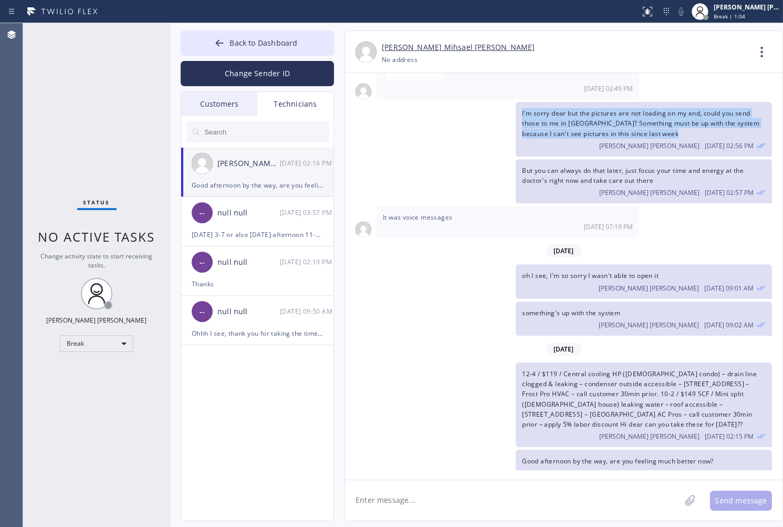
click at [378, 122] on div "I'm sorry dear but the pictures are not loading on my end, could you send those…" at bounding box center [558, 129] width 427 height 55
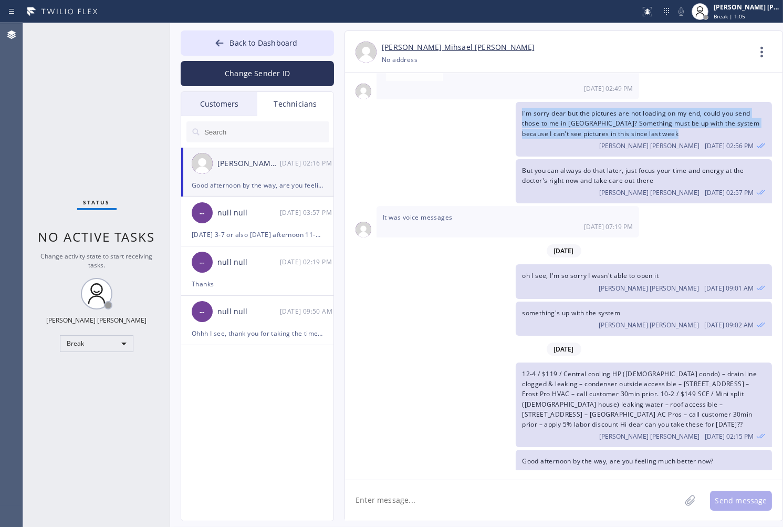
click at [378, 122] on div "I'm sorry dear but the pictures are not loading on my end, could you send those…" at bounding box center [558, 129] width 427 height 55
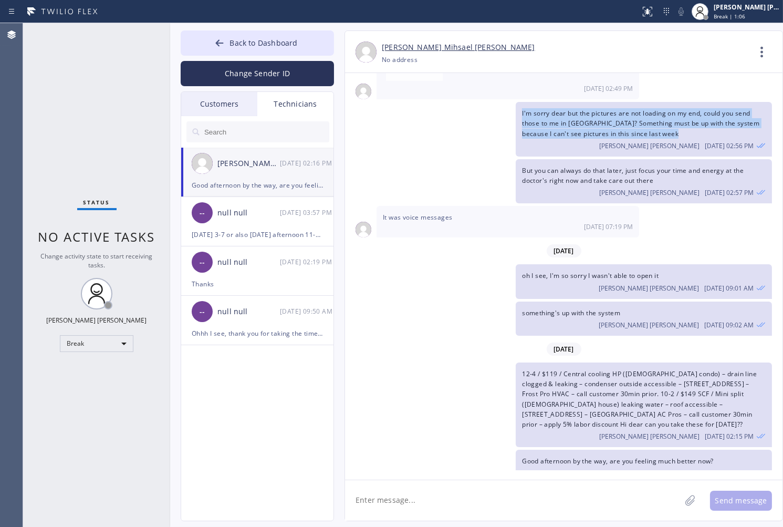
click at [378, 122] on div "I'm sorry dear but the pictures are not loading on my end, could you send those…" at bounding box center [558, 129] width 427 height 55
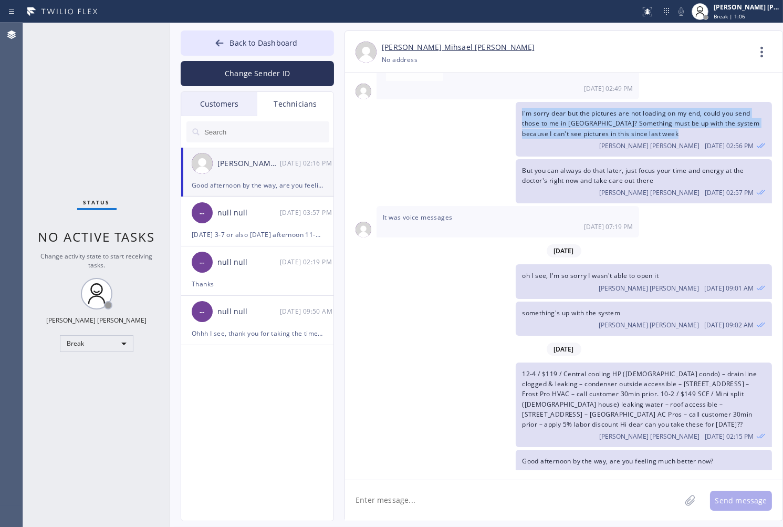
click at [378, 122] on div "I'm sorry dear but the pictures are not loading on my end, could you send those…" at bounding box center [558, 129] width 427 height 55
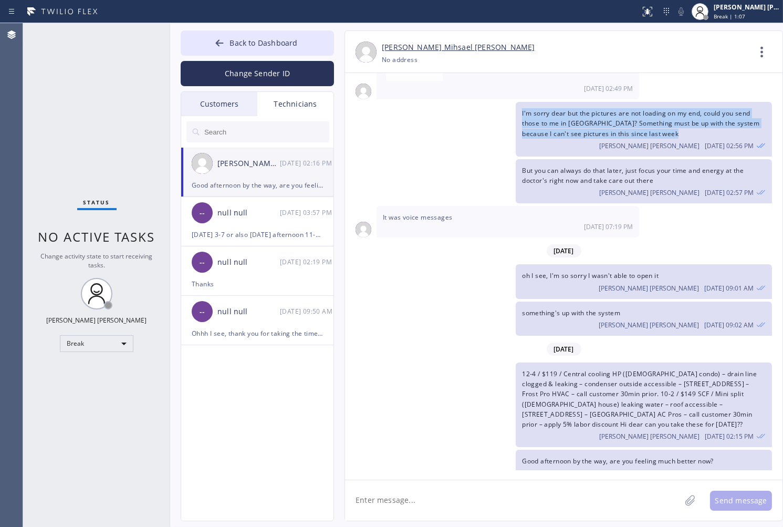
click at [378, 122] on div "I'm sorry dear but the pictures are not loading on my end, could you send those…" at bounding box center [558, 129] width 427 height 55
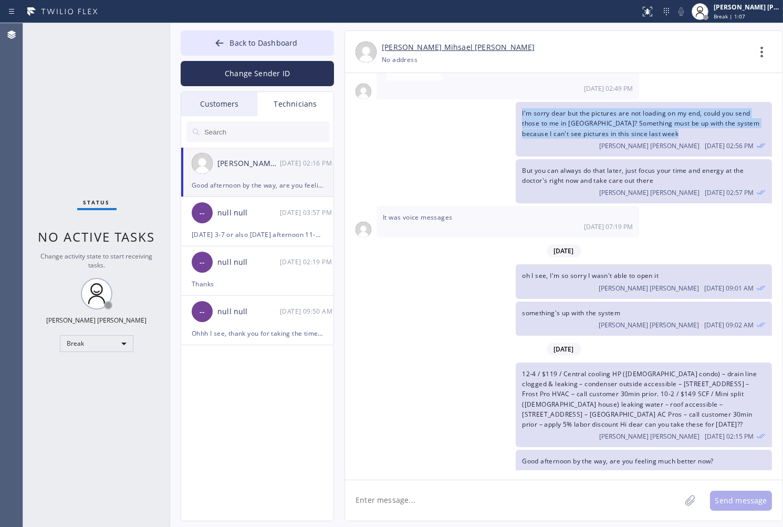
click at [378, 122] on div "I'm sorry dear but the pictures are not loading on my end, could you send those…" at bounding box center [558, 129] width 427 height 55
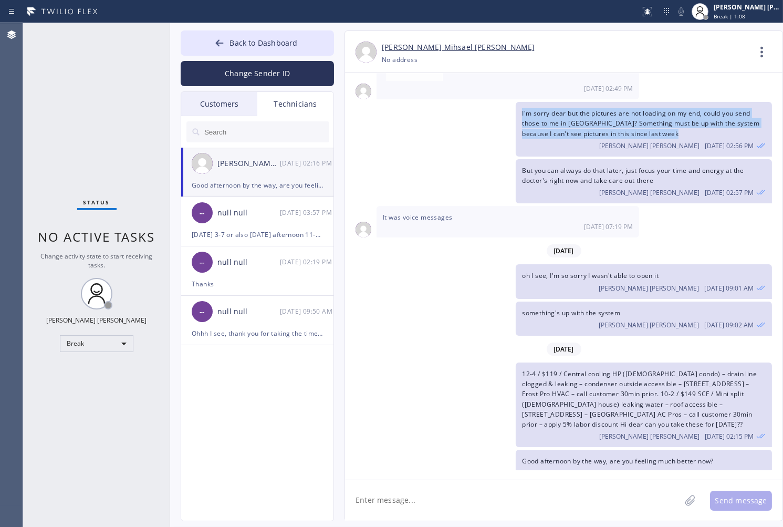
click at [378, 122] on div "I'm sorry dear but the pictures are not loading on my end, could you send those…" at bounding box center [558, 129] width 427 height 55
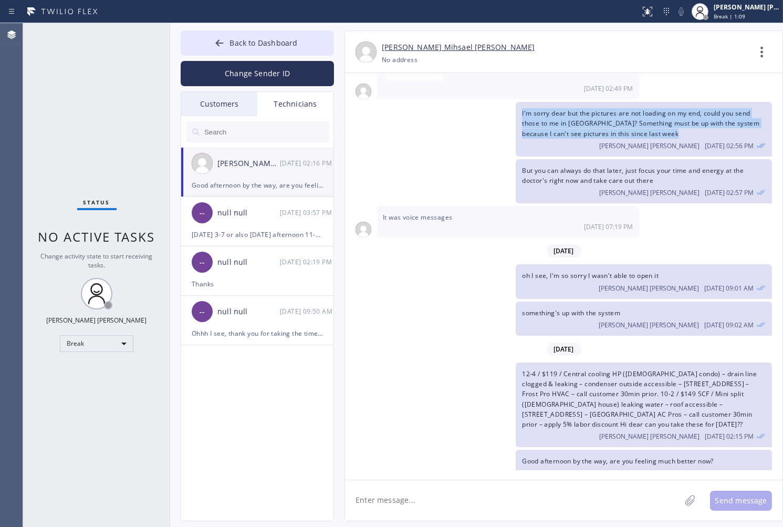
click at [378, 122] on div "I'm sorry dear but the pictures are not loading on my end, could you send those…" at bounding box center [558, 129] width 427 height 55
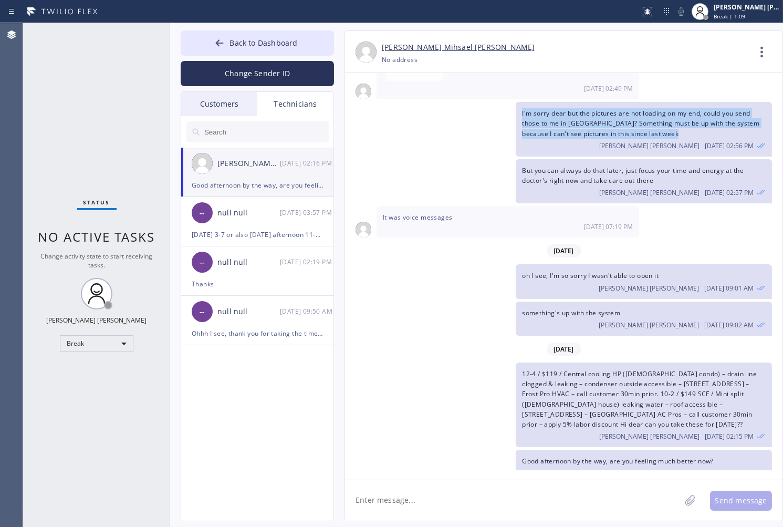
click at [378, 122] on div "I'm sorry dear but the pictures are not loading on my end, could you send those…" at bounding box center [558, 129] width 427 height 55
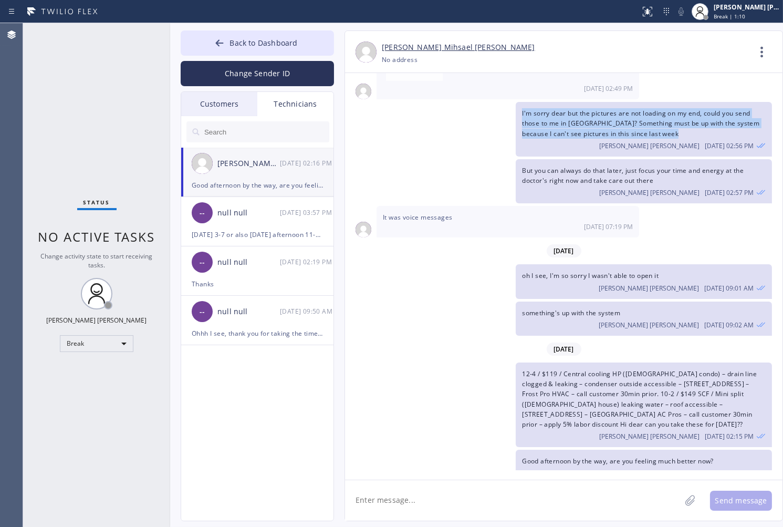
click at [378, 122] on div "I'm sorry dear but the pictures are not loading on my end, could you send those…" at bounding box center [558, 129] width 427 height 55
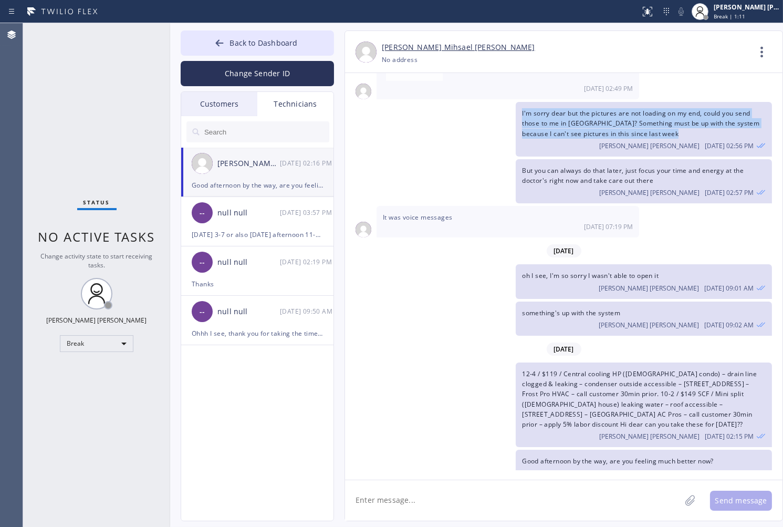
click at [378, 122] on div "I'm sorry dear but the pictures are not loading on my end, could you send those…" at bounding box center [558, 129] width 427 height 55
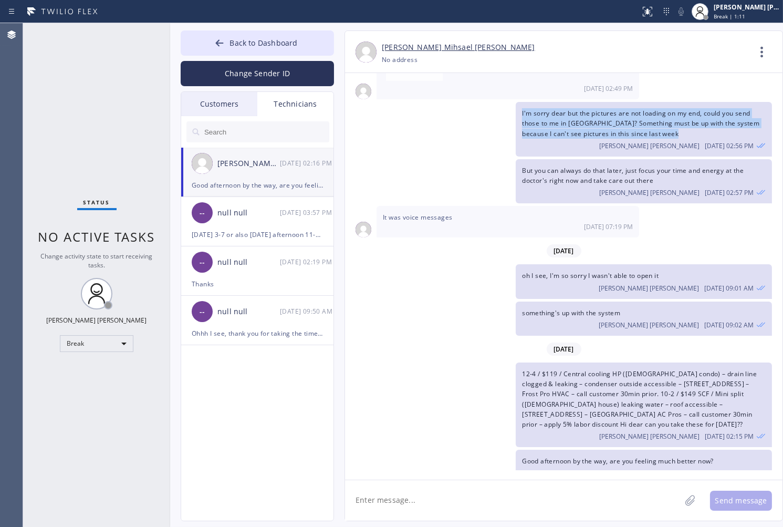
click at [378, 122] on div "I'm sorry dear but the pictures are not loading on my end, could you send those…" at bounding box center [558, 129] width 427 height 55
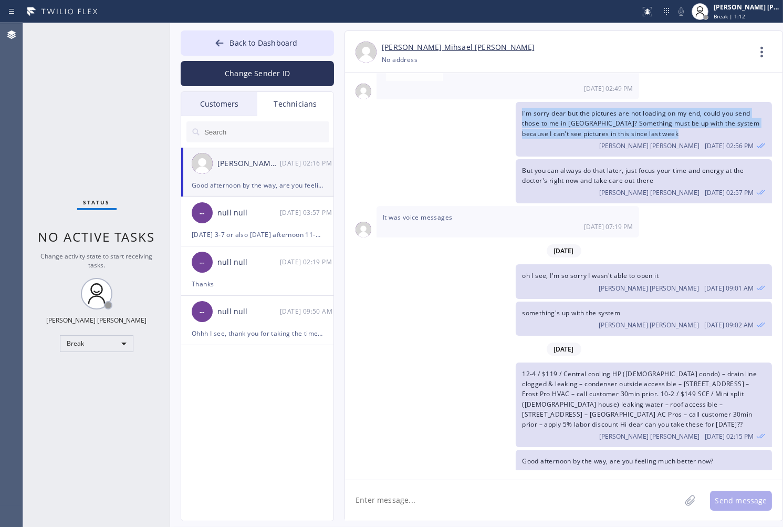
click at [378, 122] on div "I'm sorry dear but the pictures are not loading on my end, could you send those…" at bounding box center [558, 129] width 427 height 55
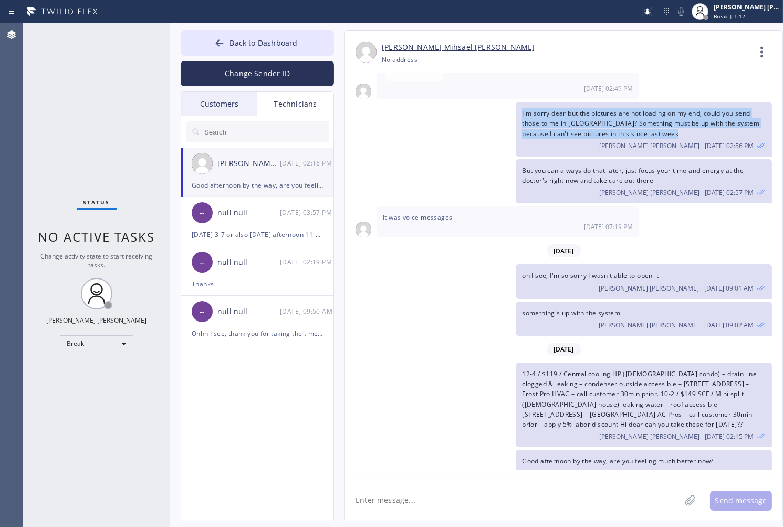
click at [378, 122] on div "I'm sorry dear but the pictures are not loading on my end, could you send those…" at bounding box center [558, 129] width 427 height 55
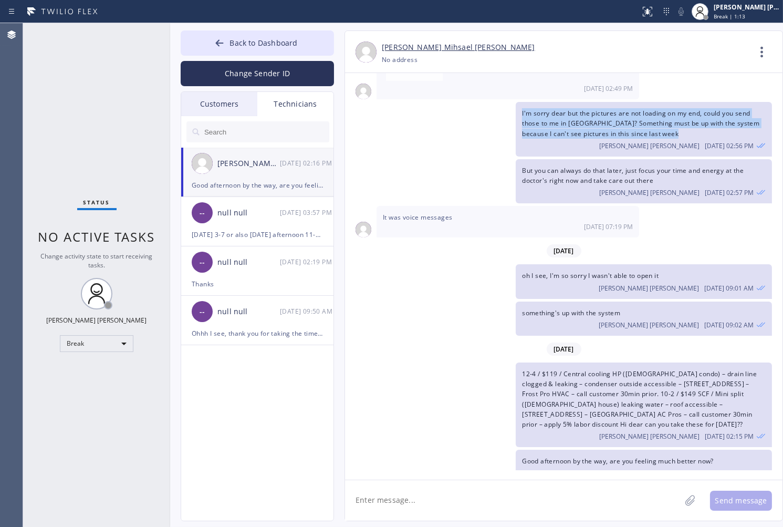
click at [378, 122] on div "I'm sorry dear but the pictures are not loading on my end, could you send those…" at bounding box center [558, 129] width 427 height 55
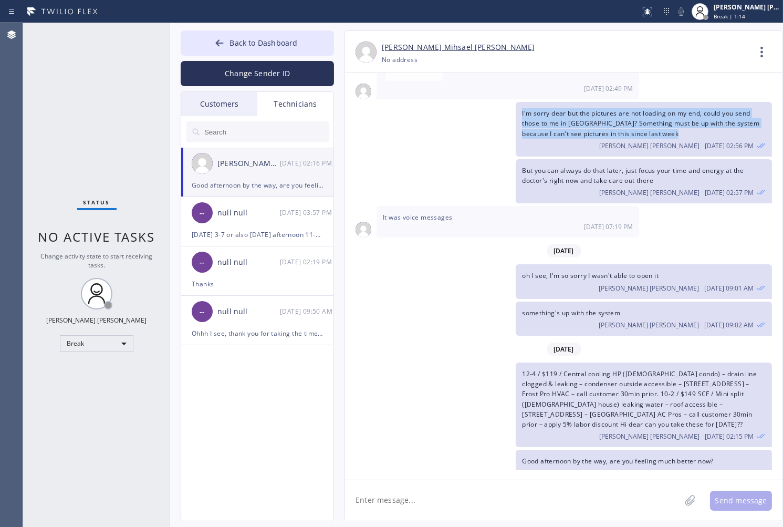
click at [378, 122] on div "I'm sorry dear but the pictures are not loading on my end, could you send those…" at bounding box center [558, 129] width 427 height 55
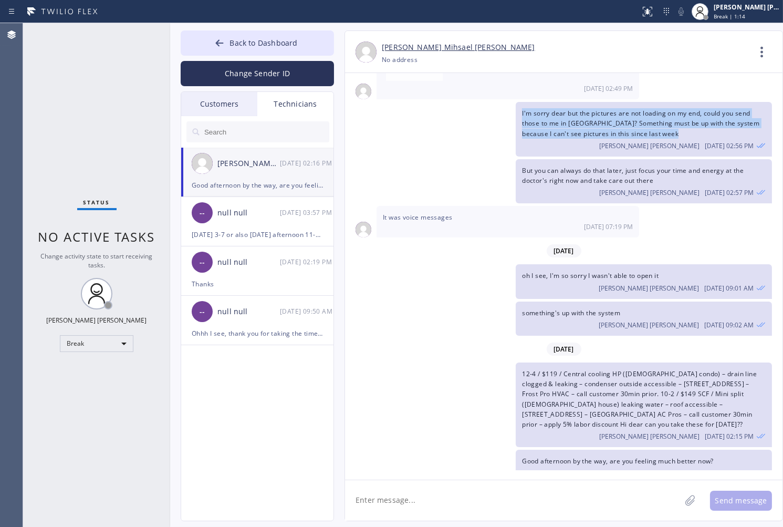
click at [378, 122] on div "I'm sorry dear but the pictures are not loading on my end, could you send those…" at bounding box center [558, 129] width 427 height 55
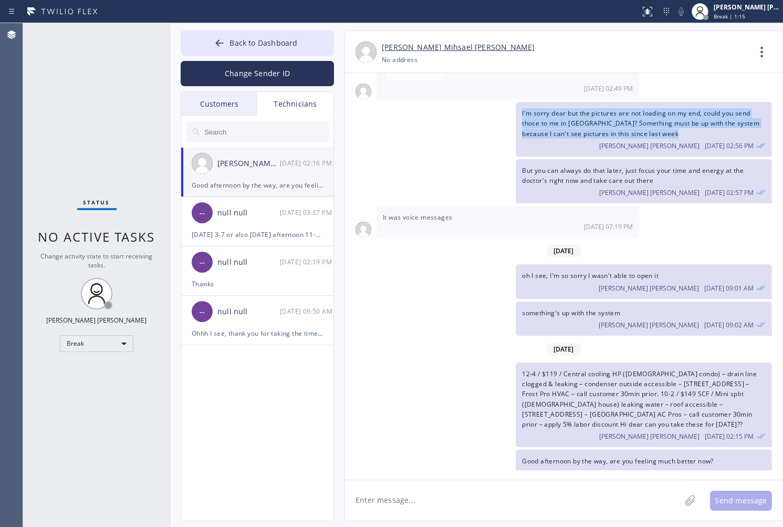
click at [378, 122] on div "I'm sorry dear but the pictures are not loading on my end, could you send those…" at bounding box center [558, 129] width 427 height 55
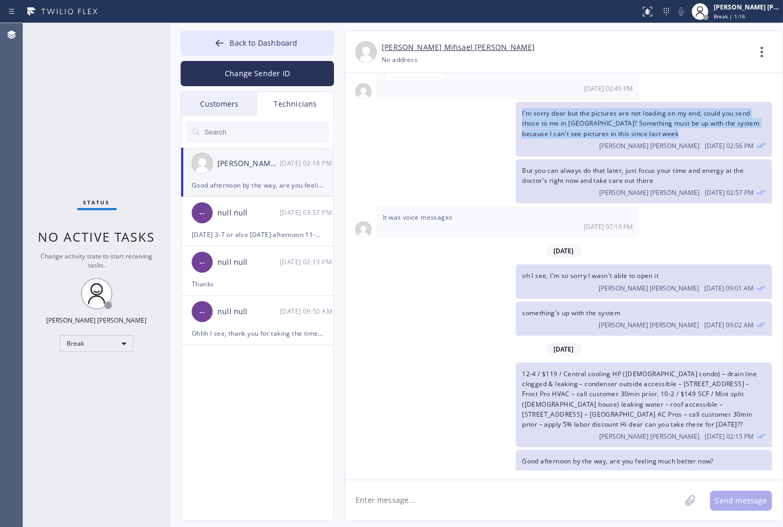
click at [378, 122] on div "I'm sorry dear but the pictures are not loading on my end, could you send those…" at bounding box center [558, 129] width 427 height 55
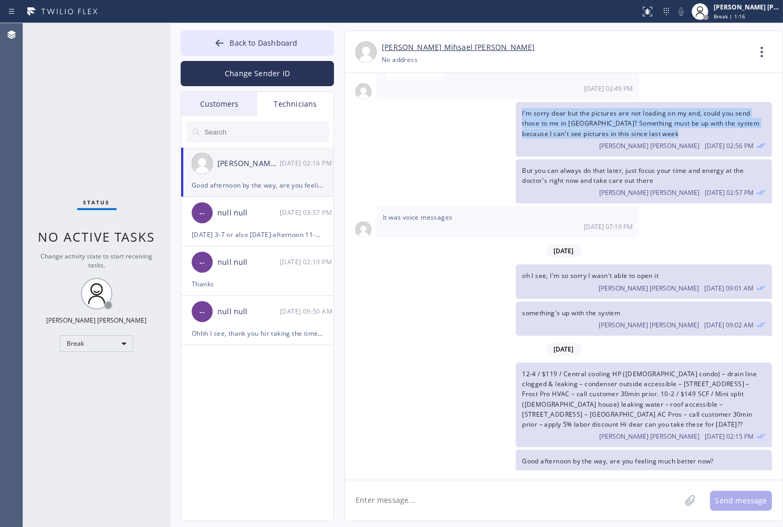
click at [378, 122] on div "I'm sorry dear but the pictures are not loading on my end, could you send those…" at bounding box center [558, 129] width 427 height 55
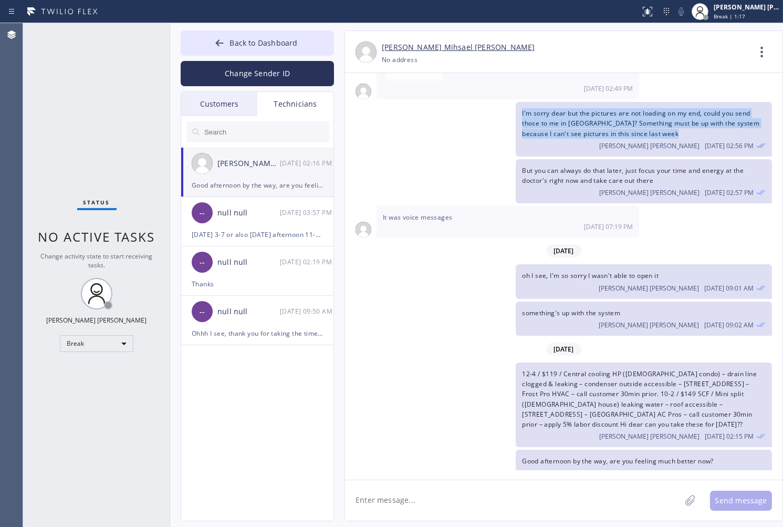
click at [378, 122] on div "I'm sorry dear but the pictures are not loading on my end, could you send those…" at bounding box center [558, 129] width 427 height 55
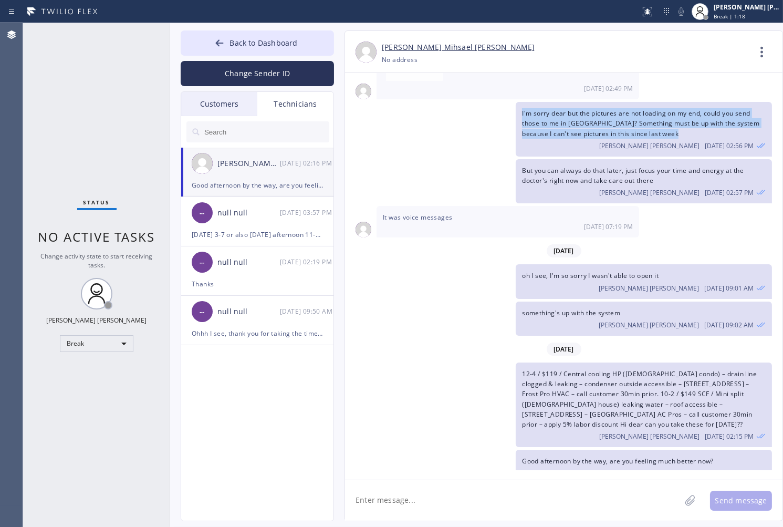
click at [378, 122] on div "I'm sorry dear but the pictures are not loading on my end, could you send those…" at bounding box center [558, 129] width 427 height 55
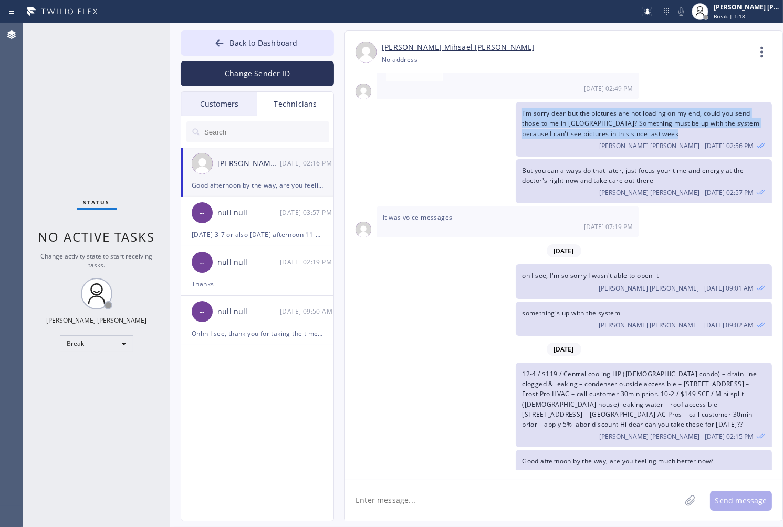
click at [378, 122] on div "I'm sorry dear but the pictures are not loading on my end, could you send those…" at bounding box center [558, 129] width 427 height 55
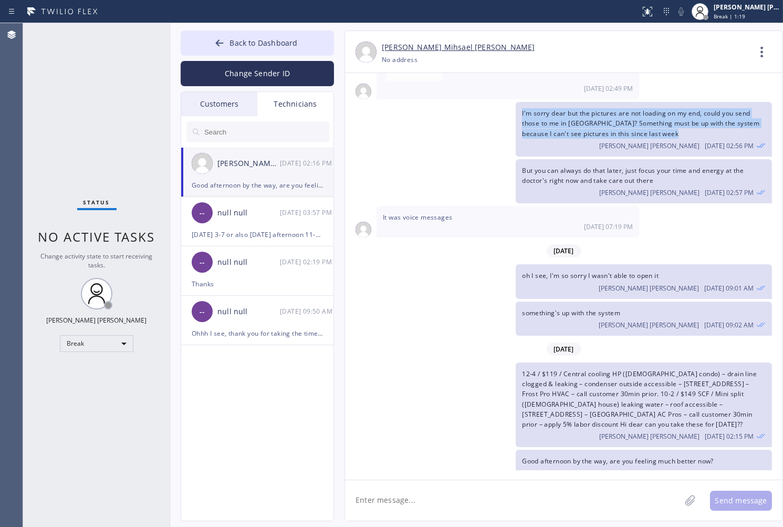
click at [378, 122] on div "I'm sorry dear but the pictures are not loading on my end, could you send those…" at bounding box center [558, 129] width 427 height 55
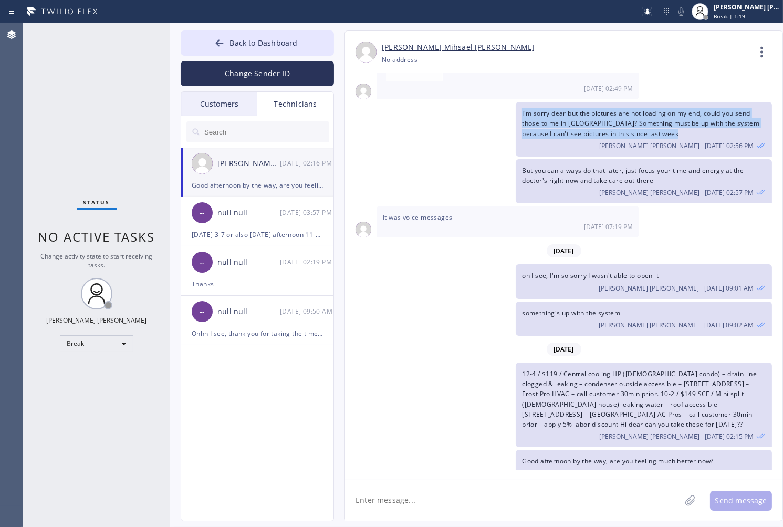
click at [378, 122] on div "I'm sorry dear but the pictures are not loading on my end, could you send those…" at bounding box center [558, 129] width 427 height 55
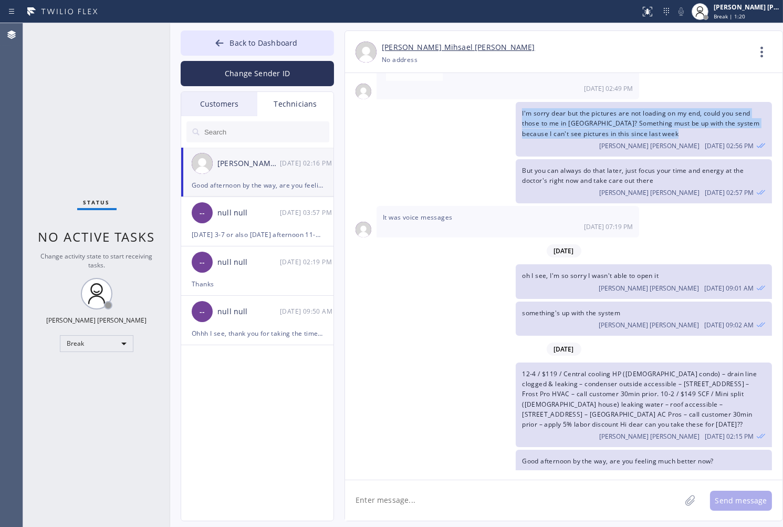
click at [378, 122] on div "I'm sorry dear but the pictures are not loading on my end, could you send those…" at bounding box center [558, 129] width 427 height 55
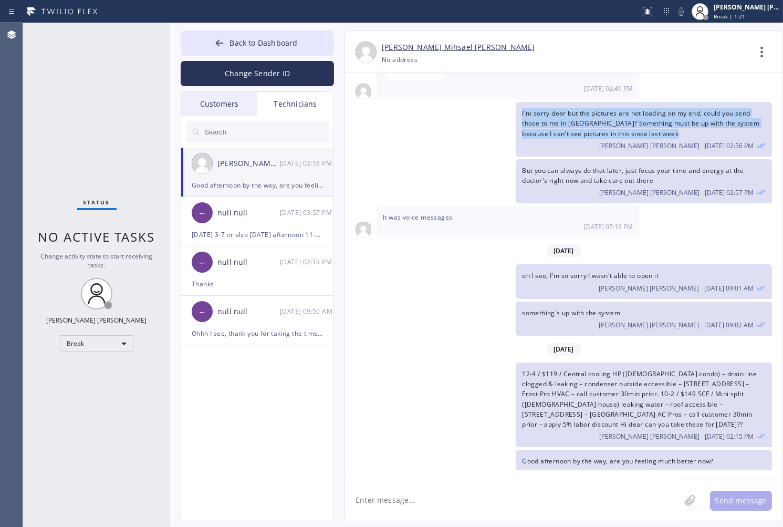
click at [378, 122] on div "I'm sorry dear but the pictures are not loading on my end, could you send those…" at bounding box center [558, 129] width 427 height 55
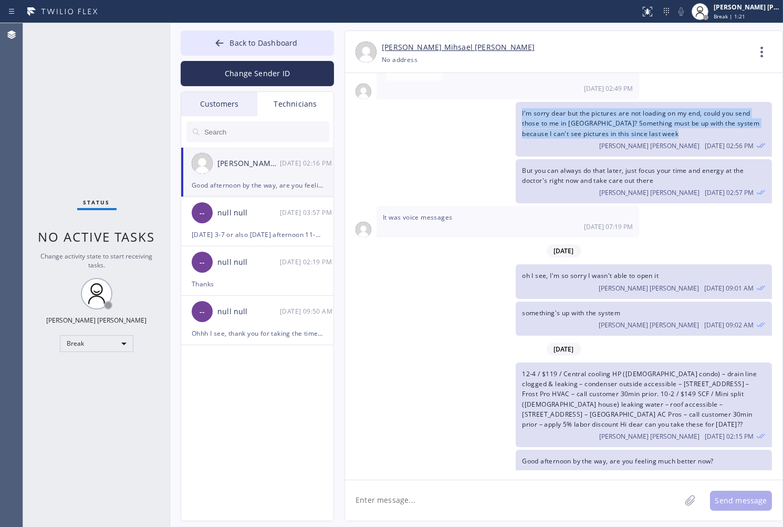
click at [378, 122] on div "I'm sorry dear but the pictures are not loading on my end, could you send those…" at bounding box center [558, 129] width 427 height 55
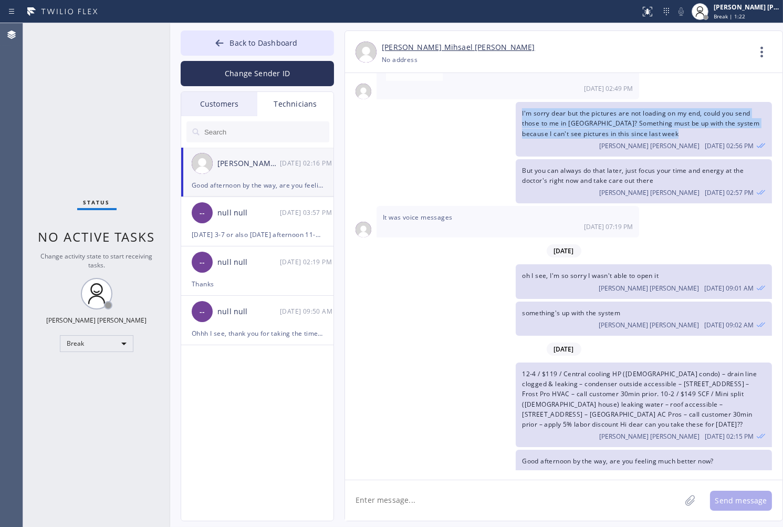
click at [378, 122] on div "I'm sorry dear but the pictures are not loading on my end, could you send those…" at bounding box center [558, 129] width 427 height 55
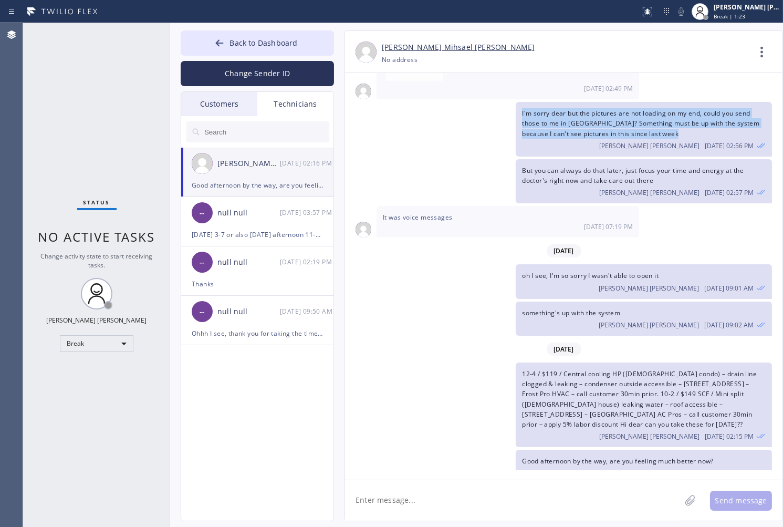
click at [378, 122] on div "I'm sorry dear but the pictures are not loading on my end, could you send those…" at bounding box center [558, 129] width 427 height 55
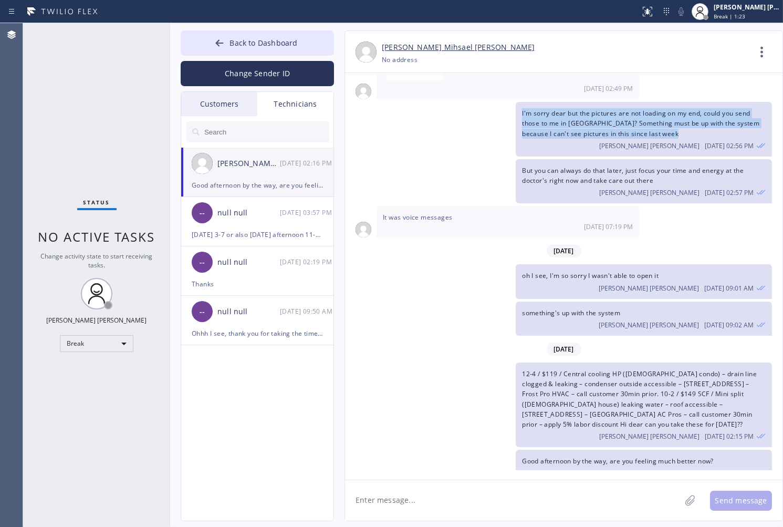
click at [378, 122] on div "I'm sorry dear but the pictures are not loading on my end, could you send those…" at bounding box center [558, 129] width 427 height 55
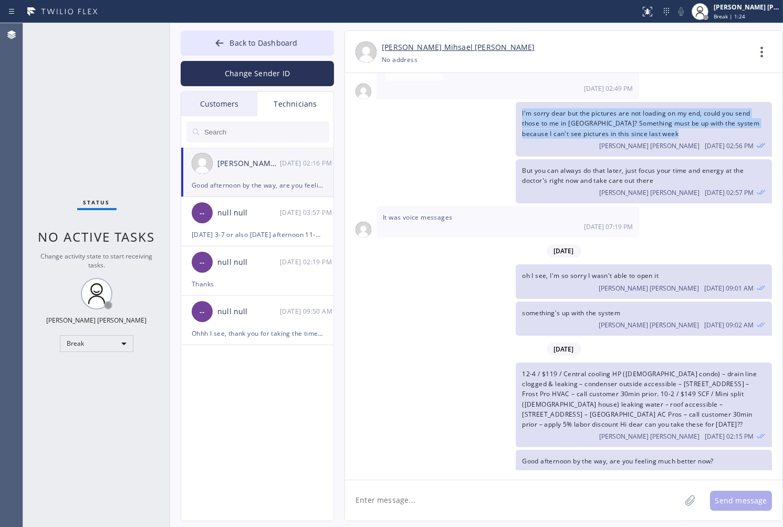
click at [378, 122] on div "I'm sorry dear but the pictures are not loading on my end, could you send those…" at bounding box center [558, 129] width 427 height 55
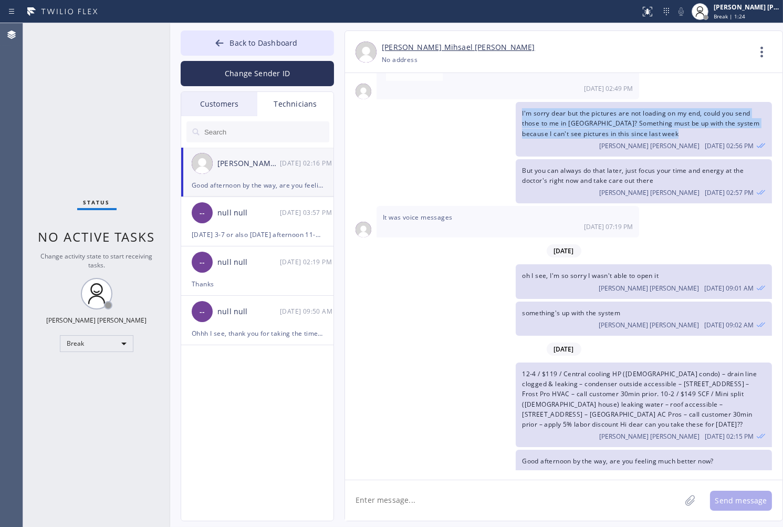
click at [378, 122] on div "I'm sorry dear but the pictures are not loading on my end, could you send those…" at bounding box center [558, 129] width 427 height 55
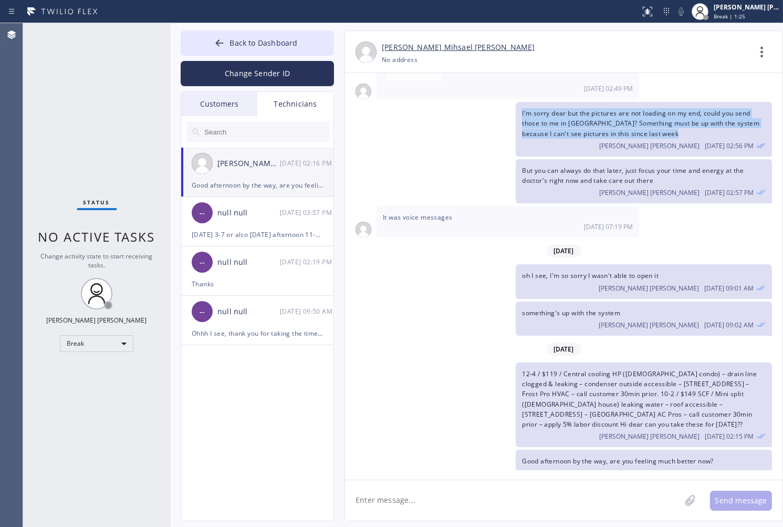
click at [378, 122] on div "I'm sorry dear but the pictures are not loading on my end, could you send those…" at bounding box center [558, 129] width 427 height 55
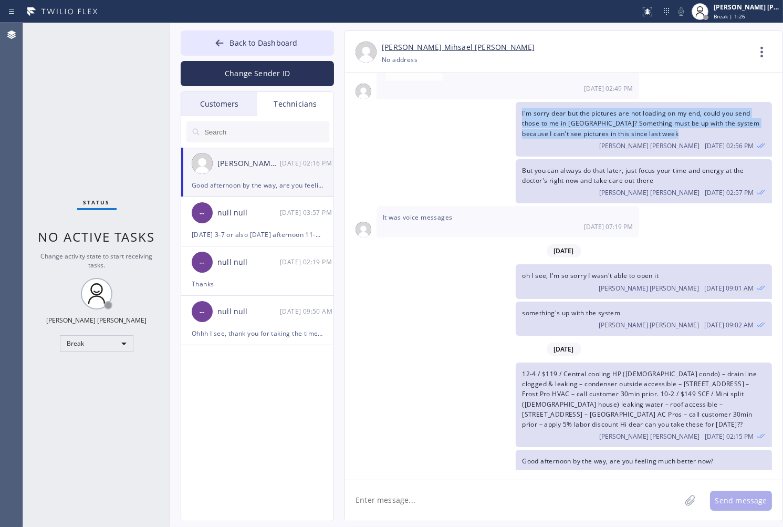
click at [378, 122] on div "I'm sorry dear but the pictures are not loading on my end, could you send those…" at bounding box center [558, 129] width 427 height 55
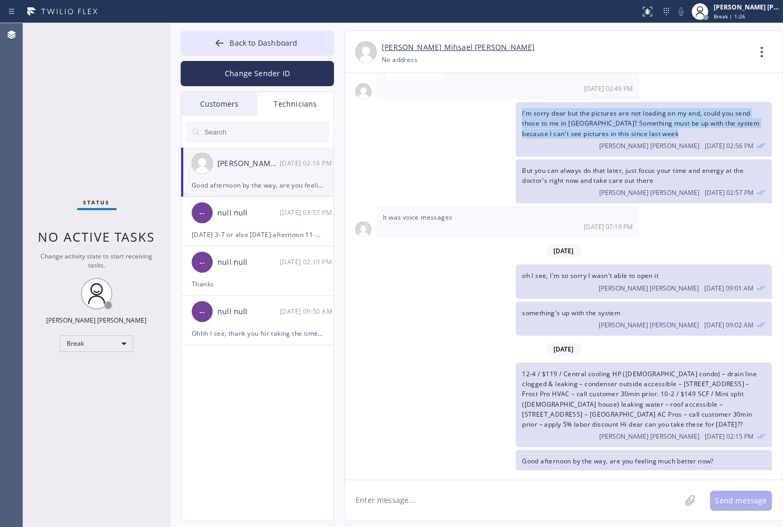
click at [378, 122] on div "I'm sorry dear but the pictures are not loading on my end, could you send those…" at bounding box center [558, 129] width 427 height 55
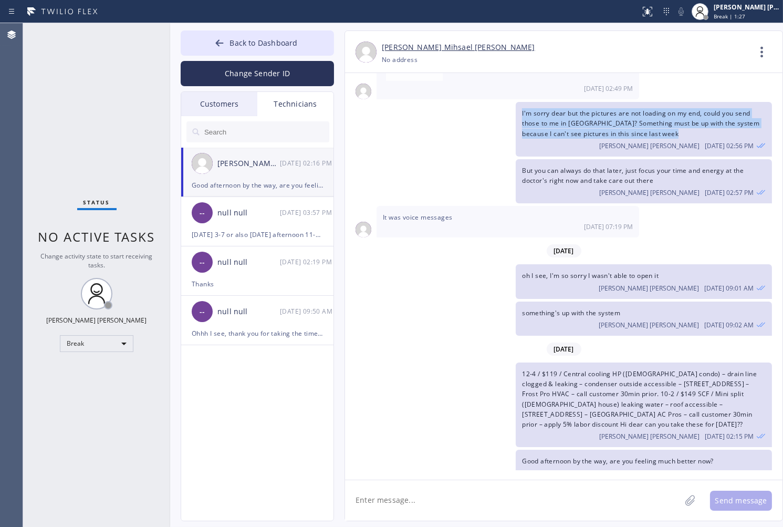
click at [378, 122] on div "I'm sorry dear but the pictures are not loading on my end, could you send those…" at bounding box center [558, 129] width 427 height 55
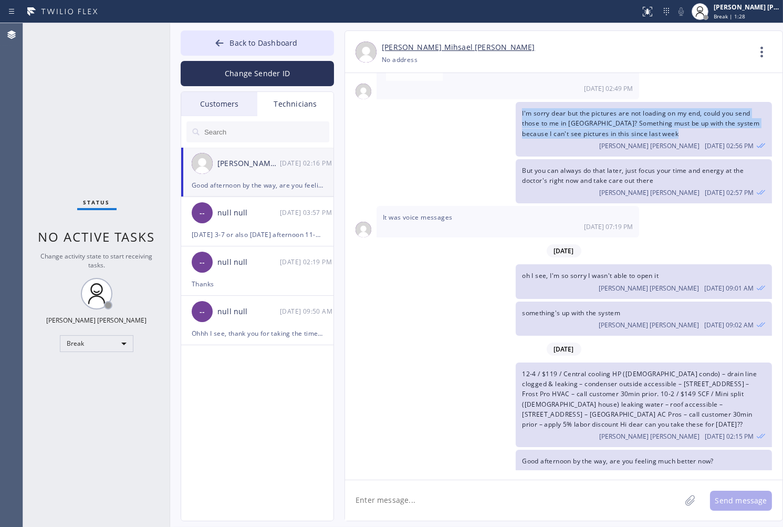
click at [378, 122] on div "I'm sorry dear but the pictures are not loading on my end, could you send those…" at bounding box center [558, 129] width 427 height 55
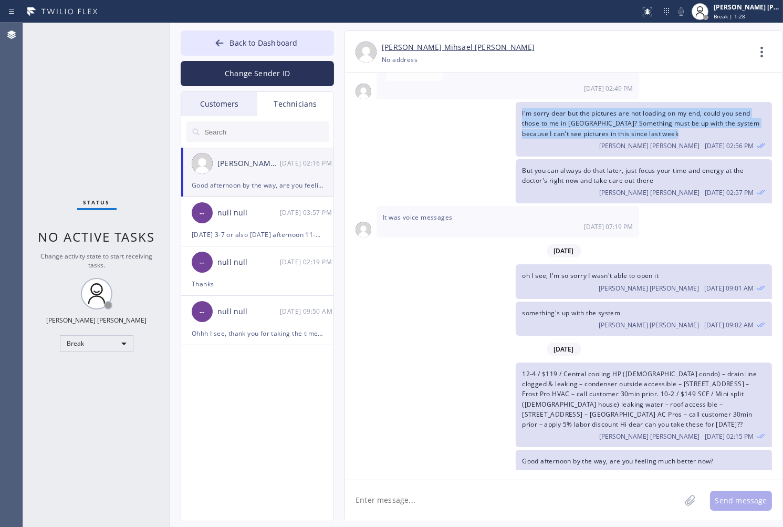
click at [378, 122] on div "I'm sorry dear but the pictures are not loading on my end, could you send those…" at bounding box center [558, 129] width 427 height 55
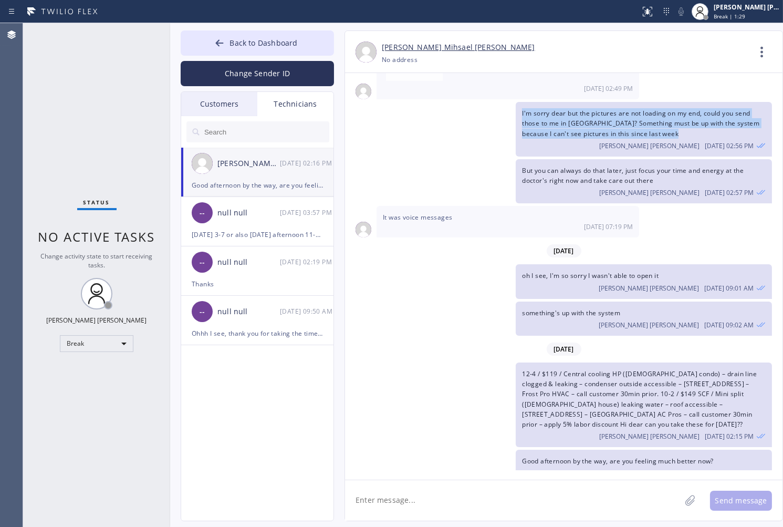
click at [378, 122] on div "I'm sorry dear but the pictures are not loading on my end, could you send those…" at bounding box center [558, 129] width 427 height 55
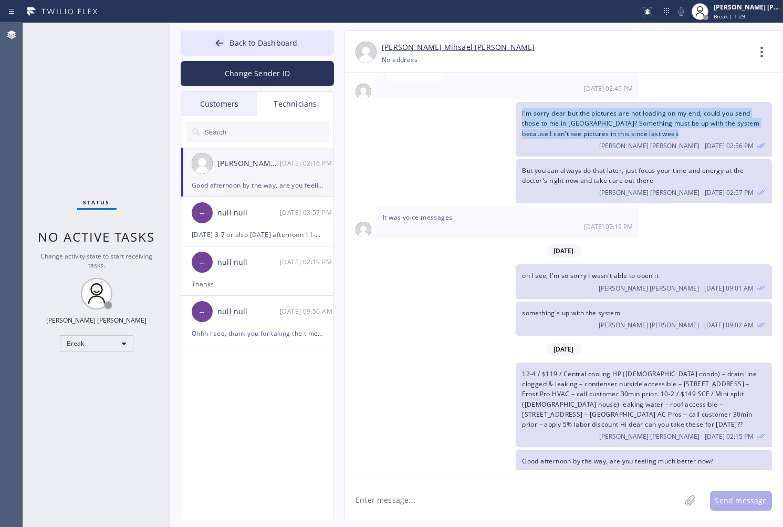
click at [378, 122] on div "I'm sorry dear but the pictures are not loading on my end, could you send those…" at bounding box center [558, 129] width 427 height 55
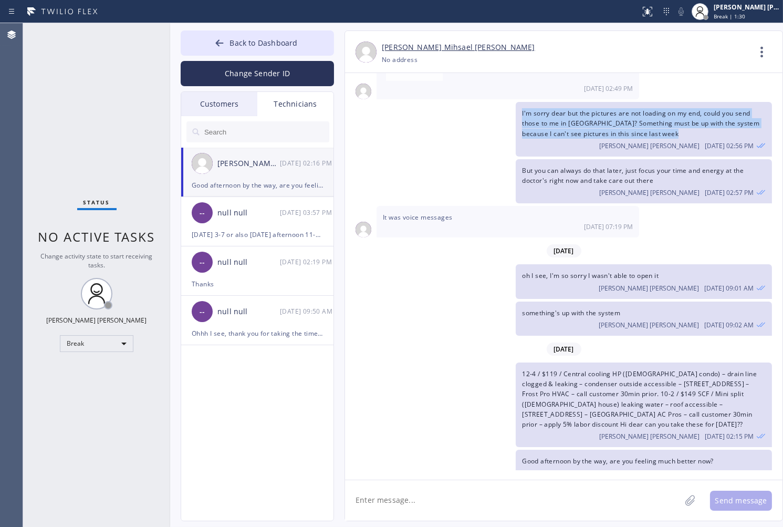
click at [378, 122] on div "I'm sorry dear but the pictures are not loading on my end, could you send those…" at bounding box center [558, 129] width 427 height 55
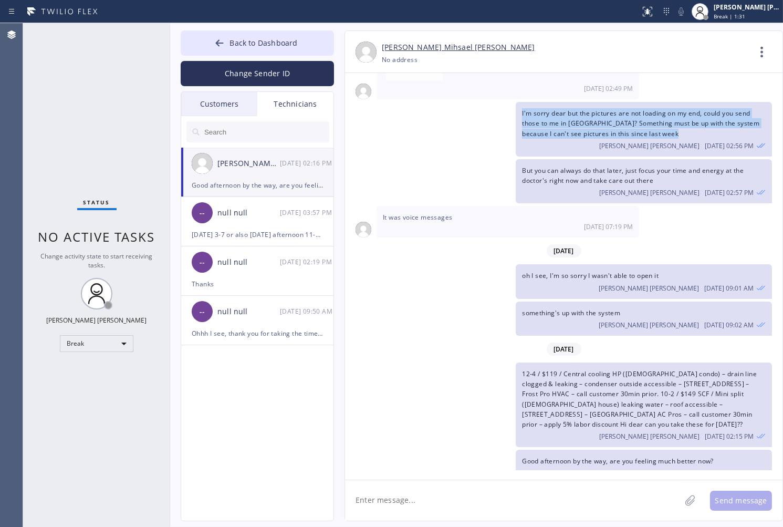
click at [378, 122] on div "I'm sorry dear but the pictures are not loading on my end, could you send those…" at bounding box center [558, 129] width 427 height 55
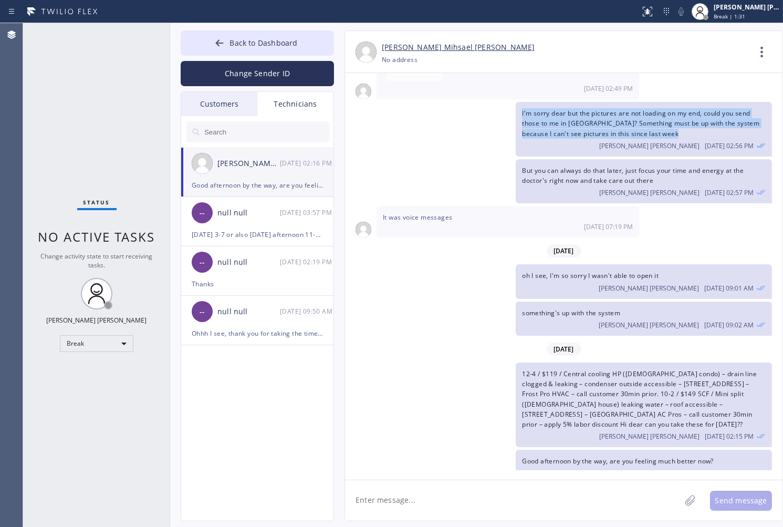
click at [378, 122] on div "I'm sorry dear but the pictures are not loading on my end, could you send those…" at bounding box center [558, 129] width 427 height 55
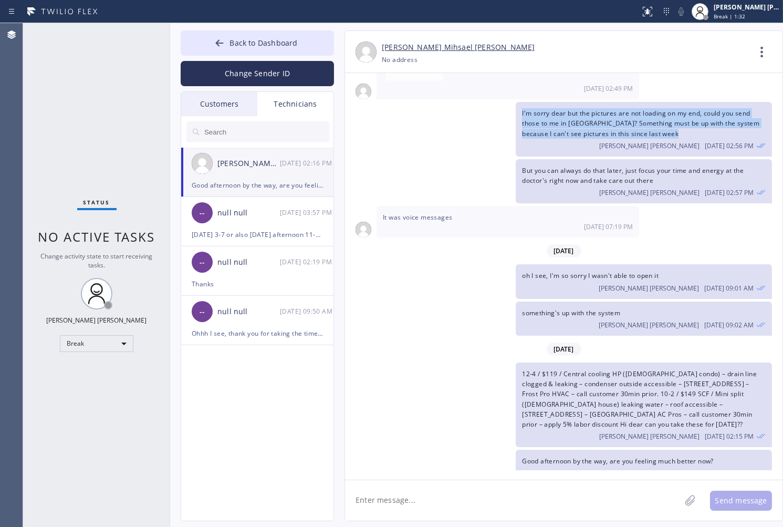
click at [378, 122] on div "I'm sorry dear but the pictures are not loading on my end, could you send those…" at bounding box center [558, 129] width 427 height 55
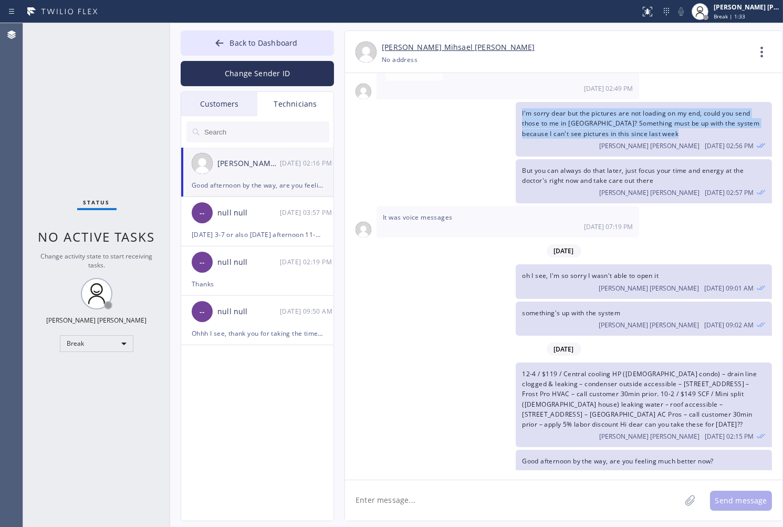
click at [378, 122] on div "I'm sorry dear but the pictures are not loading on my end, could you send those…" at bounding box center [558, 129] width 427 height 55
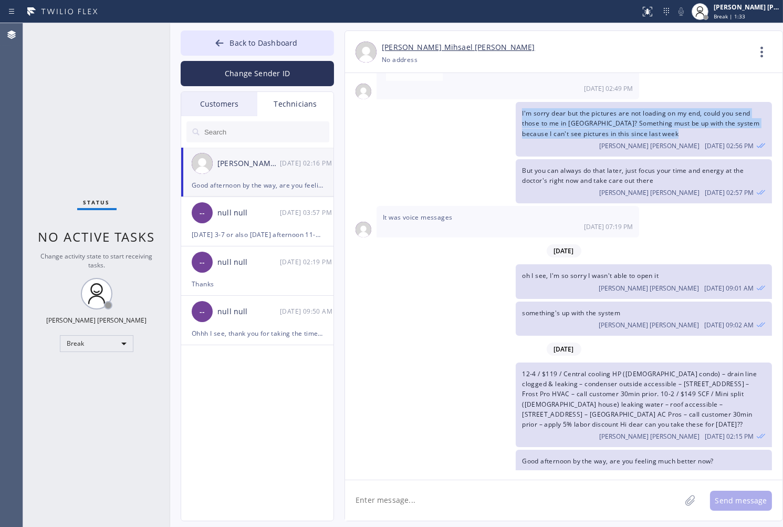
click at [378, 122] on div "I'm sorry dear but the pictures are not loading on my end, could you send those…" at bounding box center [558, 129] width 427 height 55
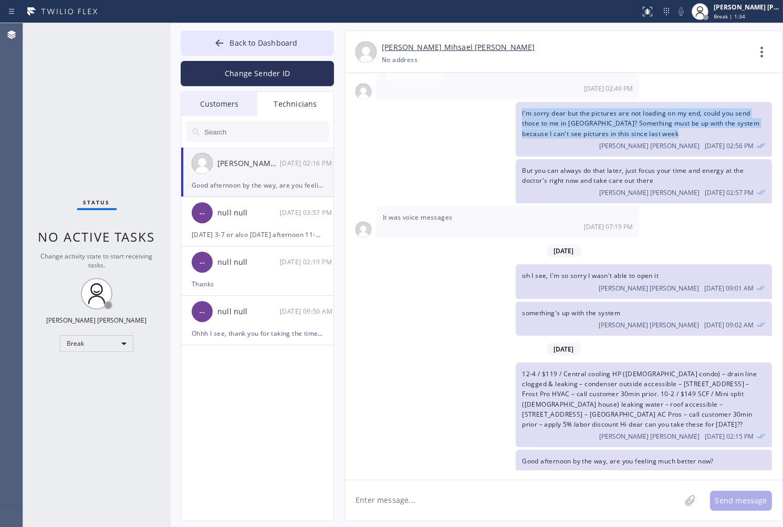
click at [378, 122] on div "I'm sorry dear but the pictures are not loading on my end, could you send those…" at bounding box center [558, 129] width 427 height 55
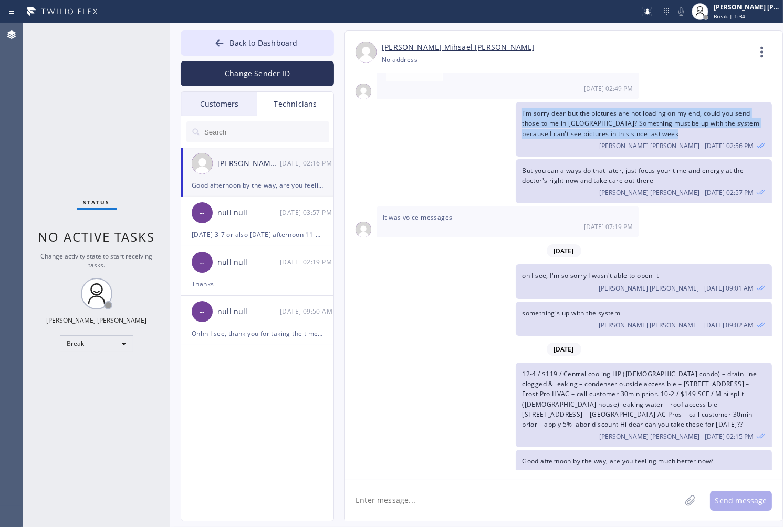
click at [378, 122] on div "I'm sorry dear but the pictures are not loading on my end, could you send those…" at bounding box center [558, 129] width 427 height 55
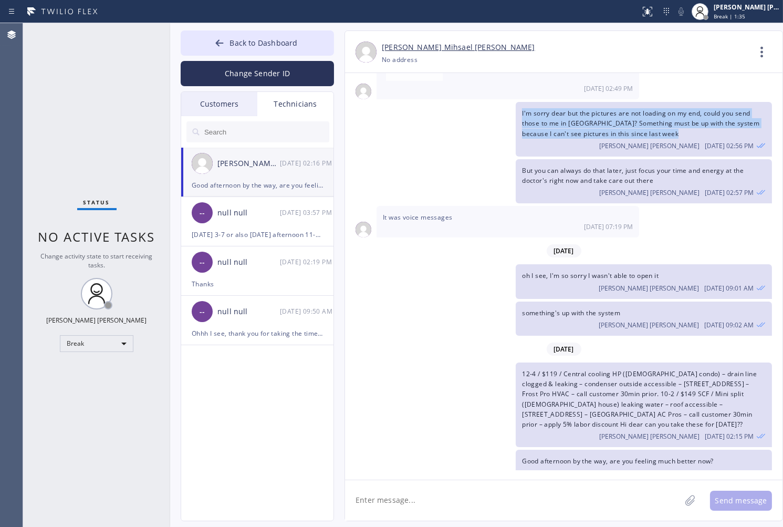
click at [378, 122] on div "I'm sorry dear but the pictures are not loading on my end, could you send those…" at bounding box center [558, 129] width 427 height 55
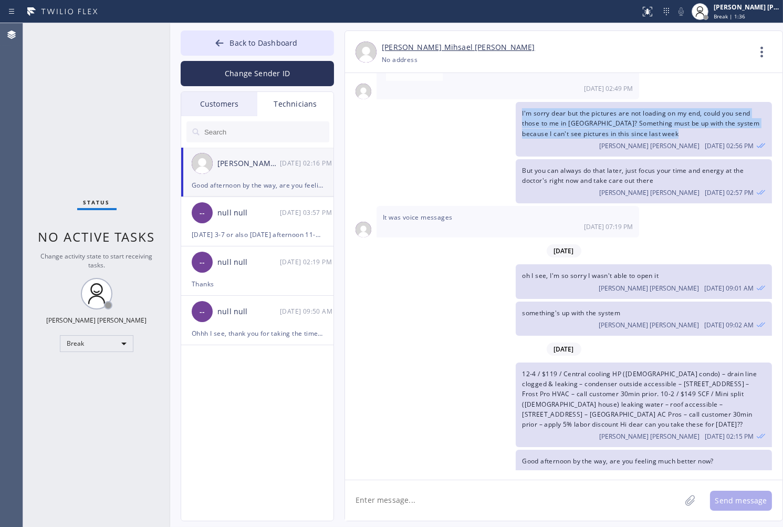
click at [378, 122] on div "I'm sorry dear but the pictures are not loading on my end, could you send those…" at bounding box center [558, 129] width 427 height 55
